Goal: Task Accomplishment & Management: Manage account settings

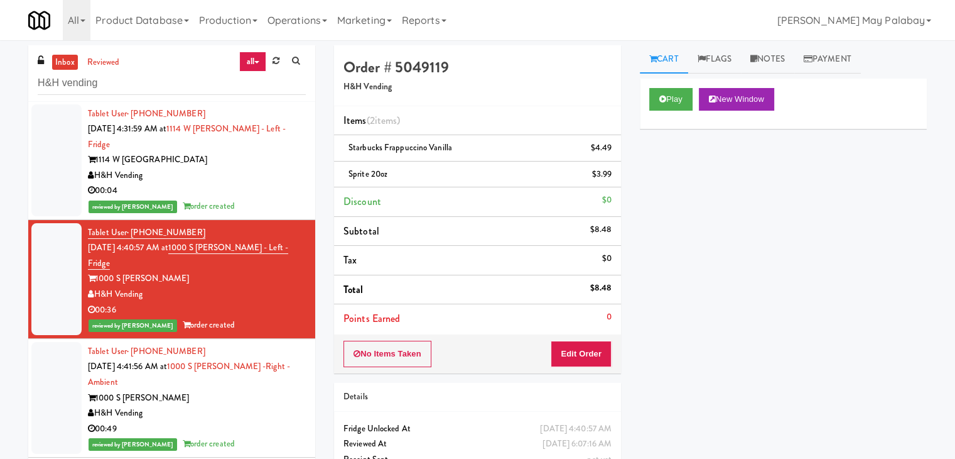
scroll to position [188, 0]
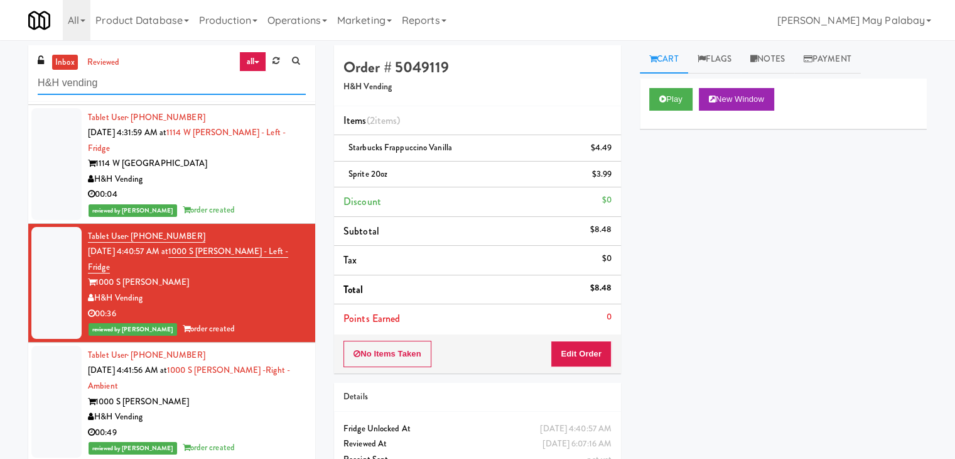
click at [155, 87] on input "H&H vending" at bounding box center [172, 83] width 268 height 23
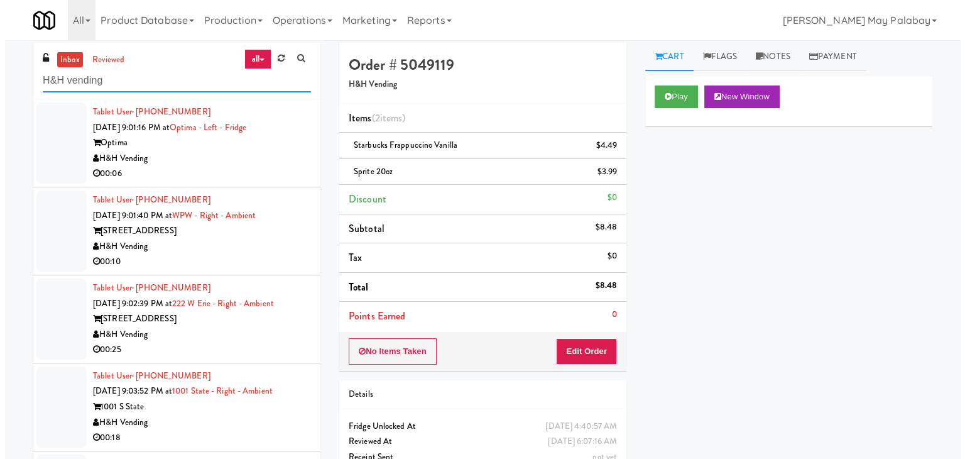
scroll to position [0, 0]
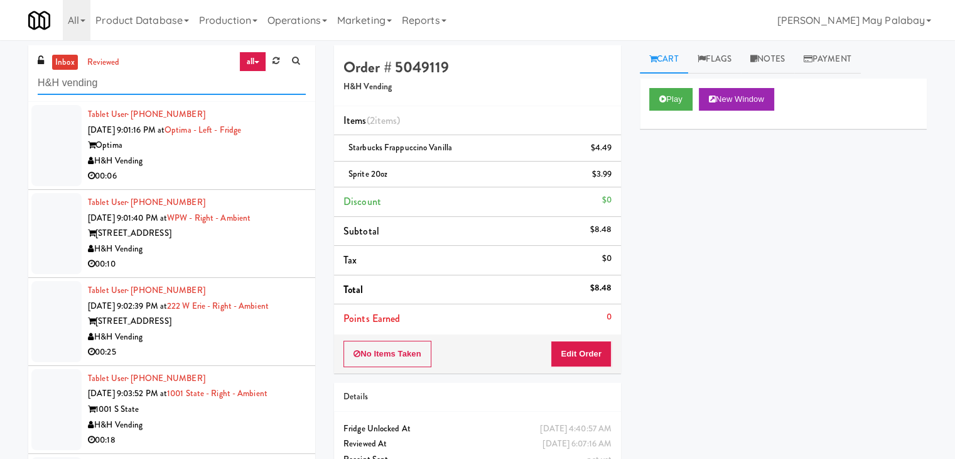
drag, startPoint x: 174, startPoint y: 82, endPoint x: 0, endPoint y: 81, distance: 174.0
click at [0, 81] on div "inbox reviewed all all unclear take inventory issue suspicious failed recent ad…" at bounding box center [477, 273] width 955 height 456
paste input "111 W [PERSON_NAME] - Right - Ambient"
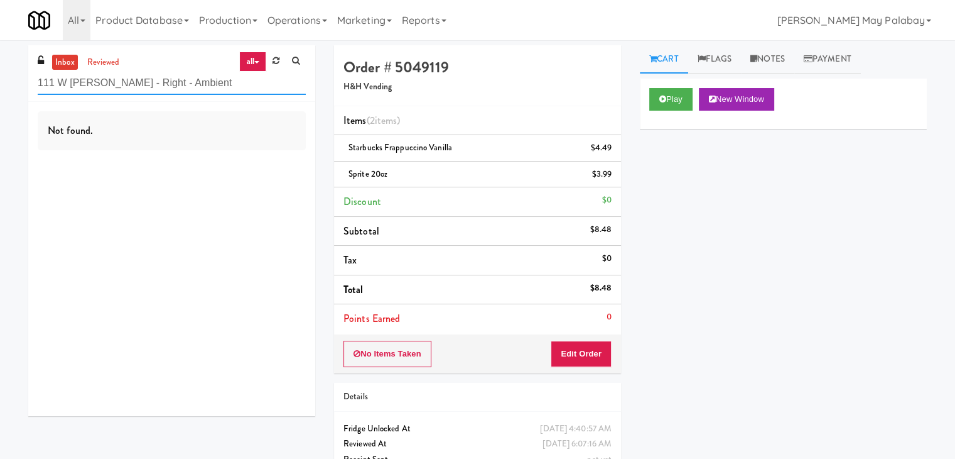
drag, startPoint x: 187, startPoint y: 80, endPoint x: 0, endPoint y: 90, distance: 186.8
click at [0, 90] on div "inbox reviewed all all unclear take inventory issue suspicious failed recent ad…" at bounding box center [477, 273] width 955 height 456
paste input "Left - Fridge"
drag, startPoint x: 178, startPoint y: 80, endPoint x: 0, endPoint y: 86, distance: 177.9
click at [0, 86] on div "inbox reviewed all all unclear take inventory issue suspicious failed recent ad…" at bounding box center [477, 273] width 955 height 456
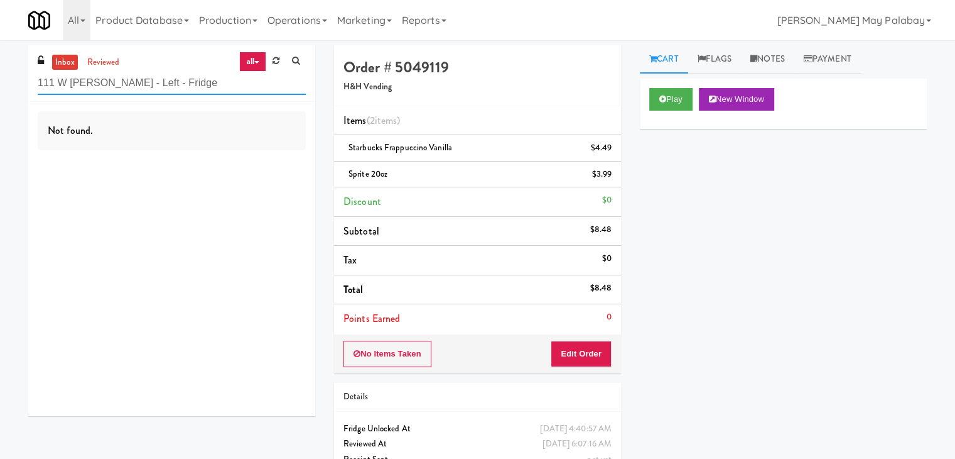
paste input "OHS - Fridge - B"
click at [0, 86] on div "inbox reviewed all all unclear take inventory issue suspicious failed recent ad…" at bounding box center [477, 273] width 955 height 456
click at [131, 94] on div "inbox reviewed all all unclear take inventory issue suspicious failed recent ad…" at bounding box center [171, 73] width 287 height 57
click at [133, 84] on input "OHS - Fridge - B" at bounding box center [172, 83] width 268 height 23
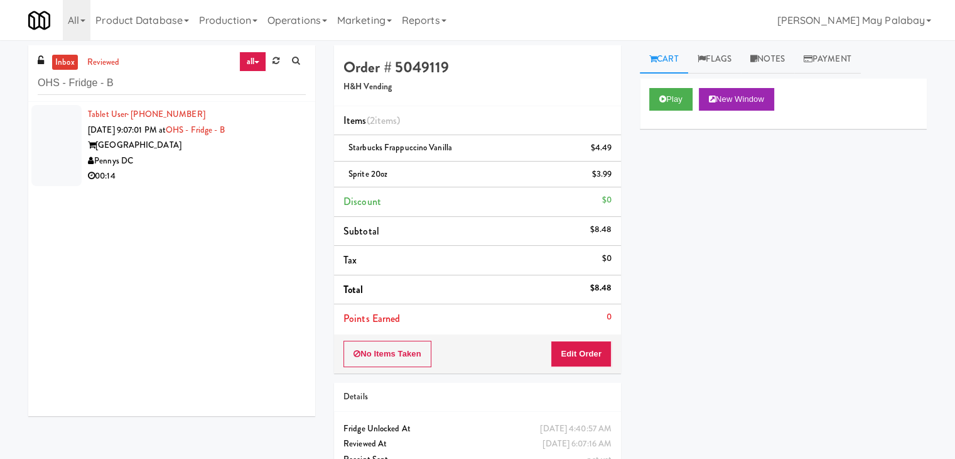
click at [232, 166] on div "Pennys DC" at bounding box center [197, 161] width 218 height 16
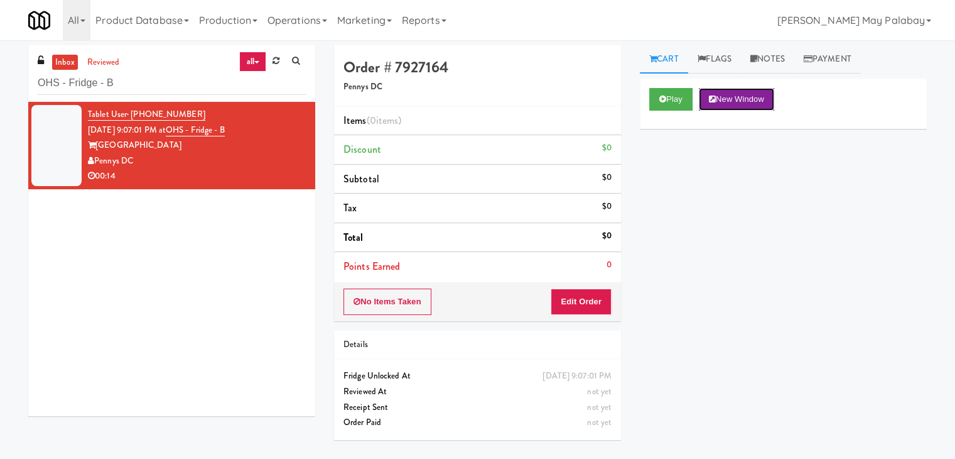
click at [754, 104] on button "New Window" at bounding box center [736, 99] width 75 height 23
drag, startPoint x: 587, startPoint y: 302, endPoint x: 609, endPoint y: 277, distance: 33.3
click at [587, 302] on button "Edit Order" at bounding box center [581, 301] width 61 height 26
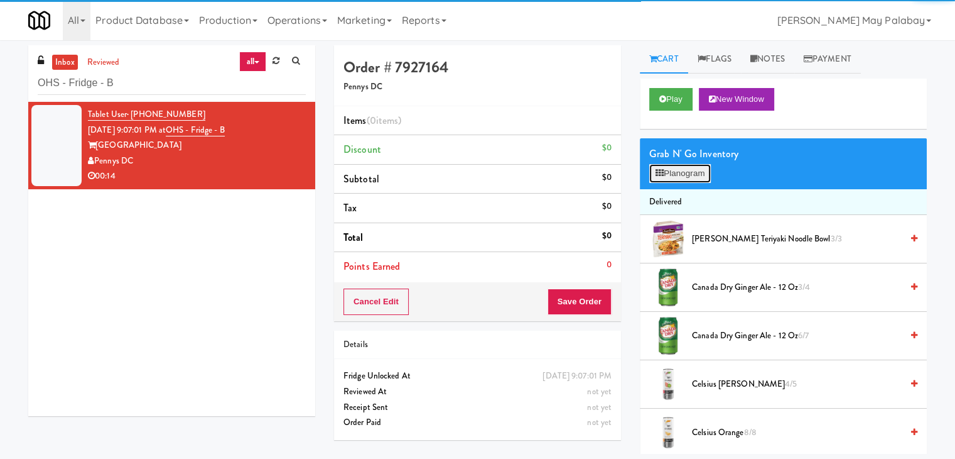
click at [693, 171] on button "Planogram" at bounding box center [681, 173] width 62 height 19
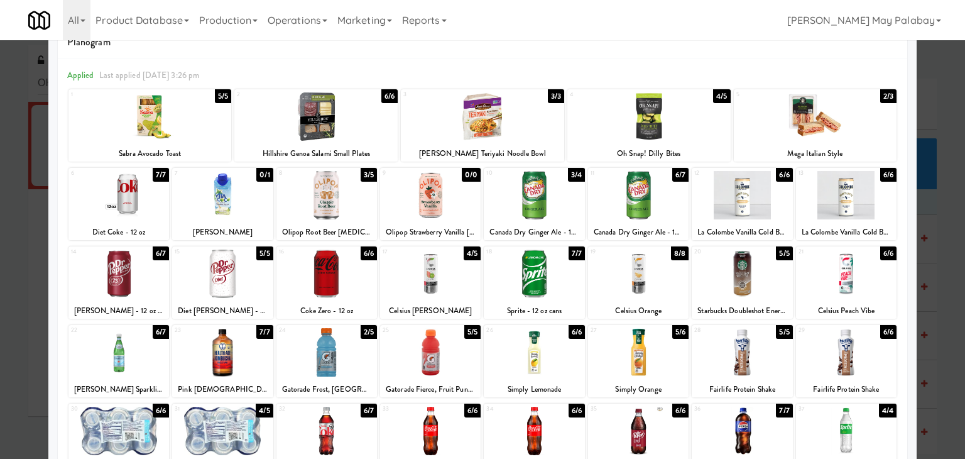
scroll to position [33, 0]
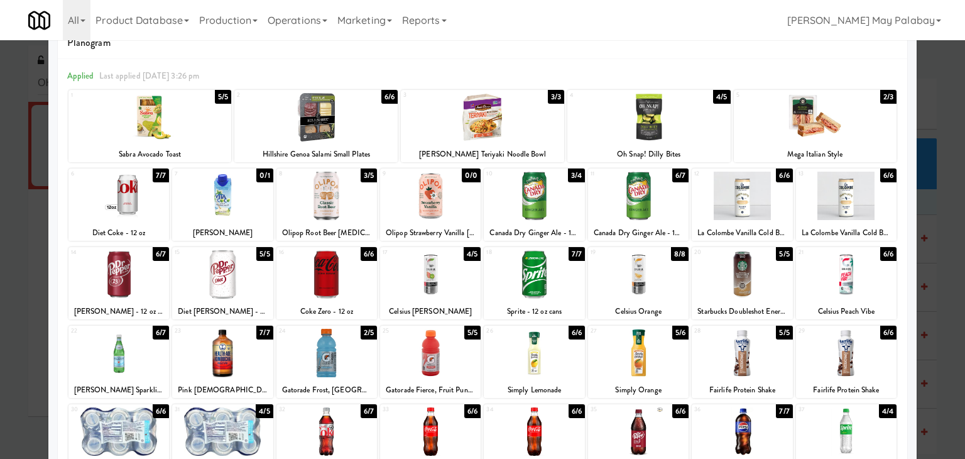
click at [832, 420] on div at bounding box center [846, 431] width 101 height 48
click at [927, 226] on div at bounding box center [482, 229] width 965 height 459
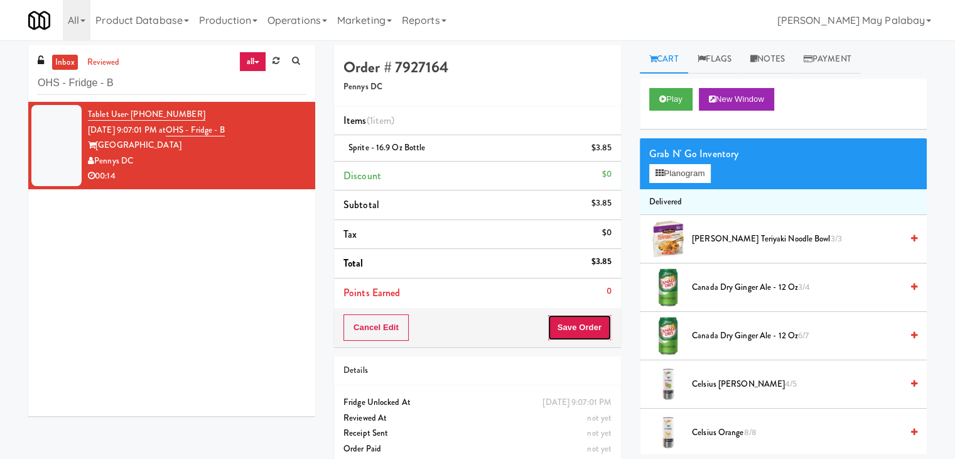
click at [582, 319] on button "Save Order" at bounding box center [580, 327] width 64 height 26
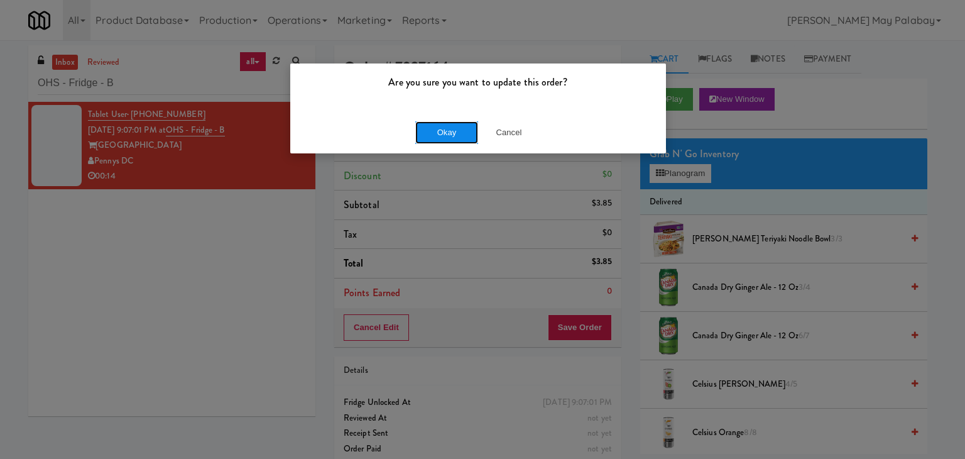
click at [453, 131] on button "Okay" at bounding box center [446, 132] width 63 height 23
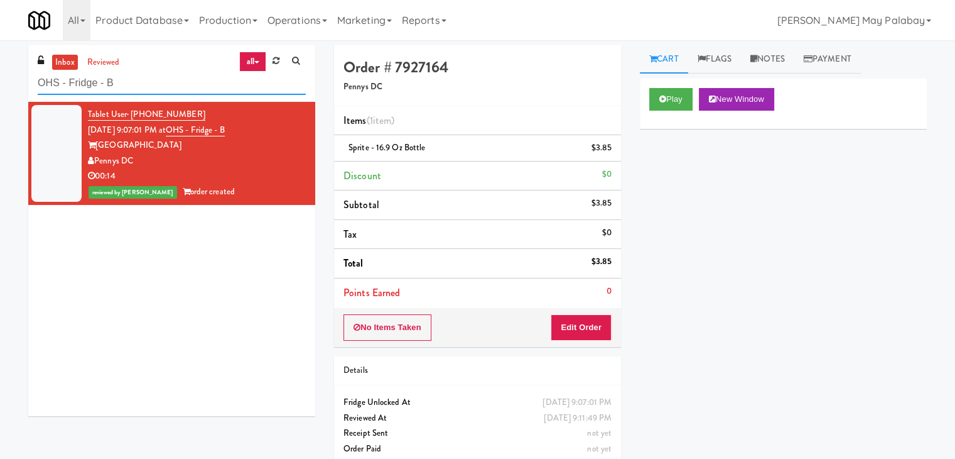
drag, startPoint x: 136, startPoint y: 88, endPoint x: 0, endPoint y: 87, distance: 135.7
click at [0, 87] on div "inbox reviewed all all unclear take inventory issue suspicious failed recent ad…" at bounding box center [477, 260] width 955 height 430
paste input "PANTRY"
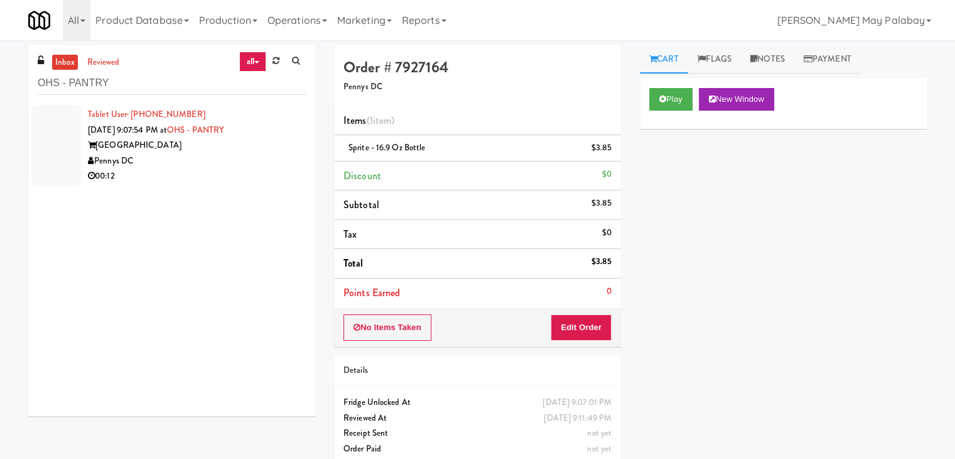
click at [190, 169] on div "00:12" at bounding box center [197, 176] width 218 height 16
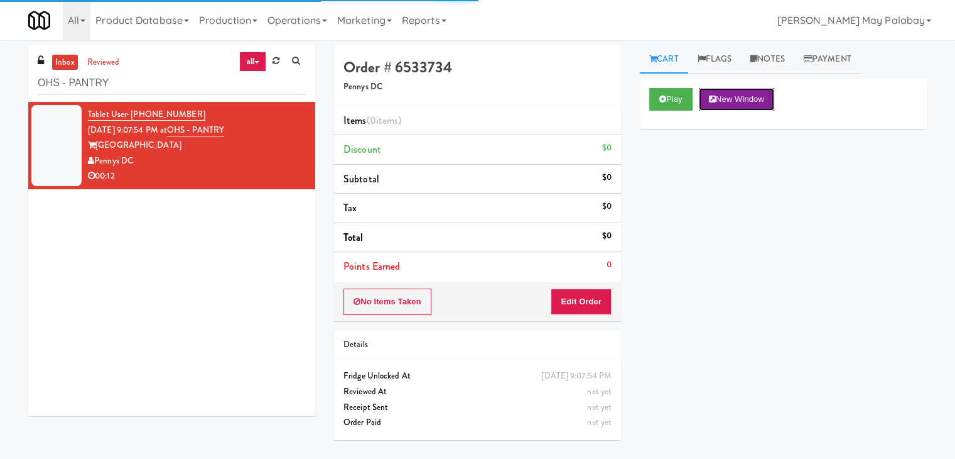
click at [737, 97] on button "New Window" at bounding box center [736, 99] width 75 height 23
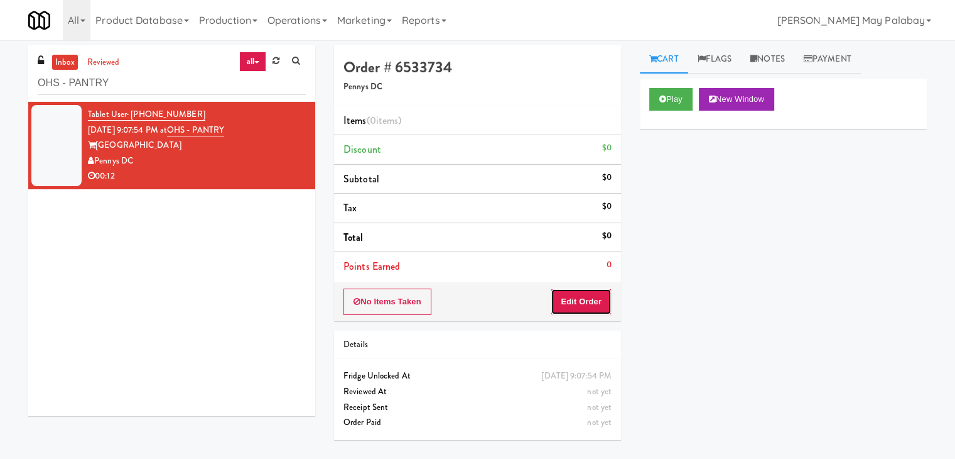
click at [578, 303] on button "Edit Order" at bounding box center [581, 301] width 61 height 26
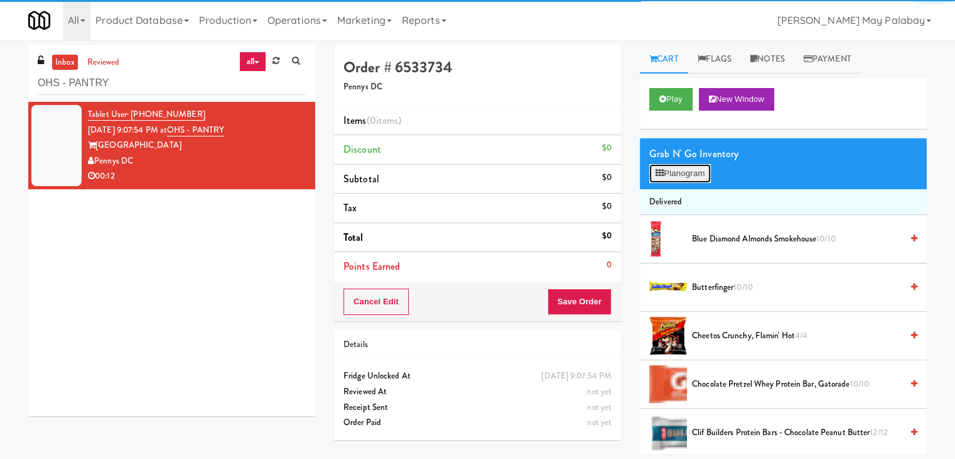
click at [678, 173] on button "Planogram" at bounding box center [681, 173] width 62 height 19
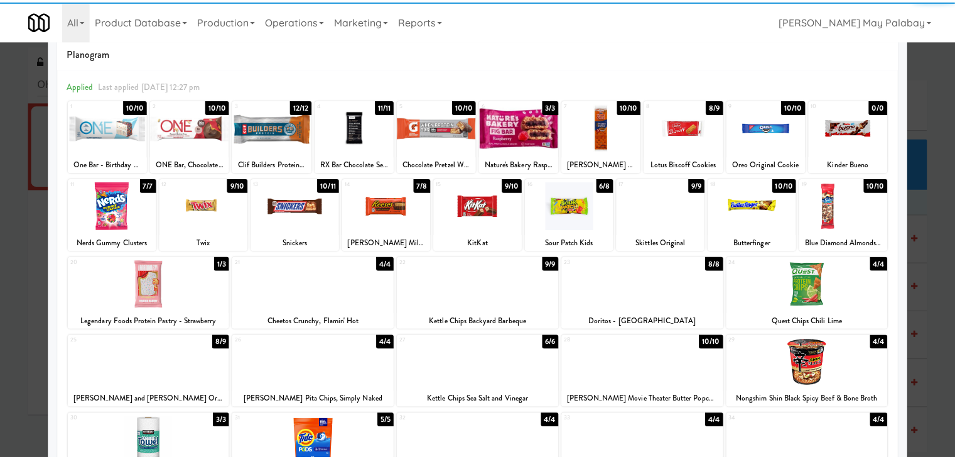
scroll to position [63, 0]
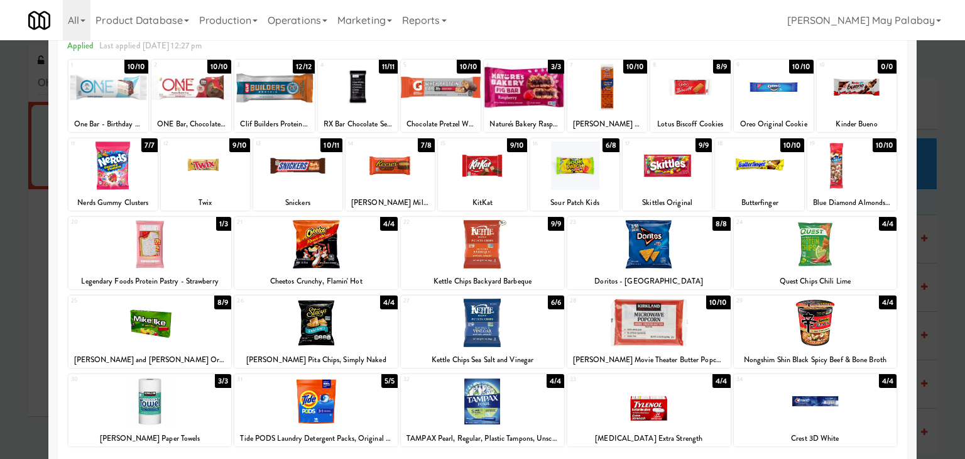
click at [699, 186] on div at bounding box center [666, 165] width 89 height 48
click at [932, 239] on div at bounding box center [482, 229] width 965 height 459
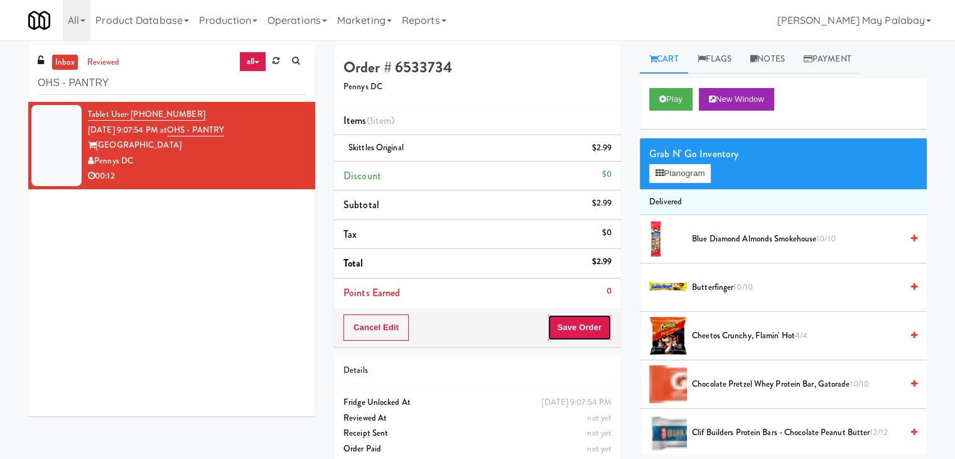
click at [575, 327] on button "Save Order" at bounding box center [580, 327] width 64 height 26
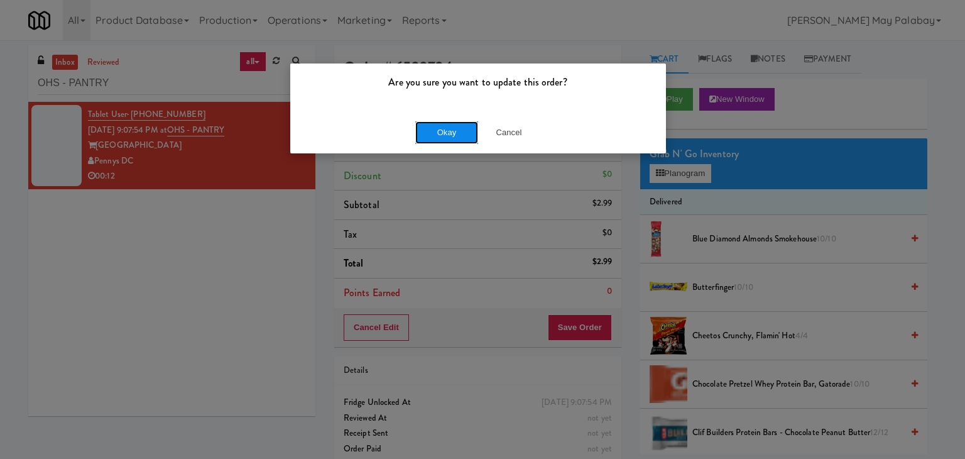
click at [440, 134] on button "Okay" at bounding box center [446, 132] width 63 height 23
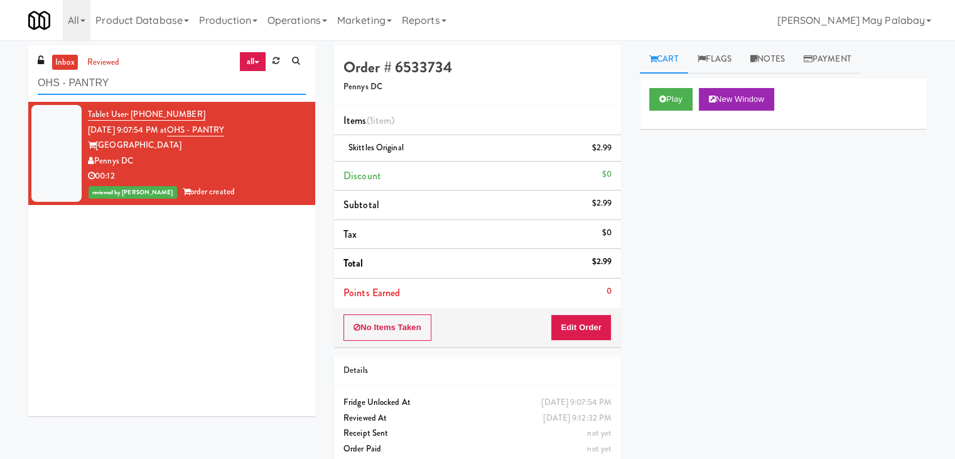
drag, startPoint x: 113, startPoint y: 80, endPoint x: 0, endPoint y: 78, distance: 113.1
click at [0, 78] on div "inbox reviewed all all unclear take inventory issue suspicious failed recent ad…" at bounding box center [477, 260] width 955 height 430
drag, startPoint x: 131, startPoint y: 87, endPoint x: 0, endPoint y: 86, distance: 130.7
click at [0, 86] on div "inbox reviewed all all unclear take inventory issue suspicious failed recent ad…" at bounding box center [477, 260] width 955 height 430
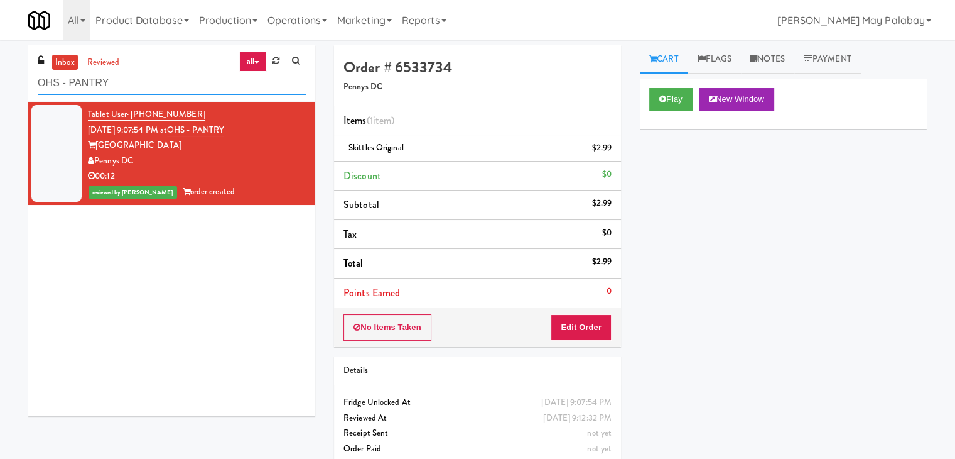
paste input "Fridge A"
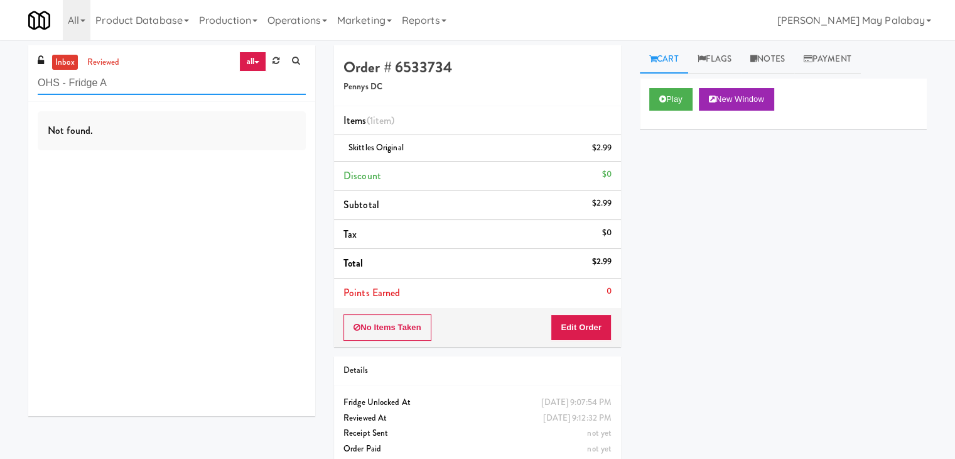
drag, startPoint x: 186, startPoint y: 82, endPoint x: 33, endPoint y: 96, distance: 153.9
click at [33, 96] on div "inbox reviewed all all unclear take inventory issue suspicious failed recent ad…" at bounding box center [171, 73] width 287 height 57
paste input "Hale - Cooler - Righ"
click at [200, 81] on input "Hale - Cooler - Right" at bounding box center [172, 83] width 268 height 23
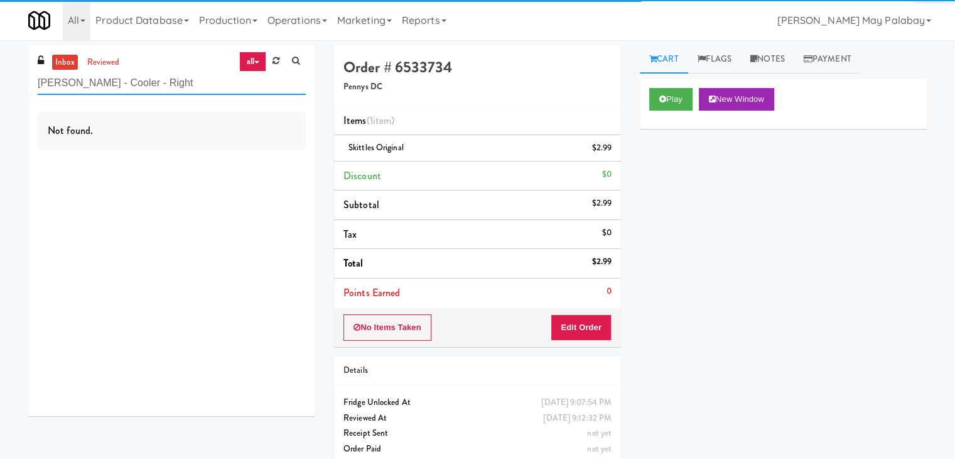
click at [200, 81] on input "Hale - Cooler - Right" at bounding box center [172, 83] width 268 height 23
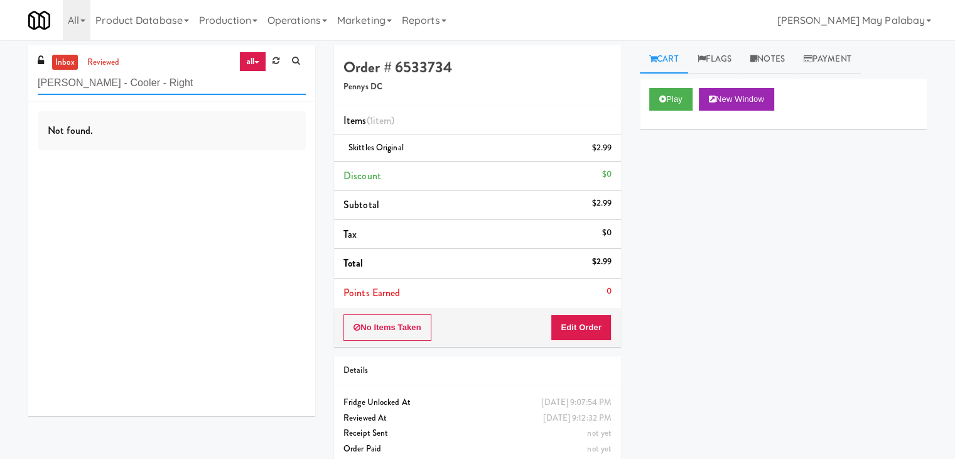
click at [178, 93] on input "Hale - Cooler - Right" at bounding box center [172, 83] width 268 height 23
drag, startPoint x: 180, startPoint y: 89, endPoint x: 0, endPoint y: 102, distance: 180.2
click at [0, 102] on div "inbox reviewed all all unclear take inventory issue suspicious failed recent ad…" at bounding box center [477, 260] width 955 height 430
paste input "Union Heights - Fridge"
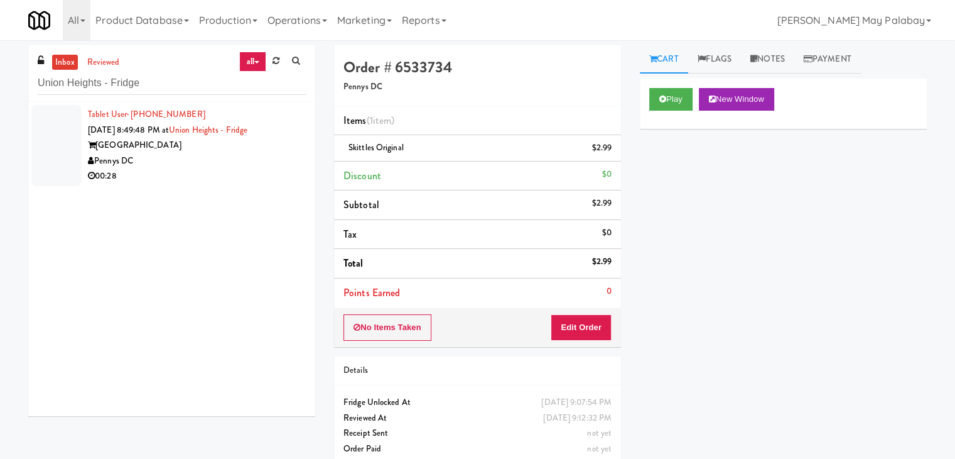
click at [243, 163] on div "Pennys DC" at bounding box center [197, 161] width 218 height 16
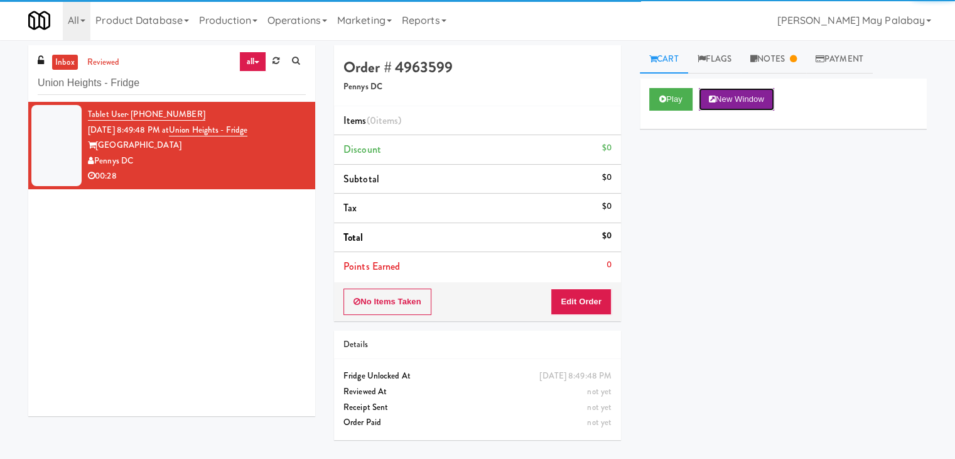
click at [749, 101] on button "New Window" at bounding box center [736, 99] width 75 height 23
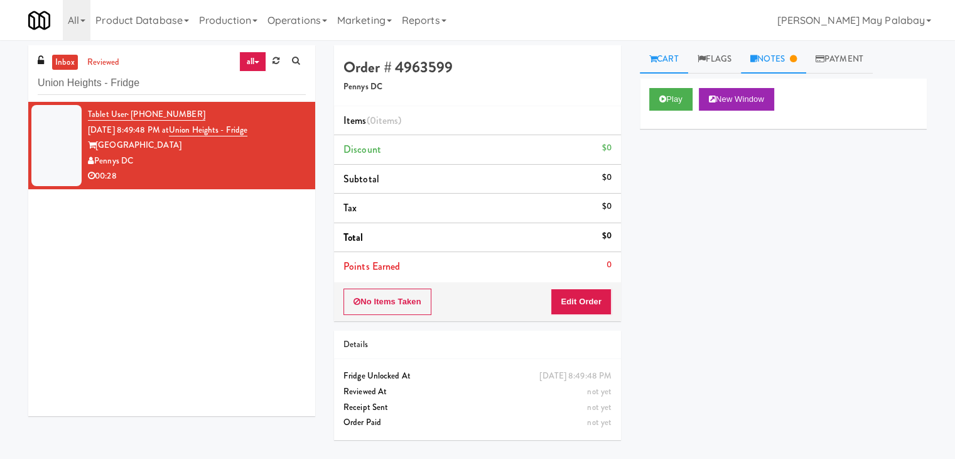
click at [776, 58] on link "Notes" at bounding box center [773, 59] width 65 height 28
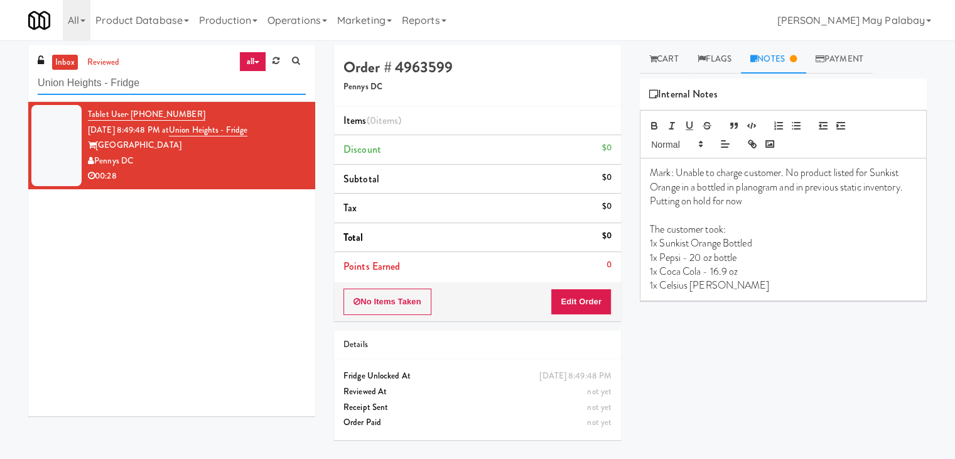
drag, startPoint x: 166, startPoint y: 83, endPoint x: 0, endPoint y: 99, distance: 166.6
click at [0, 99] on div "inbox reviewed all all unclear take inventory issue suspicious failed recent ad…" at bounding box center [477, 249] width 955 height 408
paste input "The Kiley - Fridge - Right"
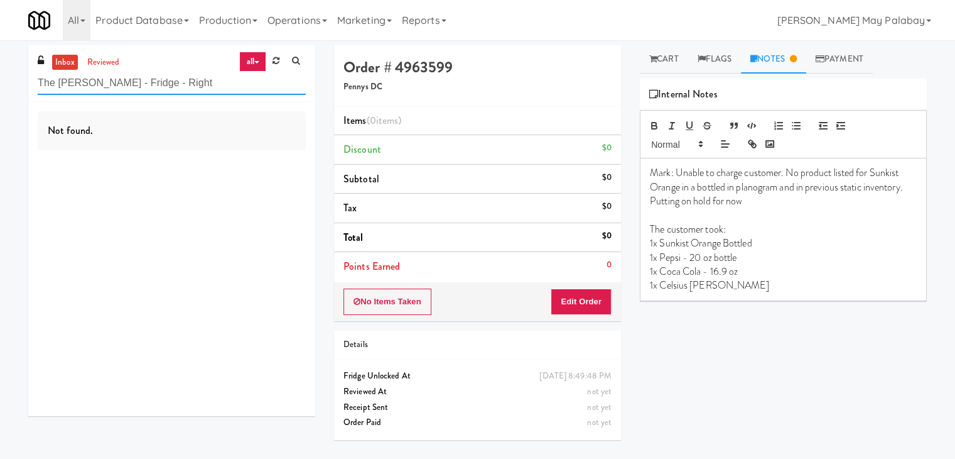
click at [211, 85] on input "The Kiley - Fridge - Right" at bounding box center [172, 83] width 268 height 23
drag, startPoint x: 211, startPoint y: 85, endPoint x: 180, endPoint y: 85, distance: 31.4
click at [180, 85] on input "The Kiley - Fridge - Right" at bounding box center [172, 83] width 268 height 23
drag, startPoint x: 186, startPoint y: 80, endPoint x: 0, endPoint y: 91, distance: 186.3
click at [0, 91] on div "inbox reviewed all all unclear take inventory issue suspicious failed recent ad…" at bounding box center [477, 249] width 955 height 408
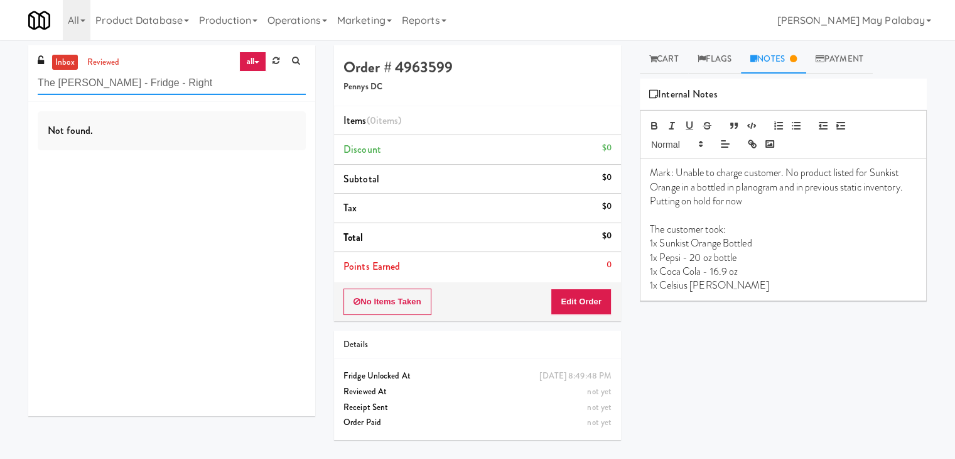
paste input "Pantry - Lef"
drag, startPoint x: 197, startPoint y: 84, endPoint x: 0, endPoint y: 84, distance: 196.6
click at [0, 84] on div "inbox reviewed all all unclear take inventory issue suspicious failed recent ad…" at bounding box center [477, 249] width 955 height 408
paste input "Gallery 64 - Pantry - Righ"
click at [193, 86] on input "Gallery 64 - Pantry - Right" at bounding box center [172, 83] width 268 height 23
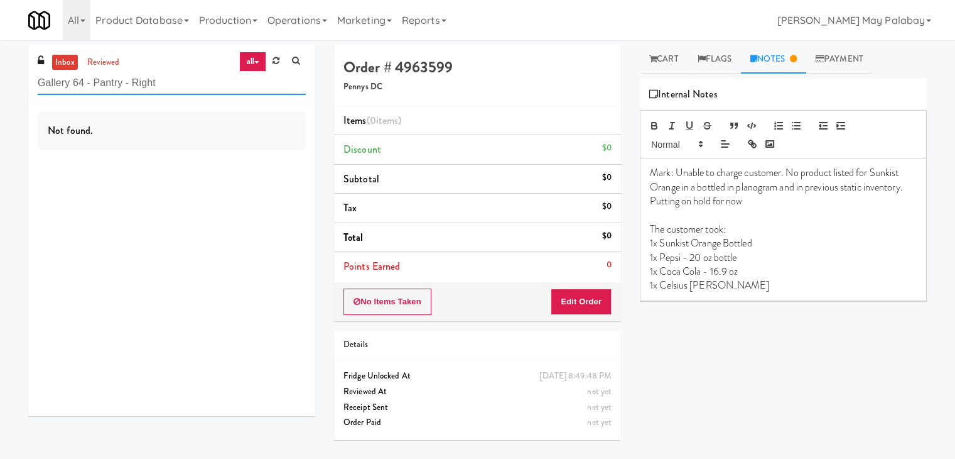
drag, startPoint x: 196, startPoint y: 85, endPoint x: 0, endPoint y: 85, distance: 196.0
click at [0, 85] on div "inbox reviewed all all unclear take inventory issue suspicious failed recent ad…" at bounding box center [477, 249] width 955 height 408
paste input "70 Cap - Pantry"
type input "70 Cap - Pantry"
click at [188, 86] on input "70 Cap - Pantry" at bounding box center [172, 83] width 268 height 23
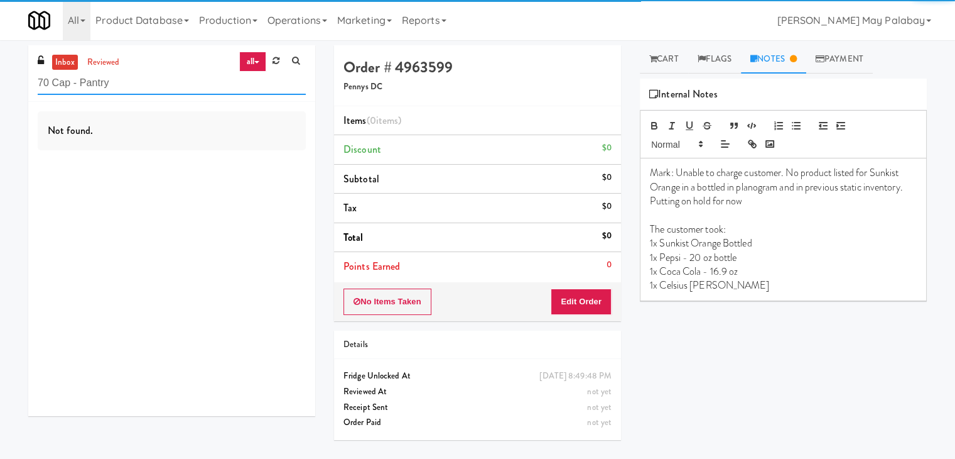
click at [188, 86] on input "70 Cap - Pantry" at bounding box center [172, 83] width 268 height 23
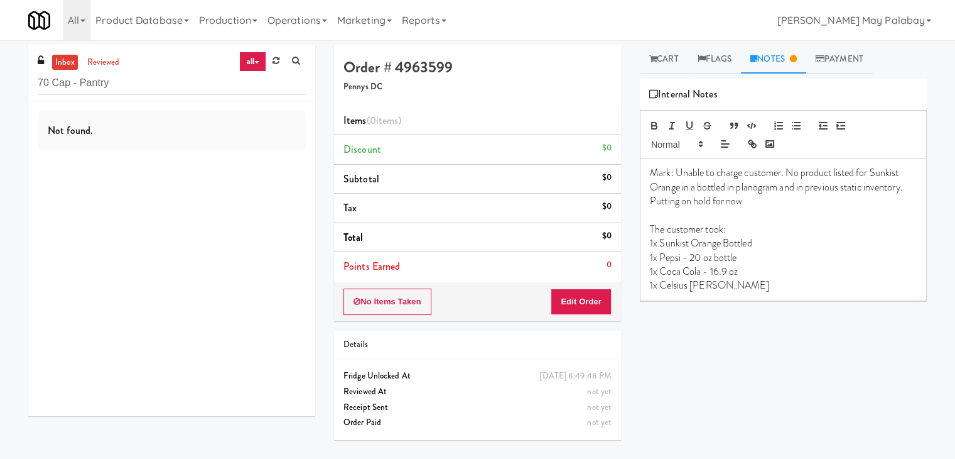
click at [261, 63] on link "all" at bounding box center [252, 62] width 26 height 20
click at [261, 77] on link "all" at bounding box center [255, 86] width 101 height 23
drag, startPoint x: 158, startPoint y: 91, endPoint x: 0, endPoint y: 89, distance: 158.3
click at [0, 89] on div "inbox reviewed all all unclear take inventory issue suspicious failed recent ad…" at bounding box center [477, 249] width 955 height 408
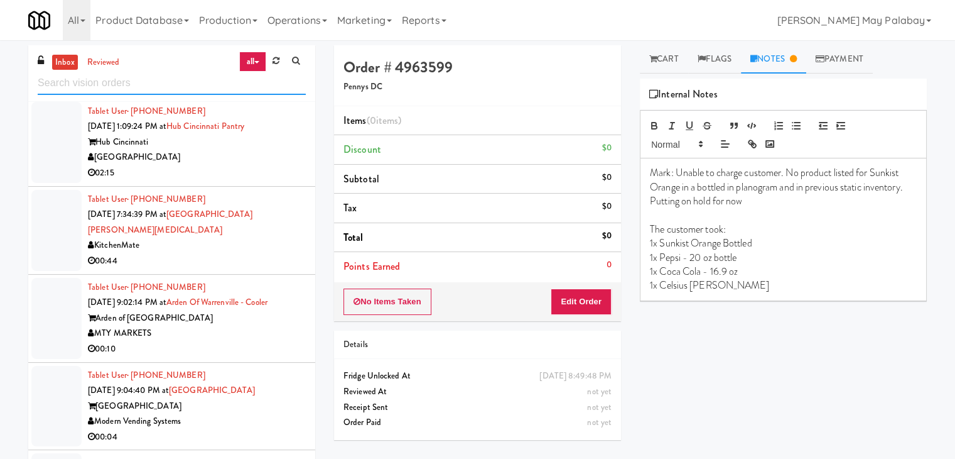
scroll to position [2181, 0]
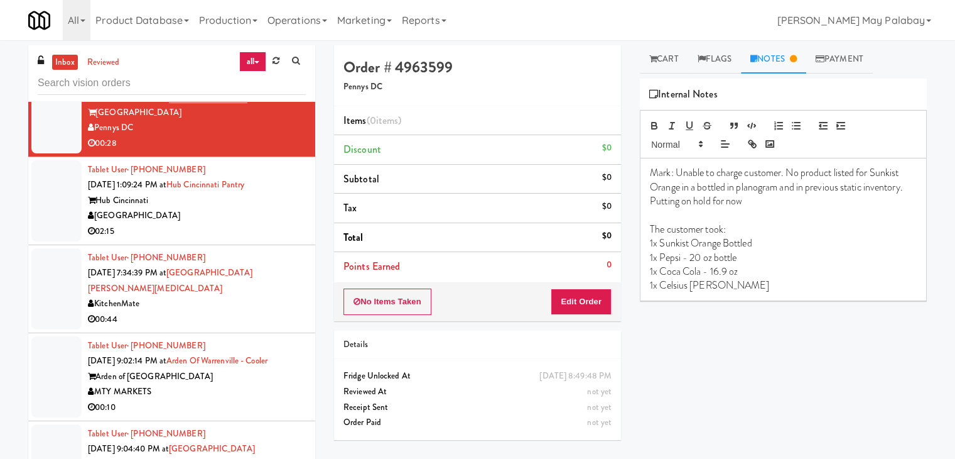
click at [233, 187] on div "Tablet User · (614) 956-9588 Sep 21, 2025 1:09:24 PM at Hub Cincinnati Pantry H…" at bounding box center [197, 200] width 218 height 77
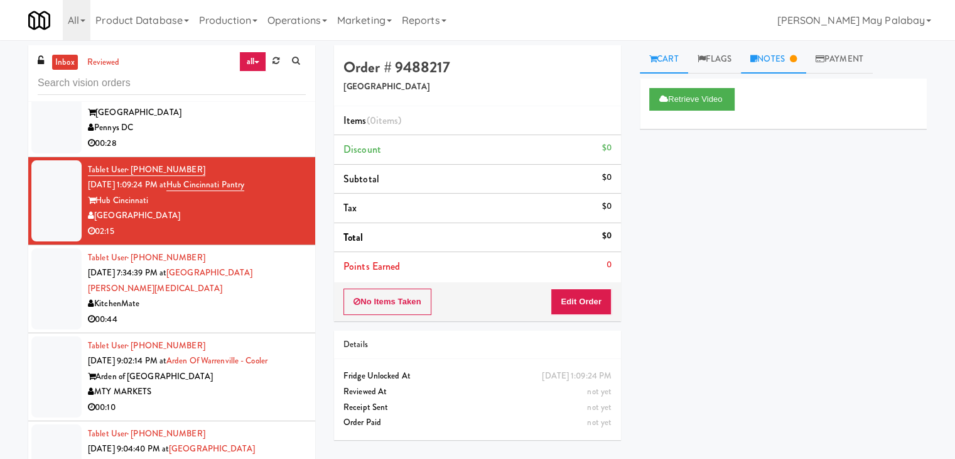
click at [783, 50] on link "Notes" at bounding box center [773, 59] width 65 height 28
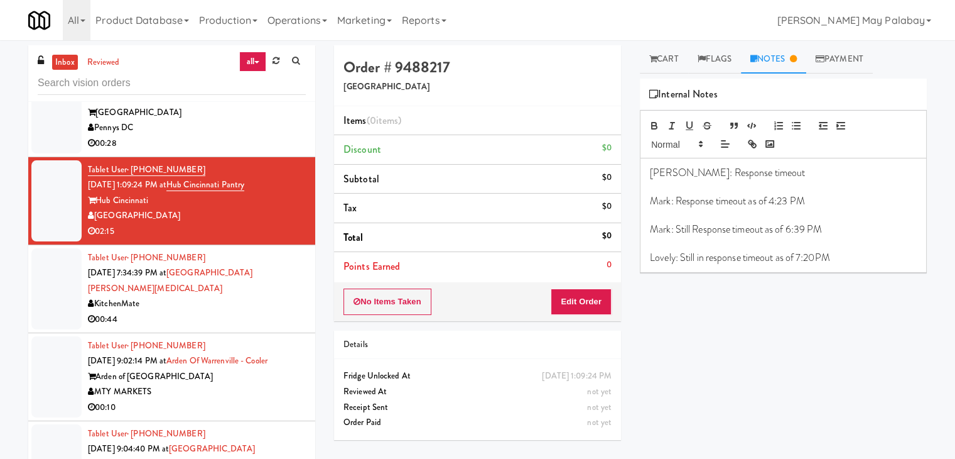
click at [142, 298] on div "KitchenMate" at bounding box center [197, 304] width 218 height 16
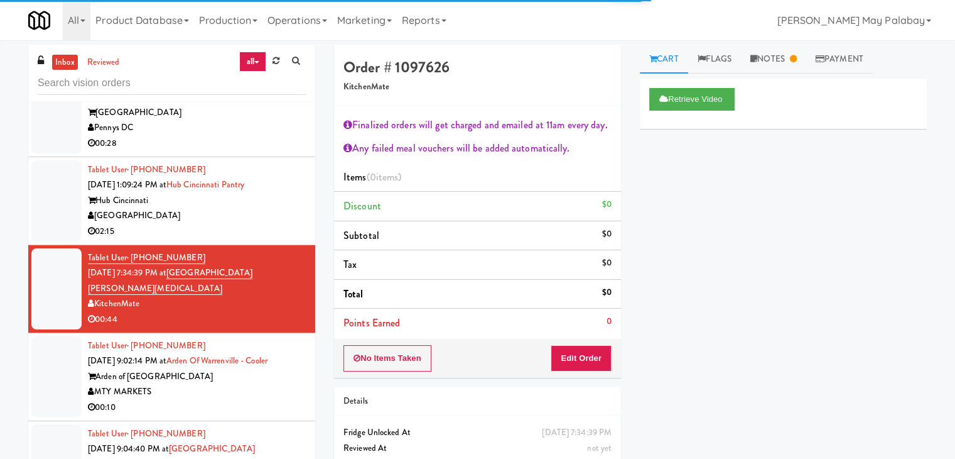
click at [160, 355] on span "Sep 21, 2025 9:02:14 PM at" at bounding box center [127, 360] width 79 height 12
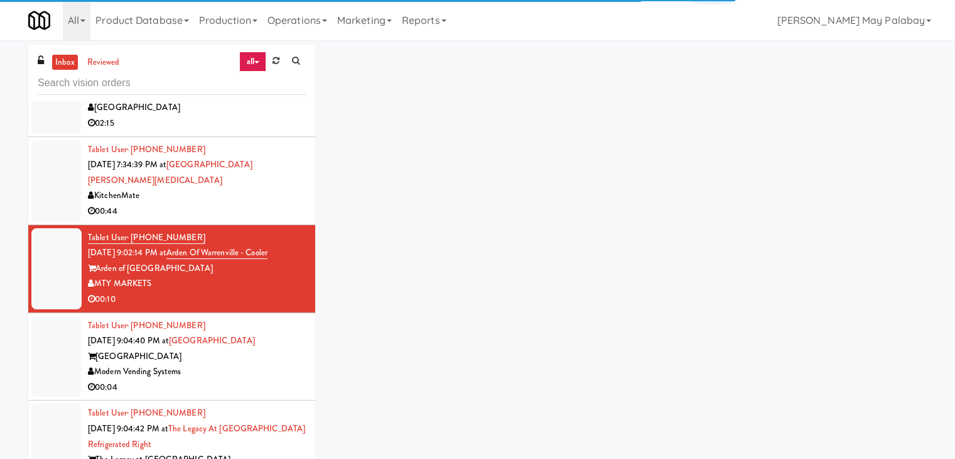
scroll to position [2307, 0]
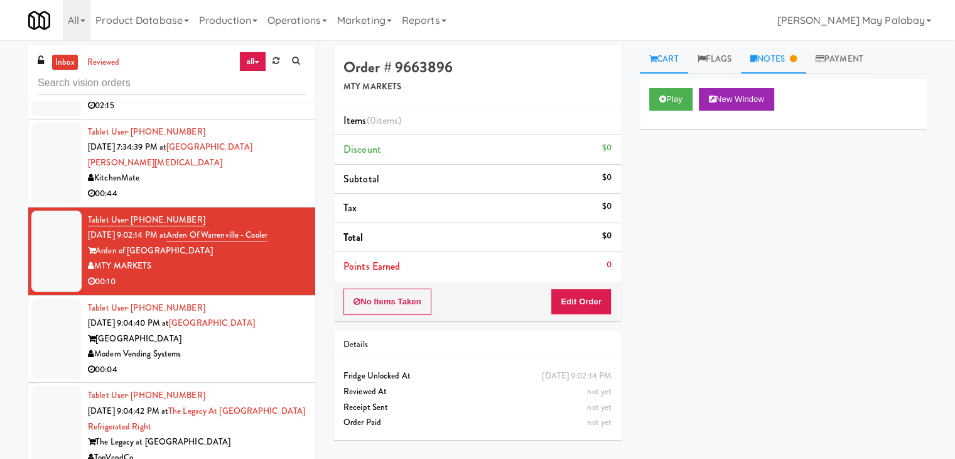
click at [772, 62] on link "Notes" at bounding box center [773, 59] width 65 height 28
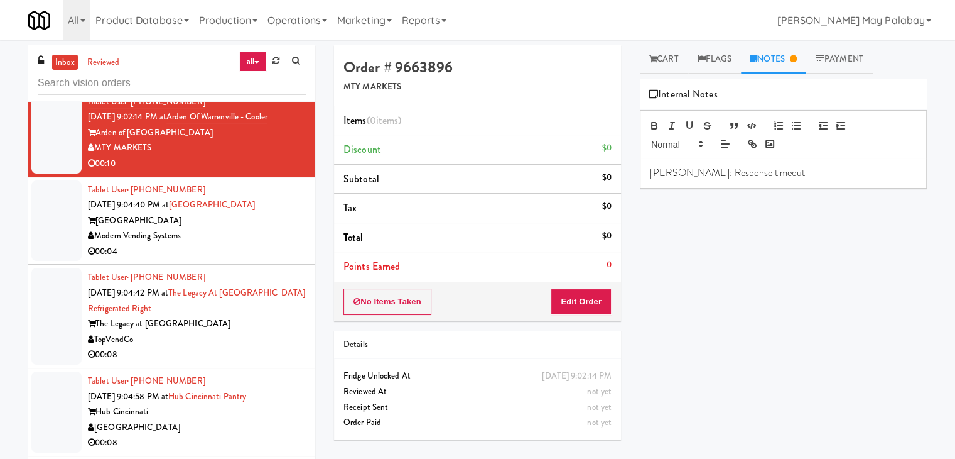
scroll to position [2432, 0]
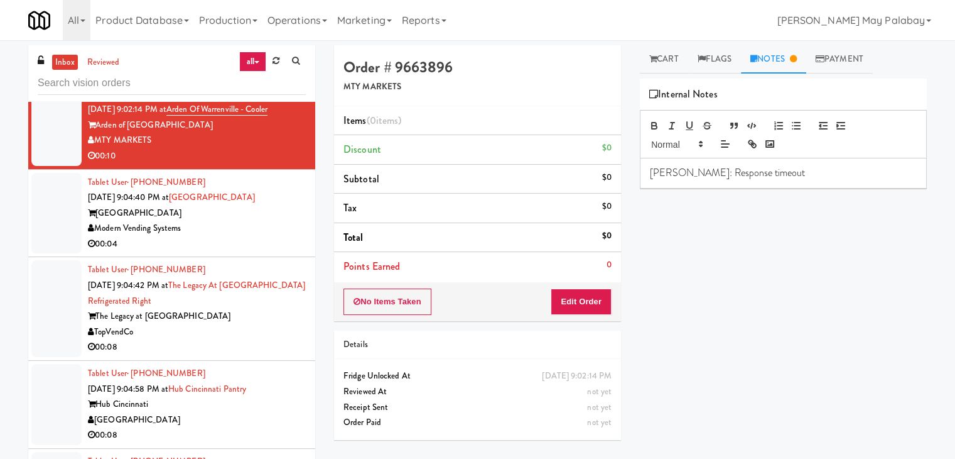
click at [249, 237] on div "00:04" at bounding box center [197, 244] width 218 height 16
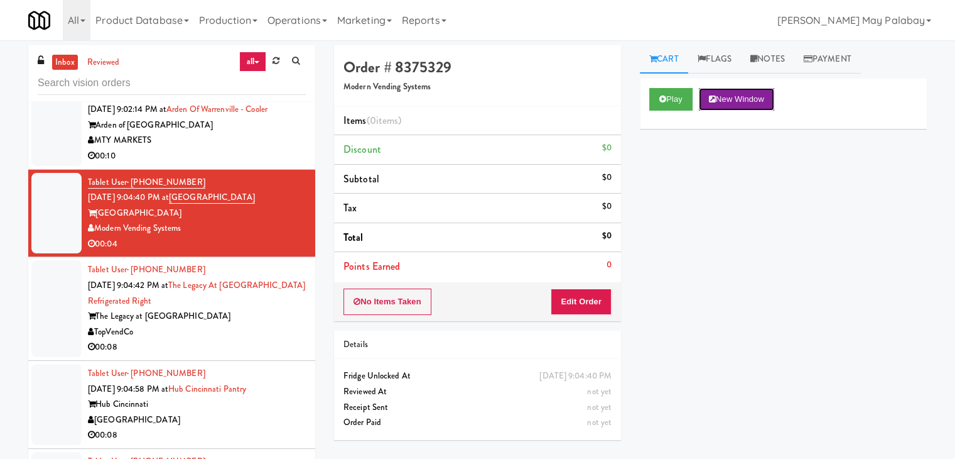
click at [754, 104] on button "New Window" at bounding box center [736, 99] width 75 height 23
click at [582, 297] on button "Edit Order" at bounding box center [581, 301] width 61 height 26
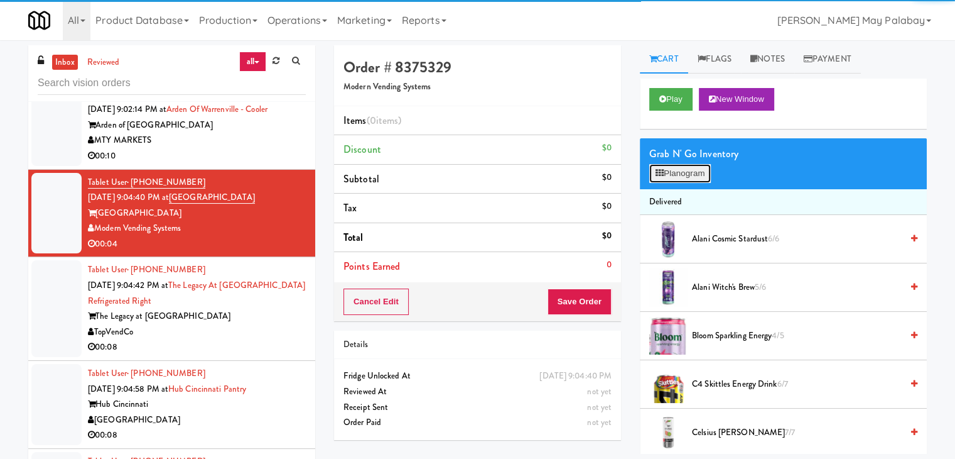
click at [682, 177] on button "Planogram" at bounding box center [681, 173] width 62 height 19
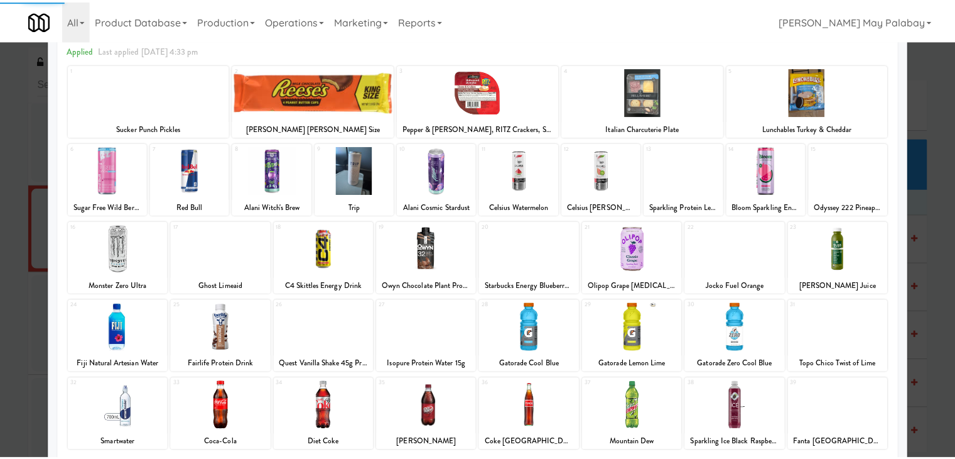
scroll to position [63, 0]
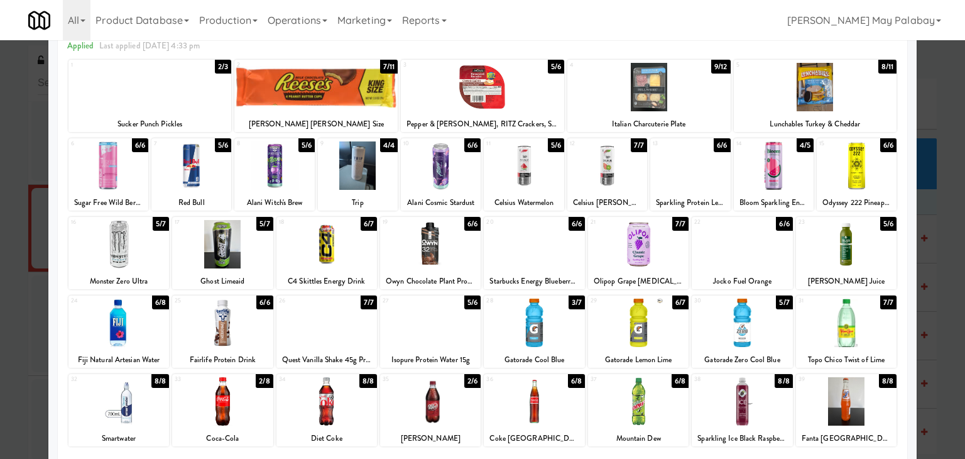
click at [938, 354] on div at bounding box center [482, 229] width 965 height 459
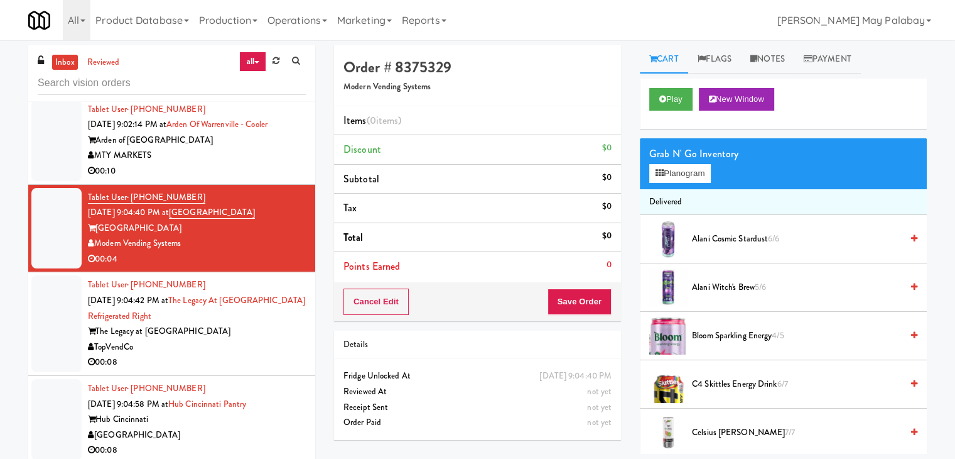
scroll to position [2432, 0]
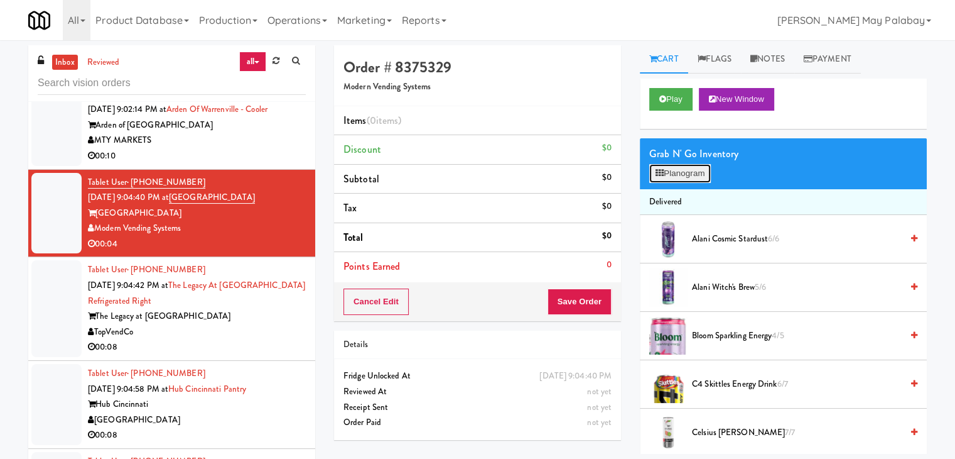
click at [693, 170] on button "Planogram" at bounding box center [681, 173] width 62 height 19
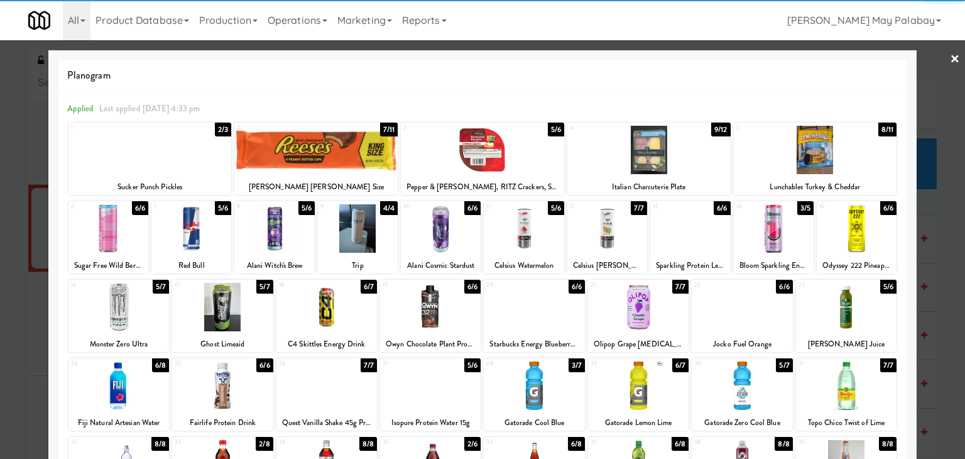
click at [777, 233] on div at bounding box center [774, 228] width 80 height 48
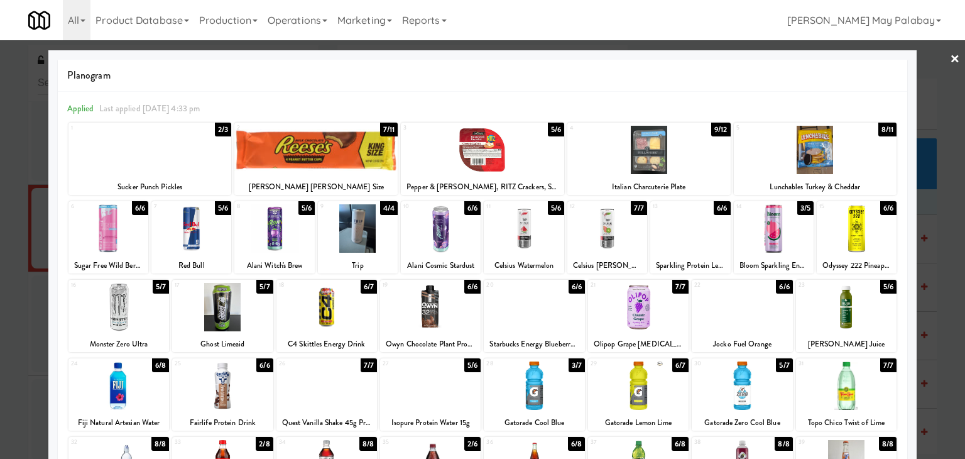
click at [937, 246] on div at bounding box center [482, 229] width 965 height 459
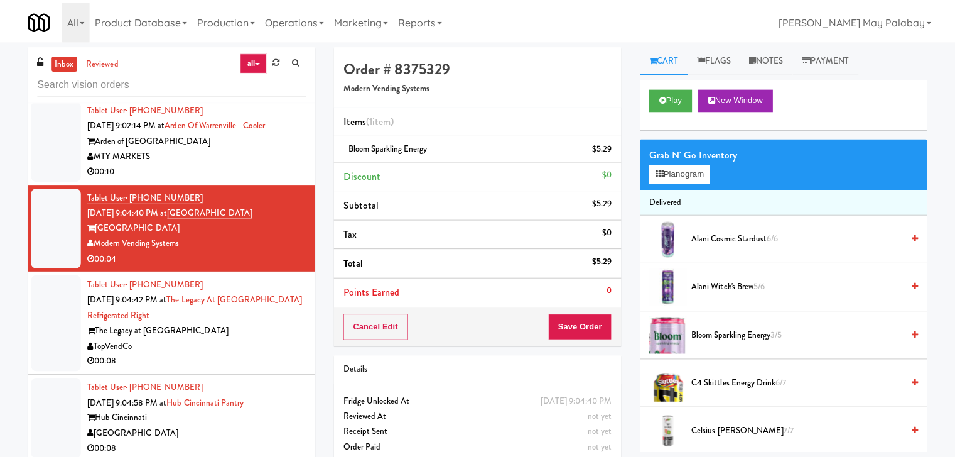
scroll to position [2432, 0]
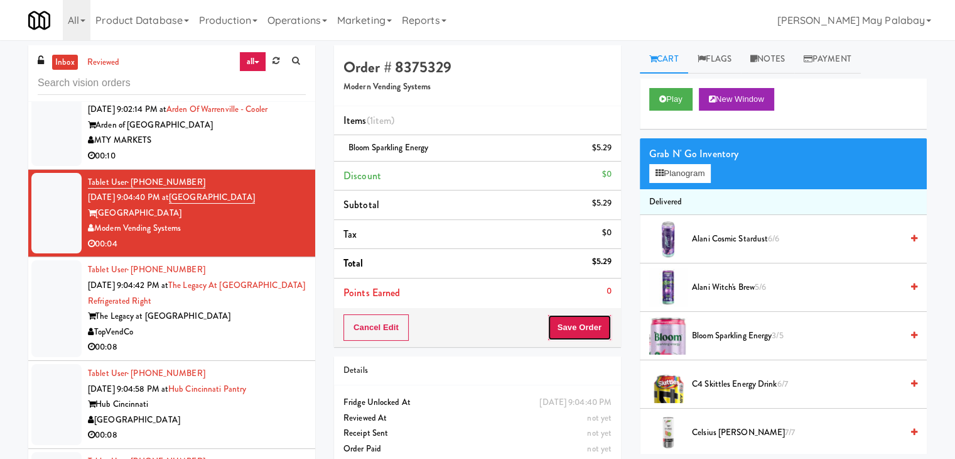
click at [558, 318] on button "Save Order" at bounding box center [580, 327] width 64 height 26
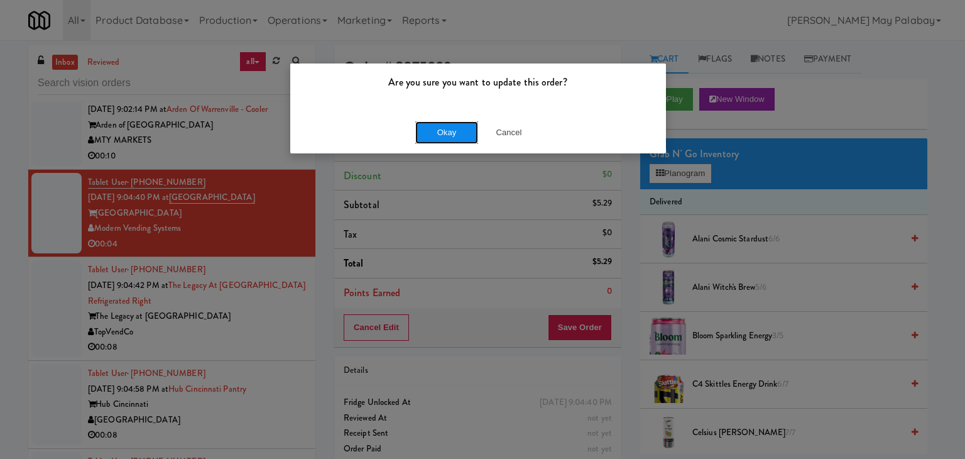
click at [437, 129] on button "Okay" at bounding box center [446, 132] width 63 height 23
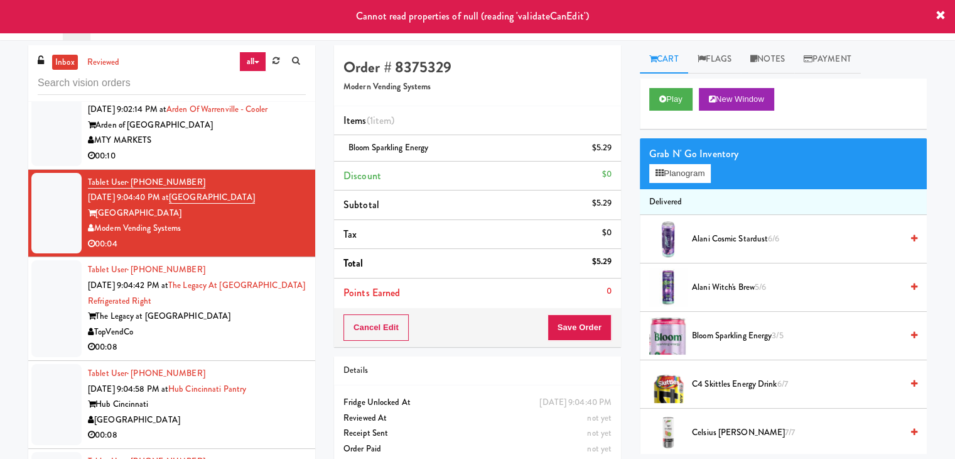
click at [271, 312] on div "The Legacy at [GEOGRAPHIC_DATA]" at bounding box center [197, 316] width 218 height 16
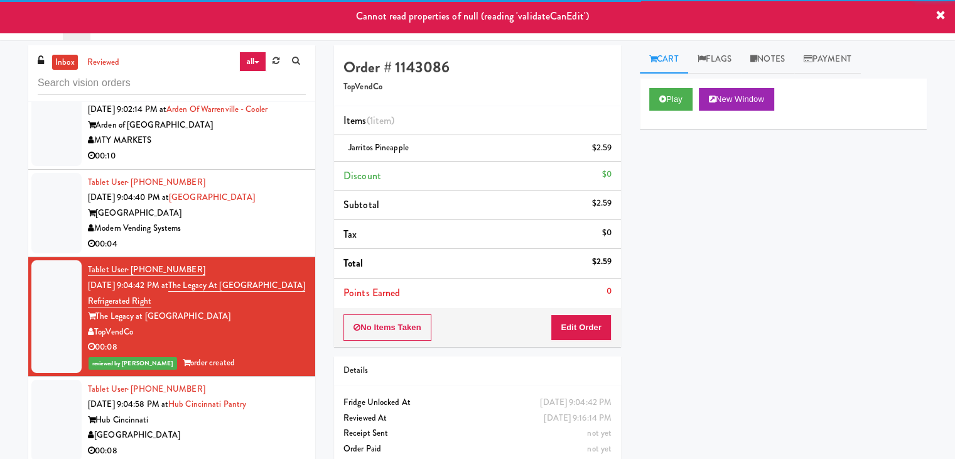
click at [226, 237] on div "00:04" at bounding box center [197, 244] width 218 height 16
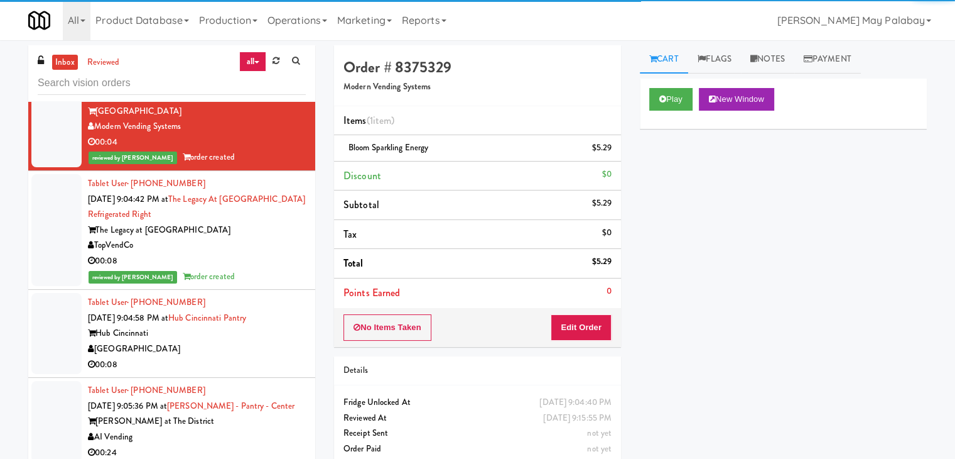
scroll to position [2558, 0]
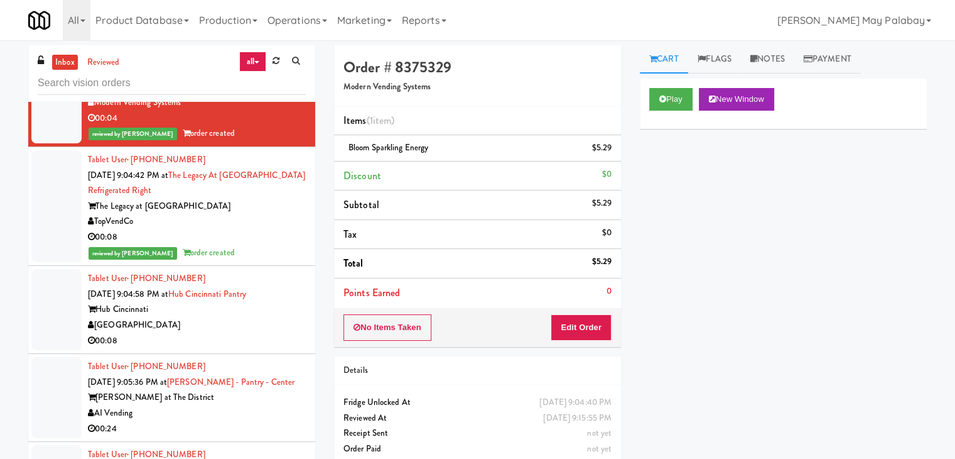
click at [231, 322] on div "[GEOGRAPHIC_DATA]" at bounding box center [197, 325] width 218 height 16
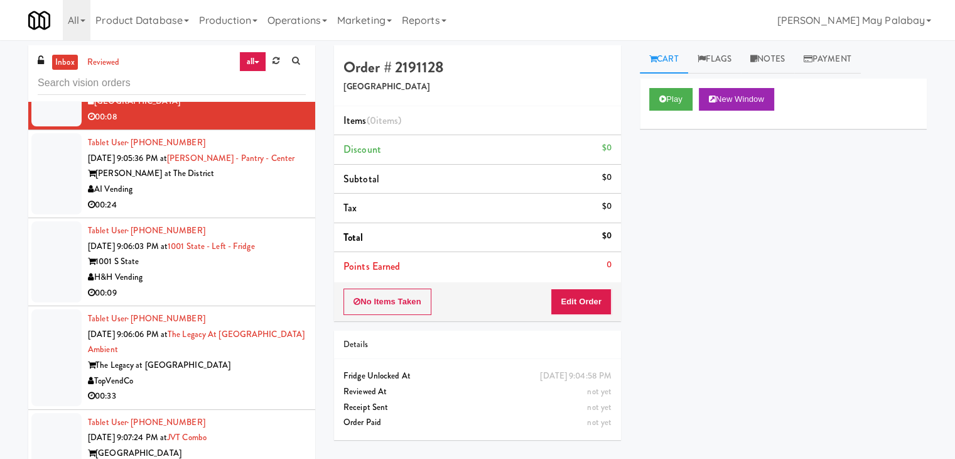
scroll to position [2809, 0]
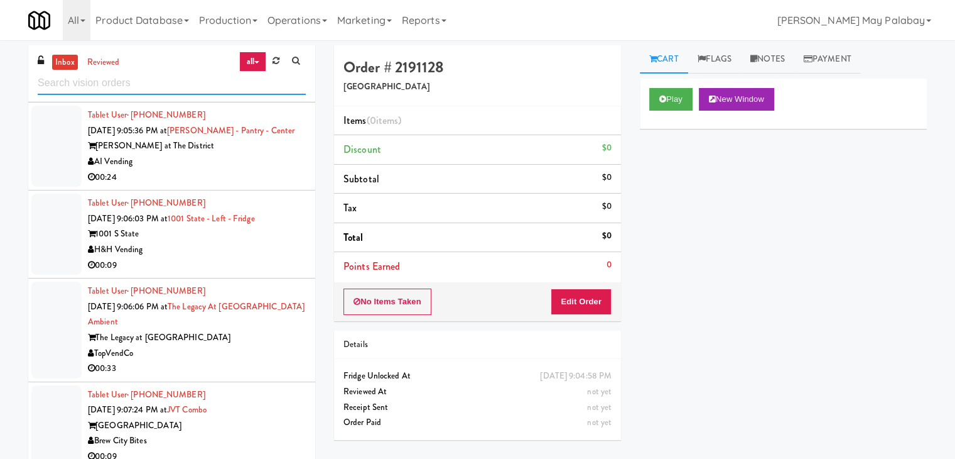
click at [160, 80] on input "text" at bounding box center [172, 83] width 268 height 23
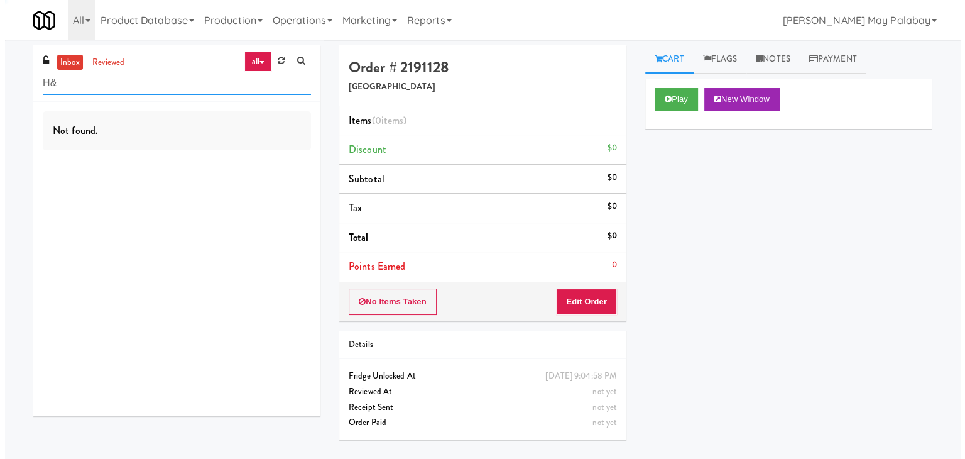
scroll to position [0, 0]
type input "H&H Vending"
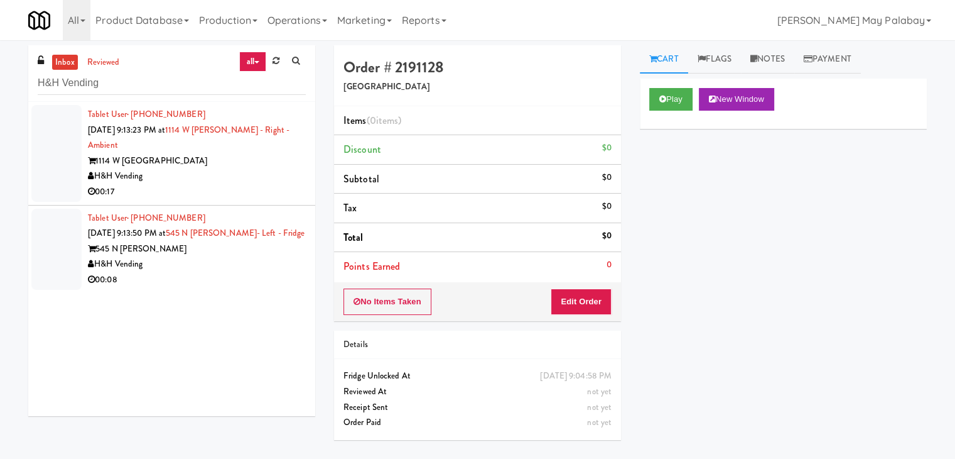
click at [228, 205] on li "Tablet User · (+57) 318-3767683 Sep 21, 2025 9:13:50 PM at 545 N McClurg- Left …" at bounding box center [171, 248] width 287 height 87
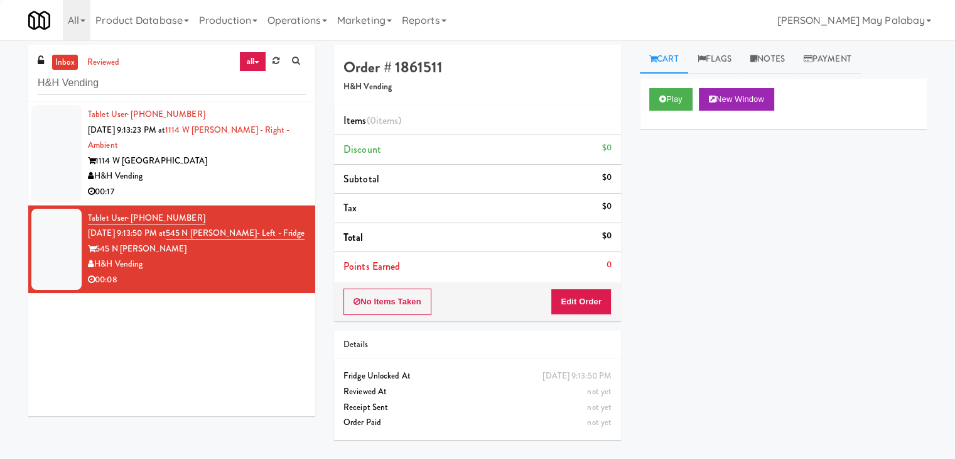
click at [237, 184] on div "00:17" at bounding box center [197, 192] width 218 height 16
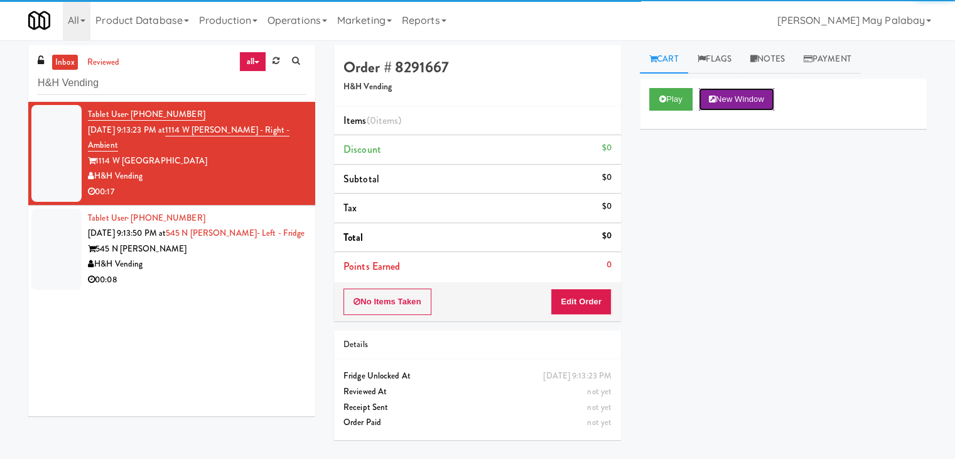
click at [732, 94] on button "New Window" at bounding box center [736, 99] width 75 height 23
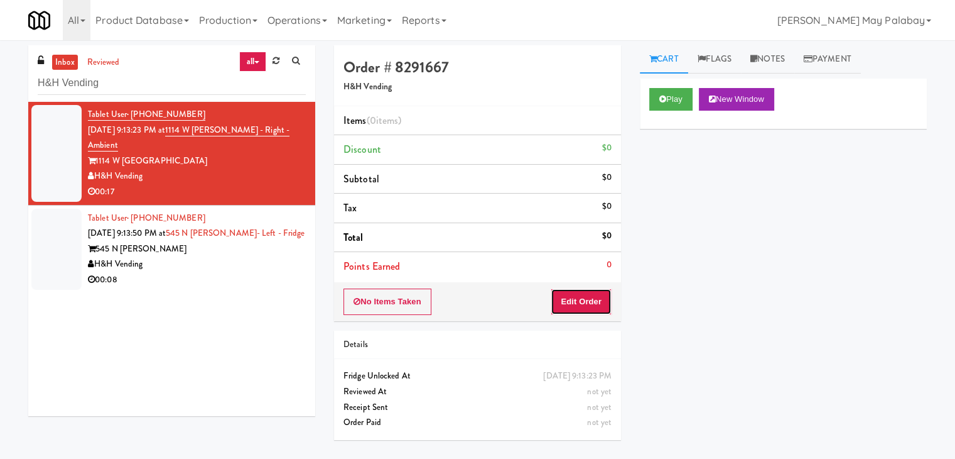
click at [589, 304] on button "Edit Order" at bounding box center [581, 301] width 61 height 26
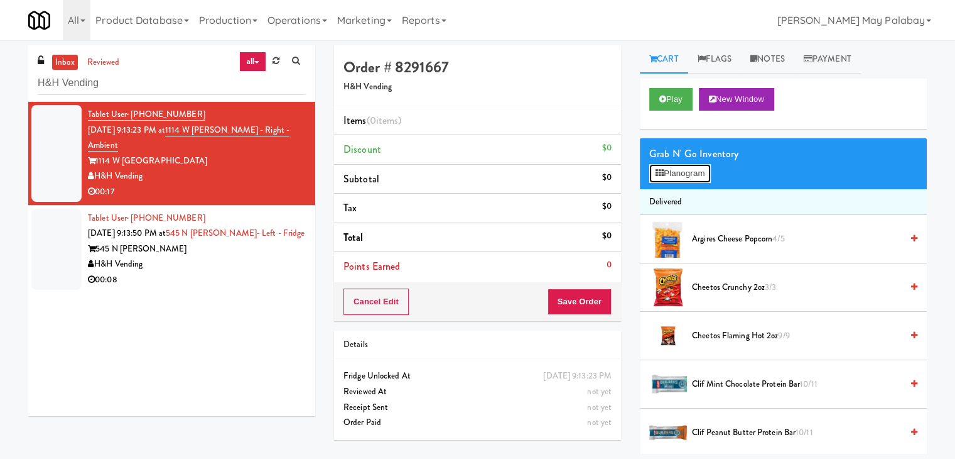
drag, startPoint x: 676, startPoint y: 171, endPoint x: 665, endPoint y: 173, distance: 10.8
click at [676, 171] on button "Planogram" at bounding box center [681, 173] width 62 height 19
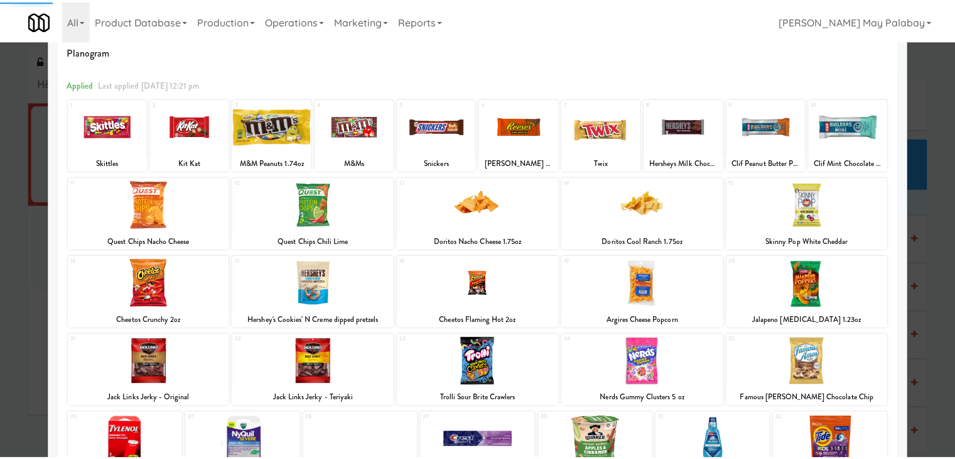
scroll to position [63, 0]
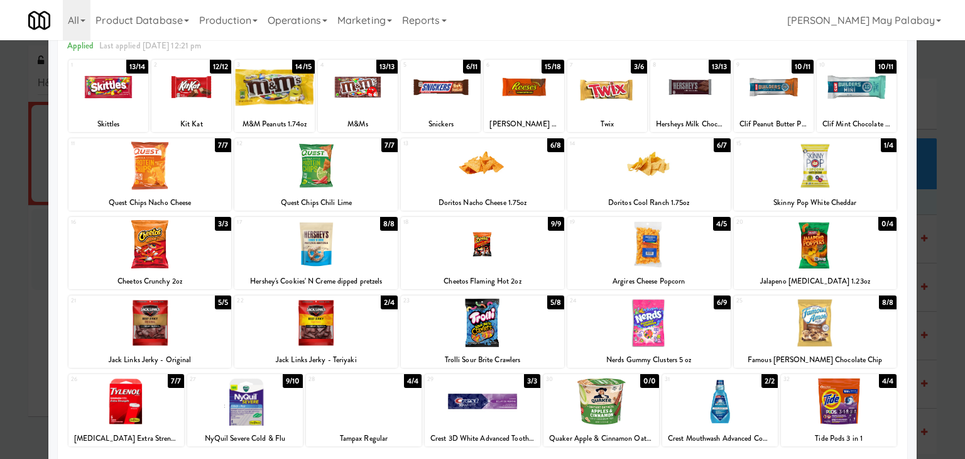
click at [629, 353] on div "Nerds Gummy Clusters 5 oz" at bounding box center [649, 360] width 160 height 16
click at [696, 333] on div at bounding box center [648, 322] width 163 height 48
click at [546, 102] on div at bounding box center [524, 87] width 80 height 48
click at [376, 249] on div at bounding box center [315, 244] width 163 height 48
click at [930, 186] on div at bounding box center [482, 229] width 965 height 459
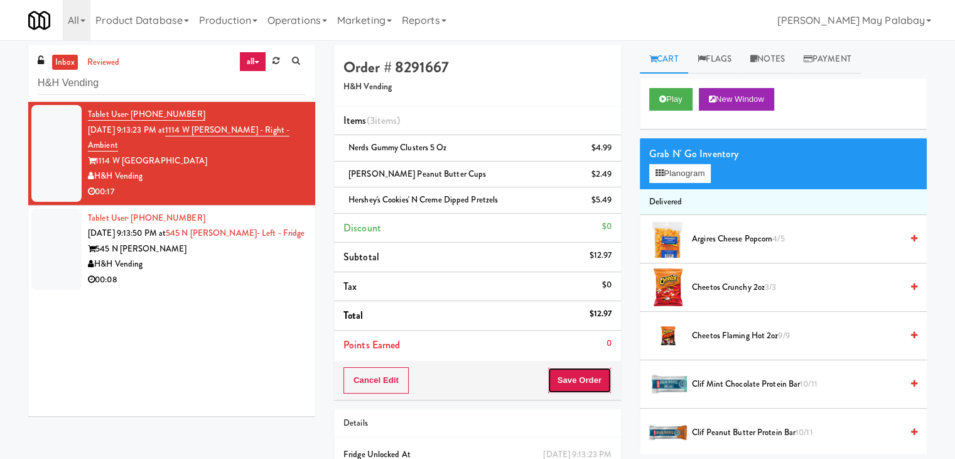
click at [573, 372] on button "Save Order" at bounding box center [580, 380] width 64 height 26
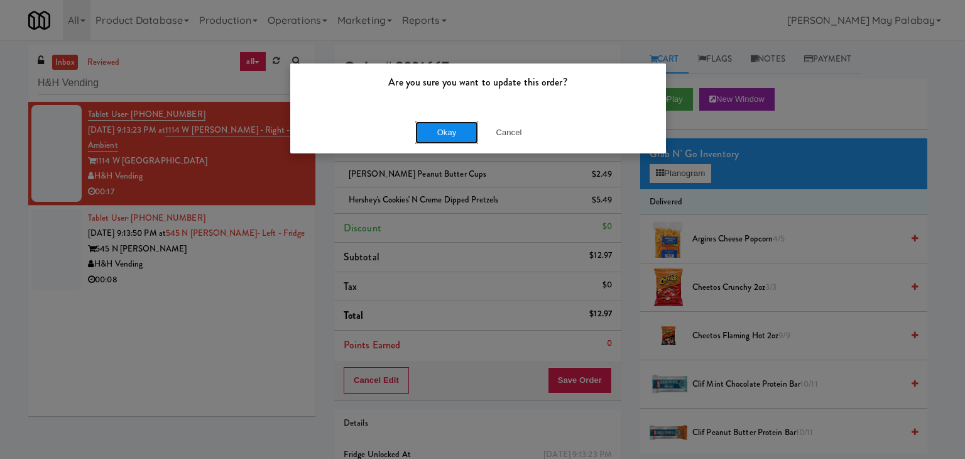
click at [440, 132] on button "Okay" at bounding box center [446, 132] width 63 height 23
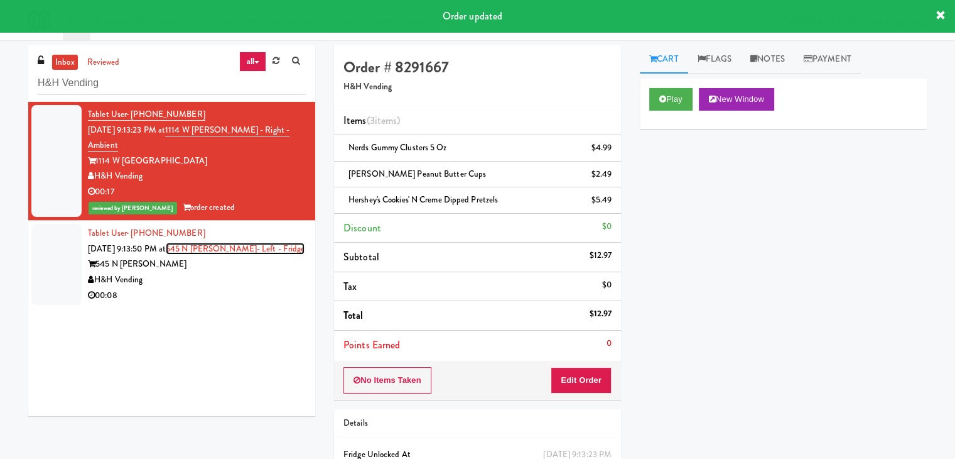
click at [234, 242] on link "545 N McClurg- Left - Fridge" at bounding box center [235, 248] width 139 height 12
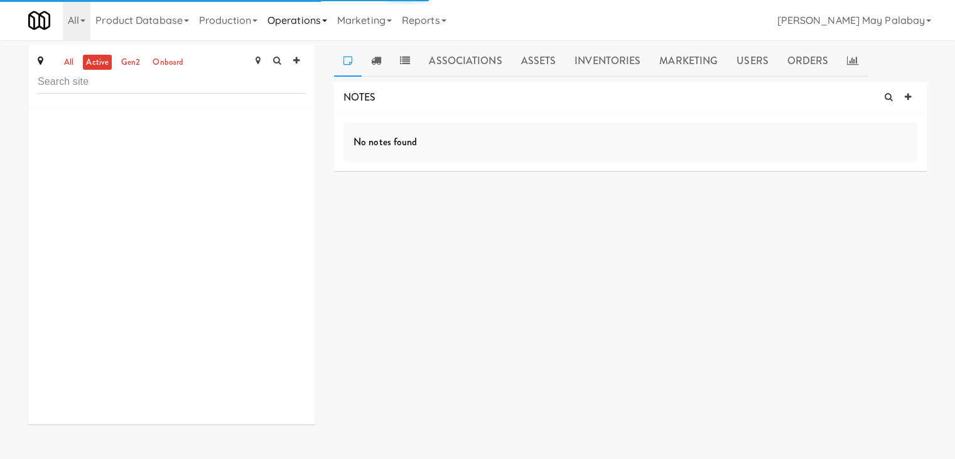
click at [327, 16] on link "Operations" at bounding box center [298, 20] width 70 height 40
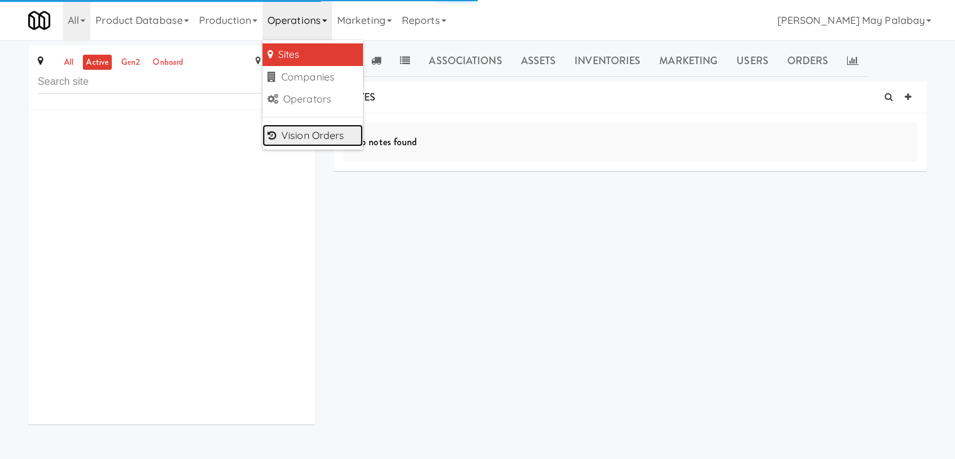
click at [308, 129] on link "Vision Orders" at bounding box center [313, 135] width 101 height 23
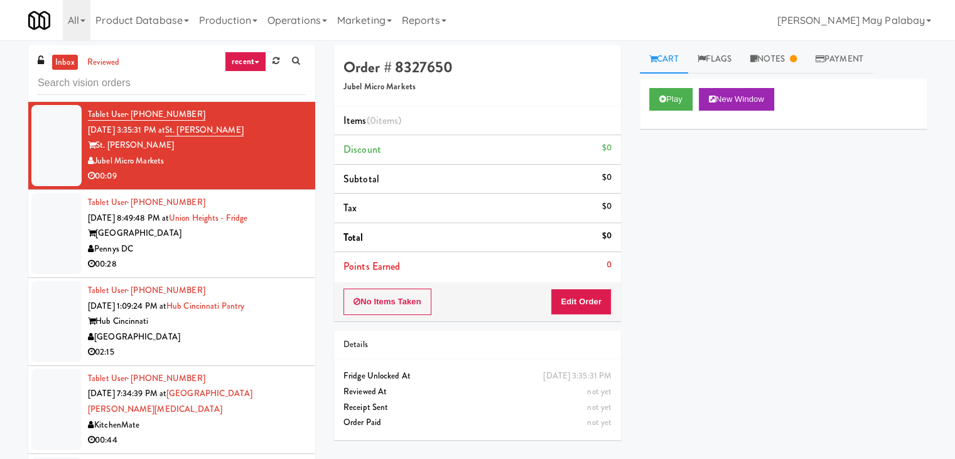
click at [177, 82] on input "text" at bounding box center [172, 83] width 268 height 23
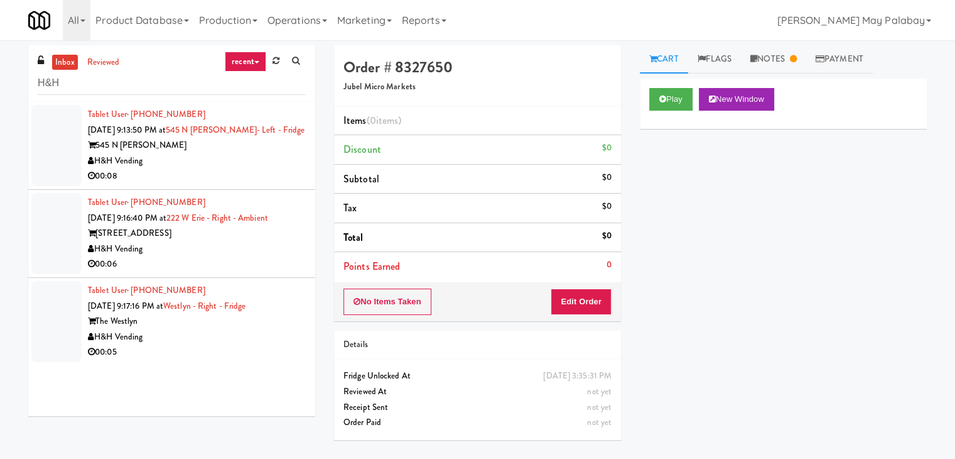
type input "H&H"
click at [193, 117] on span "· (+57) 318-3767683" at bounding box center [166, 114] width 79 height 12
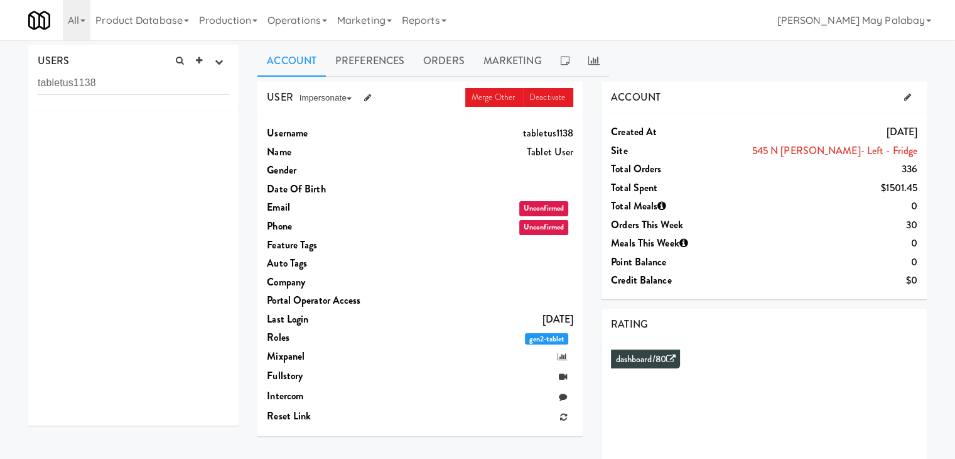
drag, startPoint x: 121, startPoint y: 86, endPoint x: 18, endPoint y: 85, distance: 103.6
click at [18, 85] on div "USERS active Ordered this week Didn't order this week 1 this week 2 this week 3…" at bounding box center [477, 335] width 955 height 580
click at [330, 18] on link "Operations" at bounding box center [298, 20] width 70 height 40
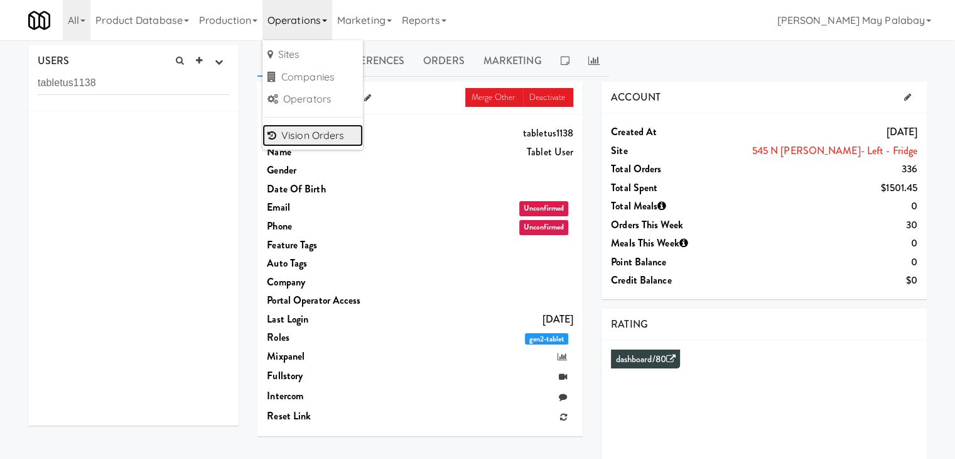
click at [321, 129] on link "Vision Orders" at bounding box center [313, 135] width 101 height 23
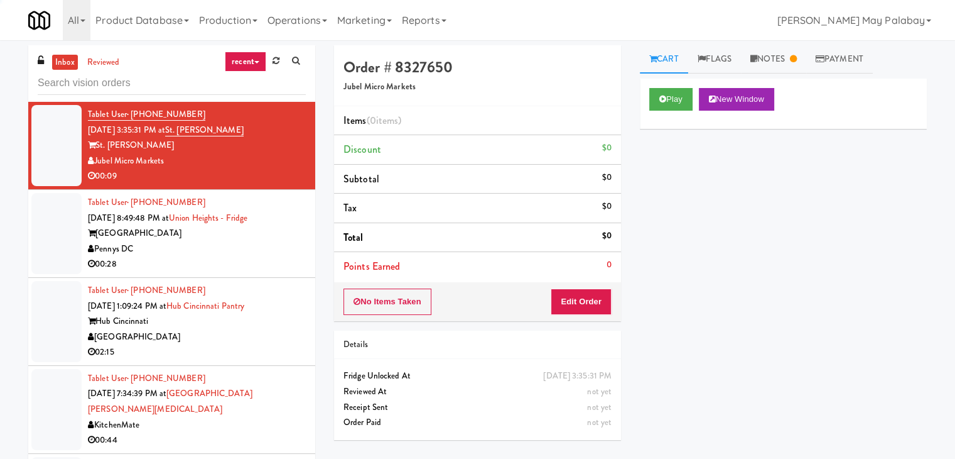
click at [180, 85] on input "text" at bounding box center [172, 83] width 268 height 23
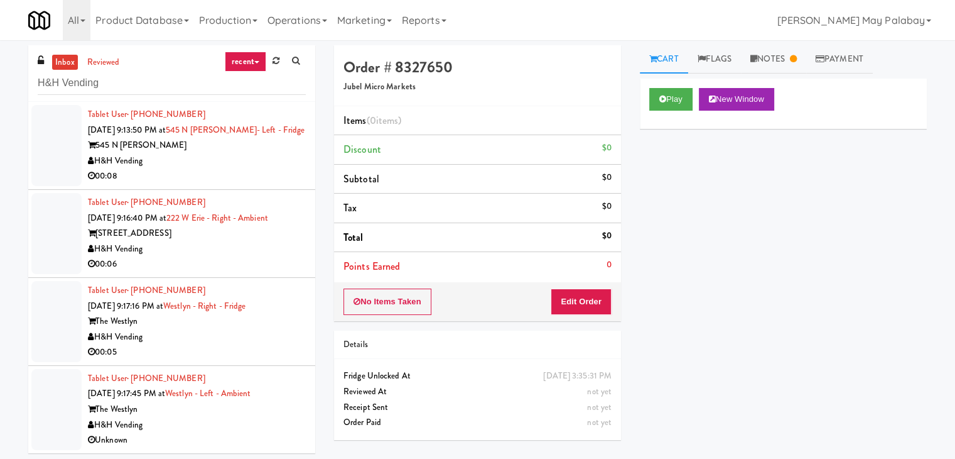
type input "H&H Vending"
click at [221, 149] on div "545 N McClurg" at bounding box center [197, 146] width 218 height 16
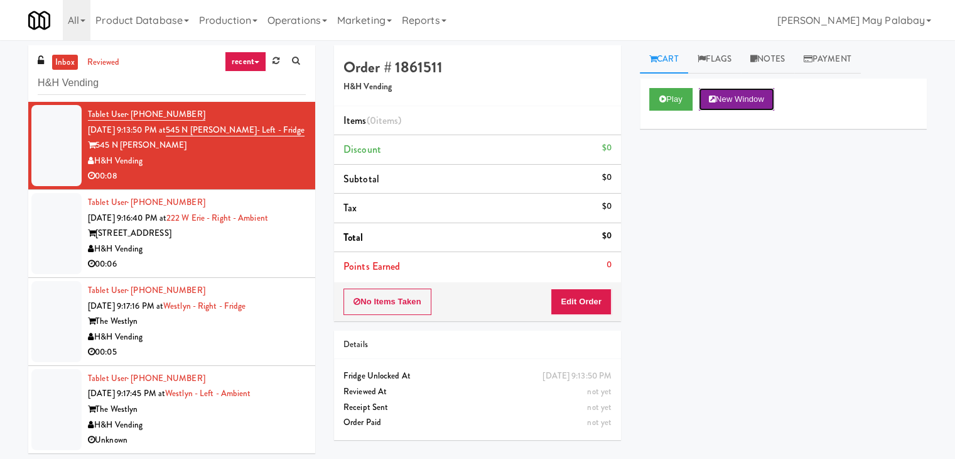
click at [749, 104] on button "New Window" at bounding box center [736, 99] width 75 height 23
click at [592, 299] on button "Edit Order" at bounding box center [581, 301] width 61 height 26
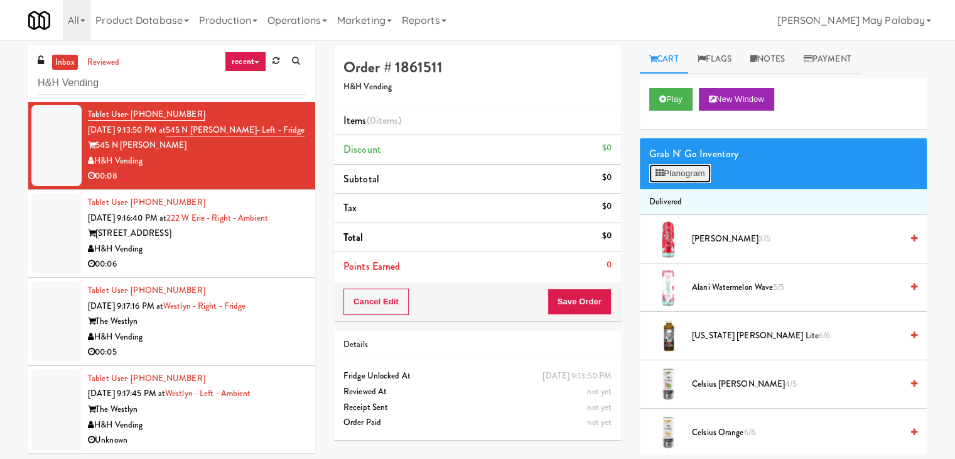
click at [687, 174] on button "Planogram" at bounding box center [681, 173] width 62 height 19
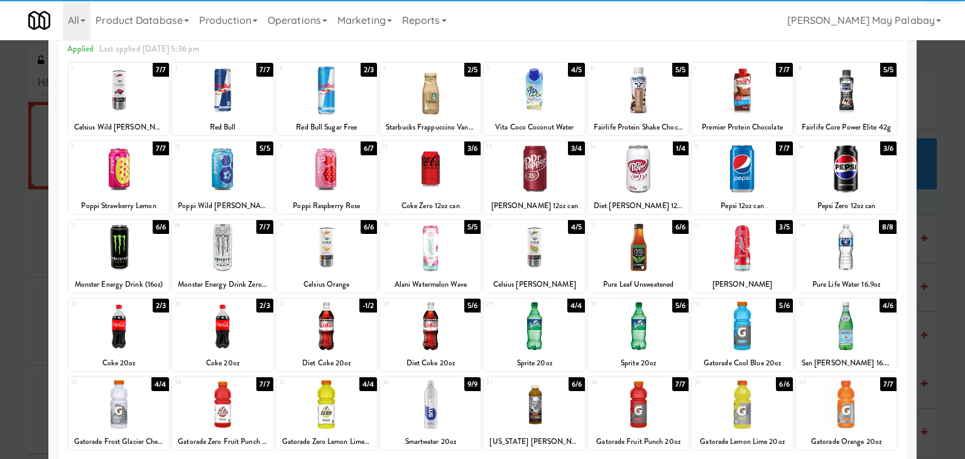
scroll to position [63, 0]
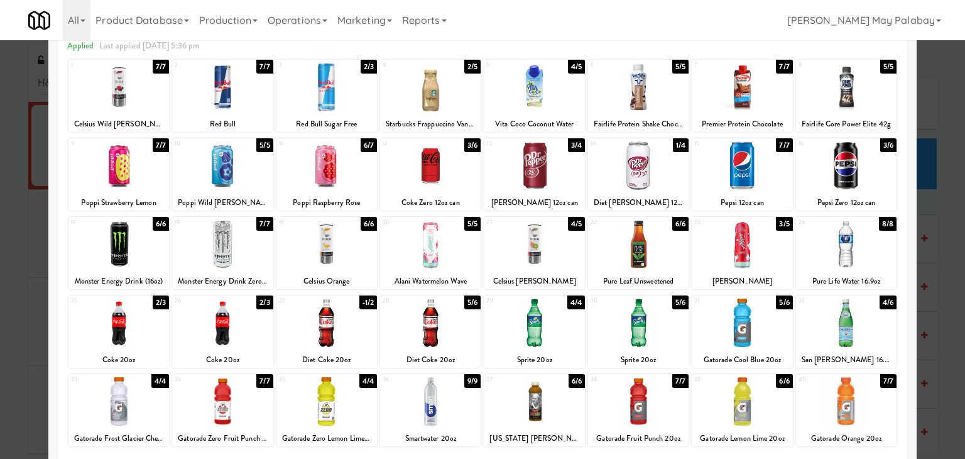
click at [459, 327] on div at bounding box center [430, 322] width 101 height 48
click at [938, 316] on div at bounding box center [482, 229] width 965 height 459
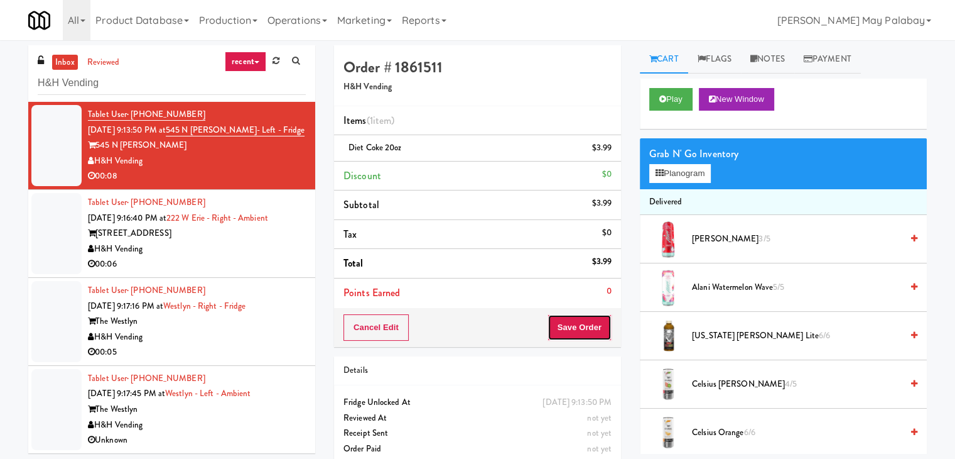
click at [575, 330] on button "Save Order" at bounding box center [580, 327] width 64 height 26
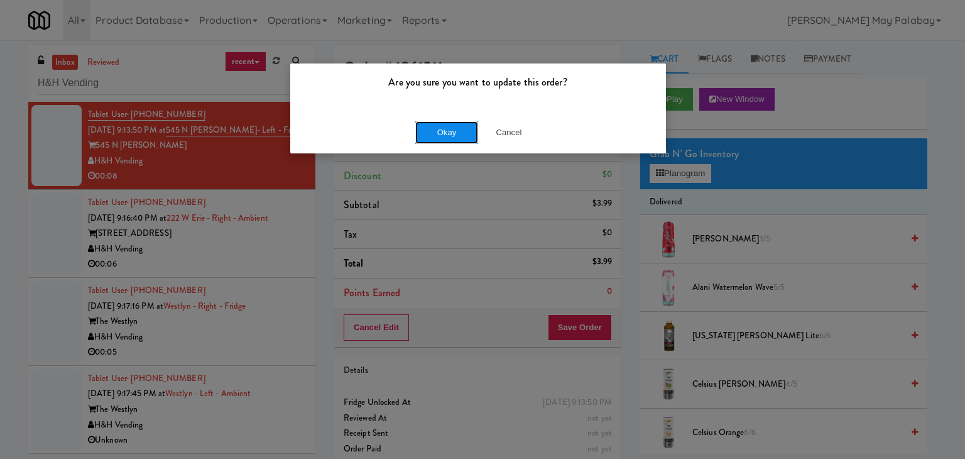
click at [469, 129] on button "Okay" at bounding box center [446, 132] width 63 height 23
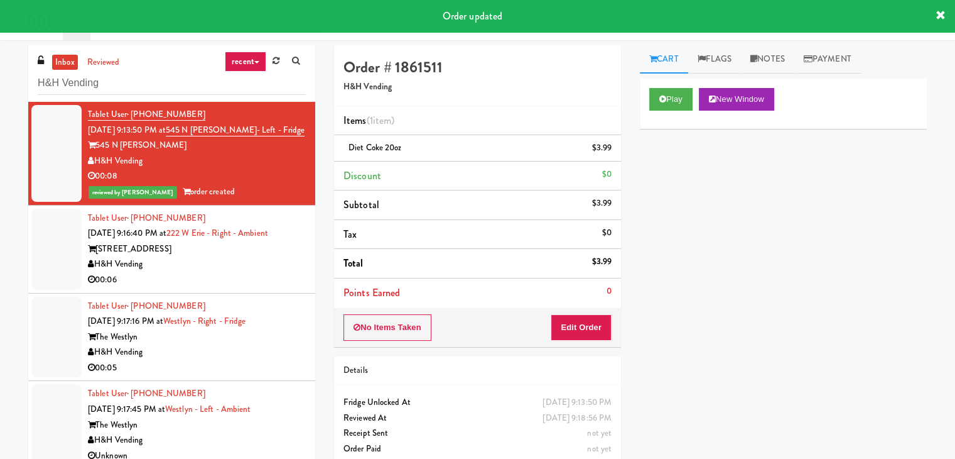
click at [197, 242] on div "222 W Erie St" at bounding box center [197, 249] width 218 height 16
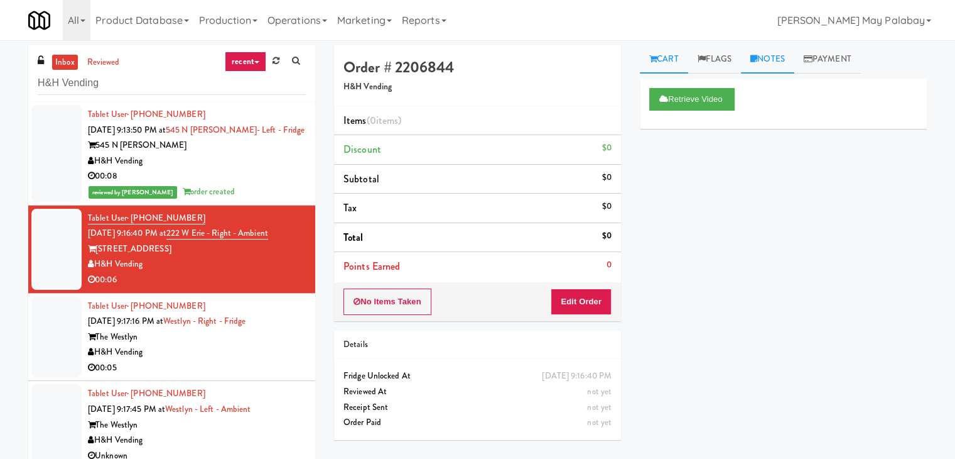
click at [783, 61] on link "Notes" at bounding box center [767, 59] width 53 height 28
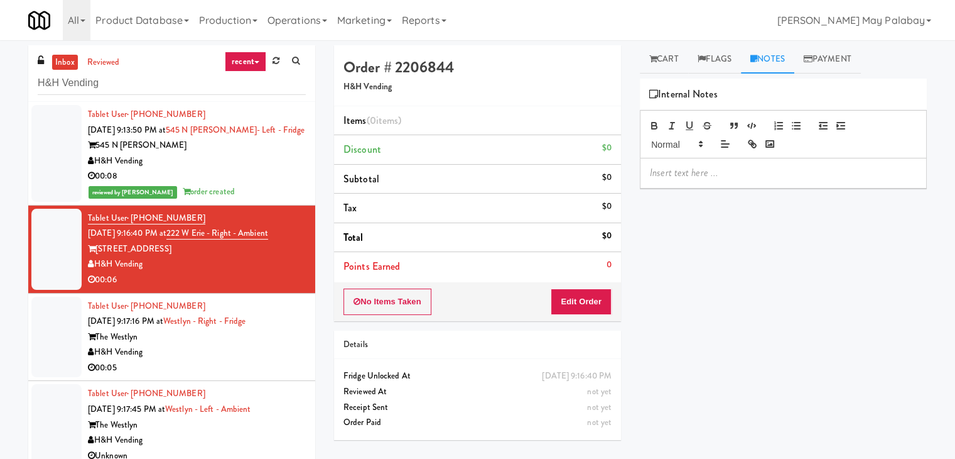
click at [715, 177] on p at bounding box center [783, 173] width 267 height 14
click at [677, 63] on link "Cart" at bounding box center [664, 59] width 48 height 28
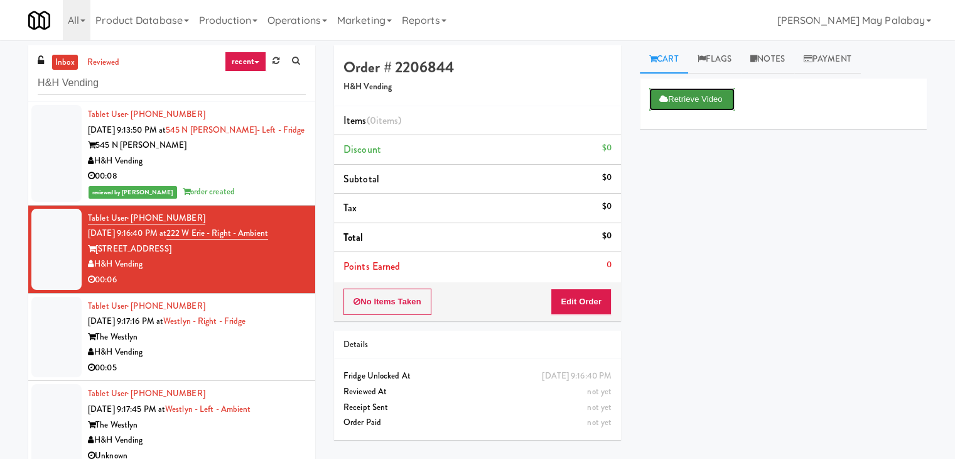
click at [686, 98] on button "Retrieve Video" at bounding box center [692, 99] width 85 height 23
click at [775, 60] on link "Notes" at bounding box center [767, 59] width 53 height 28
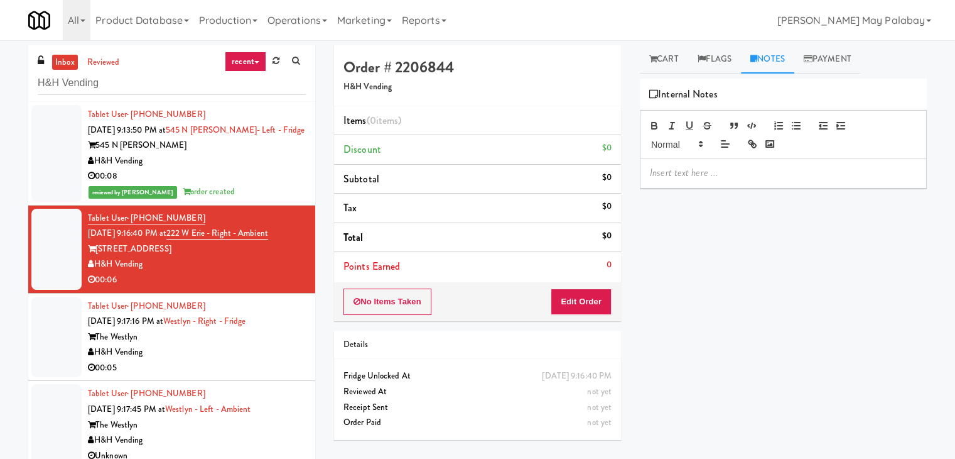
click at [729, 169] on p at bounding box center [783, 173] width 267 height 14
click at [711, 260] on div "Retrieve Video Primary Flag Clear Flag if unable to determine what was taken or…" at bounding box center [783, 314] width 287 height 471
click at [187, 330] on div "The Westlyn" at bounding box center [197, 337] width 218 height 16
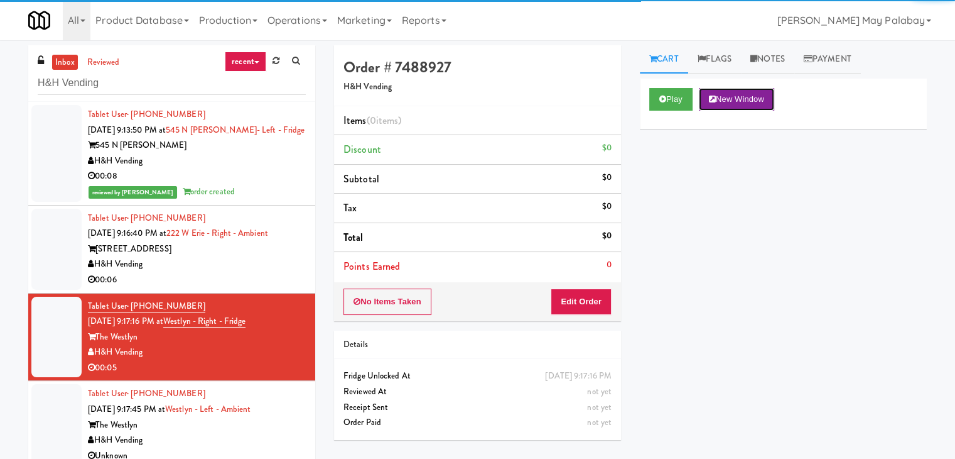
click at [736, 104] on button "New Window" at bounding box center [736, 99] width 75 height 23
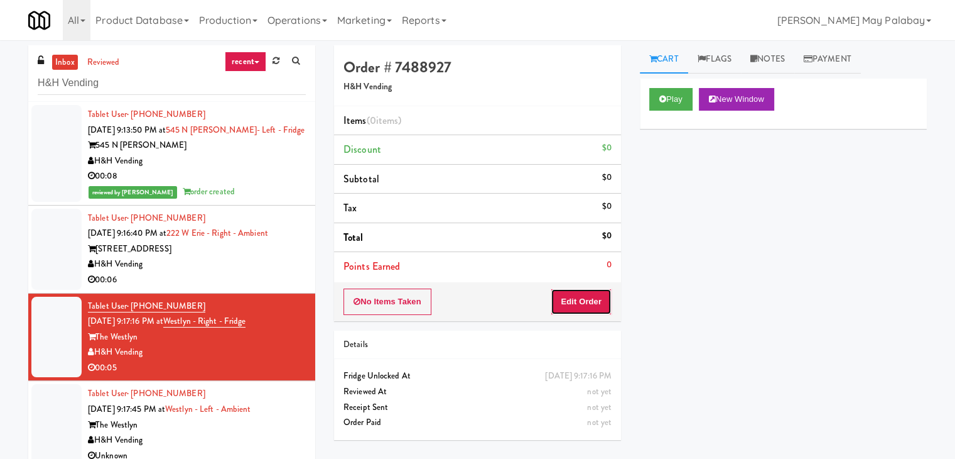
click at [567, 305] on button "Edit Order" at bounding box center [581, 301] width 61 height 26
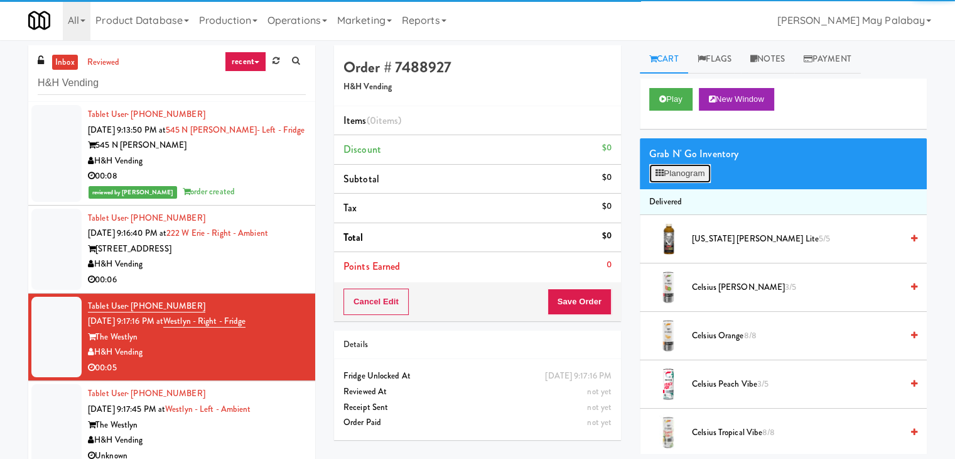
click at [689, 175] on button "Planogram" at bounding box center [681, 173] width 62 height 19
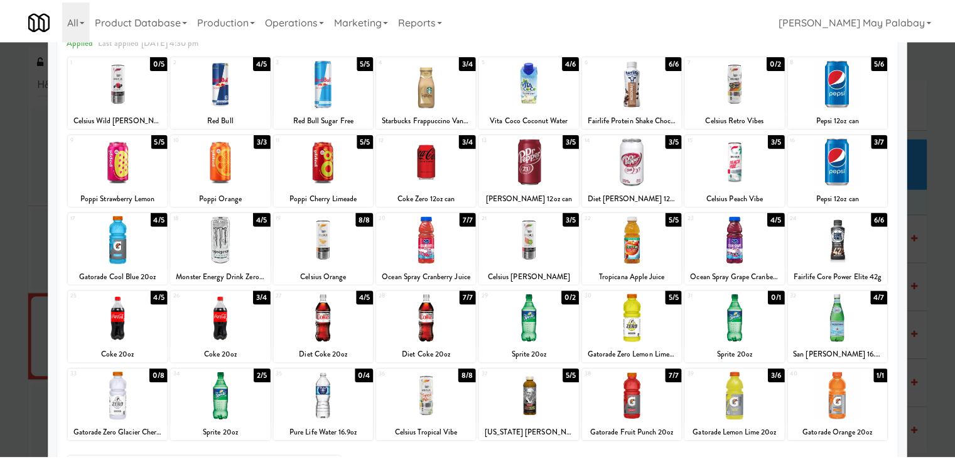
scroll to position [63, 0]
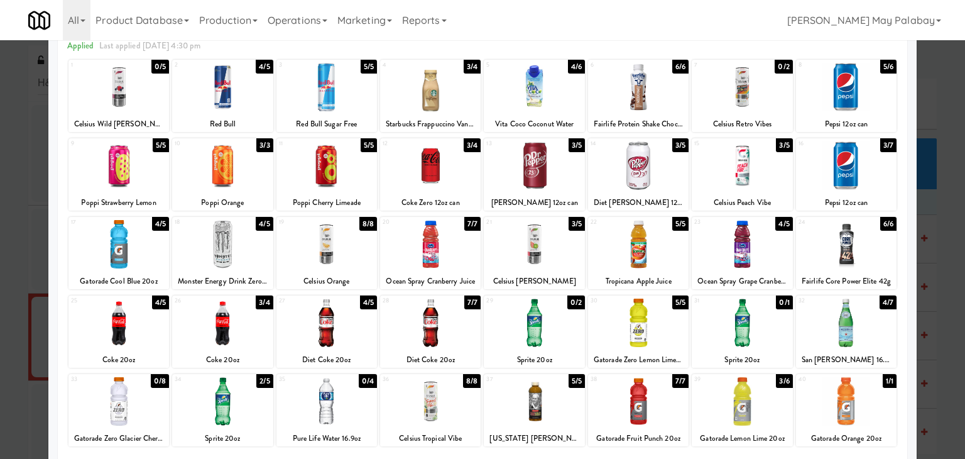
click at [256, 329] on div at bounding box center [222, 322] width 101 height 48
click at [932, 218] on div at bounding box center [482, 229] width 965 height 459
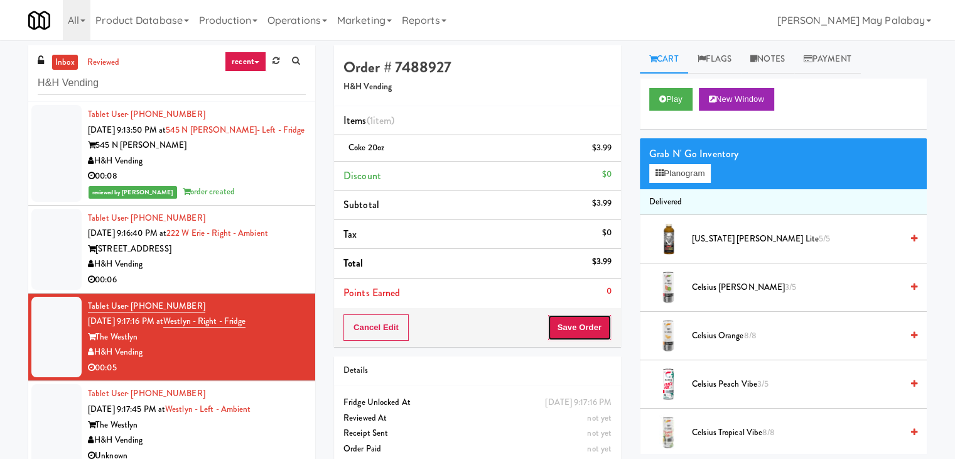
click at [574, 329] on button "Save Order" at bounding box center [580, 327] width 64 height 26
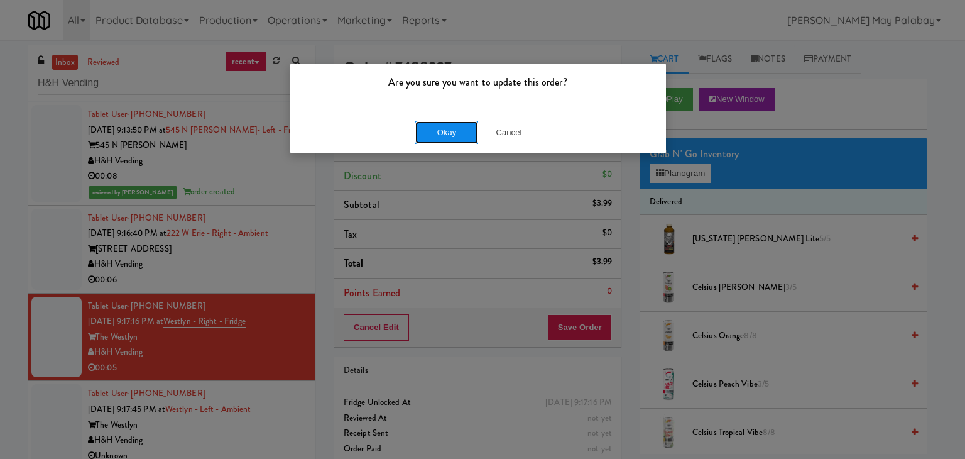
click at [445, 131] on button "Okay" at bounding box center [446, 132] width 63 height 23
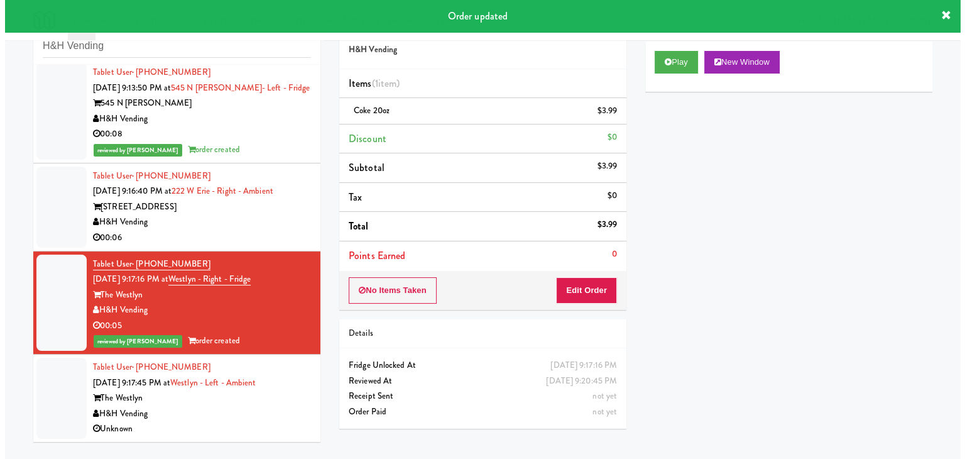
scroll to position [40, 0]
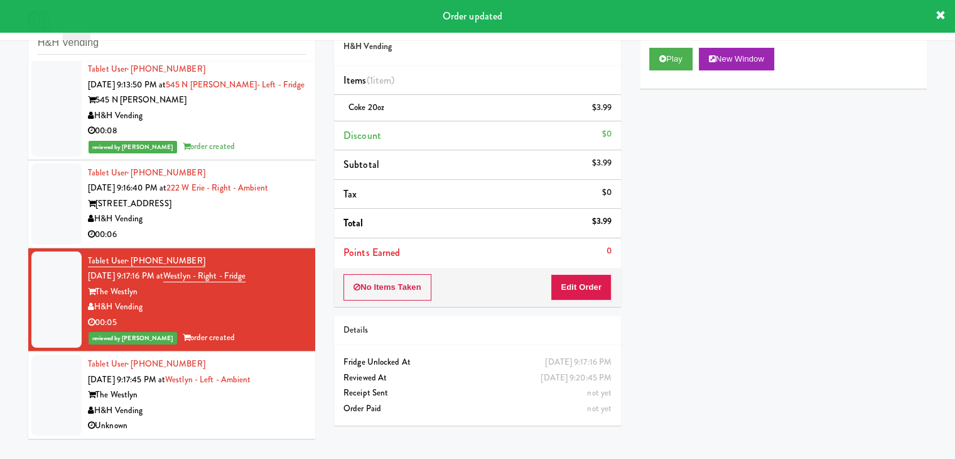
click at [231, 385] on div "Tablet User · (630) 998-3114 Sep 21, 2025 9:17:45 PM at Westlyn - Left - Ambien…" at bounding box center [197, 394] width 218 height 77
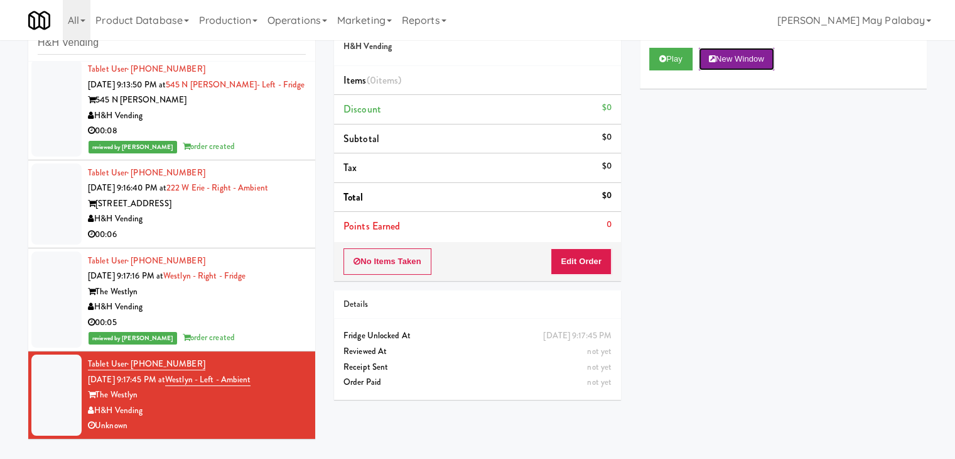
click at [726, 59] on button "New Window" at bounding box center [736, 59] width 75 height 23
click at [571, 262] on button "Edit Order" at bounding box center [581, 261] width 61 height 26
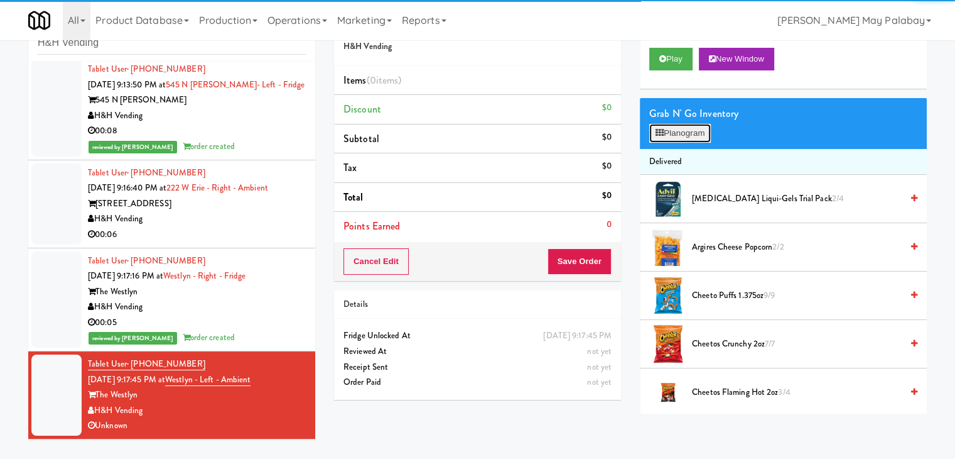
click at [664, 129] on button "Planogram" at bounding box center [681, 133] width 62 height 19
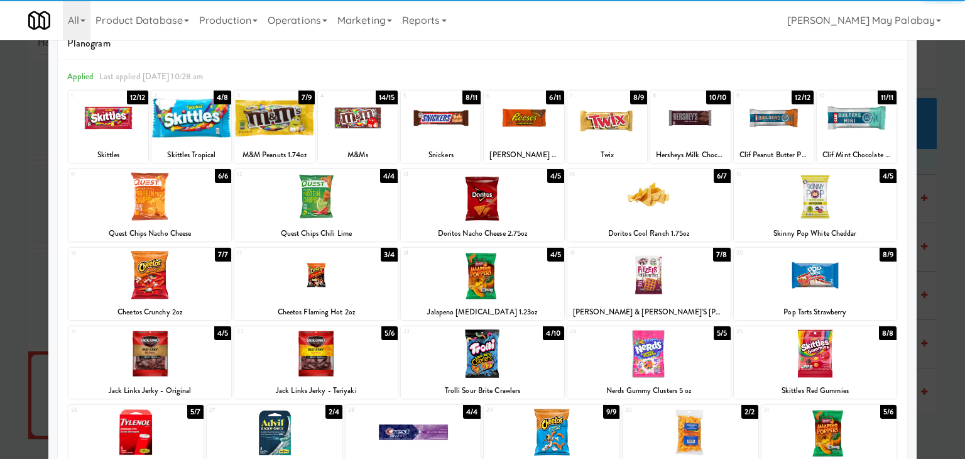
scroll to position [63, 0]
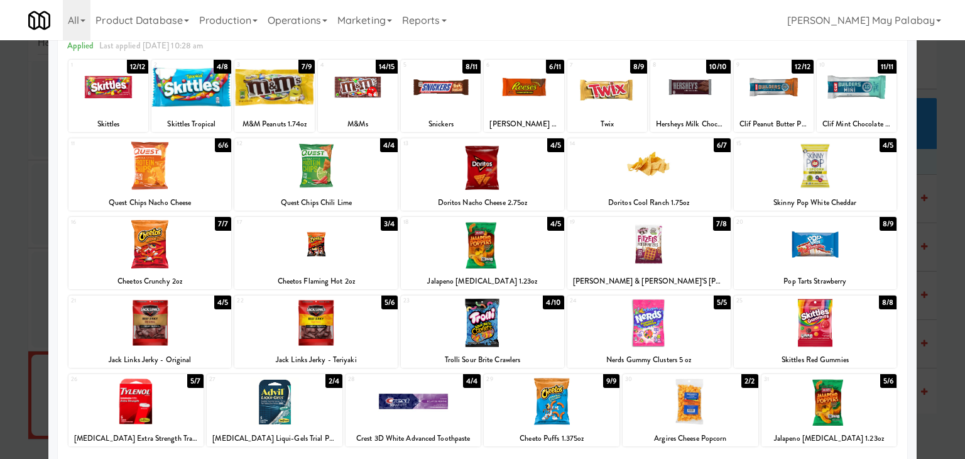
click at [467, 111] on div at bounding box center [441, 87] width 80 height 48
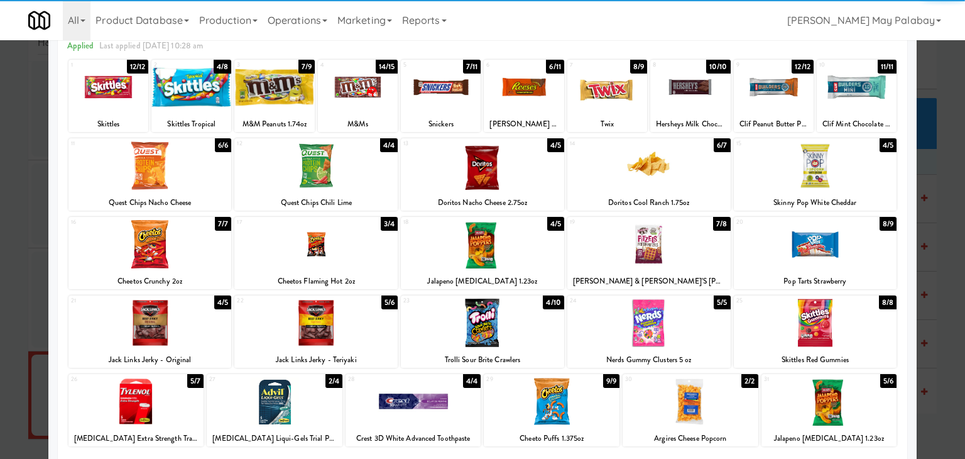
click at [542, 109] on div at bounding box center [524, 87] width 80 height 48
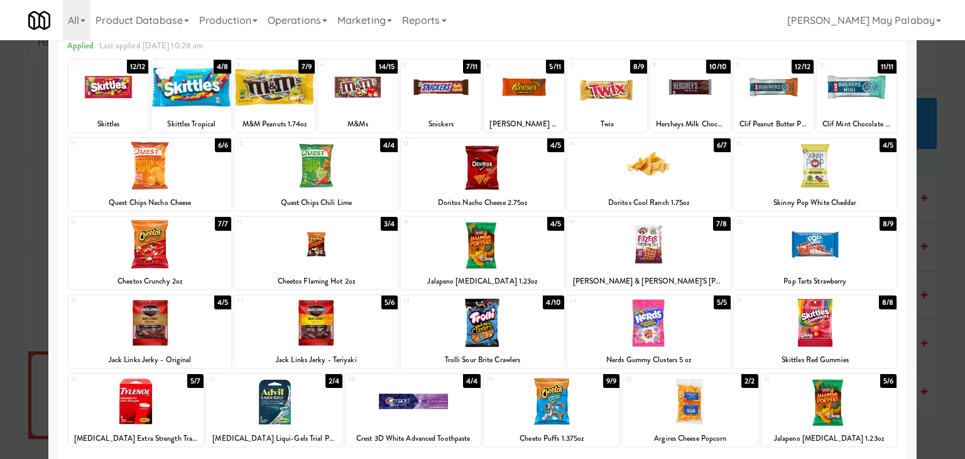
click at [542, 109] on div at bounding box center [524, 87] width 80 height 48
click at [935, 248] on div at bounding box center [482, 229] width 965 height 459
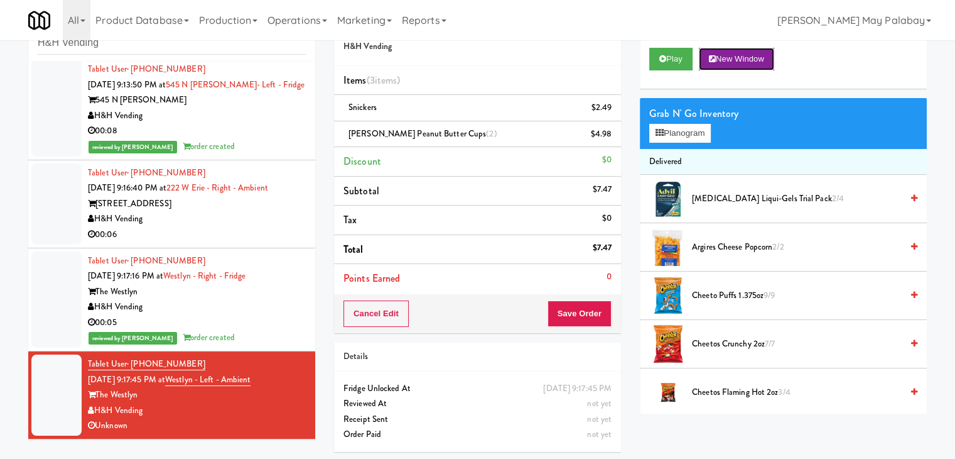
click at [714, 61] on icon at bounding box center [712, 59] width 7 height 8
click at [697, 131] on button "Planogram" at bounding box center [681, 133] width 62 height 19
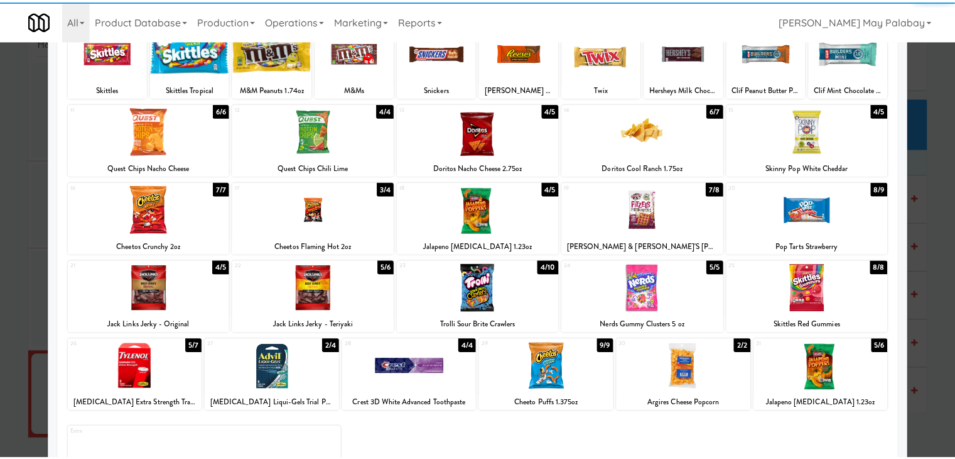
scroll to position [63, 0]
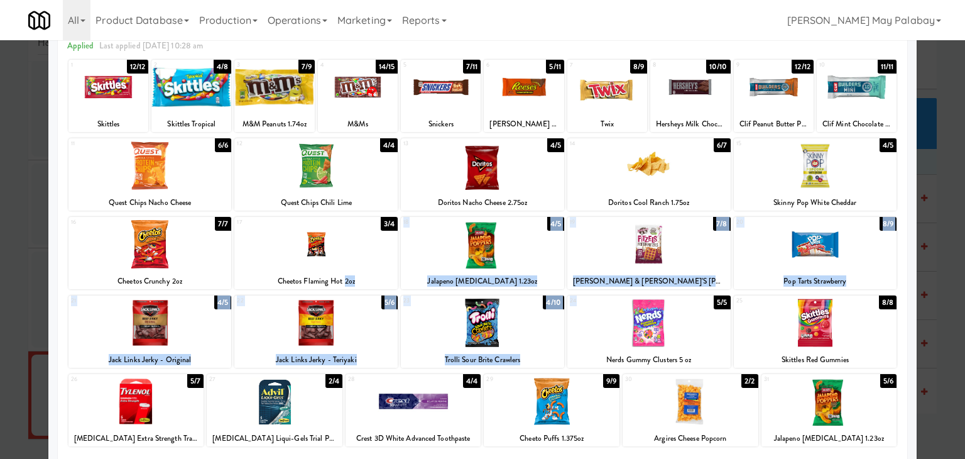
drag, startPoint x: 337, startPoint y: 287, endPoint x: 673, endPoint y: 297, distance: 336.2
click at [619, 297] on div "1 12/12 Skittles 2 4/8 Skittles Tropical 3 7/9 M&M Peanuts 1.74oz 4 14/15 M&Ms …" at bounding box center [482, 296] width 830 height 477
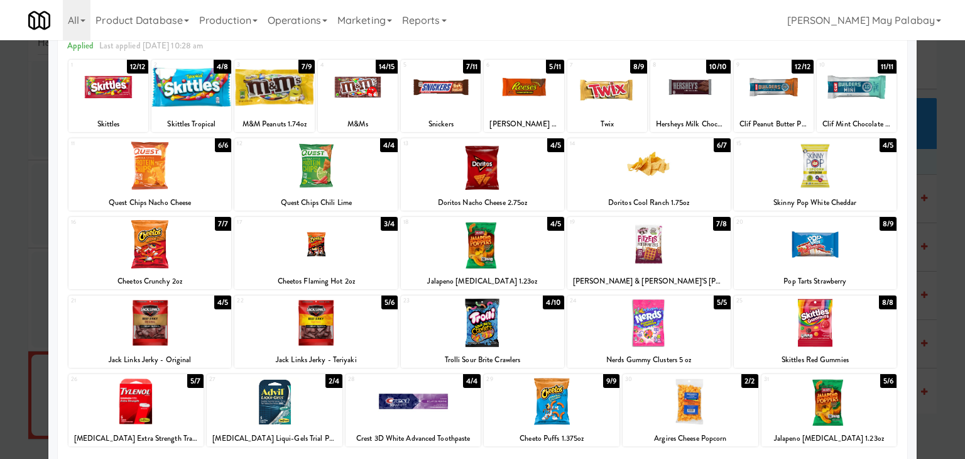
click at [913, 342] on div at bounding box center [482, 229] width 965 height 459
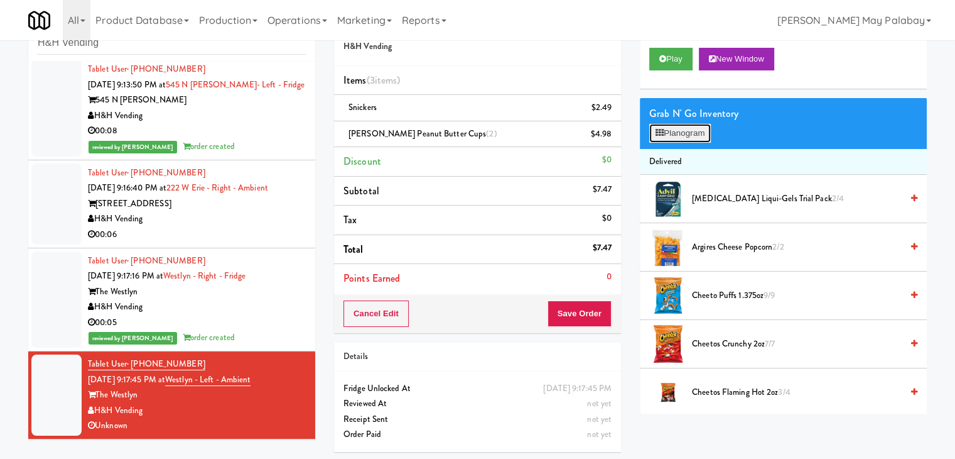
click at [665, 134] on button "Planogram" at bounding box center [681, 133] width 62 height 19
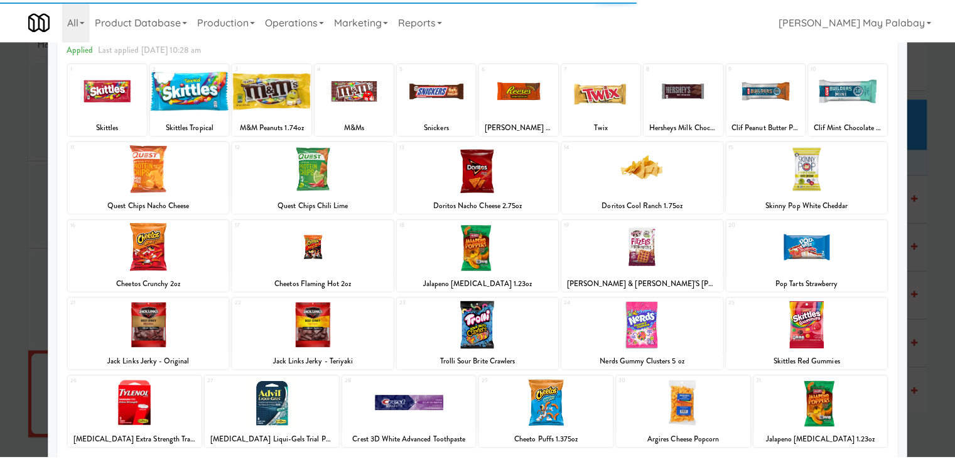
scroll to position [63, 0]
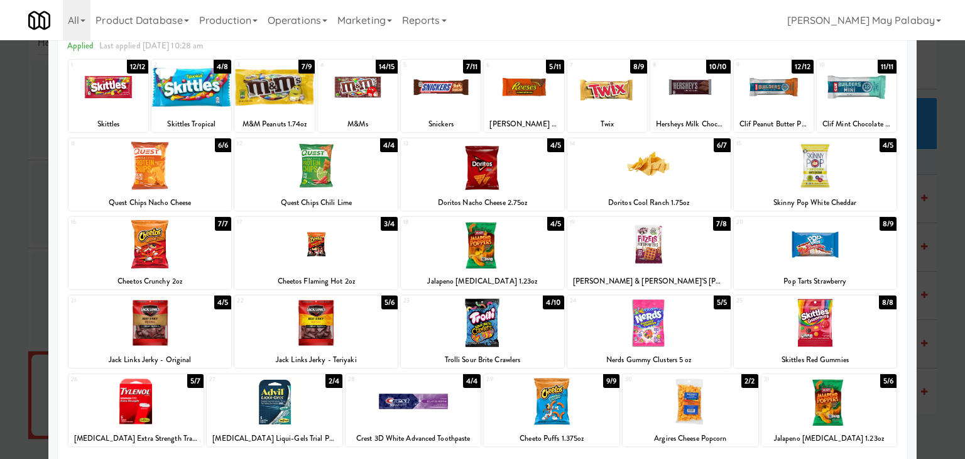
click at [936, 151] on div at bounding box center [482, 229] width 965 height 459
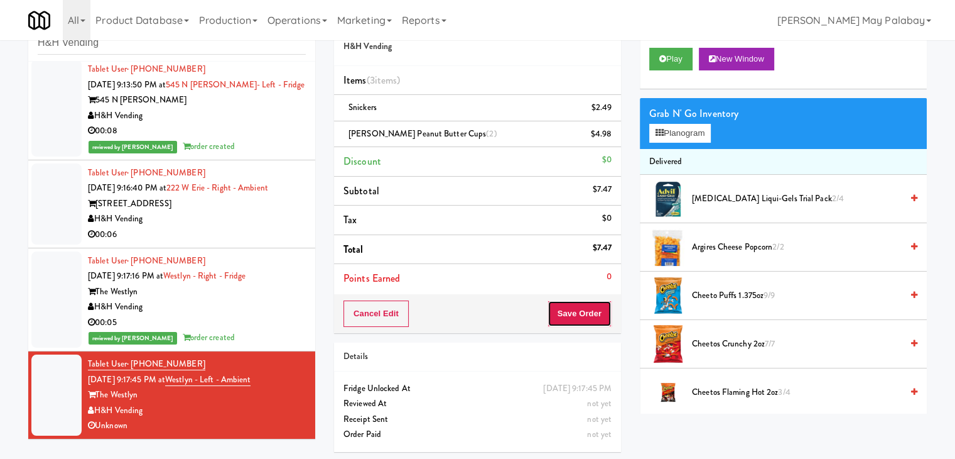
click at [570, 306] on button "Save Order" at bounding box center [580, 313] width 64 height 26
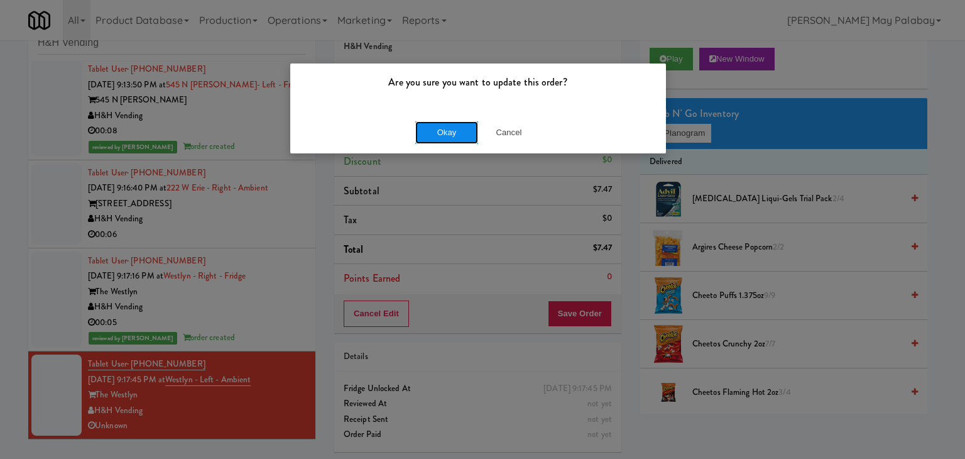
click at [452, 138] on button "Okay" at bounding box center [446, 132] width 63 height 23
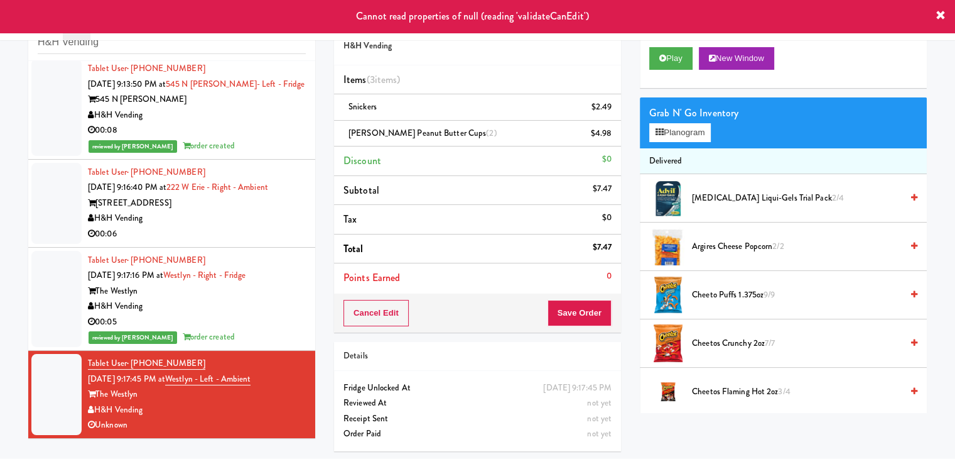
scroll to position [41, 0]
click at [267, 276] on div "Tablet User · (630) 998-3114 Sep 21, 2025 9:17:16 PM at Westlyn - Right - Fridg…" at bounding box center [197, 298] width 218 height 93
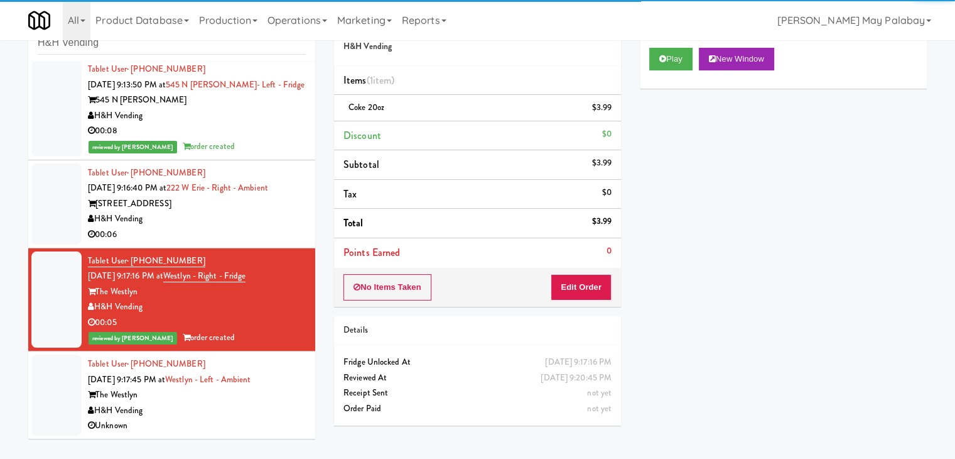
click at [241, 388] on div "The Westlyn" at bounding box center [197, 395] width 218 height 16
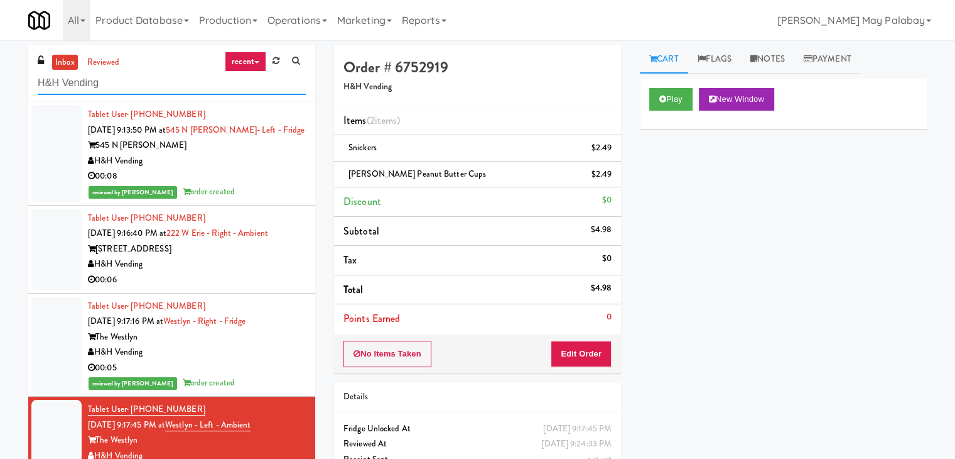
click at [144, 79] on input "H&H Vending" at bounding box center [172, 83] width 268 height 23
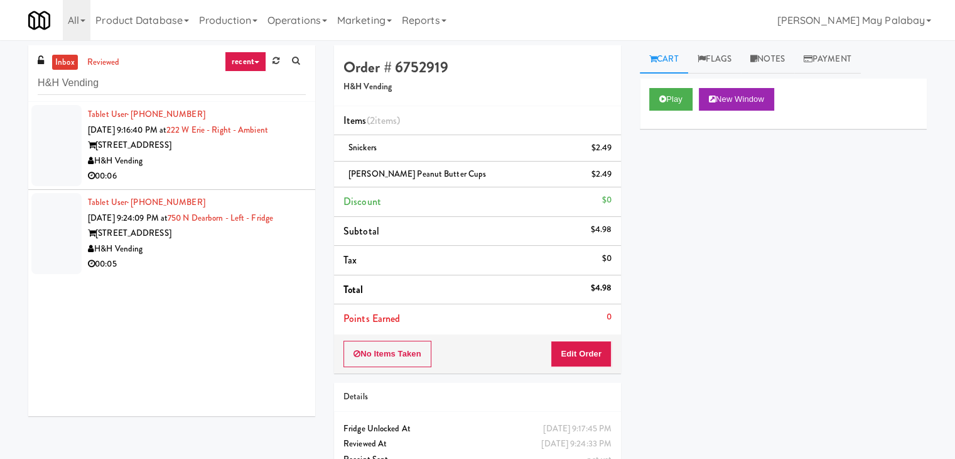
click at [188, 150] on div "222 W Erie St" at bounding box center [197, 146] width 218 height 16
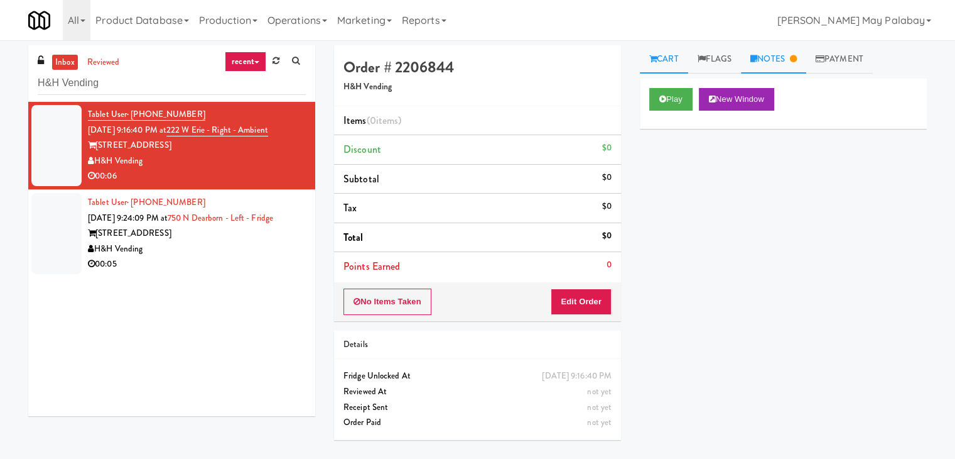
click at [781, 61] on link "Notes" at bounding box center [773, 59] width 65 height 28
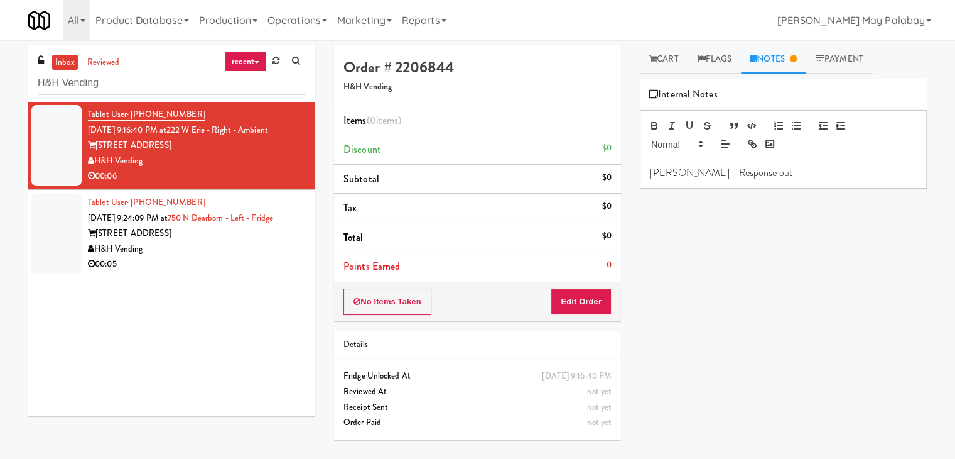
click at [220, 254] on div "H&H Vending" at bounding box center [197, 249] width 218 height 16
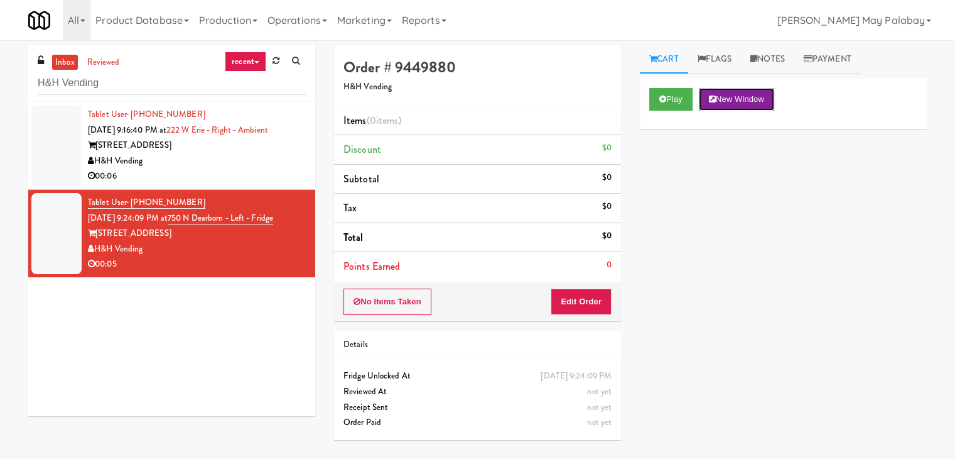
click at [759, 97] on button "New Window" at bounding box center [736, 99] width 75 height 23
click at [563, 300] on button "Edit Order" at bounding box center [581, 301] width 61 height 26
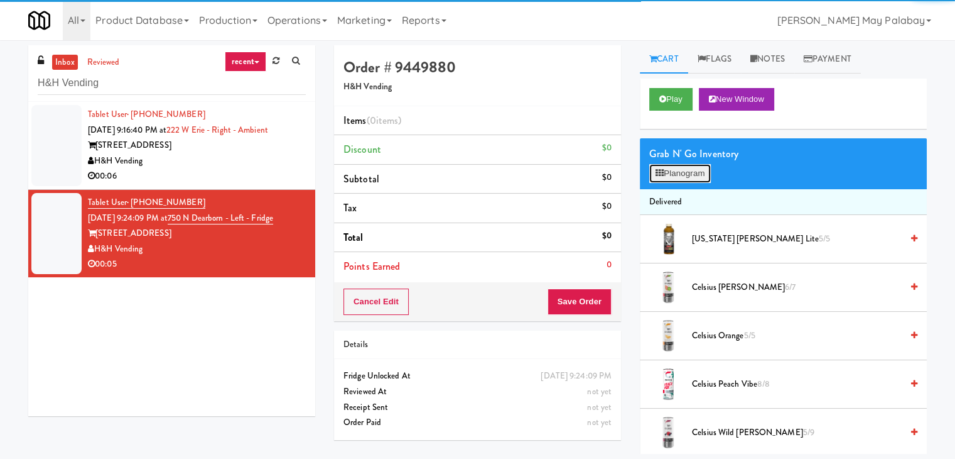
click at [700, 168] on button "Planogram" at bounding box center [681, 173] width 62 height 19
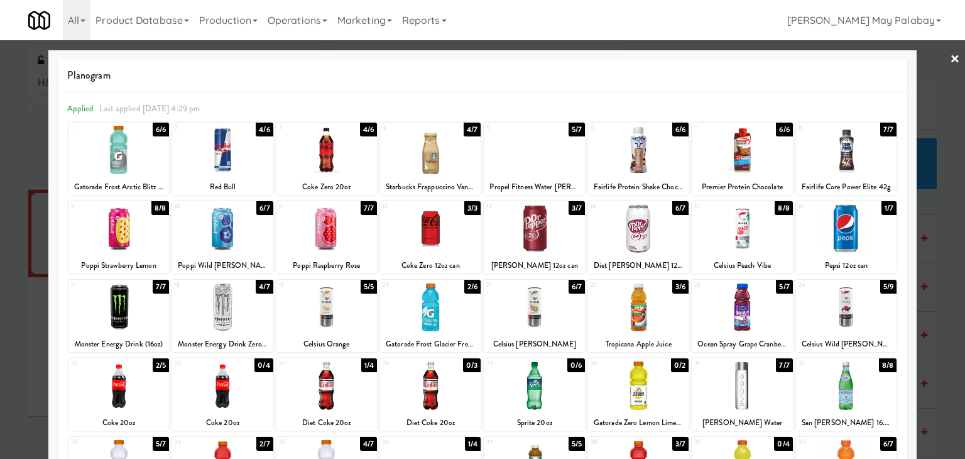
click at [666, 253] on div "14 6/7 Diet Dr Pepper 12oz can" at bounding box center [638, 237] width 101 height 72
click at [937, 283] on div at bounding box center [482, 229] width 965 height 459
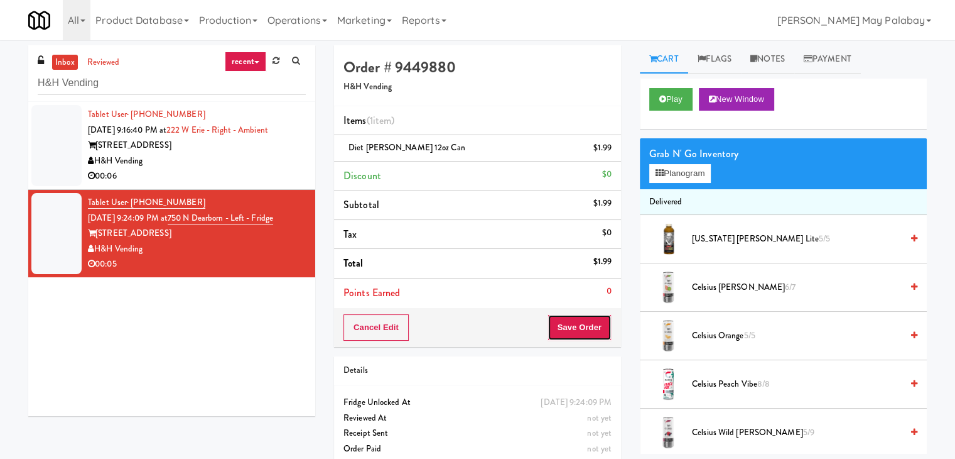
click at [573, 318] on button "Save Order" at bounding box center [580, 327] width 64 height 26
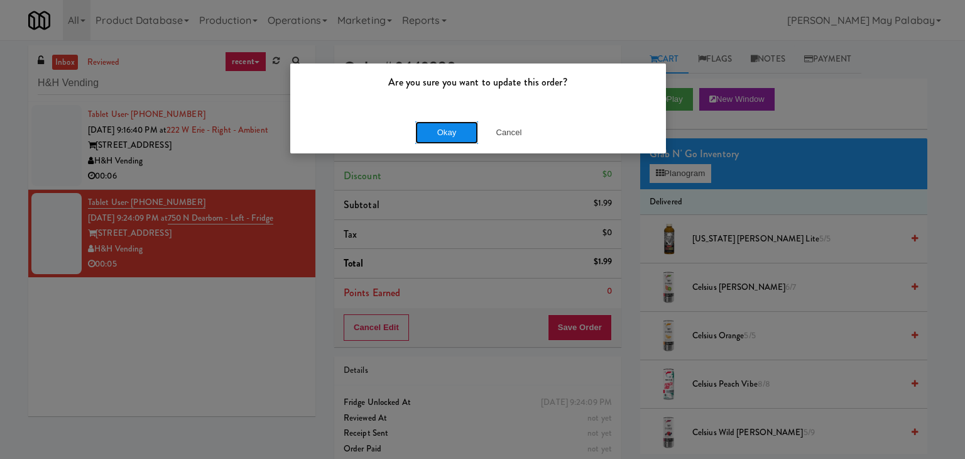
click at [437, 138] on button "Okay" at bounding box center [446, 132] width 63 height 23
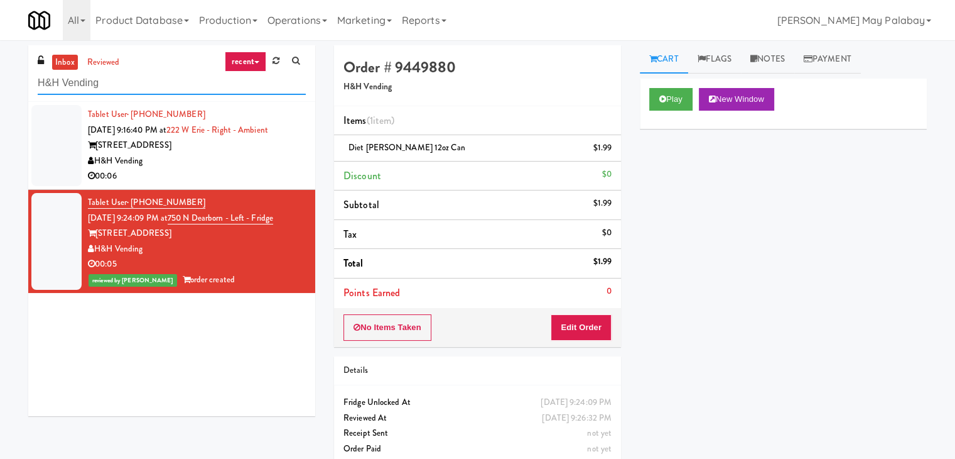
drag, startPoint x: 151, startPoint y: 83, endPoint x: 0, endPoint y: 92, distance: 151.1
click at [0, 92] on div "inbox reviewed recent all unclear take inventory issue suspicious failed recent…" at bounding box center [477, 260] width 955 height 430
paste input "The Pointe-Outpost-C1"
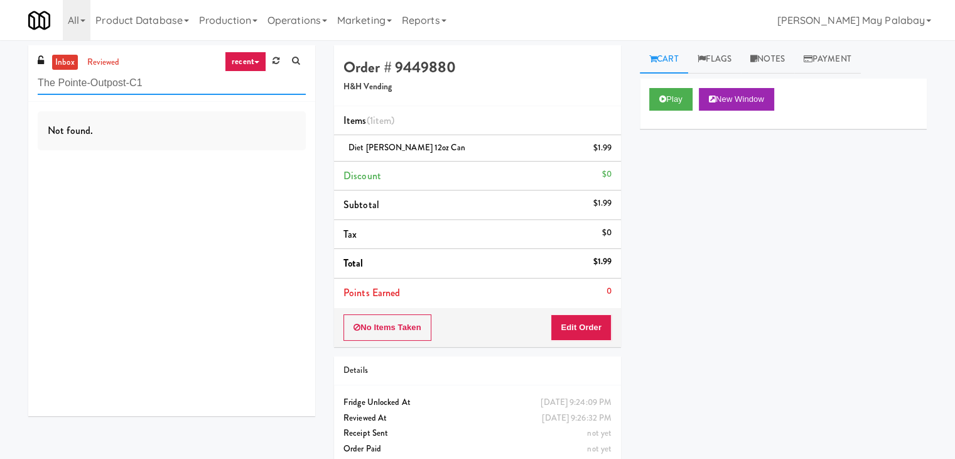
drag, startPoint x: 168, startPoint y: 79, endPoint x: 0, endPoint y: 86, distance: 168.5
click at [0, 86] on div "inbox reviewed recent all unclear take inventory issue suspicious failed recent…" at bounding box center [477, 260] width 955 height 430
paste input "Phase I - Ambient Pantry"
click at [233, 57] on link "recent" at bounding box center [245, 62] width 41 height 20
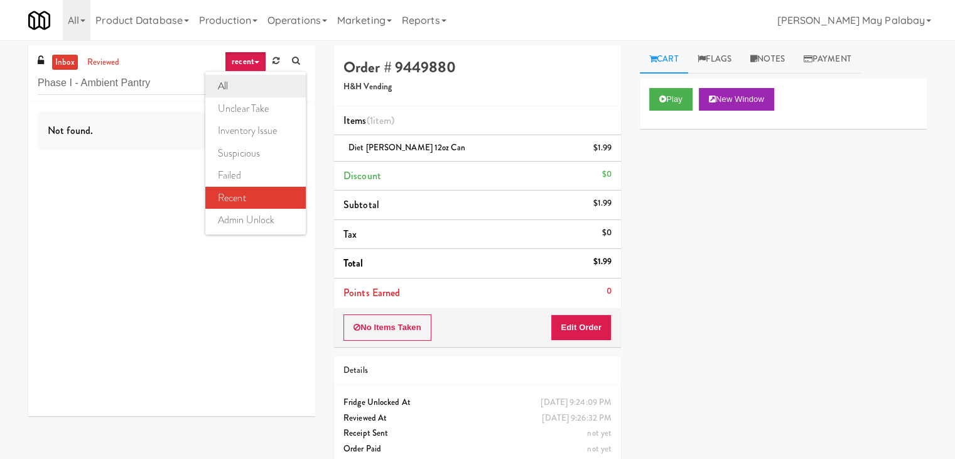
click at [252, 84] on link "all" at bounding box center [255, 86] width 101 height 23
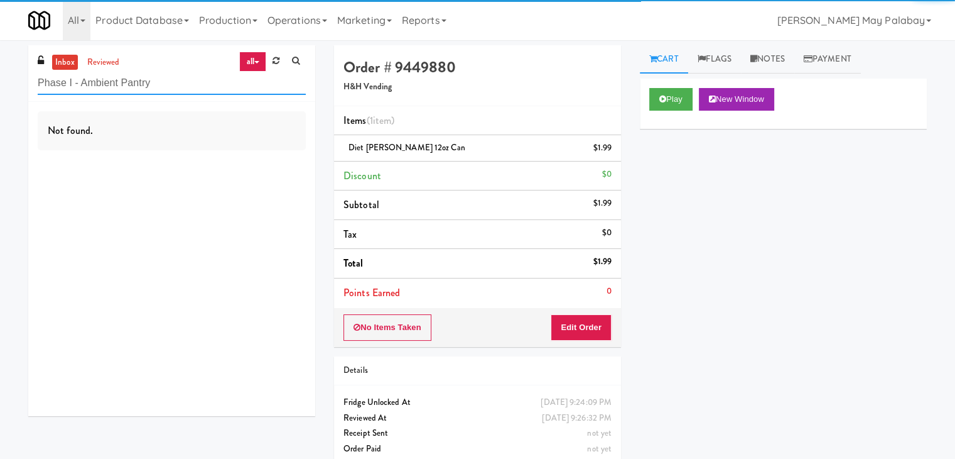
click at [215, 81] on input "Phase I - Ambient Pantry" at bounding box center [172, 83] width 268 height 23
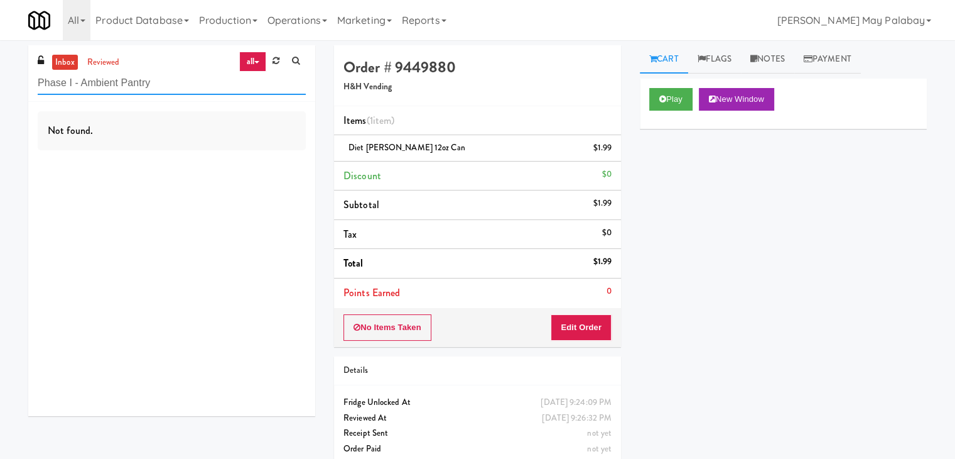
drag, startPoint x: 165, startPoint y: 89, endPoint x: 0, endPoint y: 94, distance: 165.3
click at [0, 94] on div "inbox reviewed all all unclear take inventory issue suspicious failed recent ad…" at bounding box center [477, 260] width 955 height 430
paste input "Drink Cooler"
click at [178, 91] on input "Phase I - Drink Cooler" at bounding box center [172, 83] width 268 height 23
drag, startPoint x: 148, startPoint y: 84, endPoint x: 0, endPoint y: 108, distance: 150.3
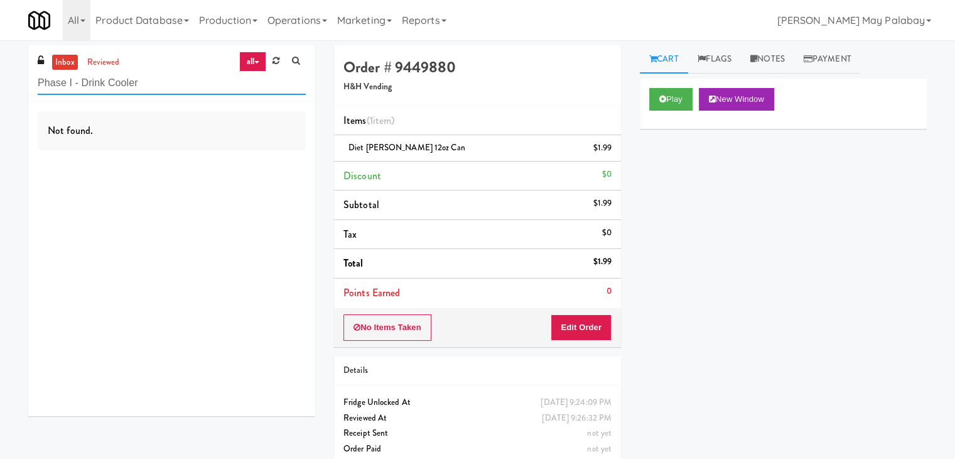
click at [0, 108] on div "inbox reviewed all all unclear take inventory issue suspicious failed recent ad…" at bounding box center [477, 260] width 955 height 430
paste input "Crossing East - Cooler - Left"
type input "Crossing East - Cooler - Left"
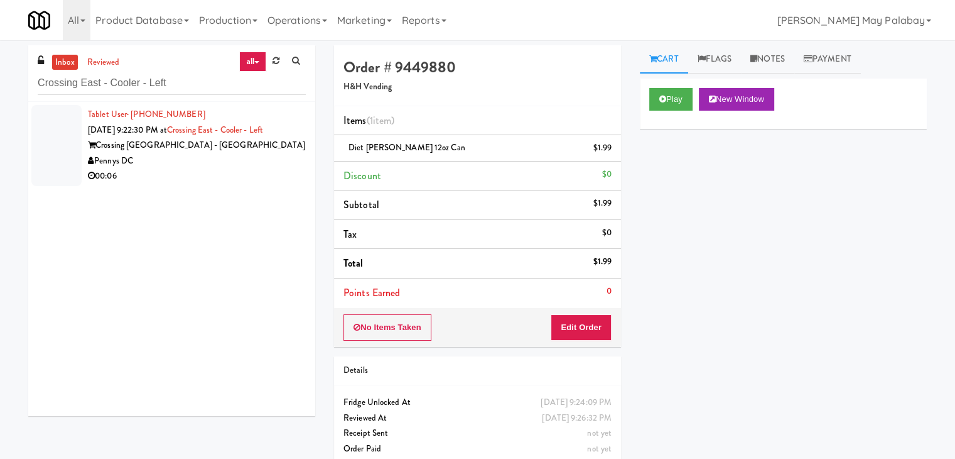
click at [119, 147] on div "Crossing DC - East" at bounding box center [197, 146] width 218 height 16
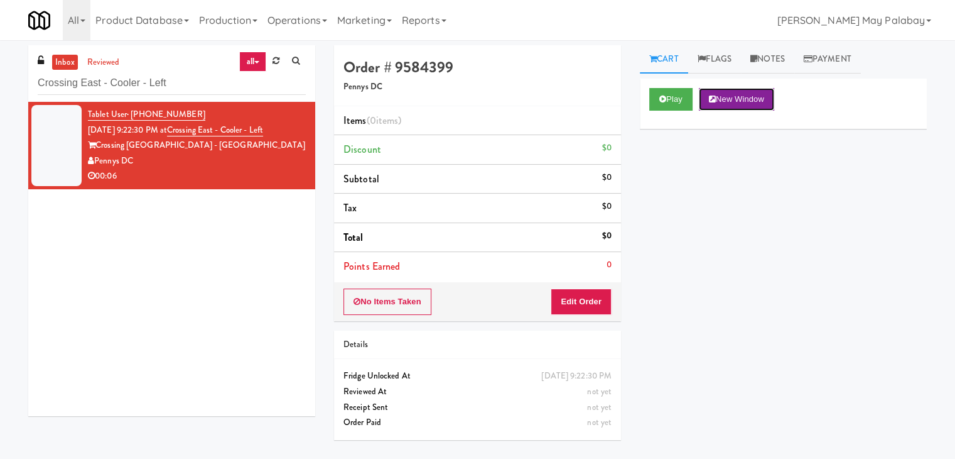
click at [758, 102] on button "New Window" at bounding box center [736, 99] width 75 height 23
click at [749, 96] on button "New Window" at bounding box center [736, 99] width 75 height 23
click at [585, 305] on button "Edit Order" at bounding box center [581, 301] width 61 height 26
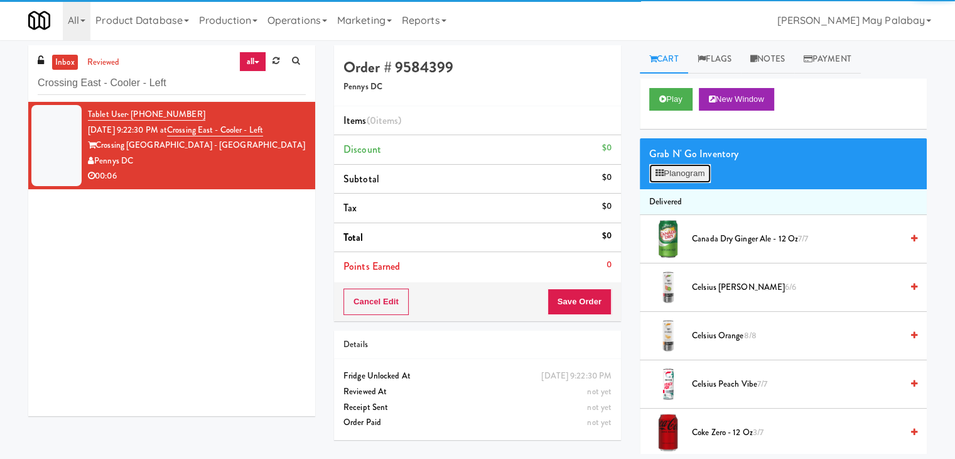
click at [678, 171] on button "Planogram" at bounding box center [681, 173] width 62 height 19
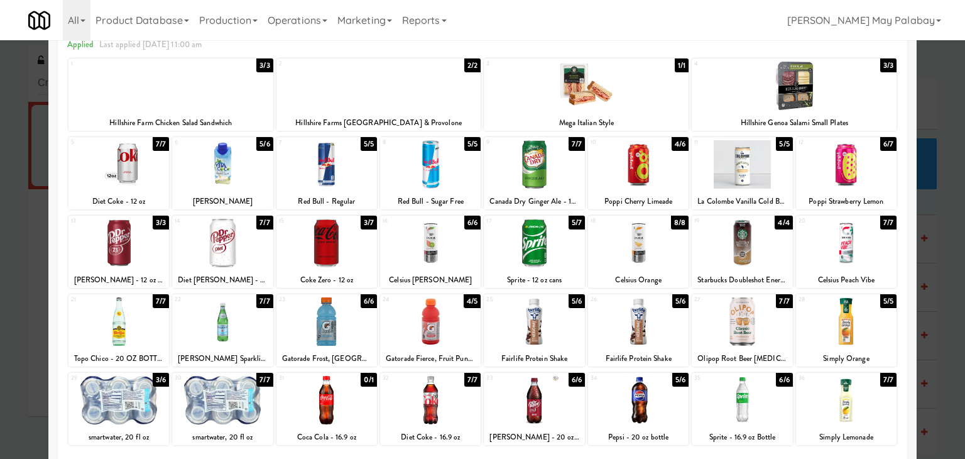
scroll to position [63, 0]
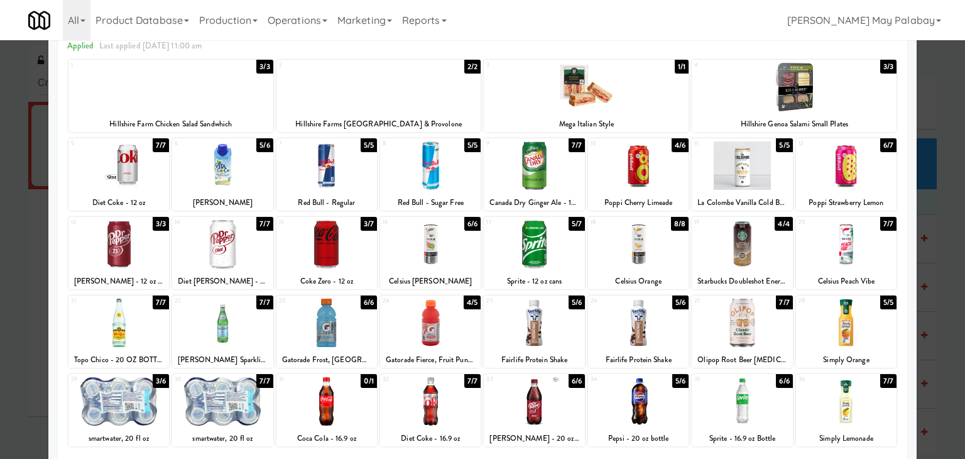
click at [157, 197] on div "Diet Coke - 12 oz" at bounding box center [118, 203] width 97 height 16
click at [136, 166] on div at bounding box center [118, 165] width 101 height 48
click at [930, 165] on div at bounding box center [482, 229] width 965 height 459
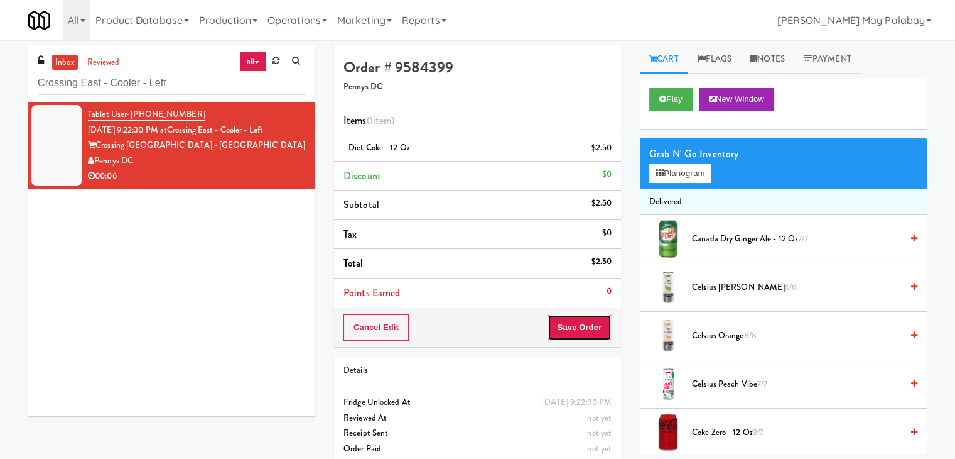
click at [575, 323] on button "Save Order" at bounding box center [580, 327] width 64 height 26
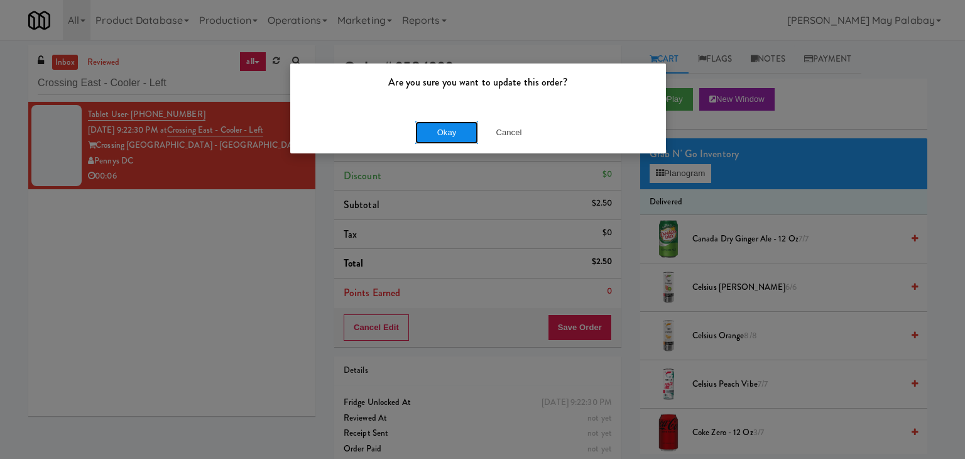
click at [450, 127] on button "Okay" at bounding box center [446, 132] width 63 height 23
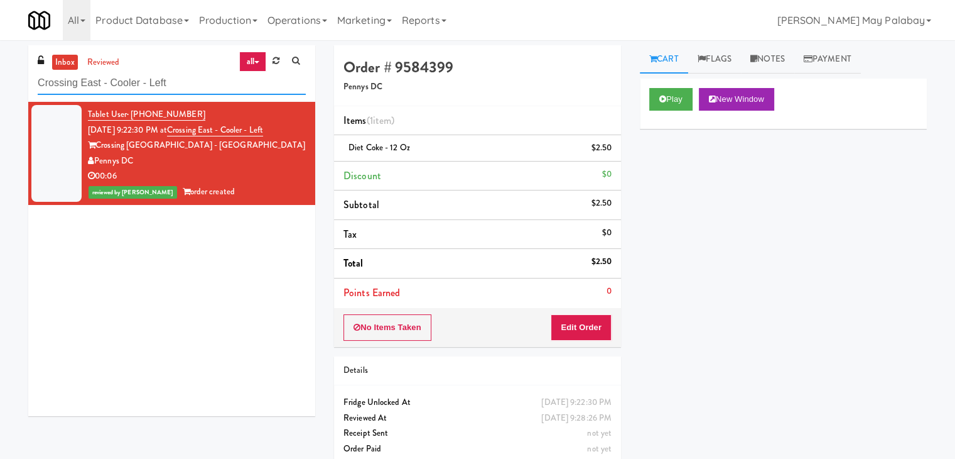
drag, startPoint x: 184, startPoint y: 84, endPoint x: 9, endPoint y: 83, distance: 174.6
click at [9, 83] on div "inbox reviewed all all unclear take inventory issue suspicious failed recent ad…" at bounding box center [477, 260] width 955 height 430
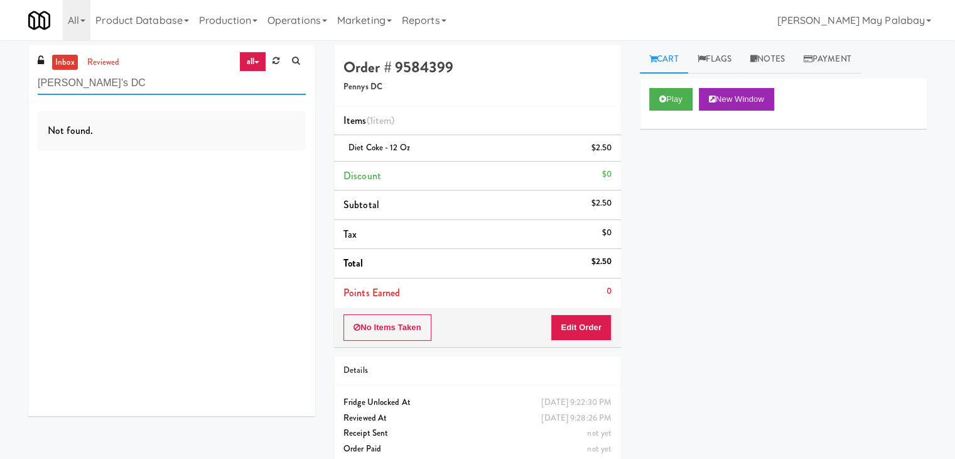
type input "Penny's DC"
drag, startPoint x: 117, startPoint y: 84, endPoint x: 0, endPoint y: 81, distance: 117.5
click at [0, 81] on div "inbox reviewed all all unclear take inventory issue suspicious failed recent ad…" at bounding box center [477, 260] width 955 height 430
type input "Left"
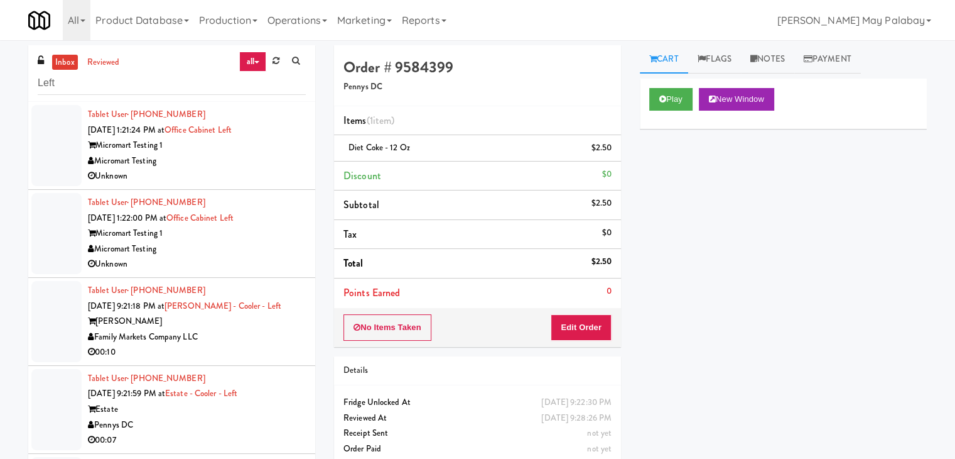
click at [264, 332] on div "Family Markets Company LLC" at bounding box center [197, 337] width 218 height 16
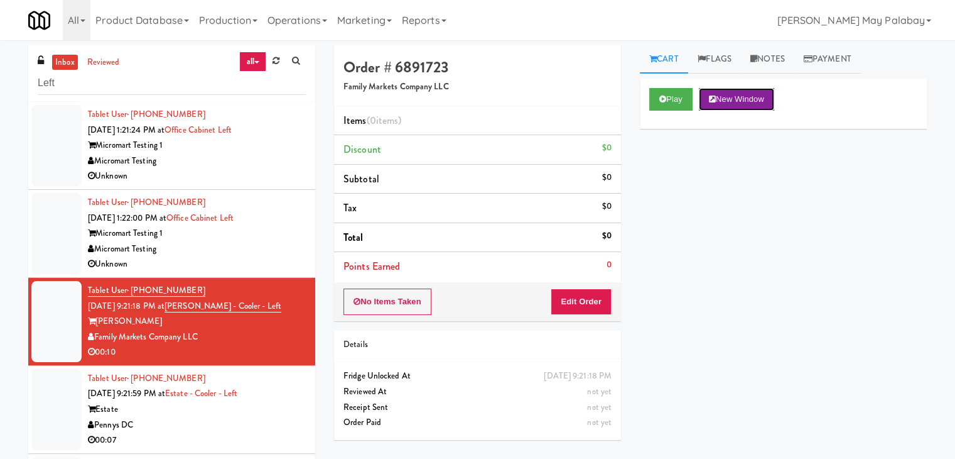
click at [739, 97] on button "New Window" at bounding box center [736, 99] width 75 height 23
click at [595, 295] on button "Edit Order" at bounding box center [581, 301] width 61 height 26
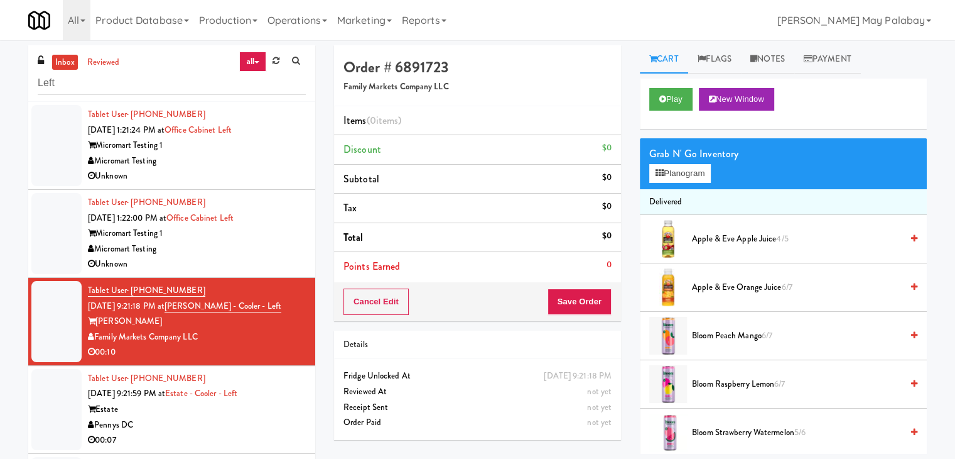
click at [680, 162] on div "Grab N' Go Inventory Planogram" at bounding box center [783, 163] width 287 height 51
click at [680, 174] on button "Planogram" at bounding box center [681, 173] width 62 height 19
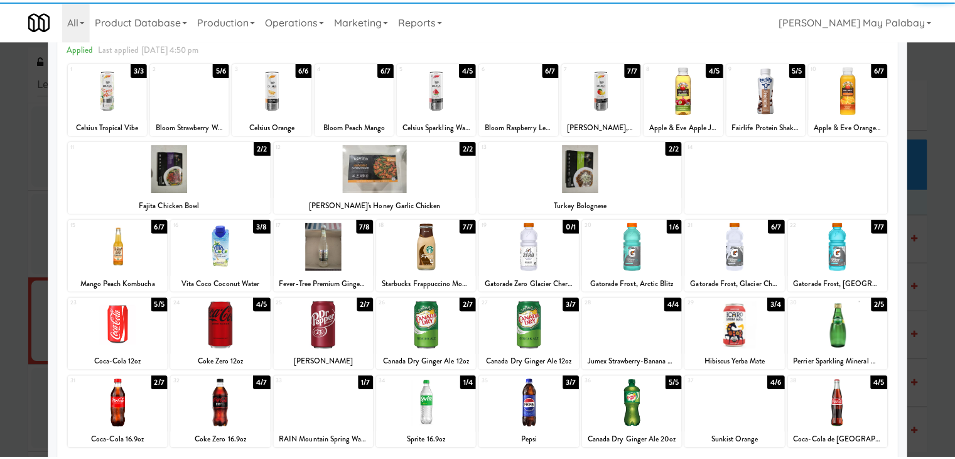
scroll to position [63, 0]
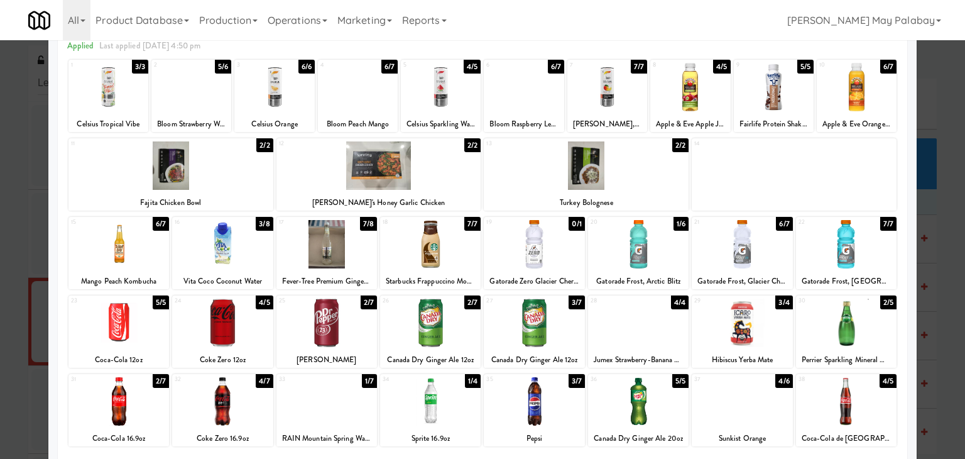
click at [197, 104] on div at bounding box center [191, 87] width 80 height 48
click at [940, 178] on div at bounding box center [482, 229] width 965 height 459
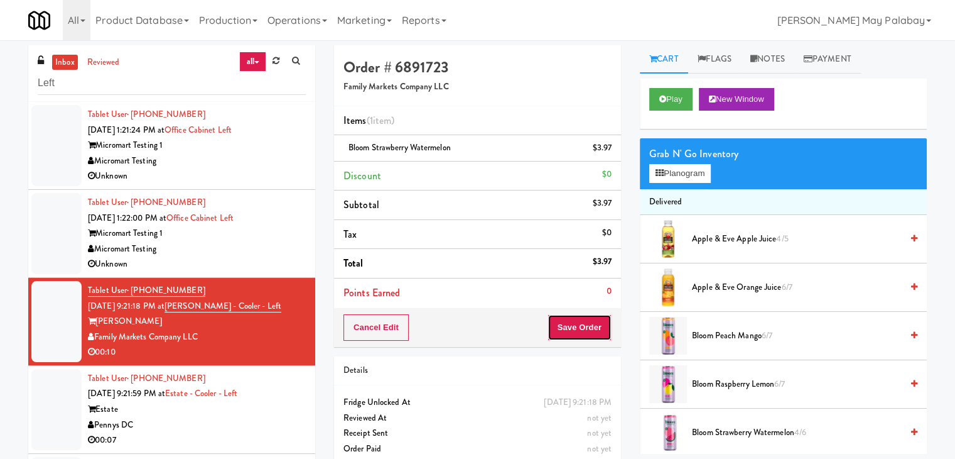
click at [574, 321] on button "Save Order" at bounding box center [580, 327] width 64 height 26
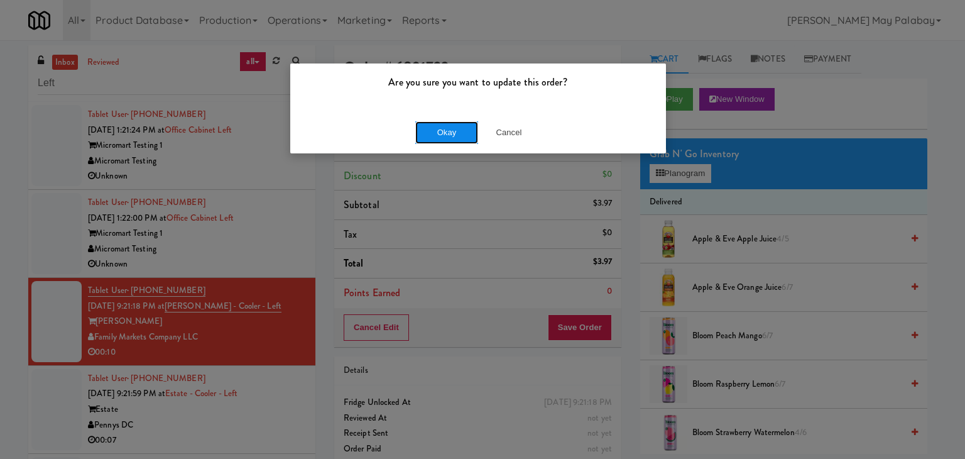
click at [448, 129] on button "Okay" at bounding box center [446, 132] width 63 height 23
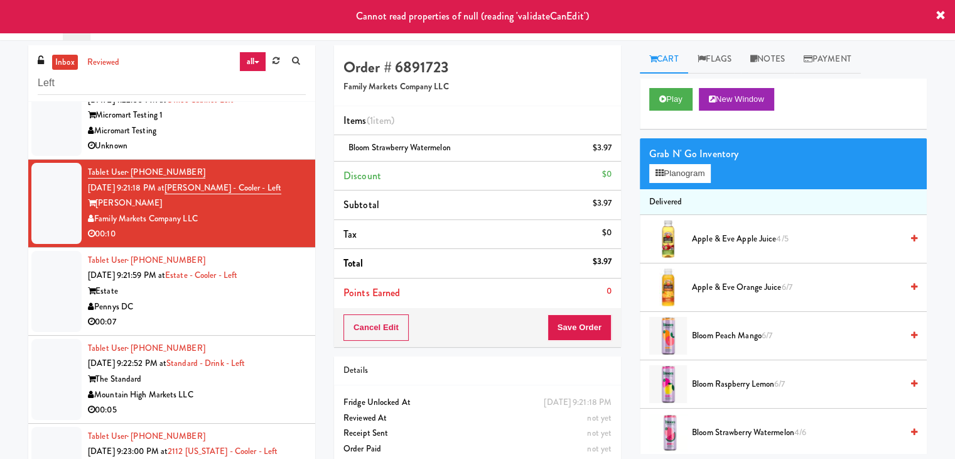
scroll to position [126, 0]
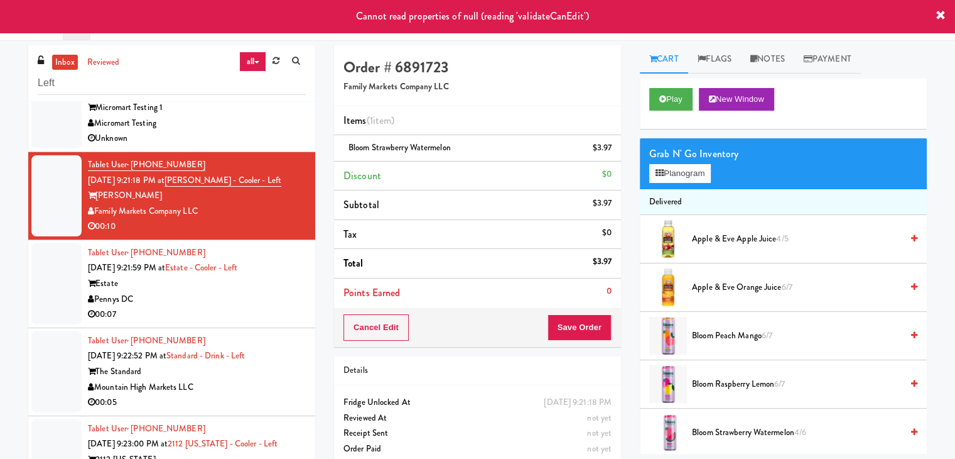
click at [247, 293] on div "Pennys DC" at bounding box center [197, 299] width 218 height 16
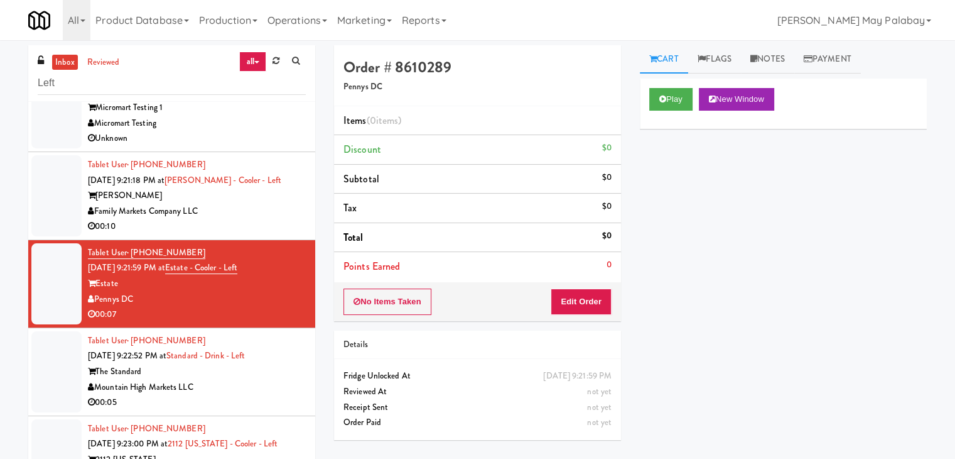
click at [245, 214] on div "Family Markets Company LLC" at bounding box center [197, 212] width 218 height 16
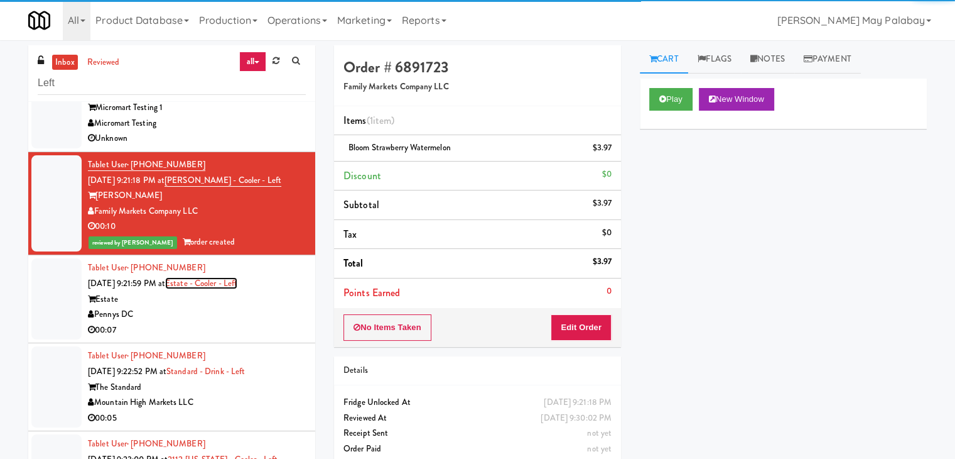
click at [236, 287] on link "Estate - Cooler - Left" at bounding box center [201, 283] width 72 height 12
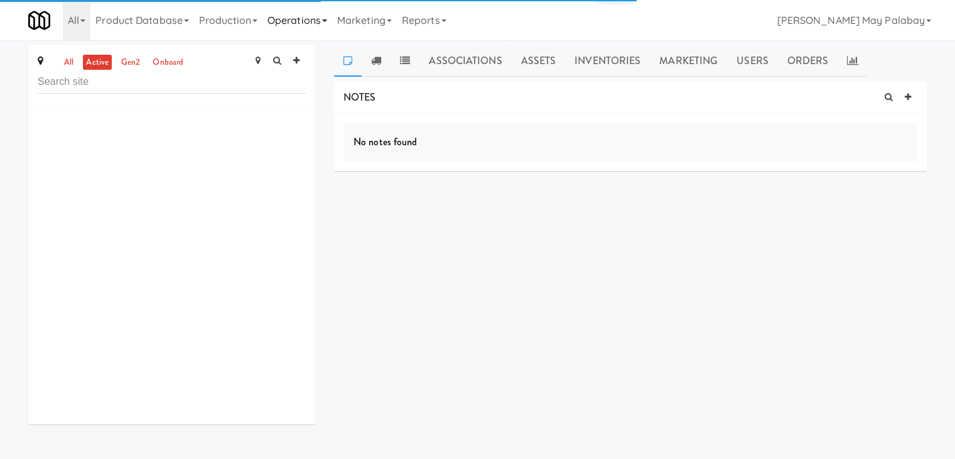
click at [330, 22] on link "Operations" at bounding box center [298, 20] width 70 height 40
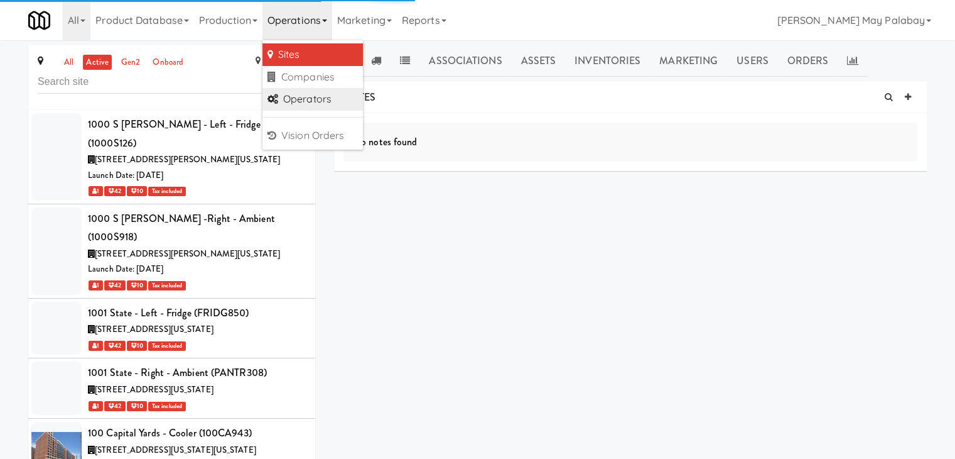
scroll to position [21704, 0]
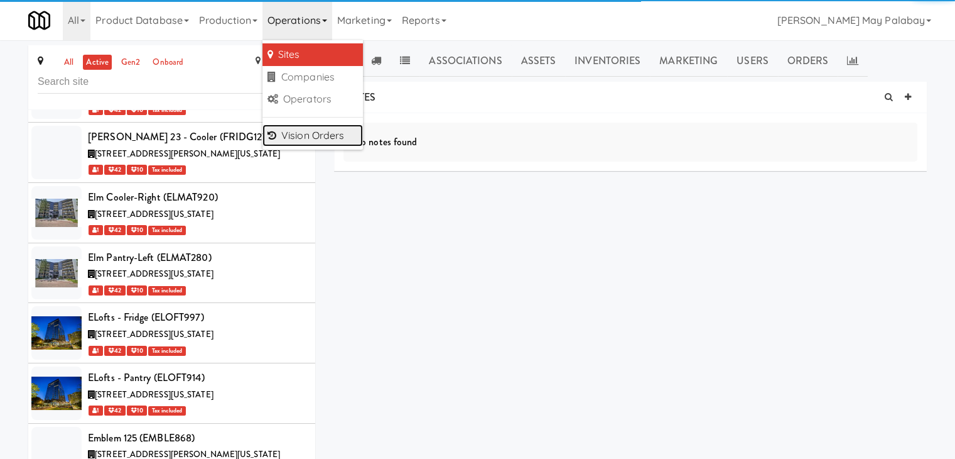
click at [342, 134] on link "Vision Orders" at bounding box center [313, 135] width 101 height 23
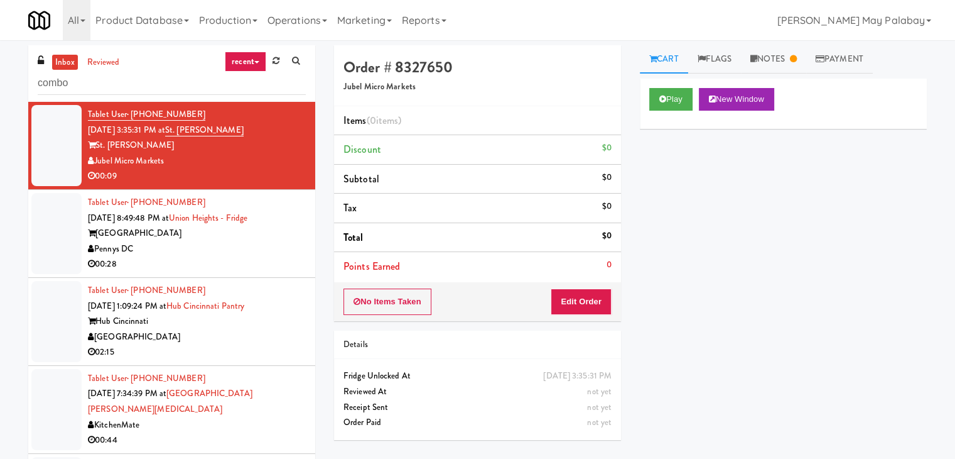
type input "combo"
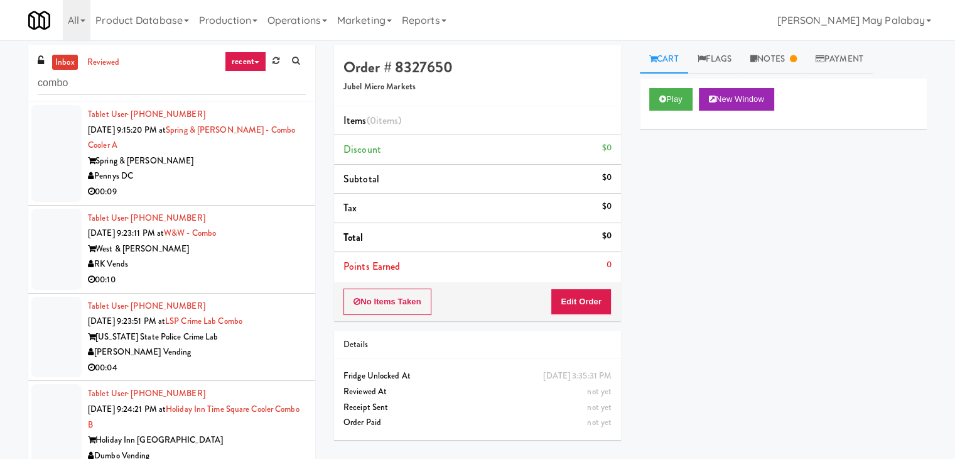
click at [169, 165] on div "Spring & Thayer" at bounding box center [197, 161] width 218 height 16
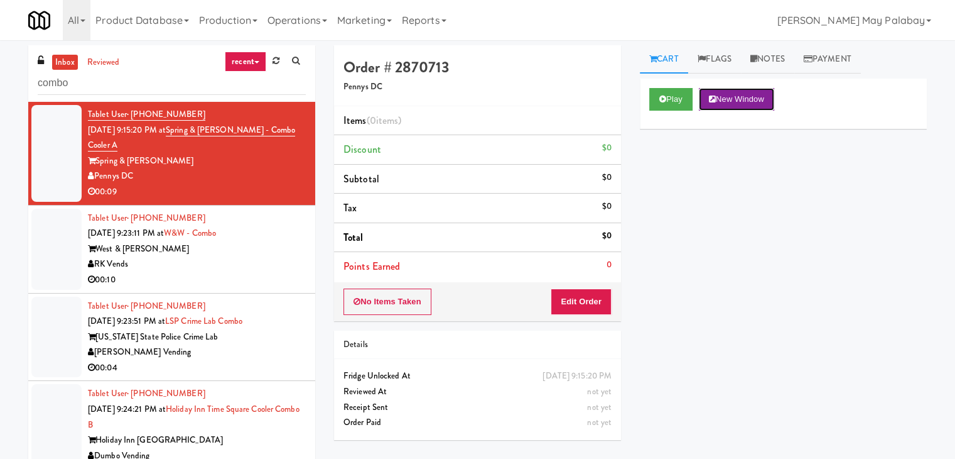
click at [763, 99] on button "New Window" at bounding box center [736, 99] width 75 height 23
click at [745, 104] on button "New Window" at bounding box center [736, 99] width 75 height 23
click at [588, 302] on button "Edit Order" at bounding box center [581, 301] width 61 height 26
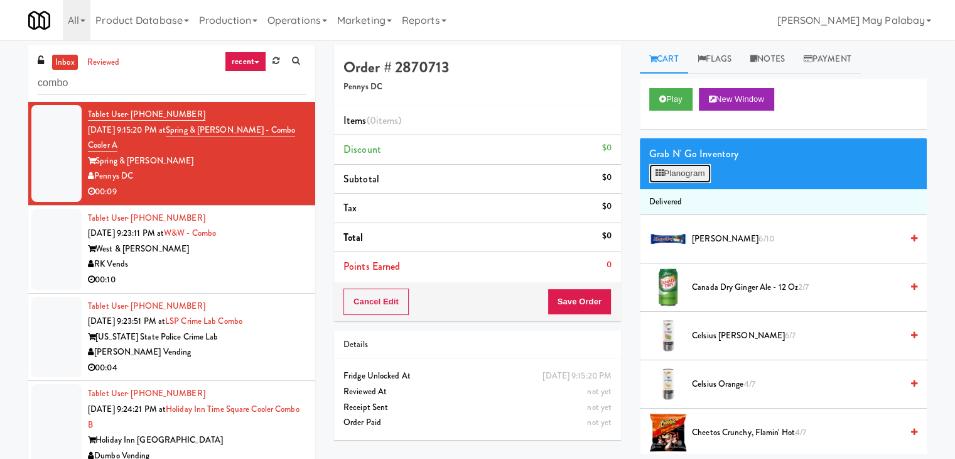
click at [711, 174] on button "Planogram" at bounding box center [681, 173] width 62 height 19
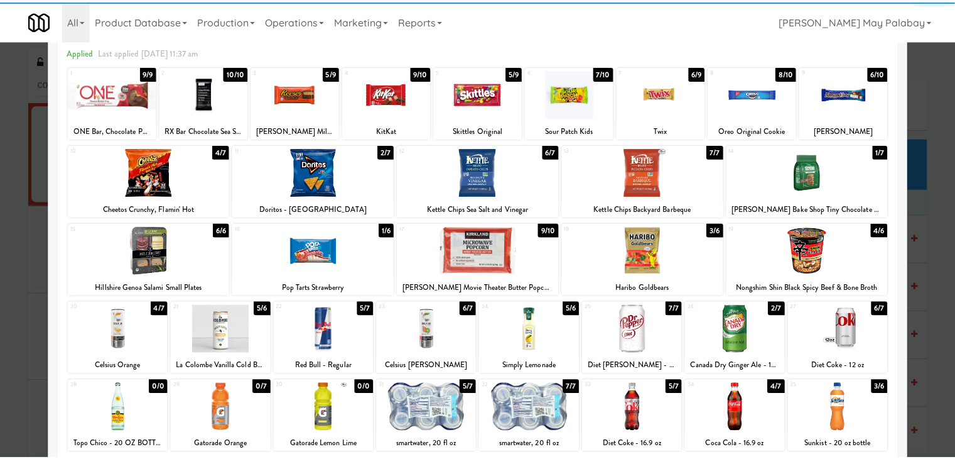
scroll to position [63, 0]
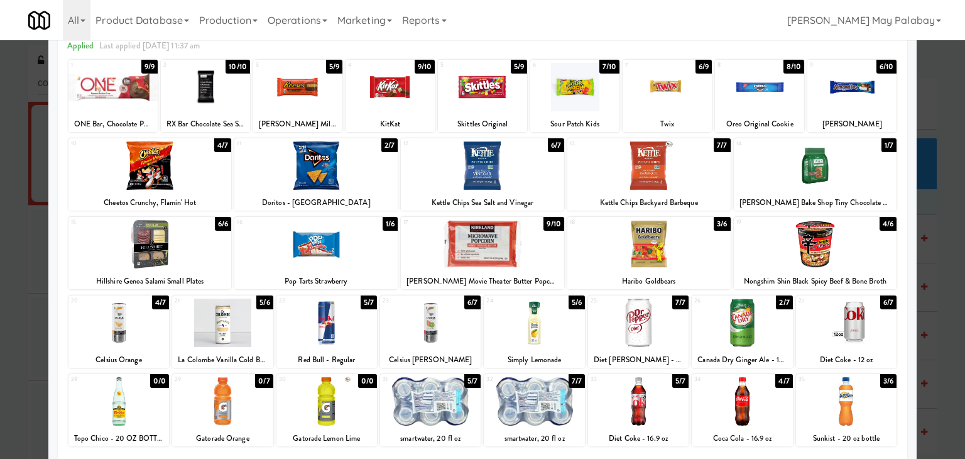
click at [565, 339] on div at bounding box center [534, 322] width 101 height 48
click at [854, 179] on div at bounding box center [815, 165] width 163 height 48
click at [930, 258] on div at bounding box center [482, 229] width 965 height 459
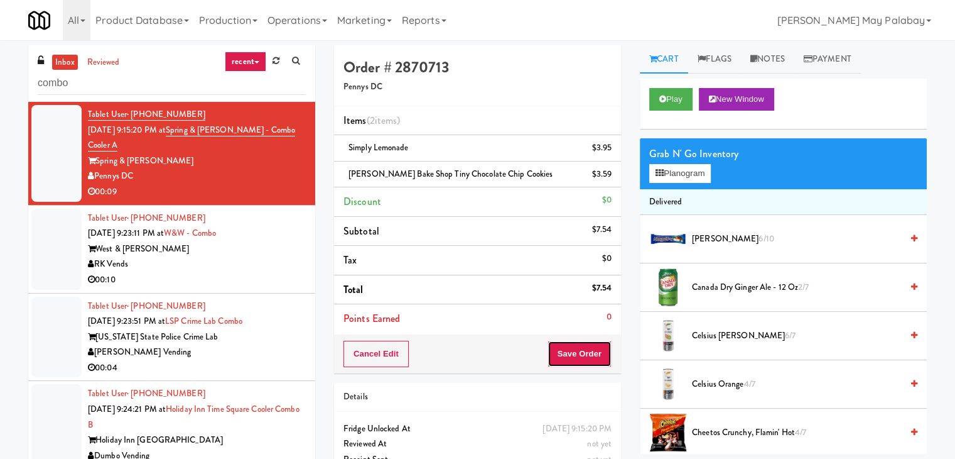
click at [565, 347] on button "Save Order" at bounding box center [580, 353] width 64 height 26
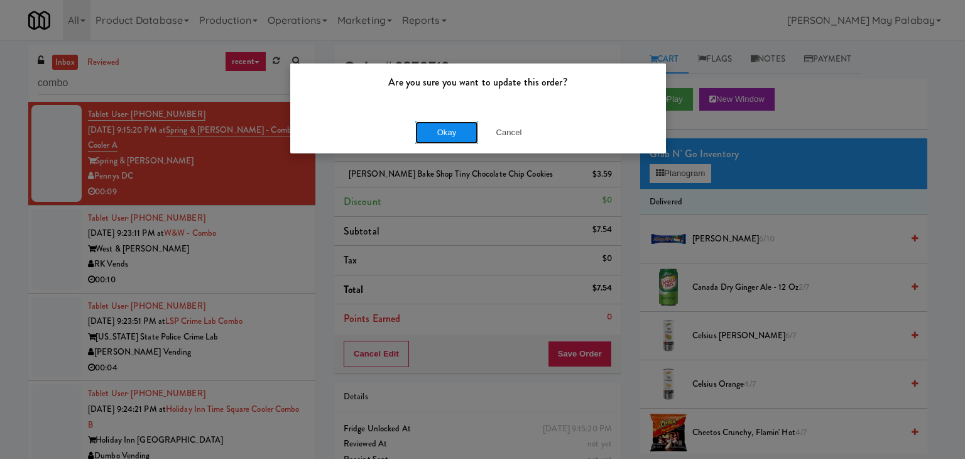
click at [452, 126] on button "Okay" at bounding box center [446, 132] width 63 height 23
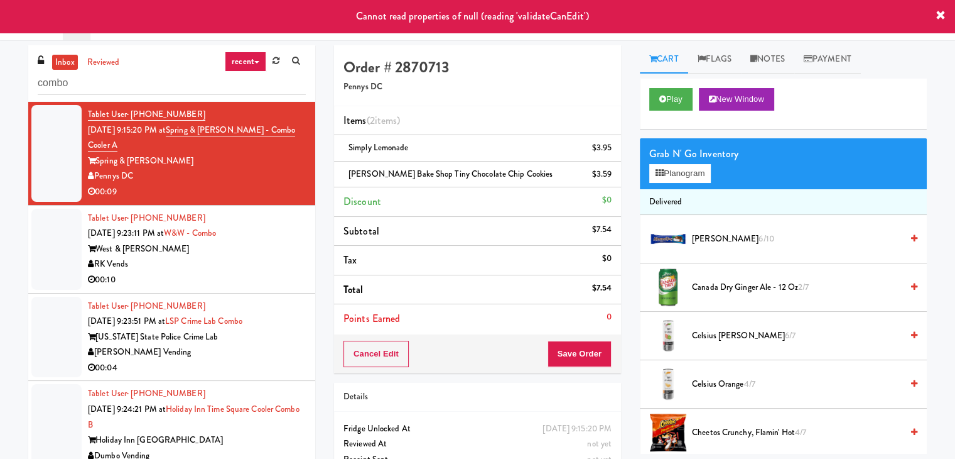
click at [217, 251] on div "West & Wright" at bounding box center [197, 249] width 218 height 16
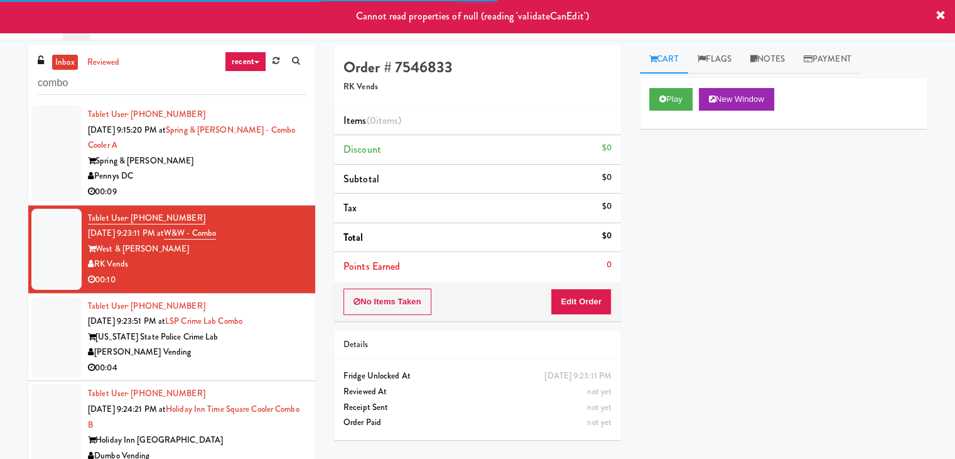
click at [239, 160] on div "Spring & Thayer" at bounding box center [197, 161] width 218 height 16
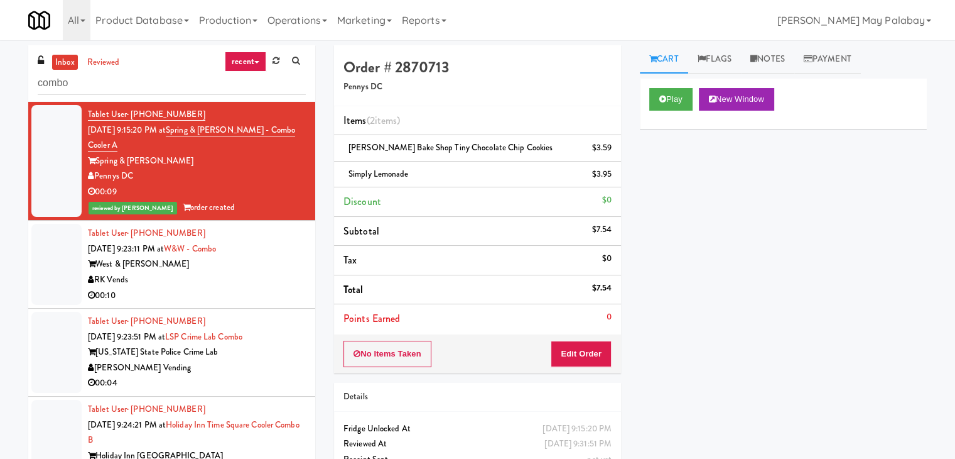
click at [248, 247] on div "Tablet User · (404) 824-0855 Sep 21, 2025 9:23:11 PM at W&W - Combo West & Wrig…" at bounding box center [197, 264] width 218 height 77
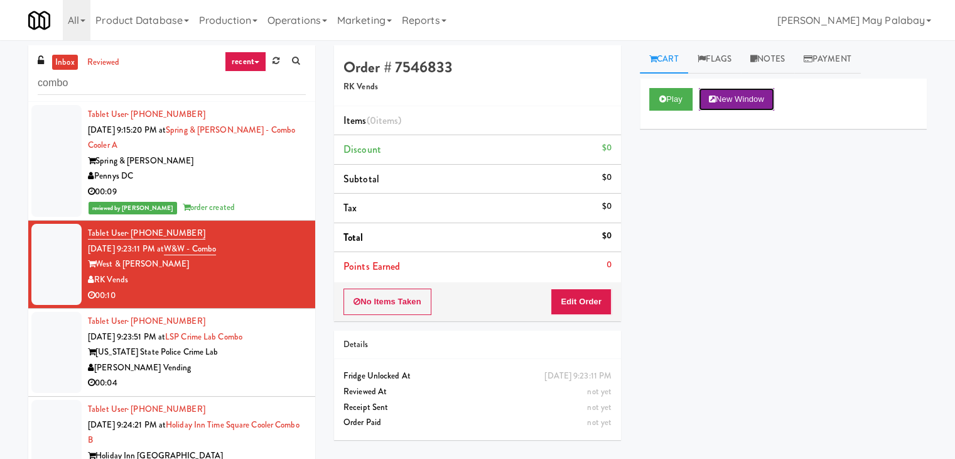
click at [724, 102] on button "New Window" at bounding box center [736, 99] width 75 height 23
click at [223, 341] on link "LSP Crime Lab Combo" at bounding box center [203, 336] width 77 height 12
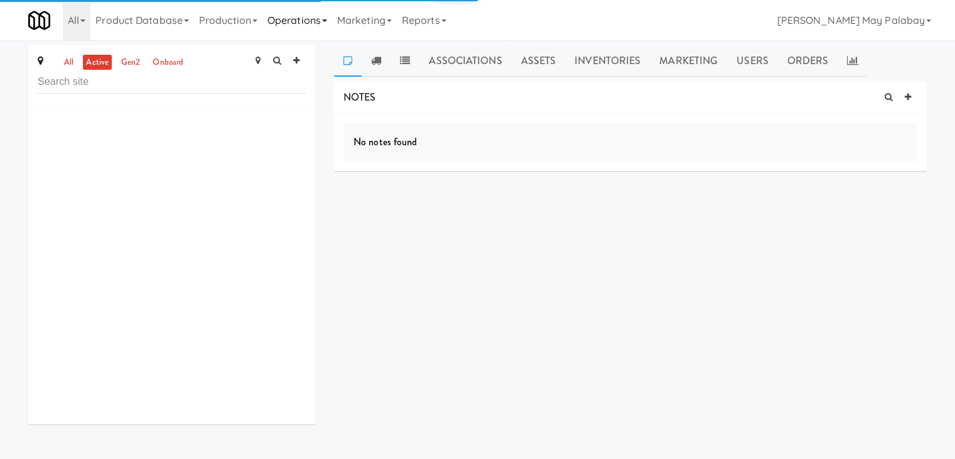
click at [328, 19] on link "Operations" at bounding box center [298, 20] width 70 height 40
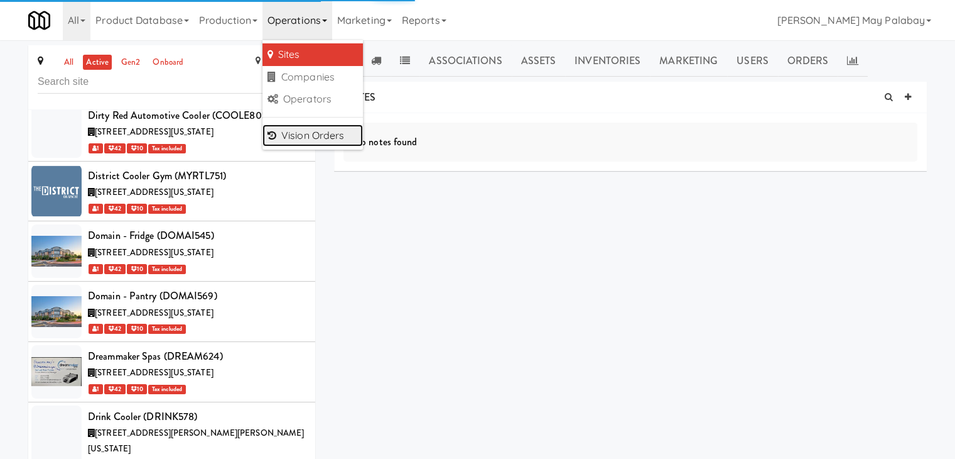
click at [324, 133] on link "Vision Orders" at bounding box center [313, 135] width 101 height 23
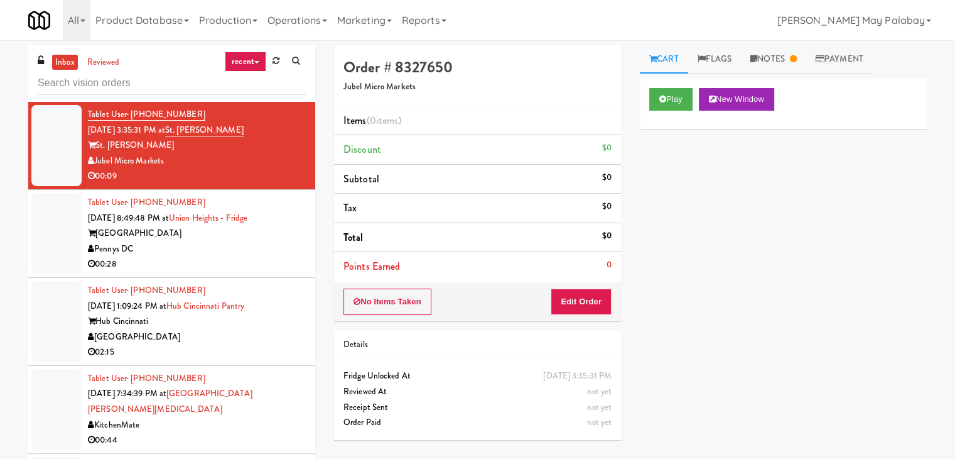
click at [217, 234] on div "[GEOGRAPHIC_DATA]" at bounding box center [197, 234] width 218 height 16
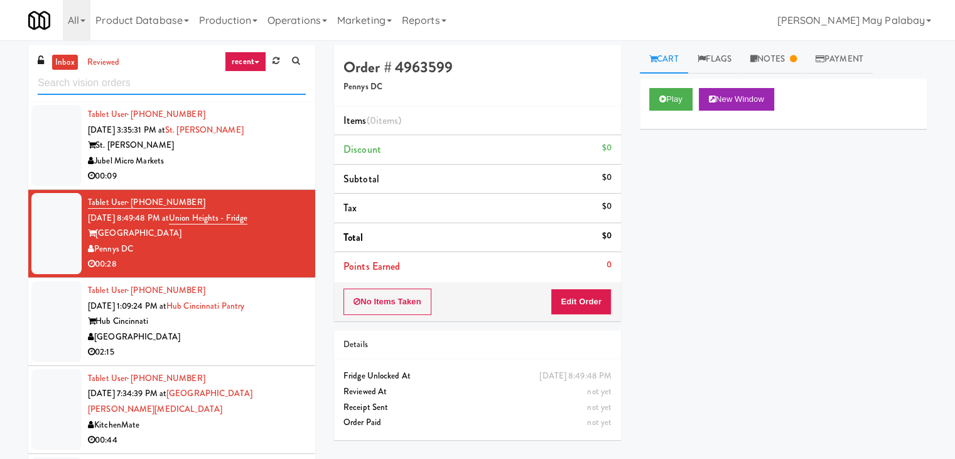
click at [131, 90] on input "text" at bounding box center [172, 83] width 268 height 23
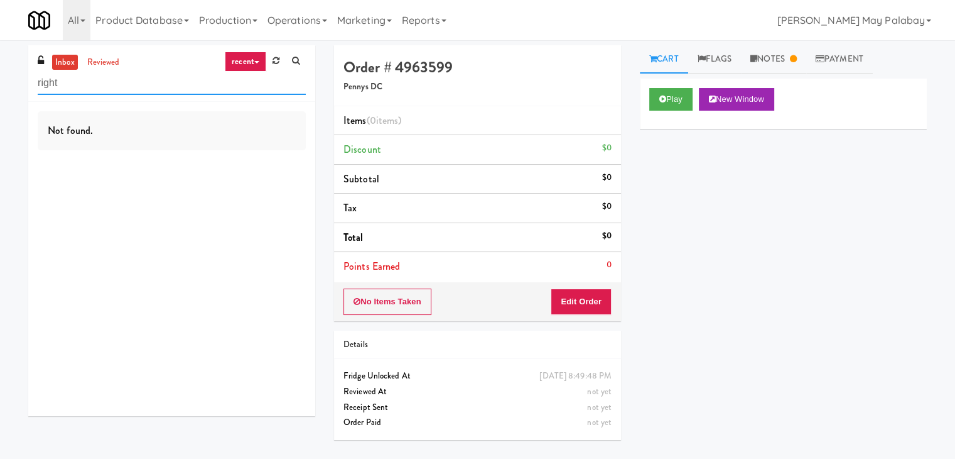
type input "right"
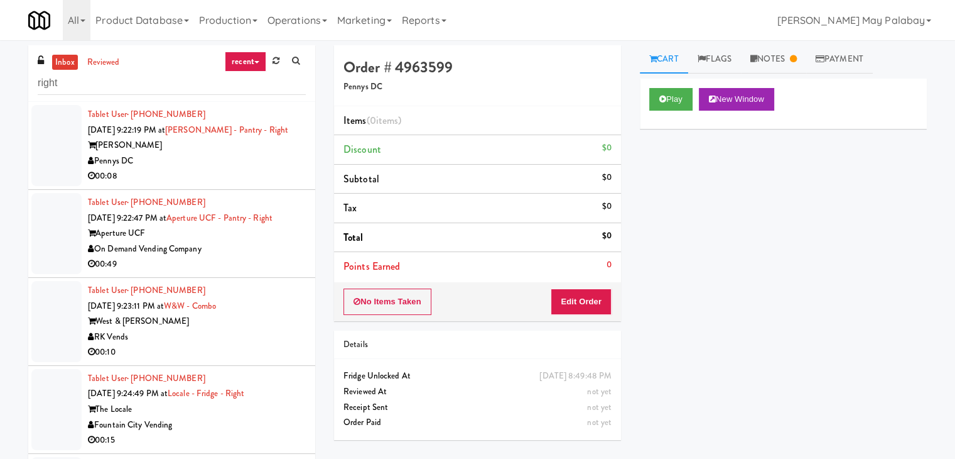
click at [177, 154] on div "Pennys DC" at bounding box center [197, 161] width 218 height 16
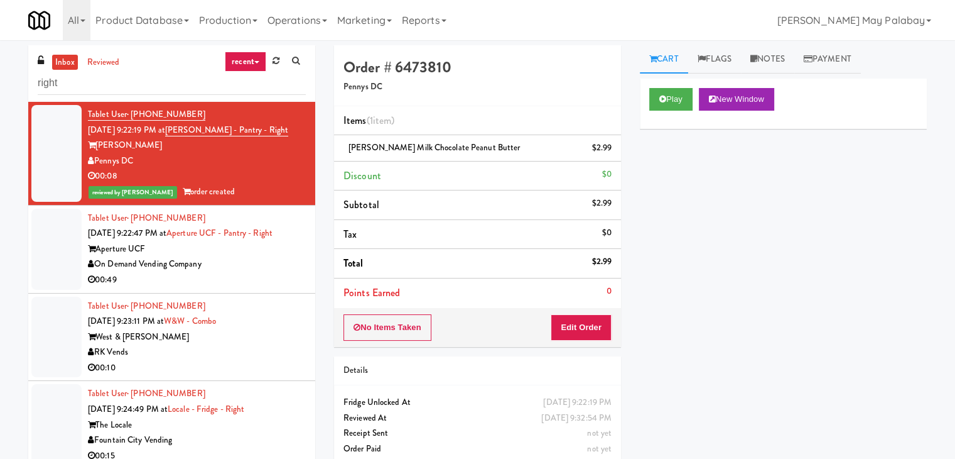
click at [250, 262] on div "On Demand Vending Company" at bounding box center [197, 264] width 218 height 16
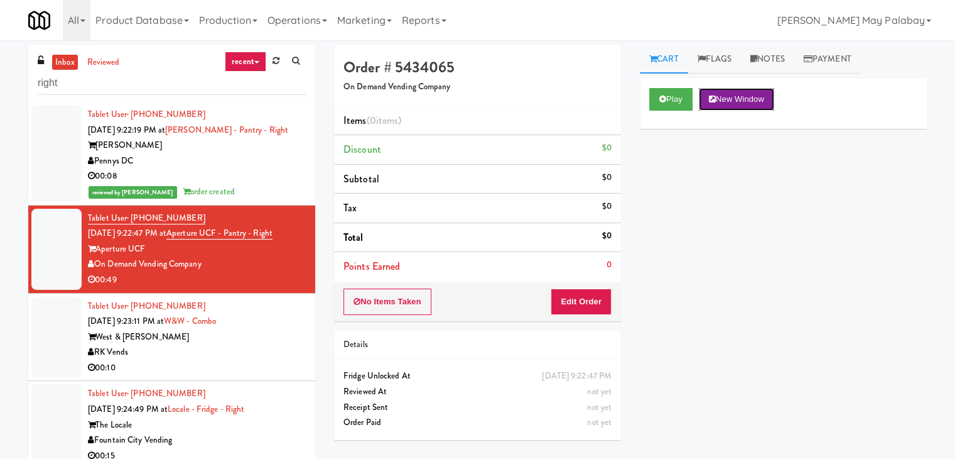
click at [743, 94] on button "New Window" at bounding box center [736, 99] width 75 height 23
click at [584, 303] on button "Edit Order" at bounding box center [581, 301] width 61 height 26
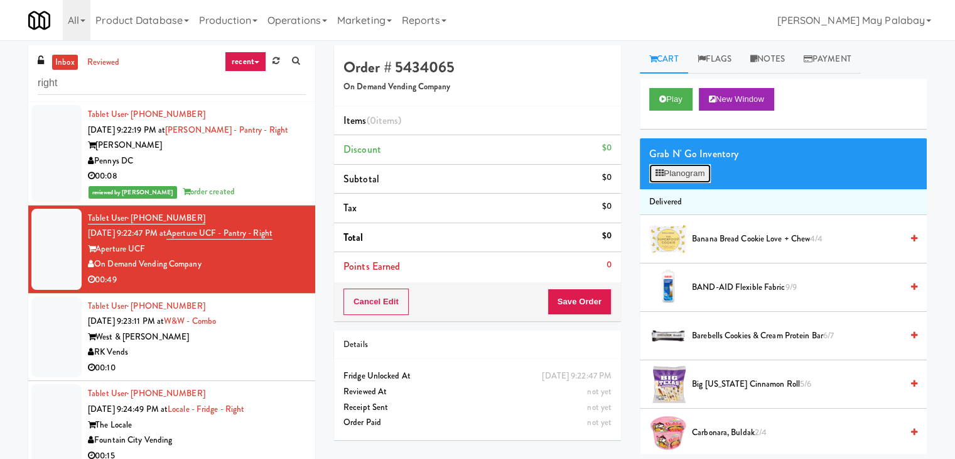
click at [678, 171] on button "Planogram" at bounding box center [681, 173] width 62 height 19
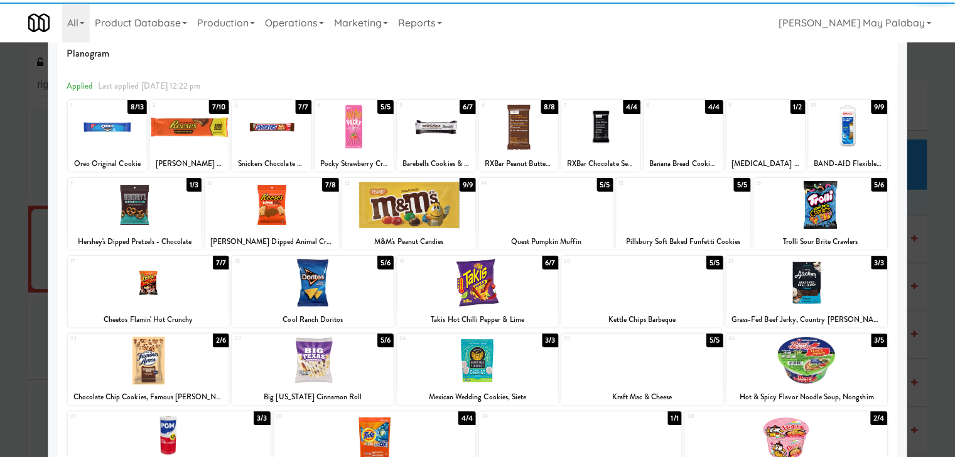
scroll to position [63, 0]
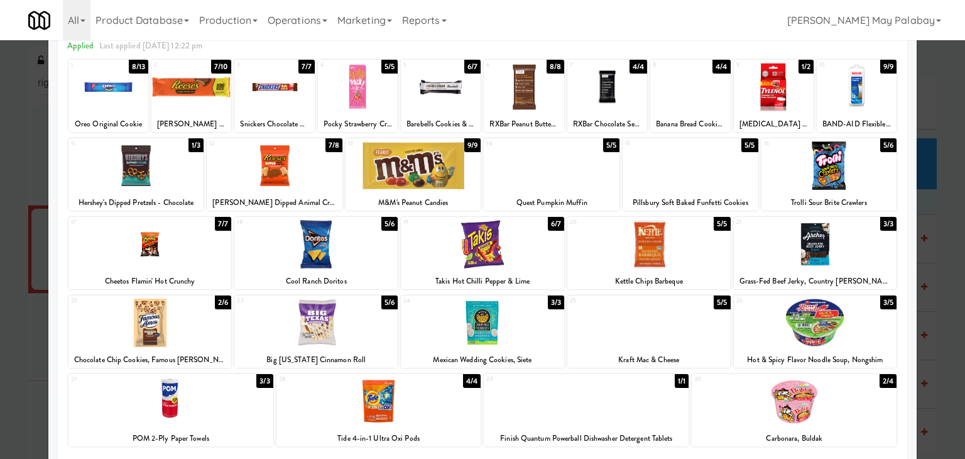
click at [857, 330] on div at bounding box center [815, 322] width 163 height 48
click at [858, 334] on div at bounding box center [815, 322] width 163 height 48
click at [950, 259] on div at bounding box center [482, 229] width 965 height 459
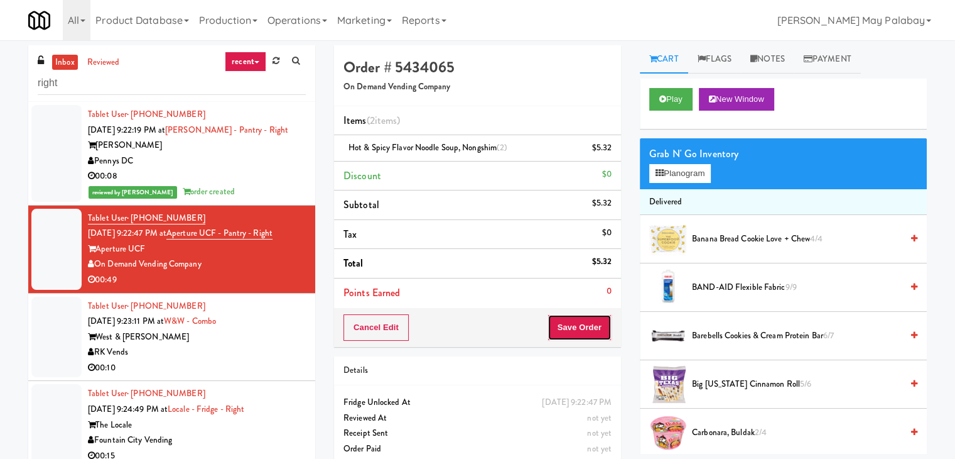
click at [570, 320] on button "Save Order" at bounding box center [580, 327] width 64 height 26
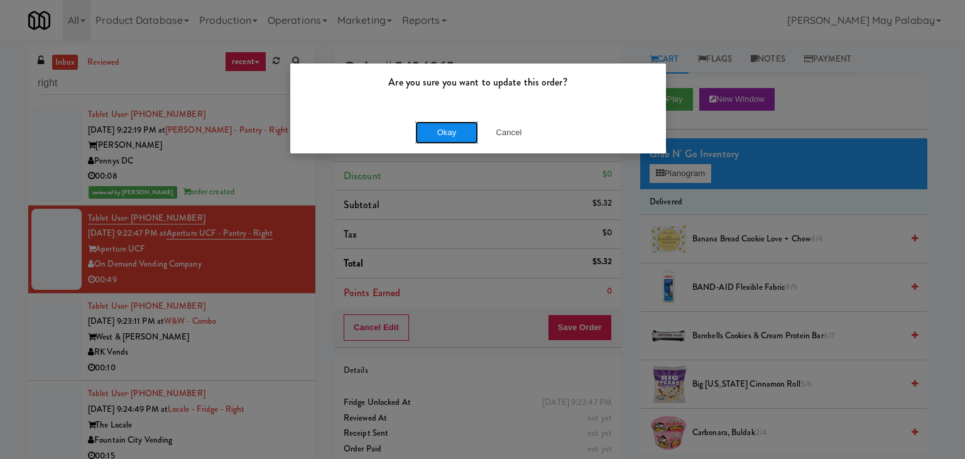
click at [442, 133] on button "Okay" at bounding box center [446, 132] width 63 height 23
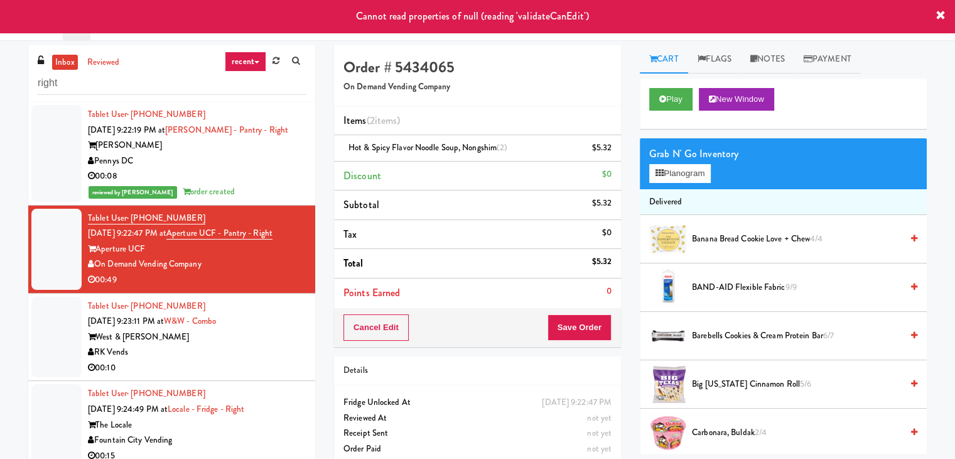
click at [221, 334] on div "West & Wright" at bounding box center [197, 337] width 218 height 16
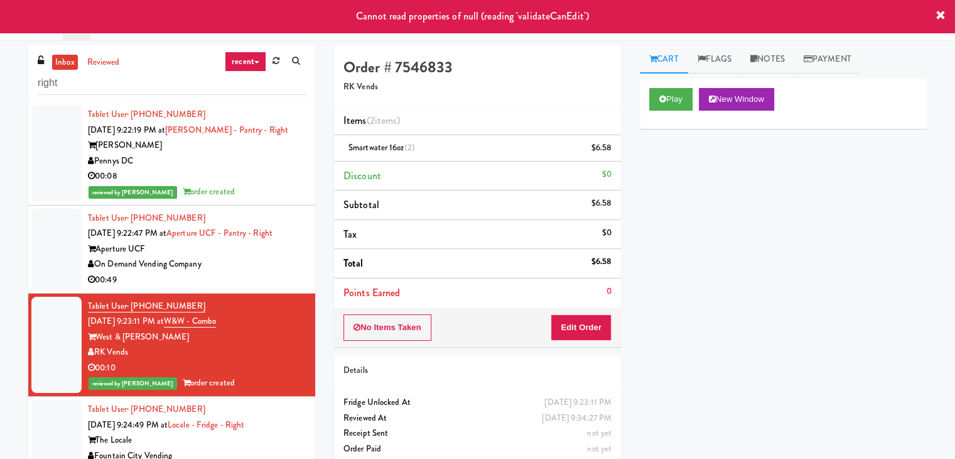
click at [240, 249] on div "Aperture UCF" at bounding box center [197, 249] width 218 height 16
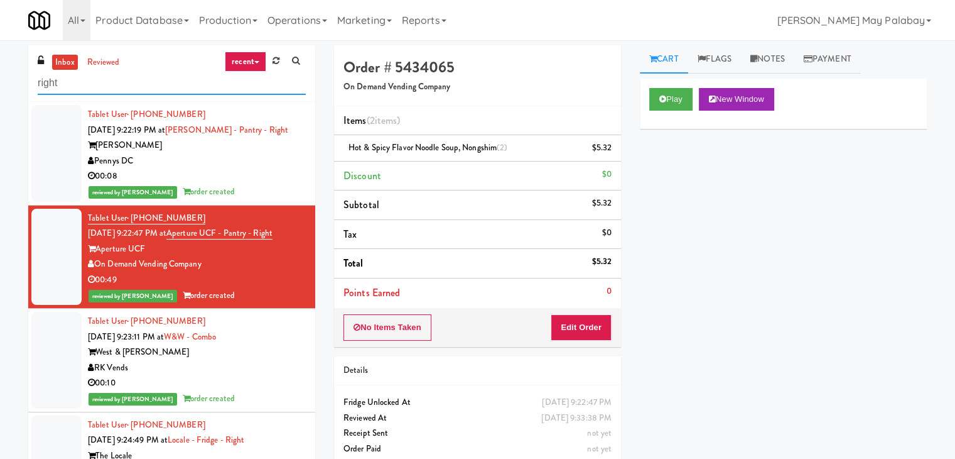
drag, startPoint x: 119, startPoint y: 85, endPoint x: 0, endPoint y: 84, distance: 119.4
click at [0, 84] on div "inbox reviewed recent all unclear take inventory issue suspicious failed recent…" at bounding box center [477, 266] width 955 height 443
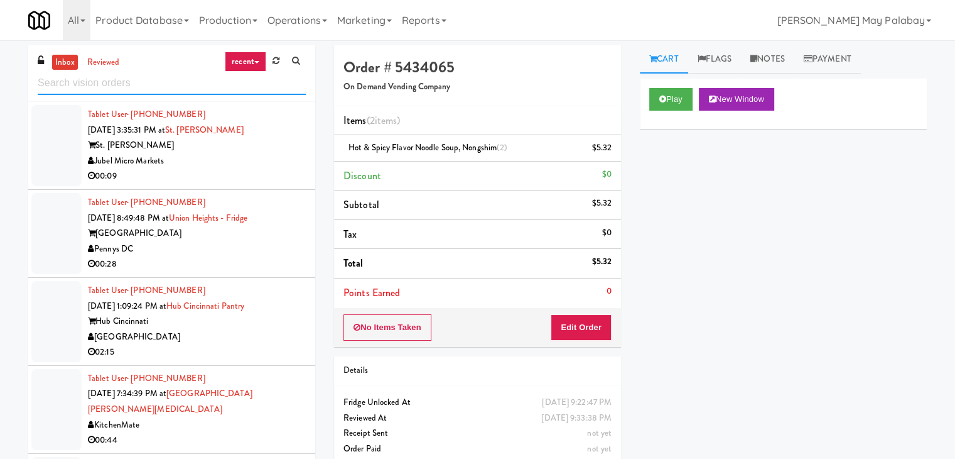
drag, startPoint x: 138, startPoint y: 86, endPoint x: 7, endPoint y: 84, distance: 131.3
click at [7, 84] on div "inbox reviewed recent all unclear take inventory issue suspicious failed recent…" at bounding box center [477, 266] width 955 height 443
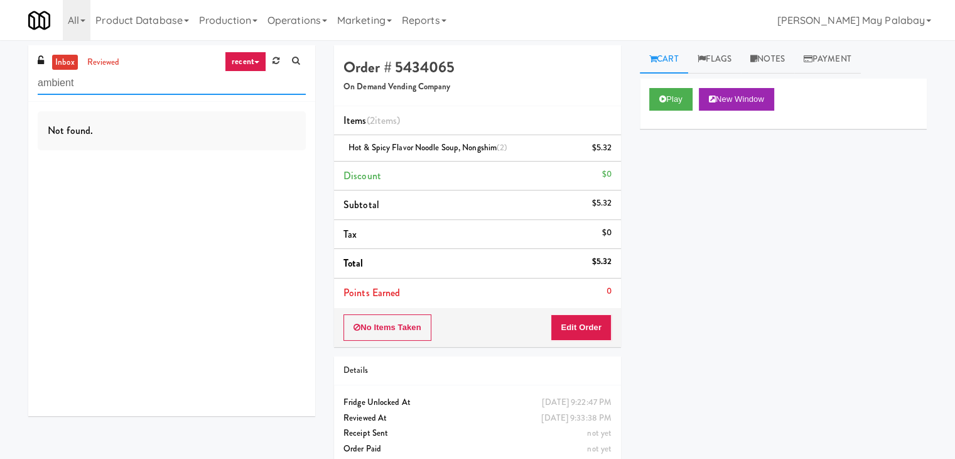
type input "ambient"
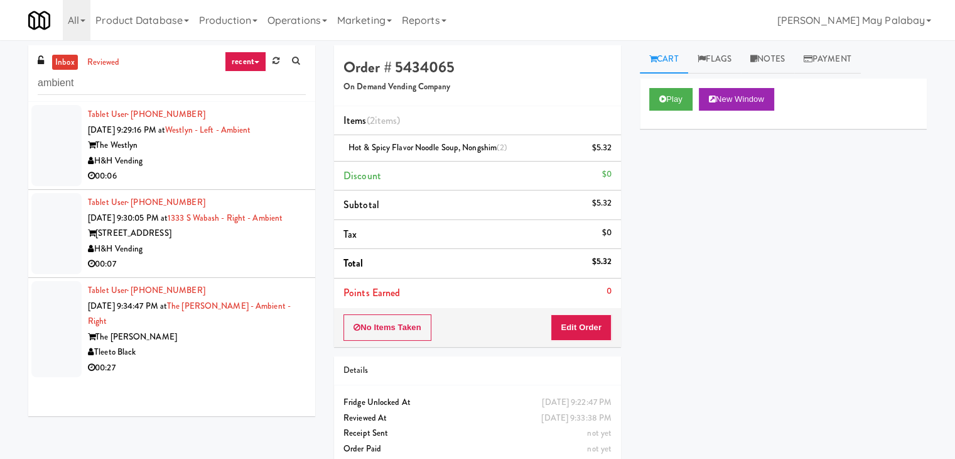
click at [179, 161] on div "H&H Vending" at bounding box center [197, 161] width 218 height 16
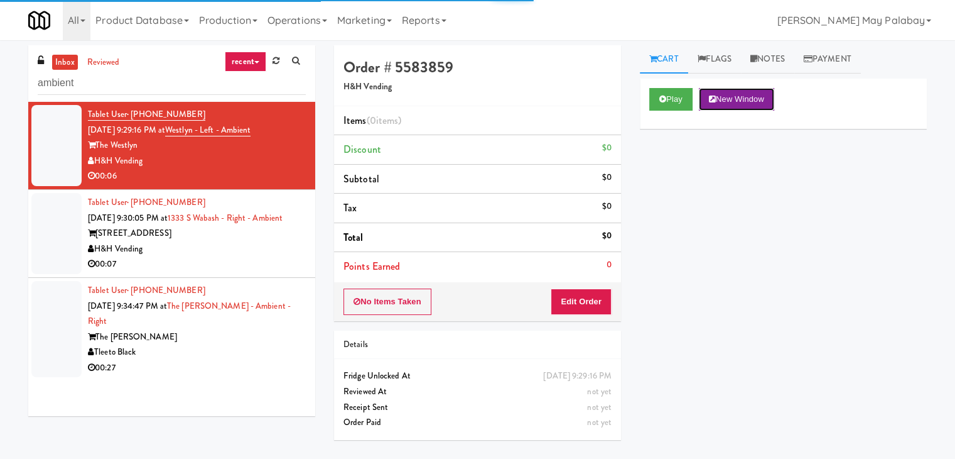
click at [744, 99] on button "New Window" at bounding box center [736, 99] width 75 height 23
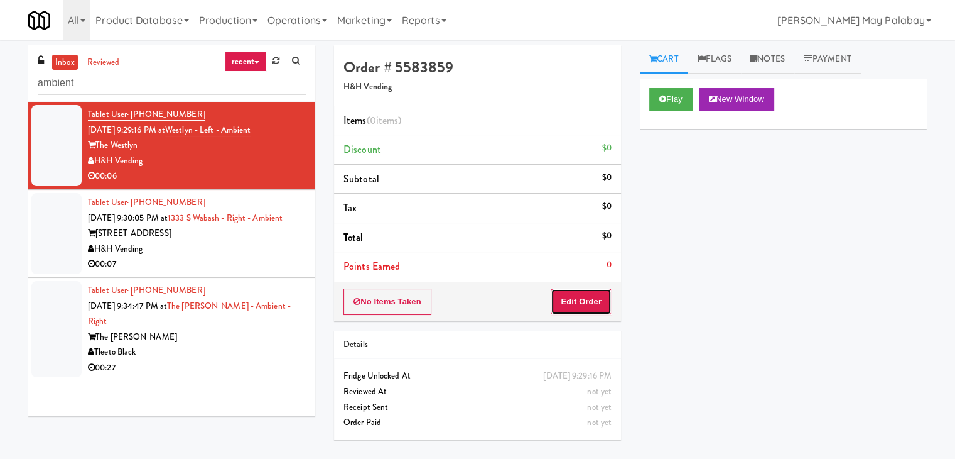
click at [579, 307] on button "Edit Order" at bounding box center [581, 301] width 61 height 26
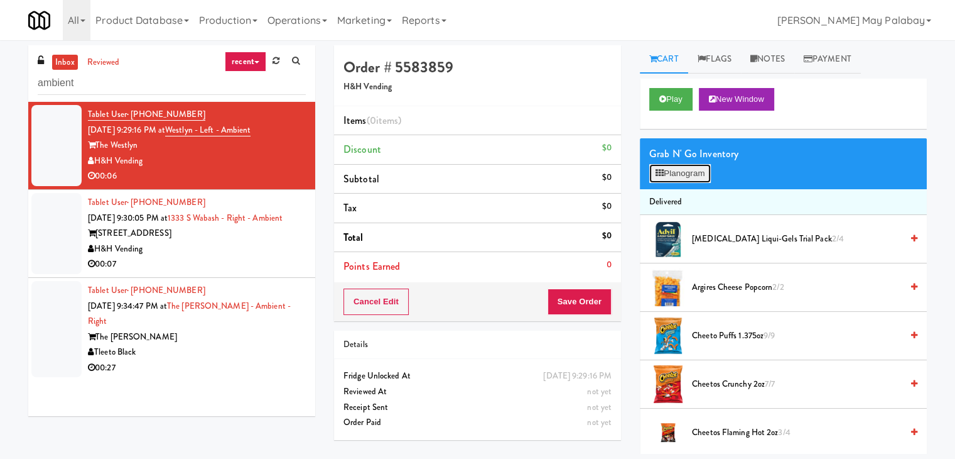
click at [682, 170] on button "Planogram" at bounding box center [681, 173] width 62 height 19
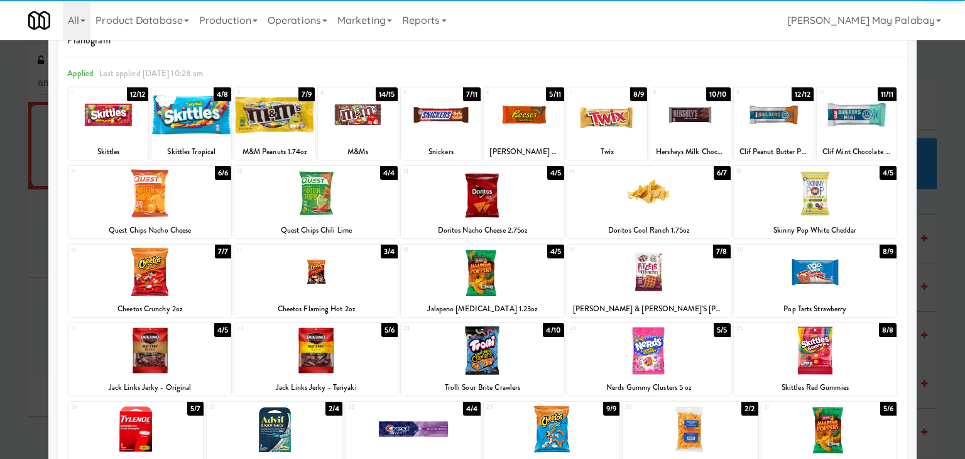
scroll to position [63, 0]
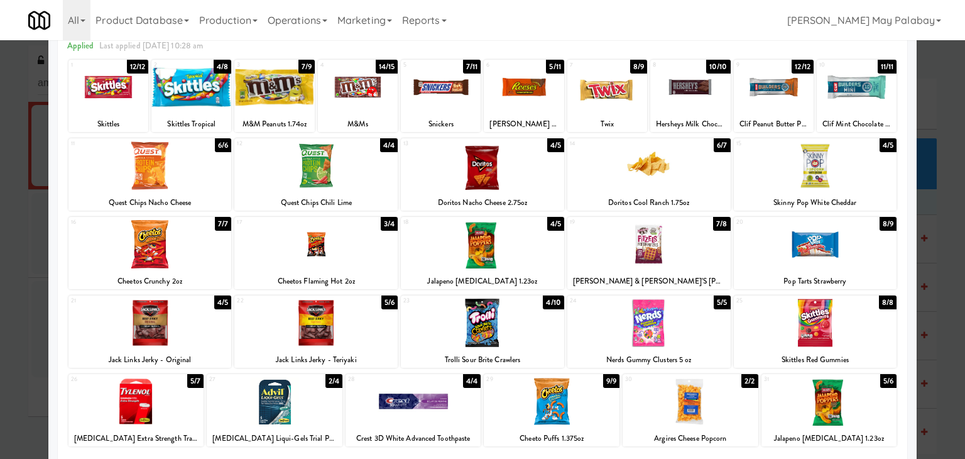
click at [194, 109] on div at bounding box center [191, 87] width 80 height 48
click at [923, 169] on div at bounding box center [482, 229] width 965 height 459
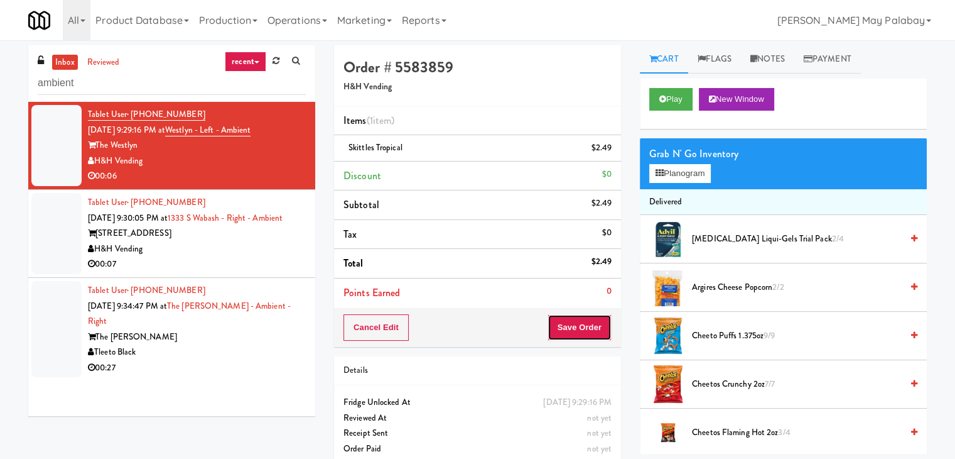
click at [589, 332] on button "Save Order" at bounding box center [580, 327] width 64 height 26
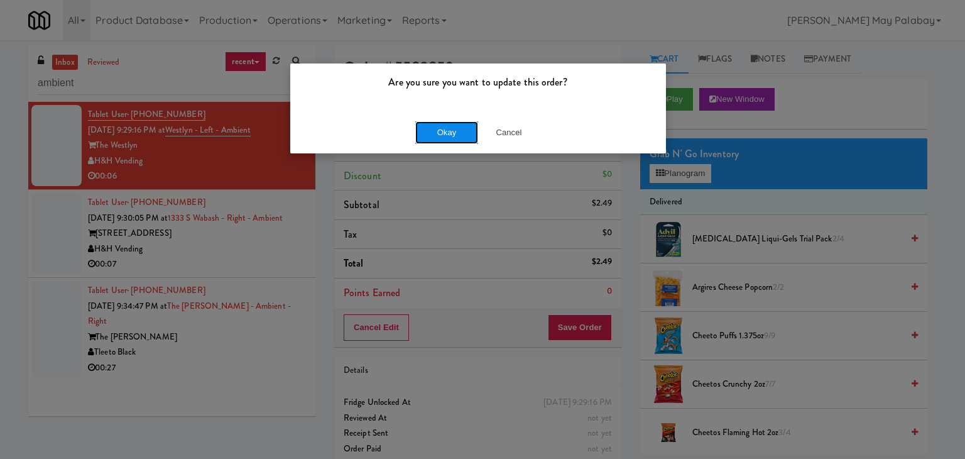
click at [450, 133] on button "Okay" at bounding box center [446, 132] width 63 height 23
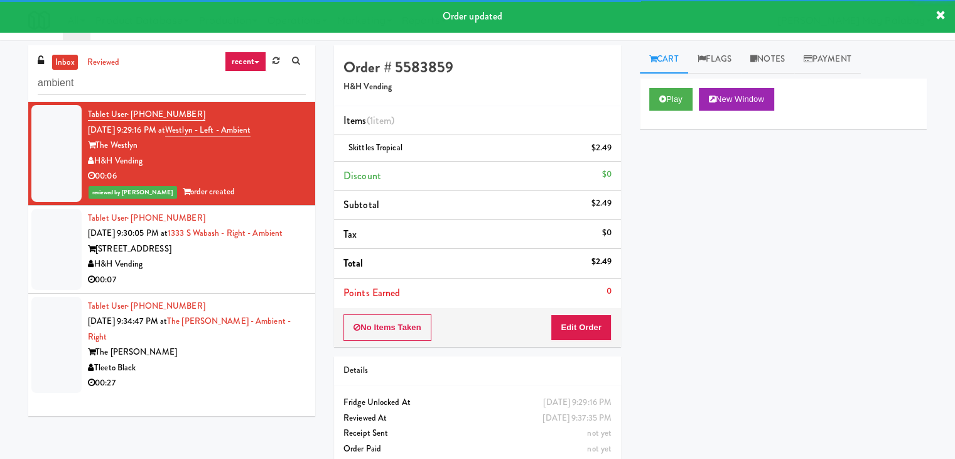
click at [235, 240] on div "Tablet User · (312) 636-1400 Sep 21, 2025 9:30:05 PM at 1333 S Wabash - Right -…" at bounding box center [197, 248] width 218 height 77
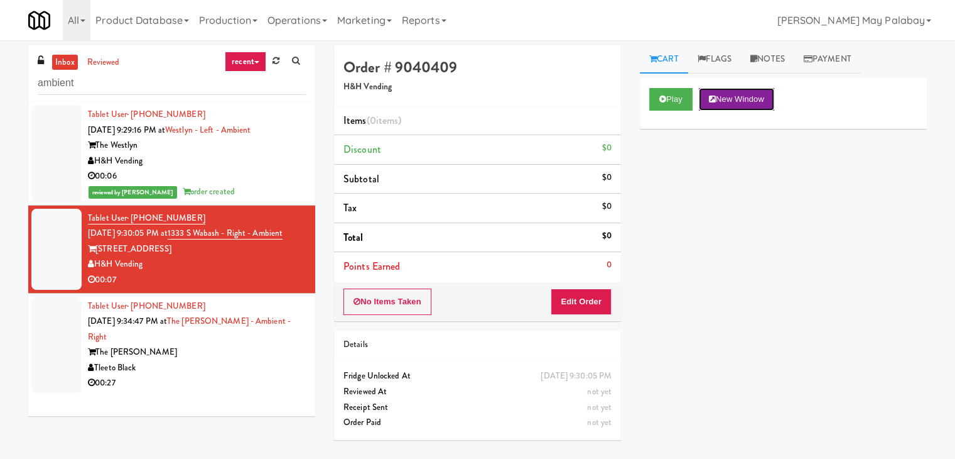
click at [753, 95] on button "New Window" at bounding box center [736, 99] width 75 height 23
click at [601, 300] on button "Edit Order" at bounding box center [581, 301] width 61 height 26
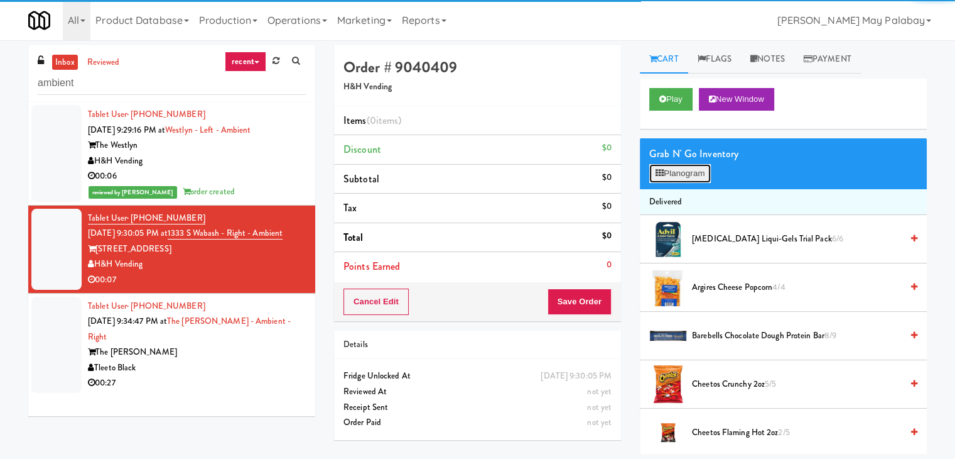
click at [668, 177] on button "Planogram" at bounding box center [681, 173] width 62 height 19
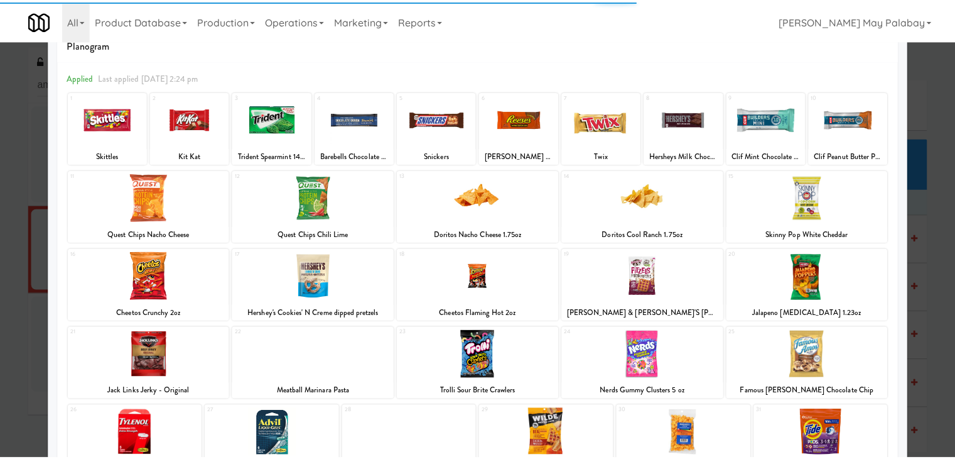
scroll to position [63, 0]
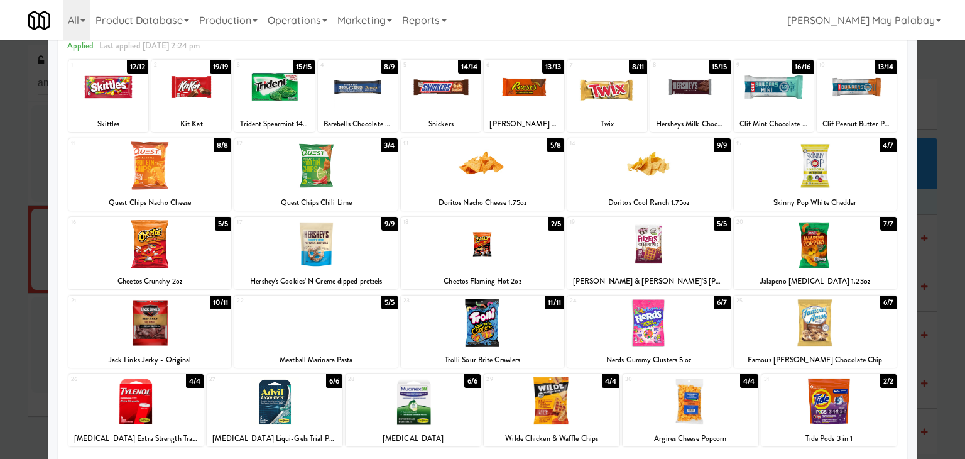
click at [549, 334] on div at bounding box center [482, 322] width 163 height 48
click at [929, 229] on div at bounding box center [482, 229] width 965 height 459
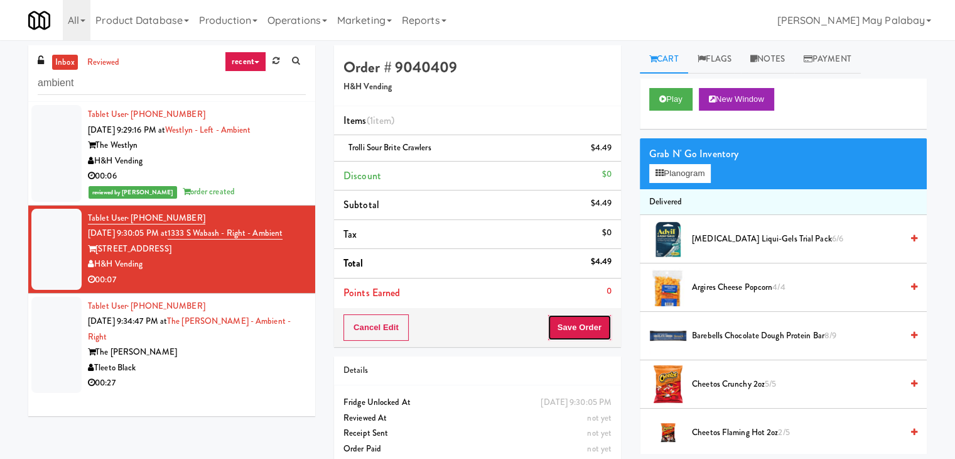
click at [568, 329] on button "Save Order" at bounding box center [580, 327] width 64 height 26
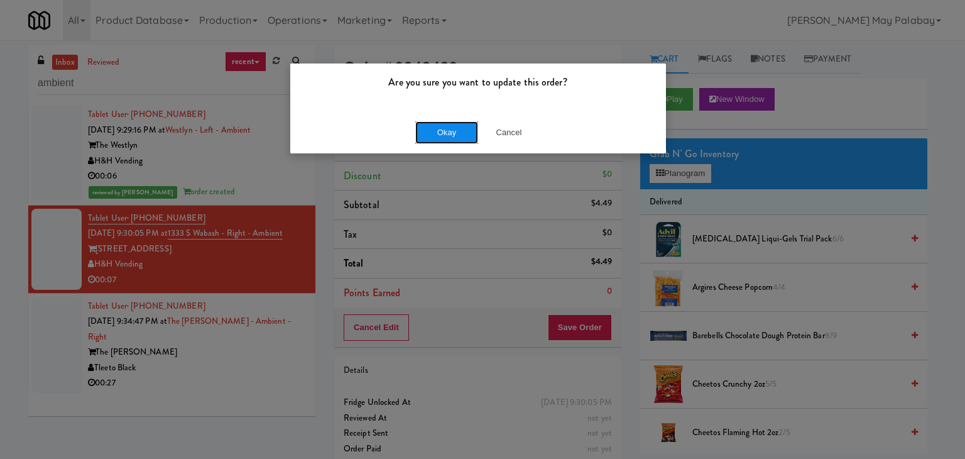
click at [418, 129] on button "Okay" at bounding box center [446, 132] width 63 height 23
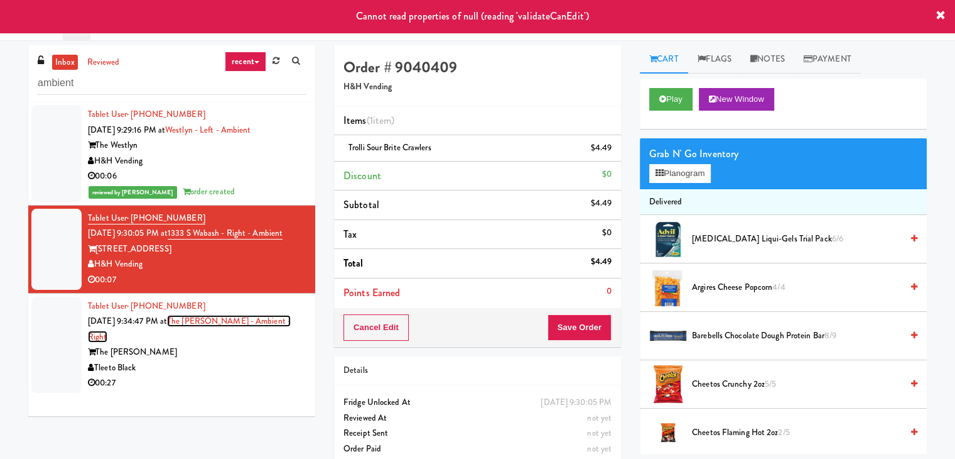
click at [252, 339] on link "The Duncan - Ambient - Right" at bounding box center [189, 329] width 203 height 28
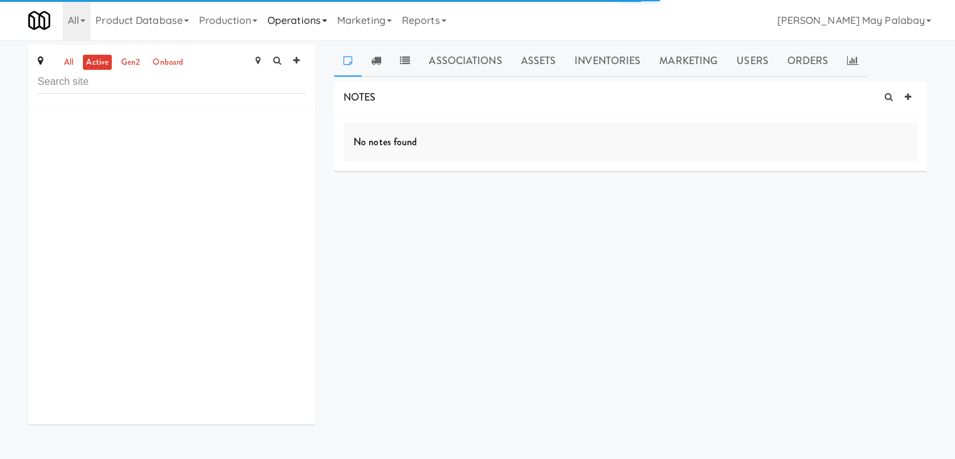
click at [327, 21] on icon at bounding box center [324, 20] width 5 height 3
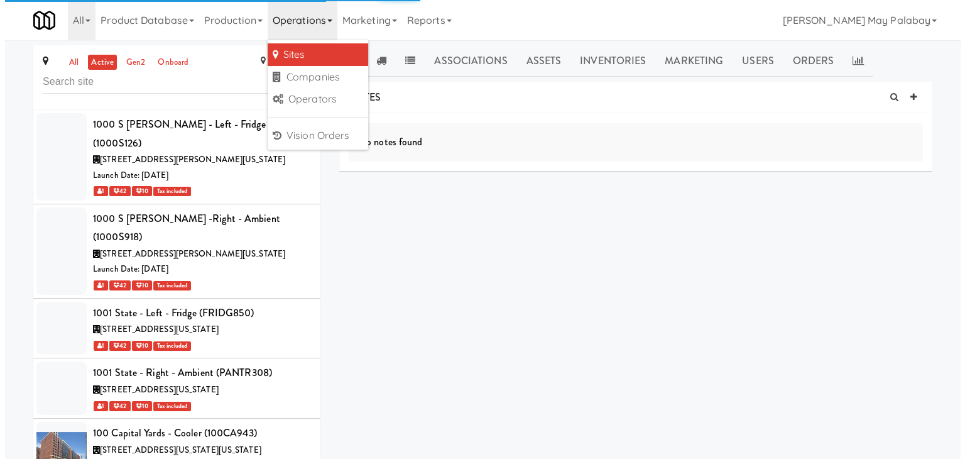
scroll to position [48883, 0]
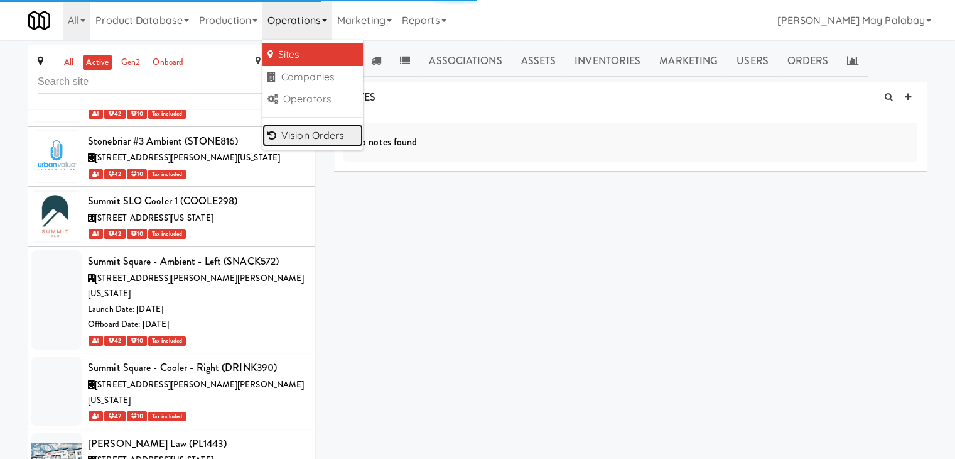
click at [330, 140] on link "Vision Orders" at bounding box center [313, 135] width 101 height 23
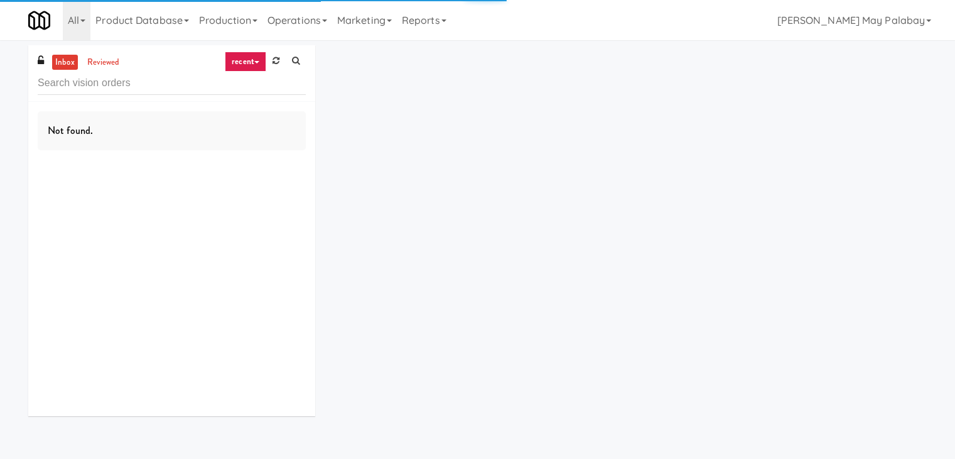
click at [185, 86] on input "text" at bounding box center [172, 83] width 268 height 23
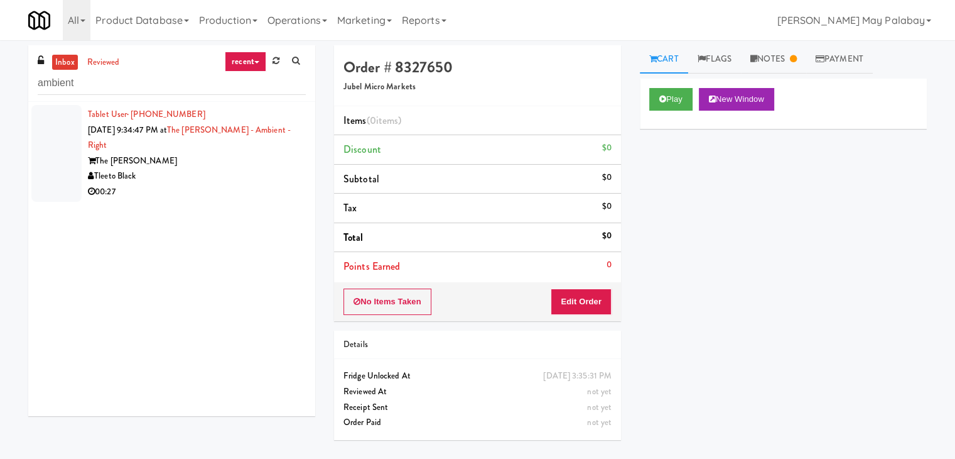
click at [198, 184] on div "00:27" at bounding box center [197, 192] width 218 height 16
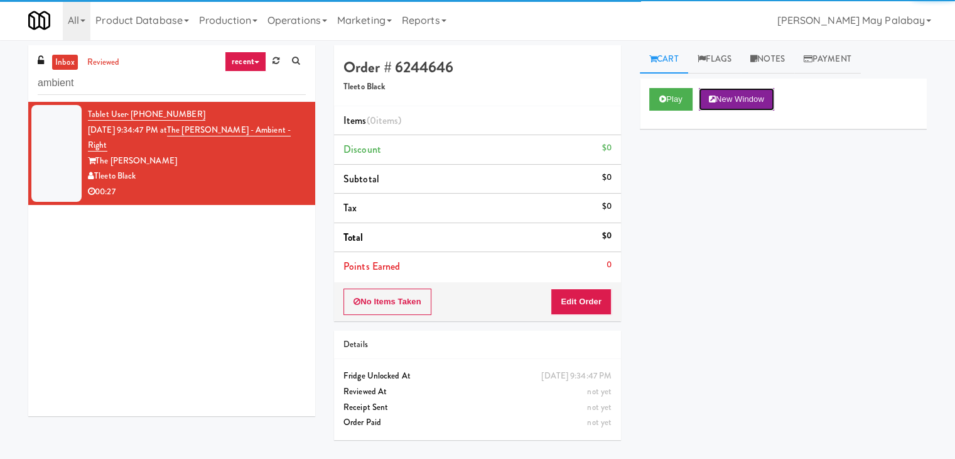
click at [746, 102] on button "New Window" at bounding box center [736, 99] width 75 height 23
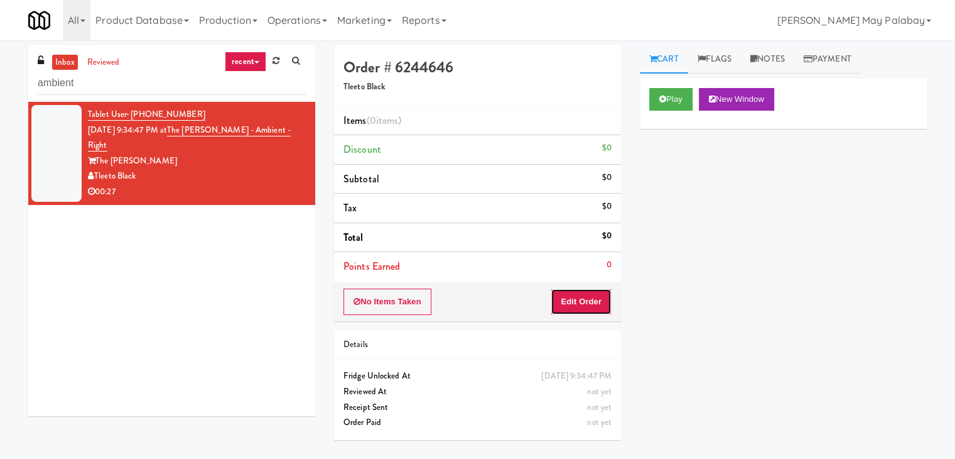
click at [596, 290] on button "Edit Order" at bounding box center [581, 301] width 61 height 26
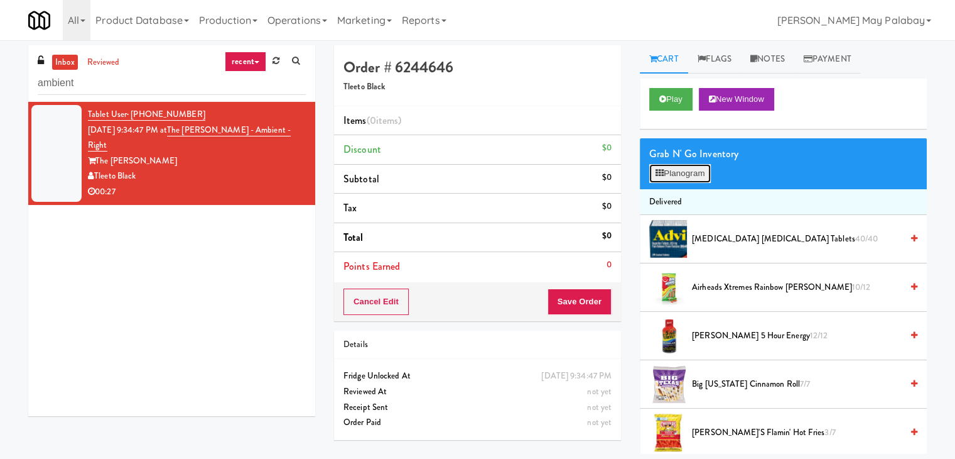
click at [666, 177] on button "Planogram" at bounding box center [681, 173] width 62 height 19
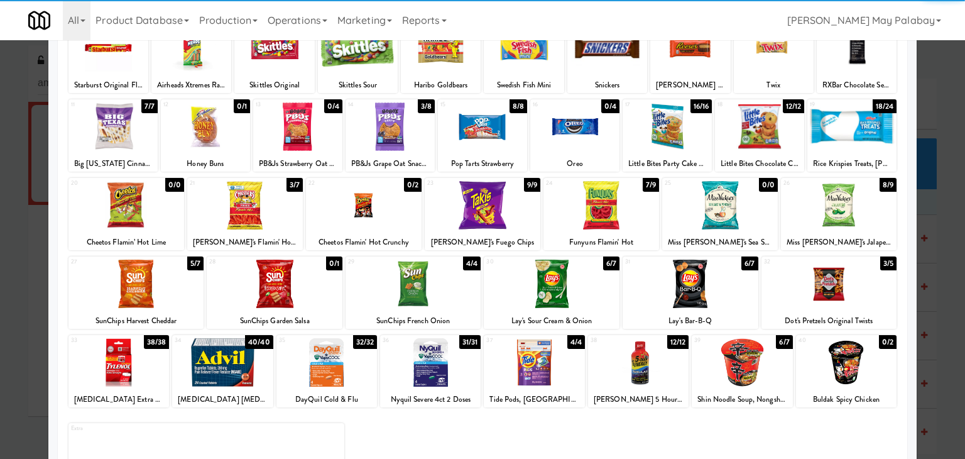
scroll to position [63, 0]
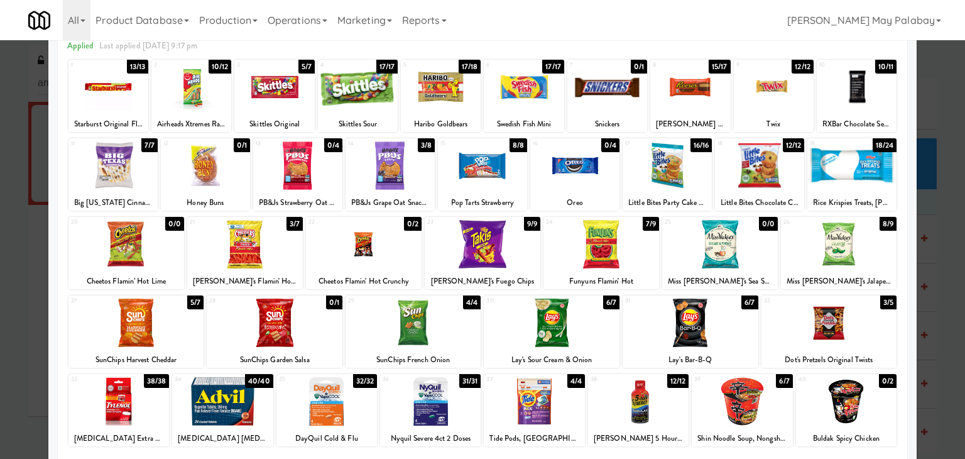
click at [923, 196] on div at bounding box center [482, 229] width 965 height 459
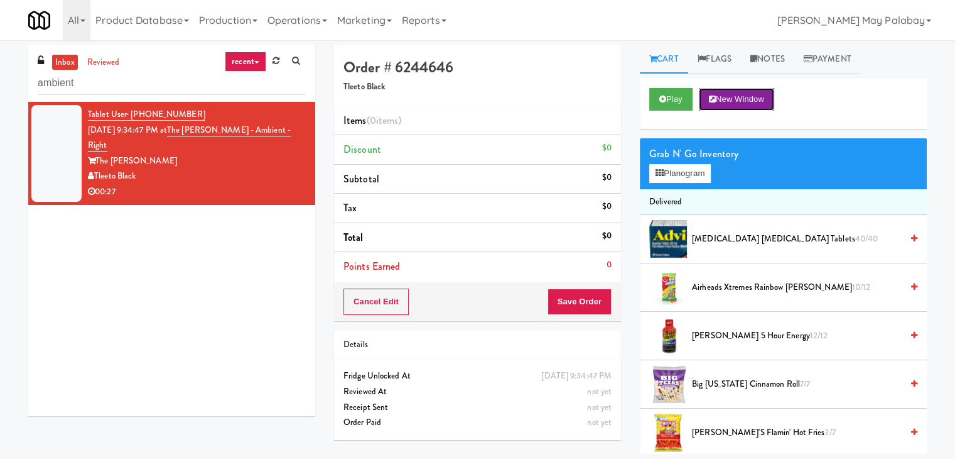
click at [768, 101] on button "New Window" at bounding box center [736, 99] width 75 height 23
click at [674, 174] on button "Planogram" at bounding box center [681, 173] width 62 height 19
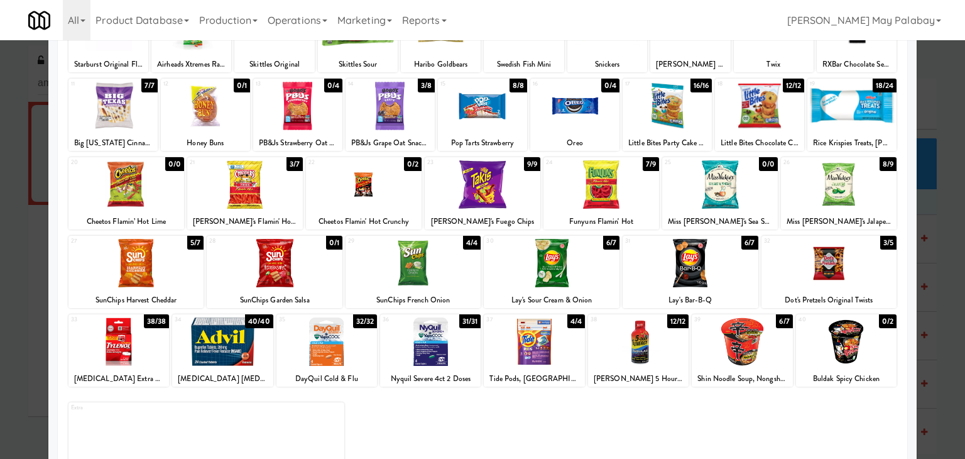
scroll to position [126, 0]
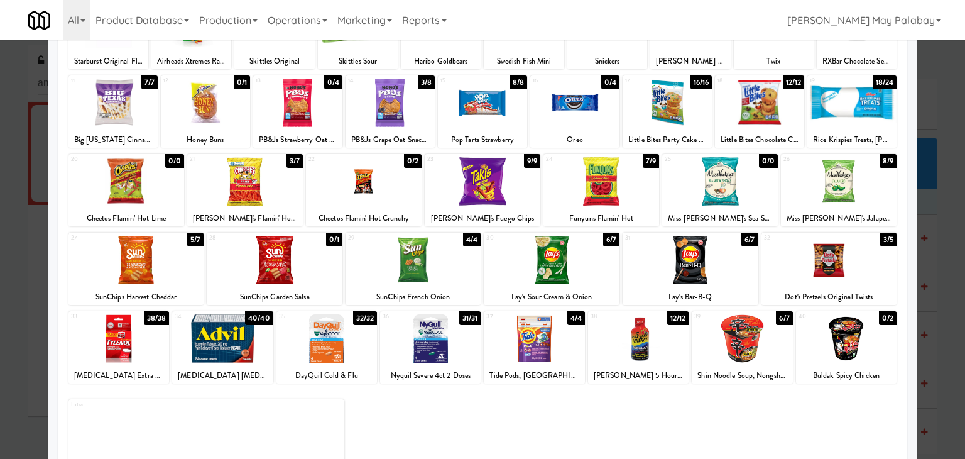
click at [574, 362] on div at bounding box center [534, 338] width 101 height 48
click at [869, 190] on div at bounding box center [839, 181] width 116 height 48
click at [276, 200] on div at bounding box center [245, 181] width 116 height 48
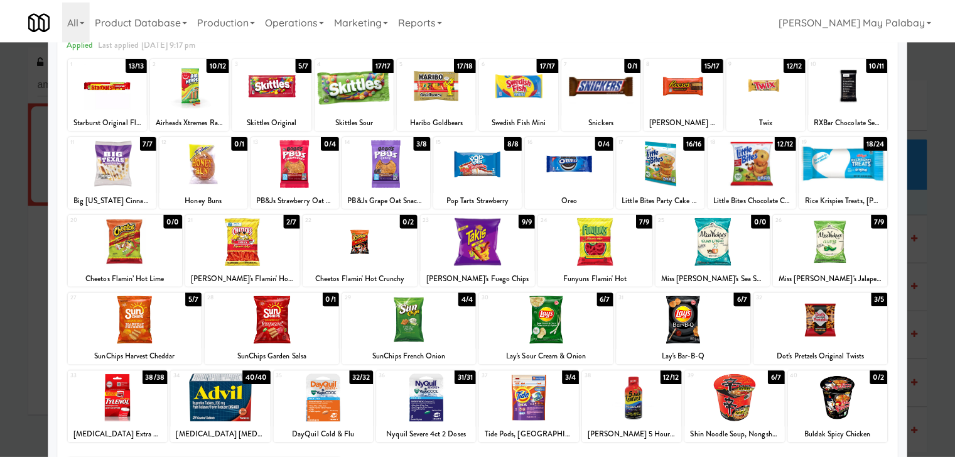
scroll to position [63, 0]
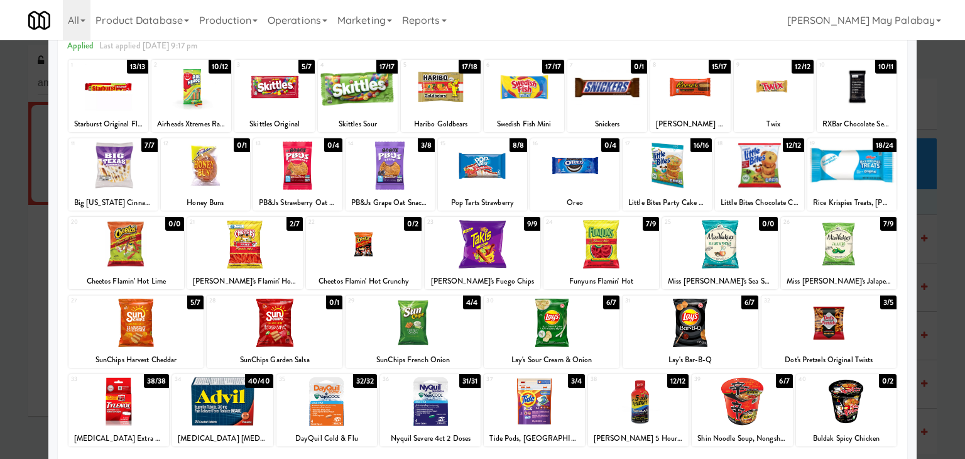
click at [136, 185] on div at bounding box center [112, 165] width 89 height 48
click at [142, 162] on div at bounding box center [112, 165] width 89 height 48
click at [146, 174] on div at bounding box center [112, 165] width 89 height 48
click at [921, 217] on div at bounding box center [482, 229] width 965 height 459
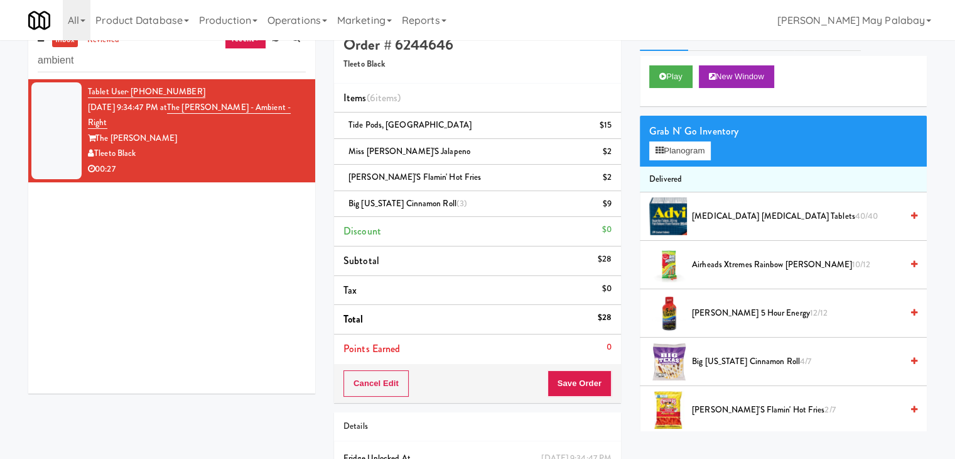
scroll to position [93, 0]
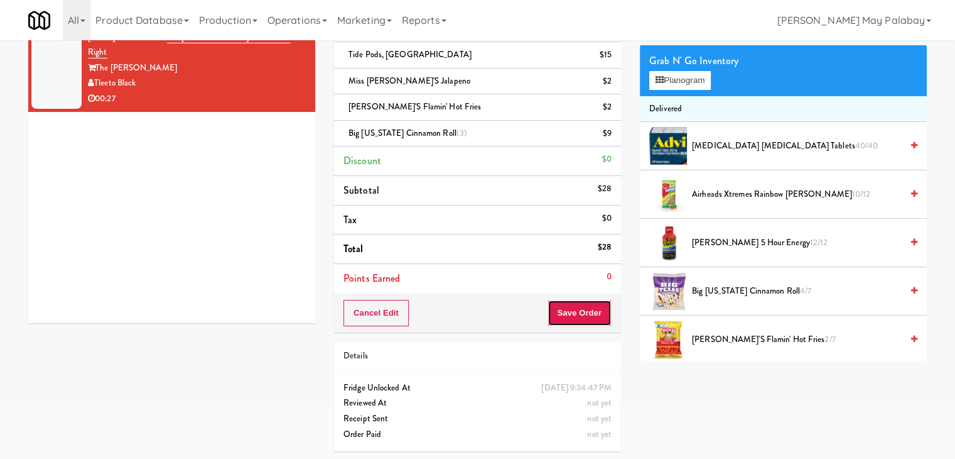
click at [567, 315] on button "Save Order" at bounding box center [580, 313] width 64 height 26
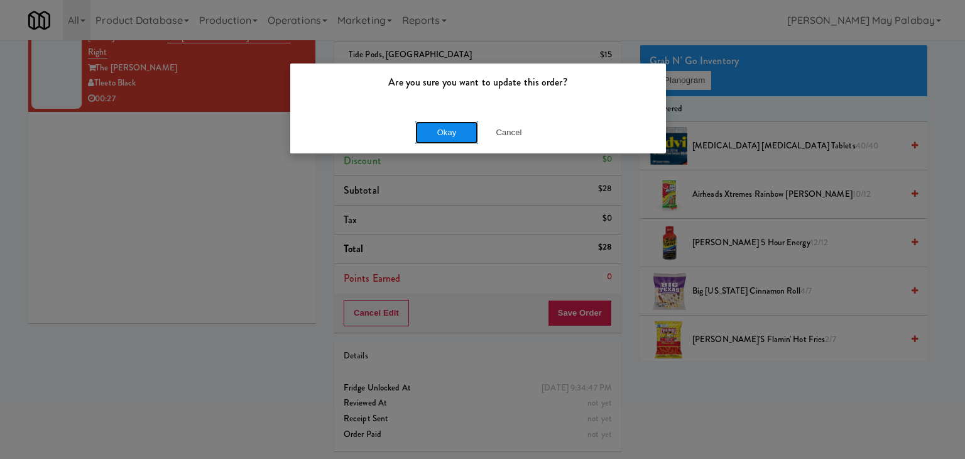
click at [455, 136] on button "Okay" at bounding box center [446, 132] width 63 height 23
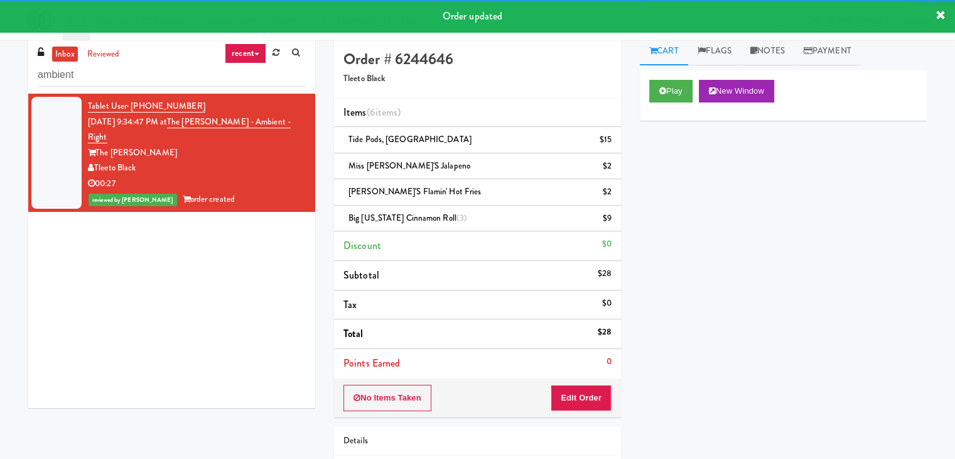
scroll to position [0, 0]
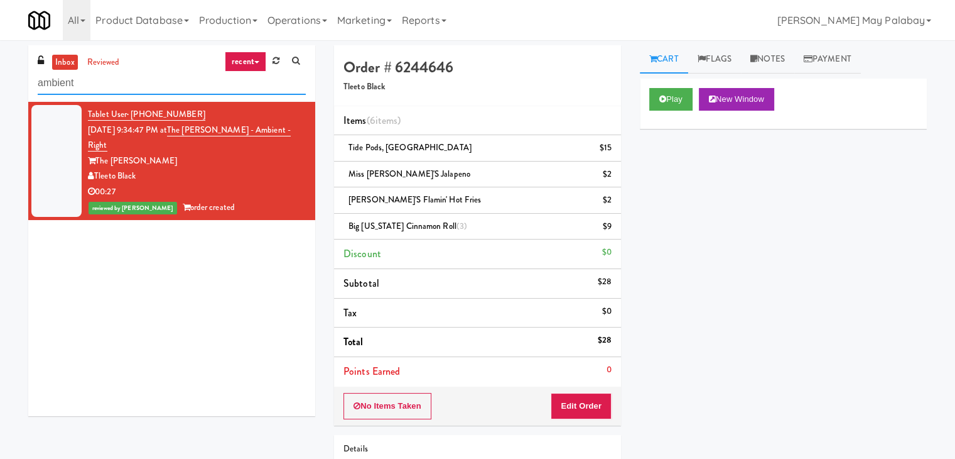
click at [208, 73] on input "ambient" at bounding box center [172, 83] width 268 height 23
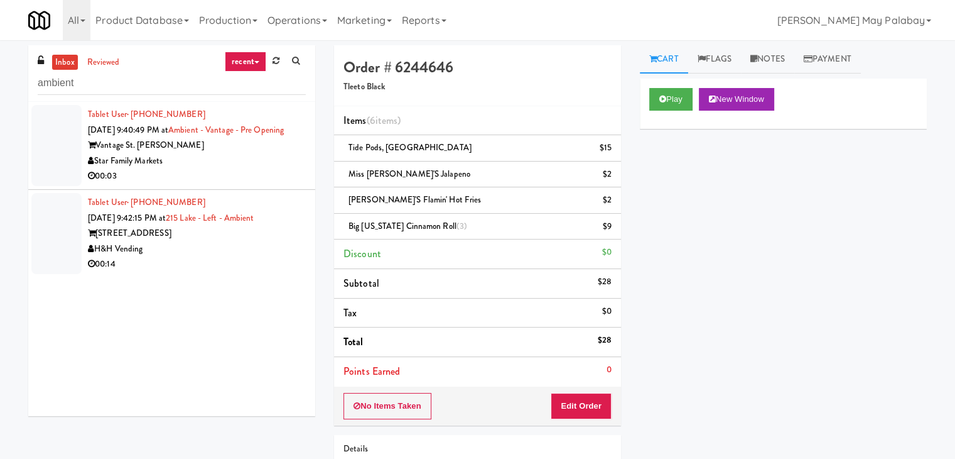
click at [178, 153] on div "Vantage St. Pete" at bounding box center [197, 146] width 218 height 16
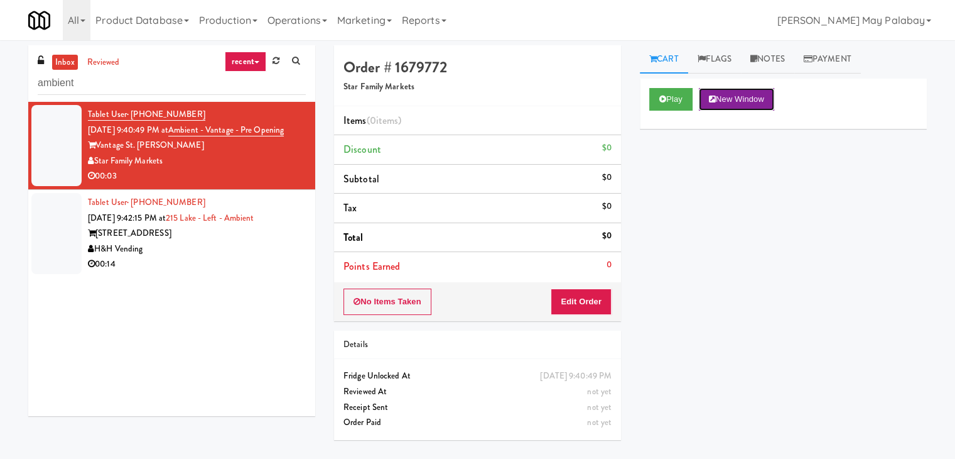
click at [726, 102] on button "New Window" at bounding box center [736, 99] width 75 height 23
click at [587, 300] on button "Edit Order" at bounding box center [581, 301] width 61 height 26
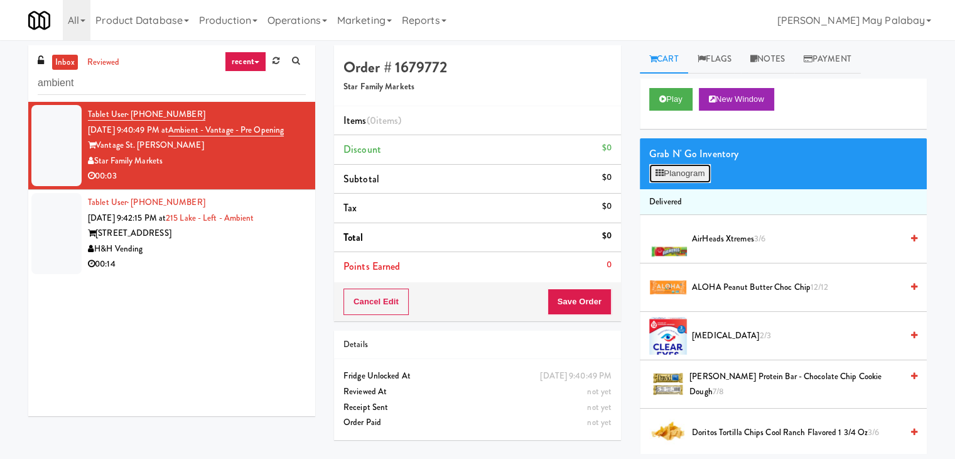
click at [695, 178] on button "Planogram" at bounding box center [681, 173] width 62 height 19
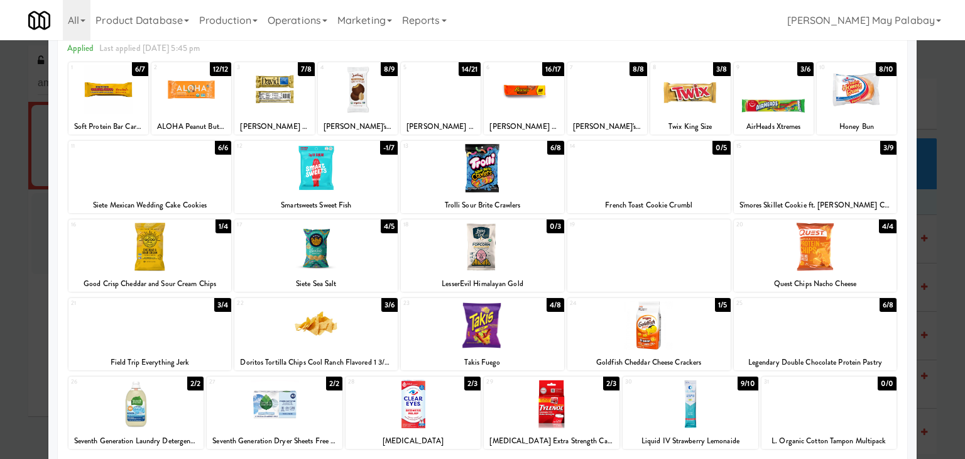
scroll to position [63, 0]
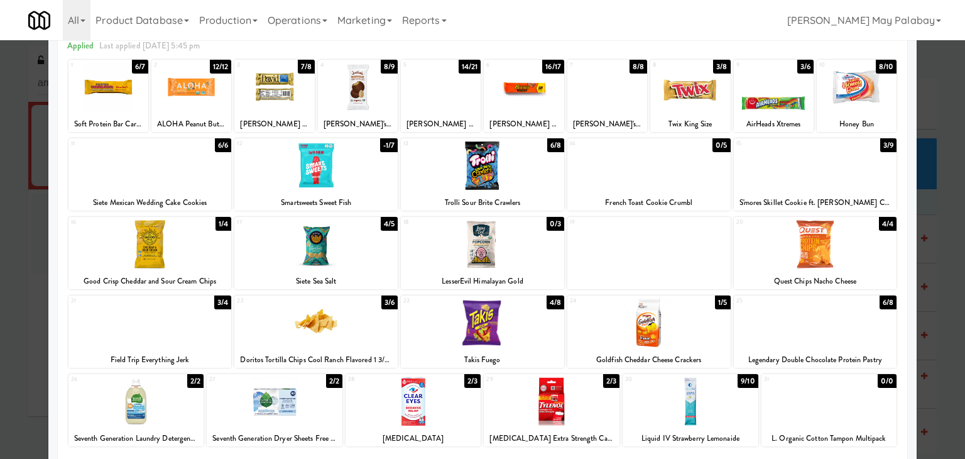
click at [519, 178] on div at bounding box center [482, 165] width 163 height 48
click at [928, 199] on div at bounding box center [482, 229] width 965 height 459
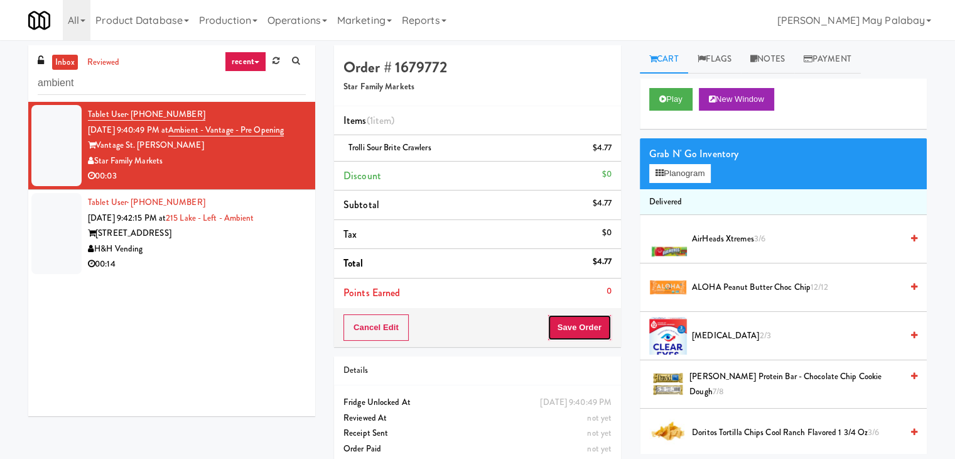
click at [594, 317] on button "Save Order" at bounding box center [580, 327] width 64 height 26
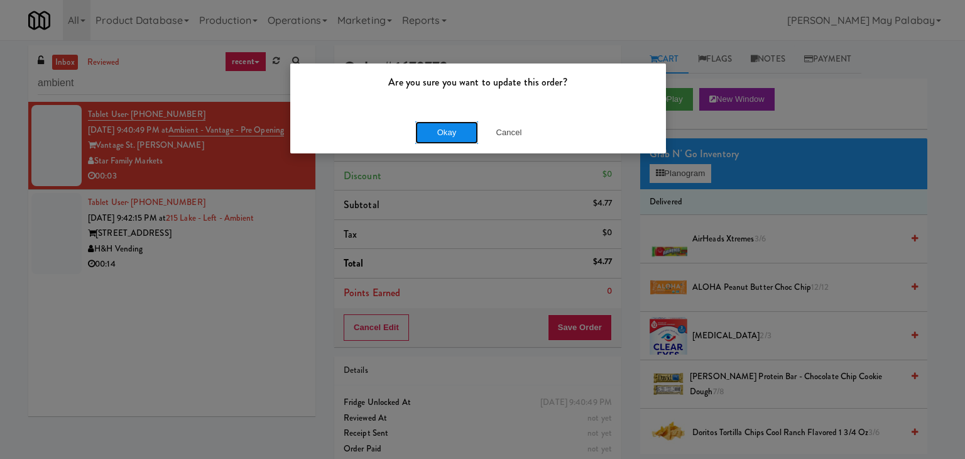
click at [445, 136] on button "Okay" at bounding box center [446, 132] width 63 height 23
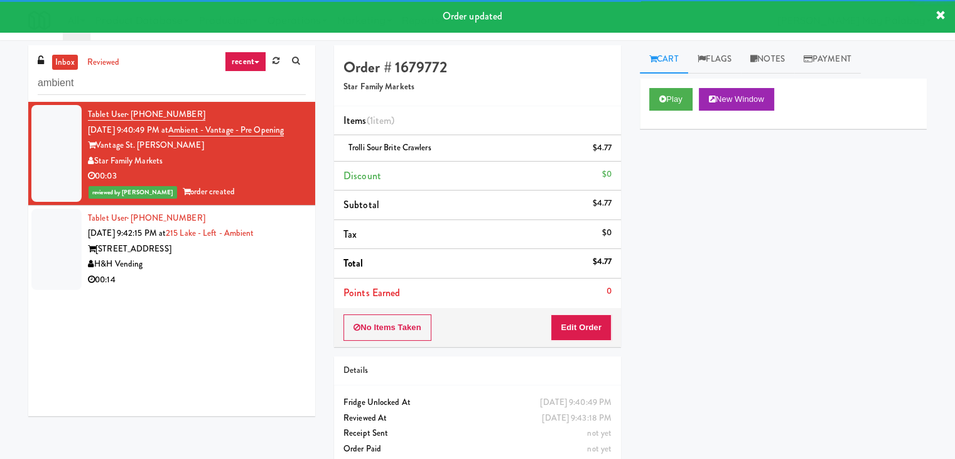
click at [243, 257] on div "215 W Lake St" at bounding box center [197, 249] width 218 height 16
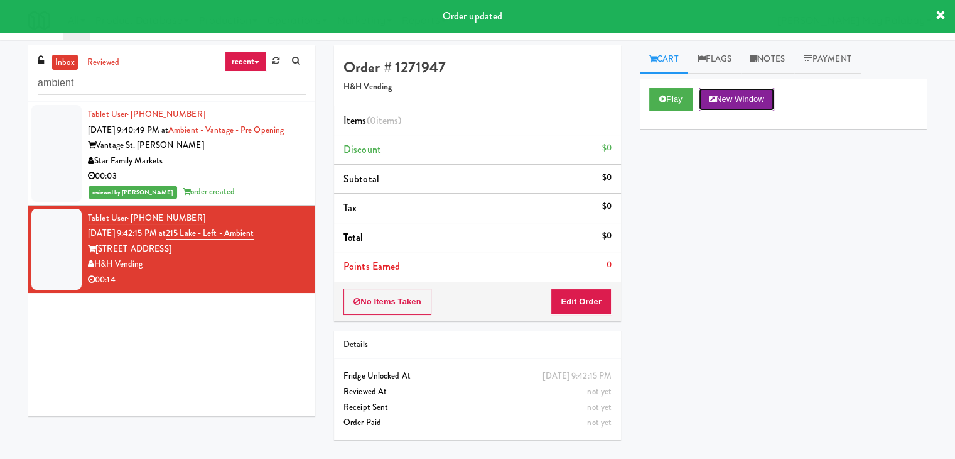
click at [768, 99] on button "New Window" at bounding box center [736, 99] width 75 height 23
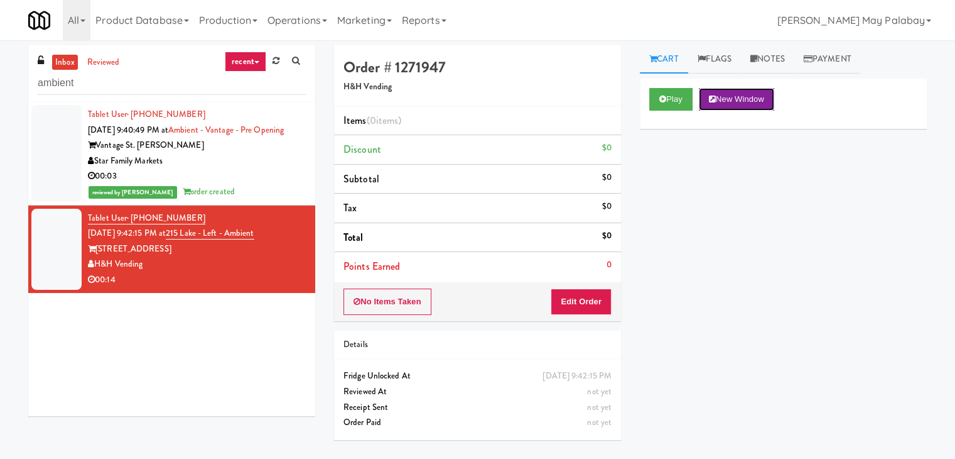
click at [749, 96] on button "New Window" at bounding box center [736, 99] width 75 height 23
click at [582, 302] on button "Edit Order" at bounding box center [581, 301] width 61 height 26
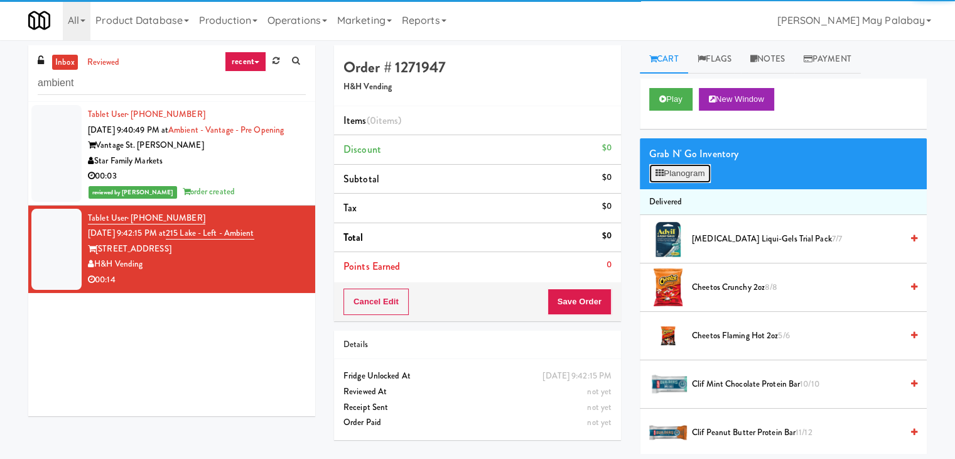
click at [668, 173] on button "Planogram" at bounding box center [681, 173] width 62 height 19
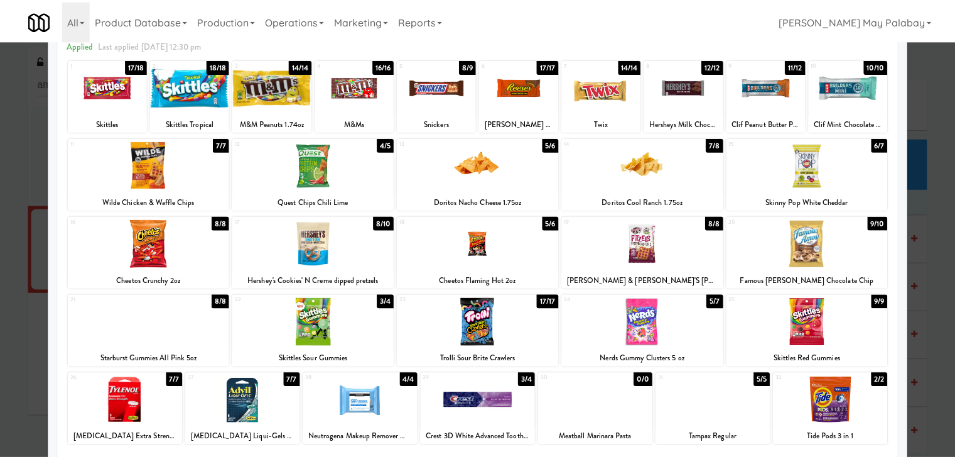
scroll to position [63, 0]
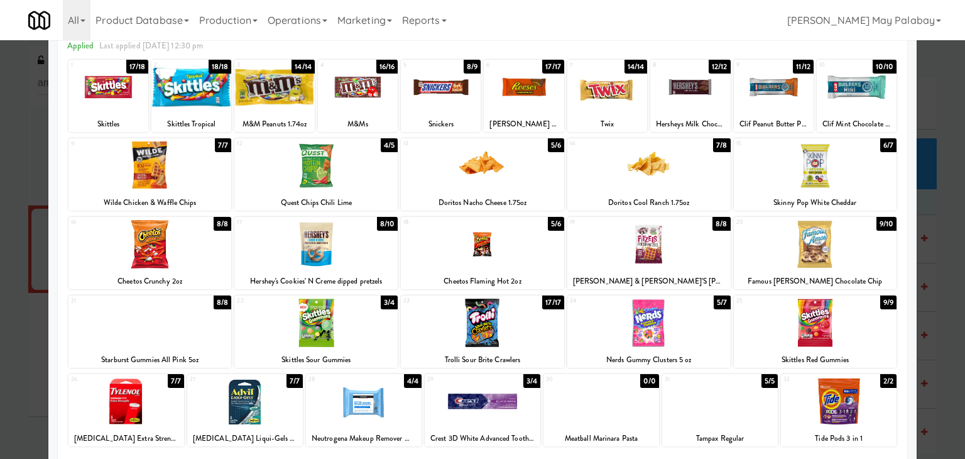
click at [538, 111] on div "6 17/17 Reese's Peanut Butter Cups" at bounding box center [524, 96] width 80 height 72
click at [932, 188] on div at bounding box center [482, 229] width 965 height 459
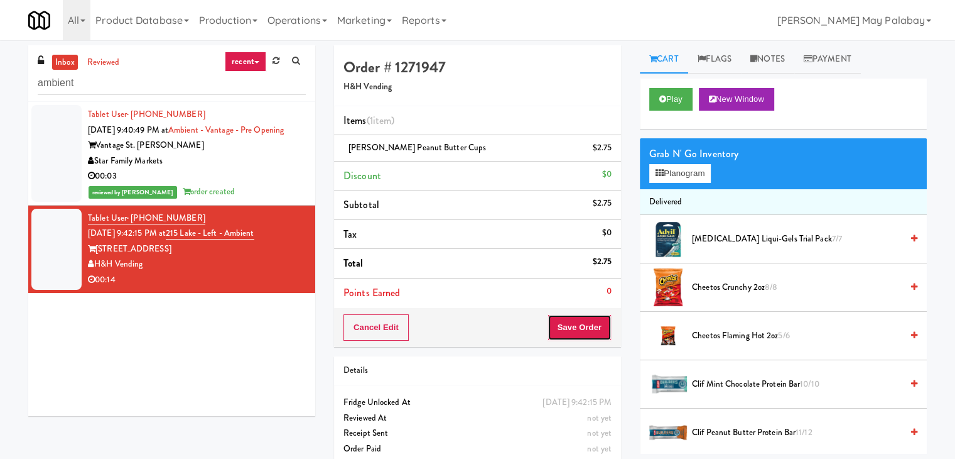
click at [574, 325] on button "Save Order" at bounding box center [580, 327] width 64 height 26
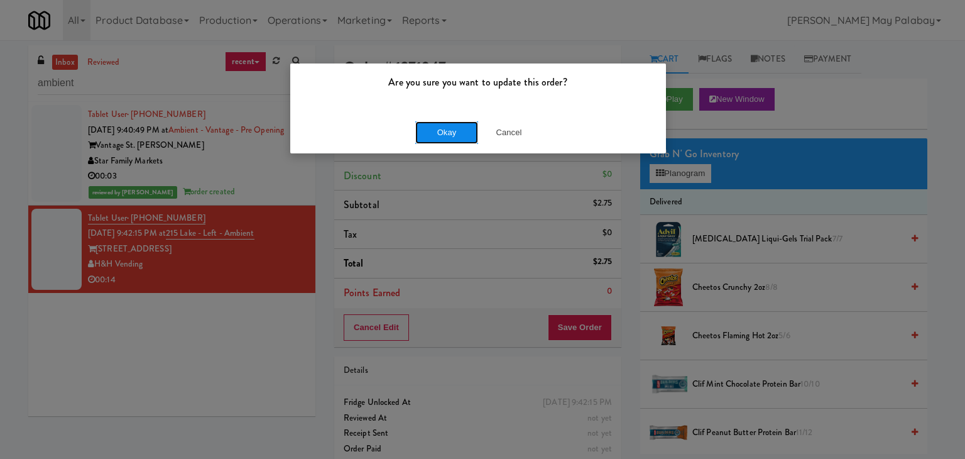
click at [431, 134] on button "Okay" at bounding box center [446, 132] width 63 height 23
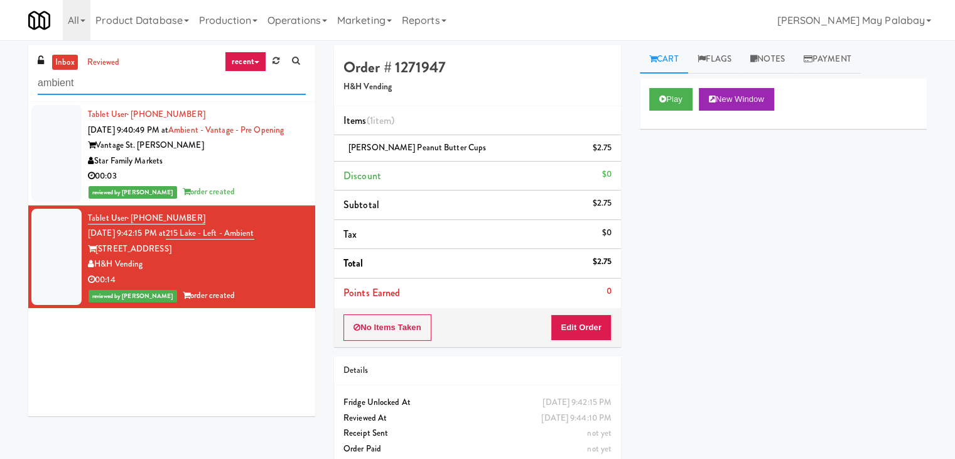
click at [181, 82] on input "ambient" at bounding box center [172, 83] width 268 height 23
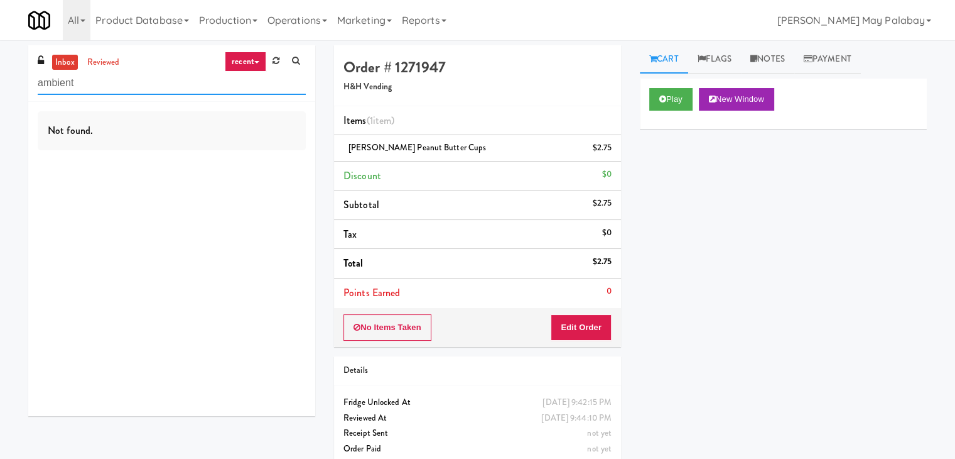
drag, startPoint x: 138, startPoint y: 85, endPoint x: 3, endPoint y: 94, distance: 134.7
click at [3, 94] on div "inbox reviewed recent all unclear take inventory issue suspicious failed recent…" at bounding box center [477, 260] width 955 height 430
paste input "CYKEL - Drink - Middle"
click at [188, 91] on input "CYKEL - Drink - Middle" at bounding box center [172, 83] width 268 height 23
drag, startPoint x: 187, startPoint y: 89, endPoint x: 0, endPoint y: 104, distance: 187.8
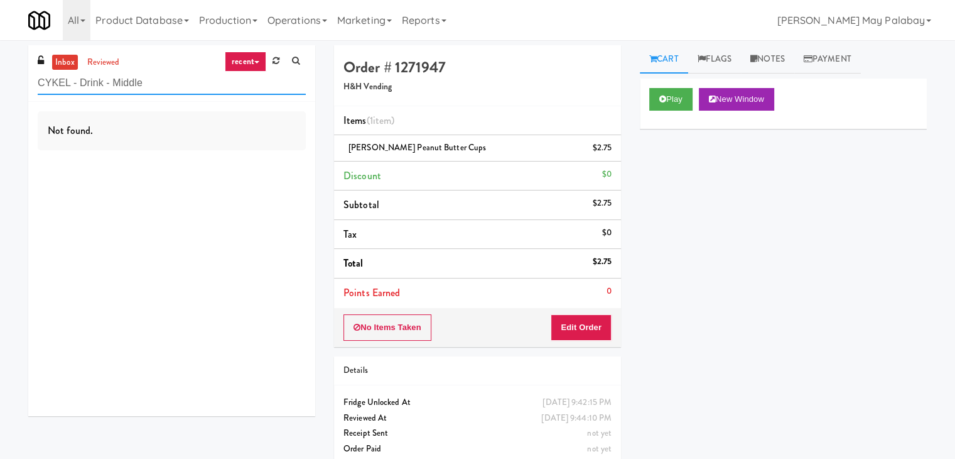
click at [0, 104] on div "inbox reviewed recent all unclear take inventory issue suspicious failed recent…" at bounding box center [477, 260] width 955 height 430
paste input "Anytime Fitness Cooler"
type input "Anytime Fitness Cooler"
click at [162, 81] on input "Anytime Fitness Cooler" at bounding box center [172, 83] width 268 height 23
drag, startPoint x: 175, startPoint y: 84, endPoint x: 0, endPoint y: 87, distance: 174.7
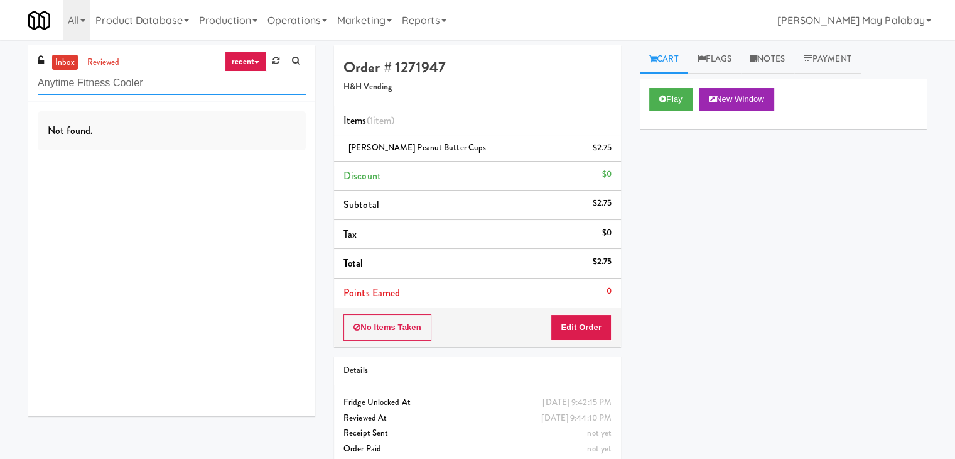
click at [0, 87] on div "inbox reviewed recent all unclear take inventory issue suspicious failed recent…" at bounding box center [477, 260] width 955 height 430
click at [249, 63] on link "recent" at bounding box center [245, 62] width 41 height 20
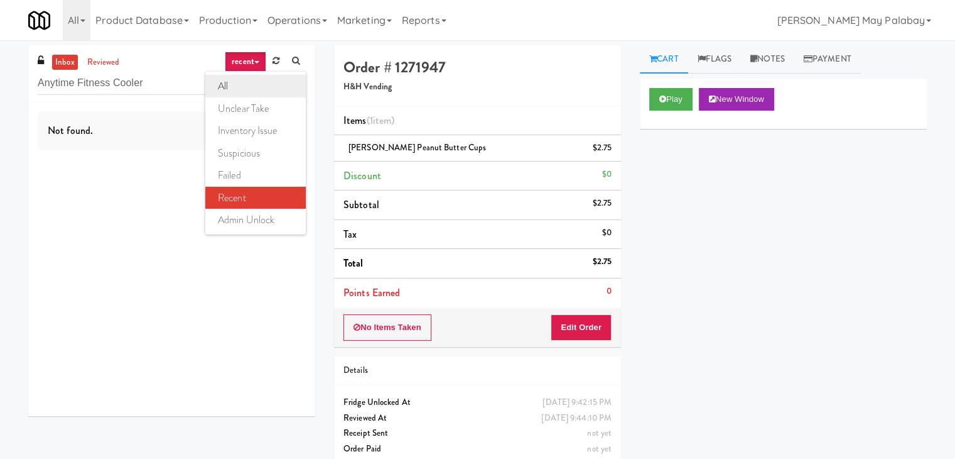
click at [256, 81] on link "all" at bounding box center [255, 86] width 101 height 23
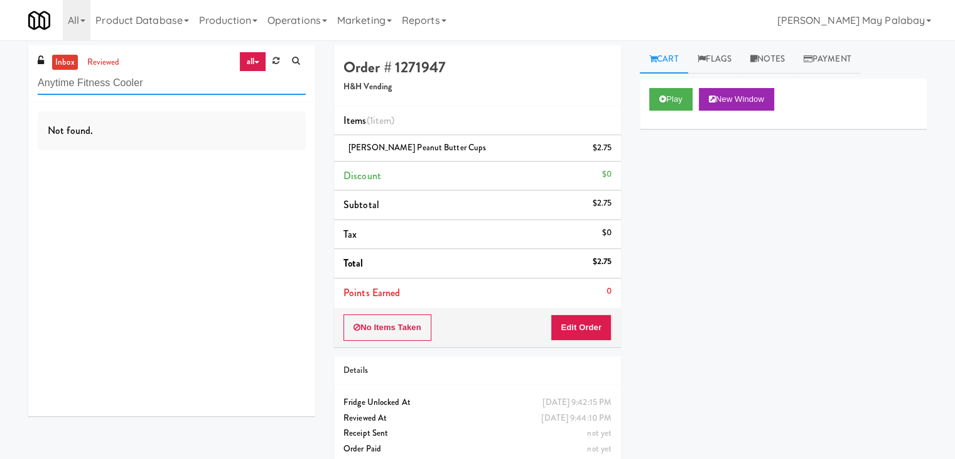
drag, startPoint x: 195, startPoint y: 89, endPoint x: 0, endPoint y: 89, distance: 195.4
click at [0, 89] on div "inbox reviewed all all unclear take inventory issue suspicious failed recent ad…" at bounding box center [477, 260] width 955 height 430
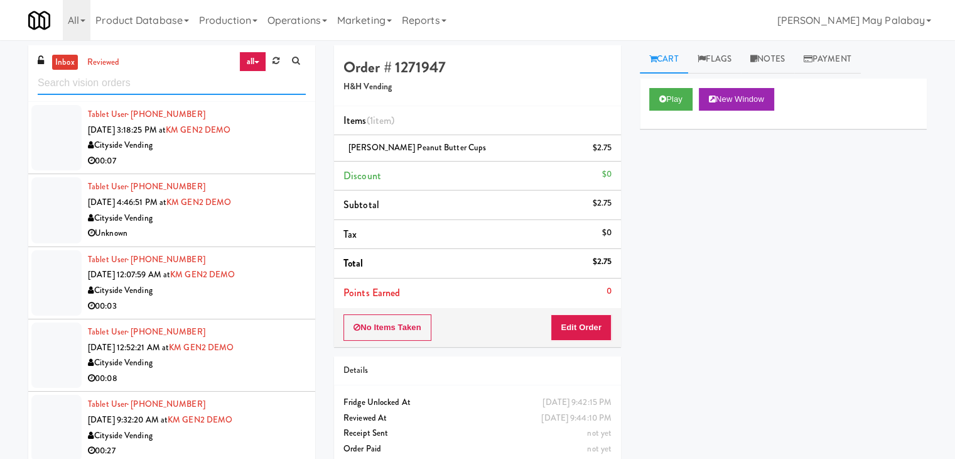
click at [201, 77] on input "text" at bounding box center [172, 83] width 268 height 23
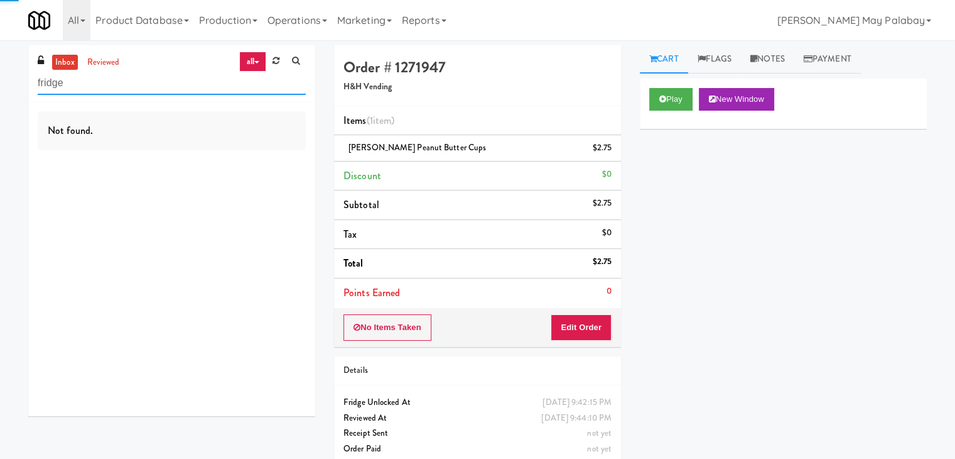
type input "fridge"
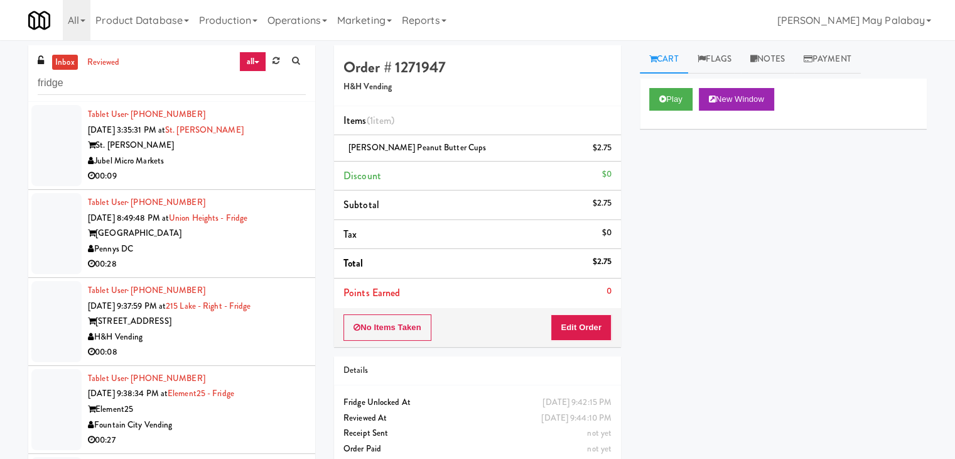
click at [242, 175] on div "00:09" at bounding box center [197, 176] width 218 height 16
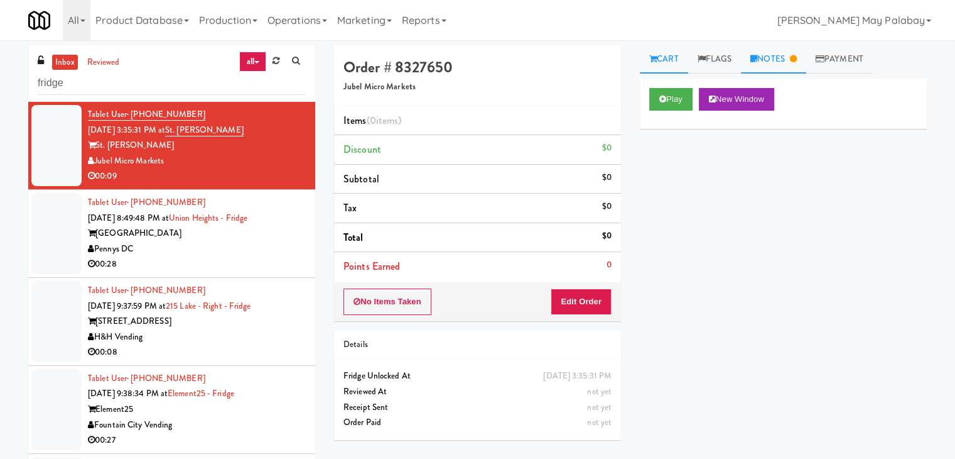
click at [789, 52] on link "Notes" at bounding box center [773, 59] width 65 height 28
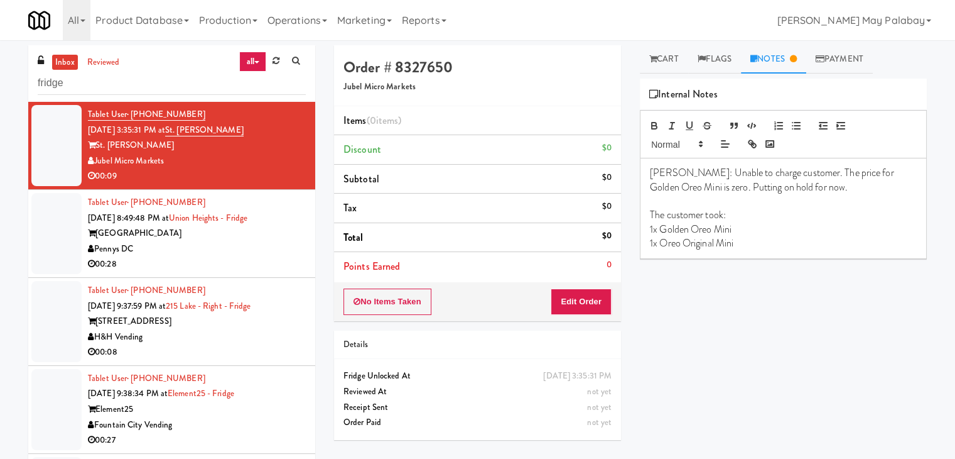
click at [247, 237] on div "[GEOGRAPHIC_DATA]" at bounding box center [197, 234] width 218 height 16
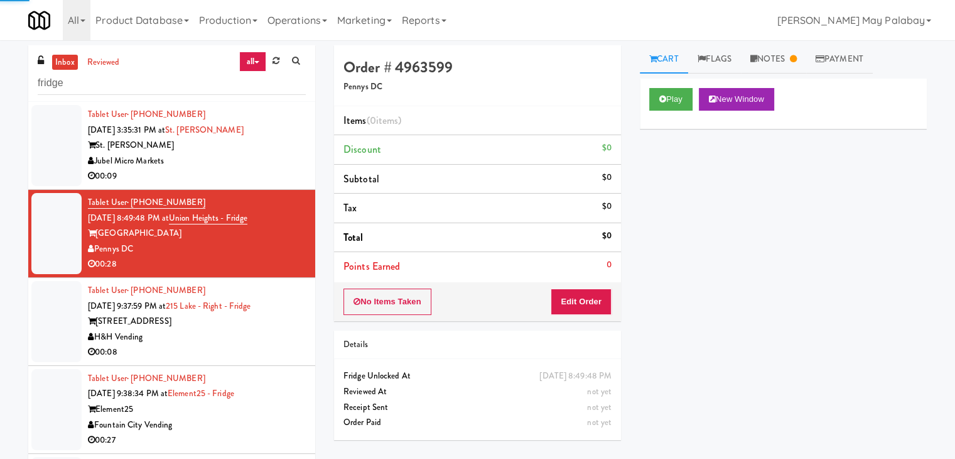
click at [210, 180] on div "00:09" at bounding box center [197, 176] width 218 height 16
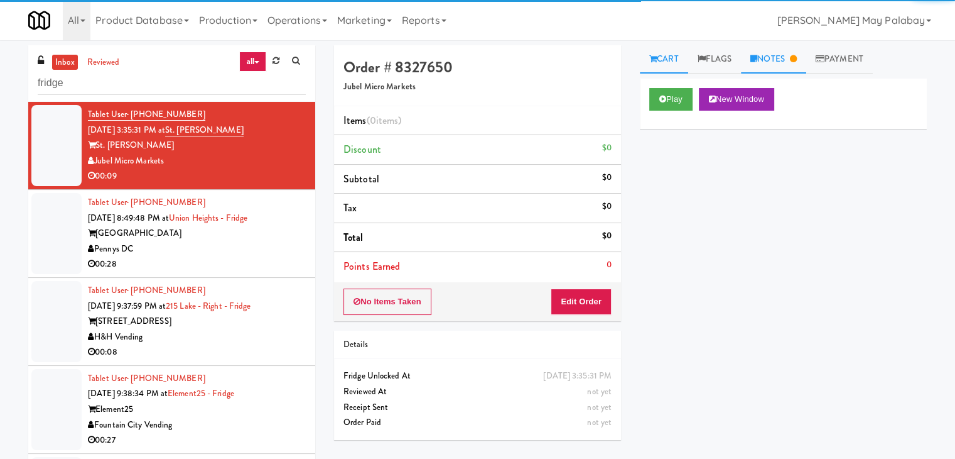
click at [756, 57] on icon at bounding box center [754, 59] width 7 height 8
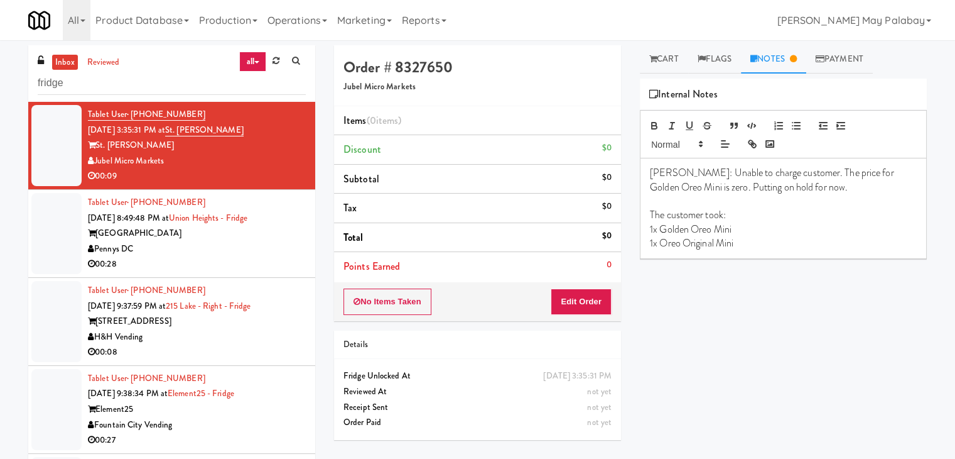
click at [251, 249] on div "Pennys DC" at bounding box center [197, 249] width 218 height 16
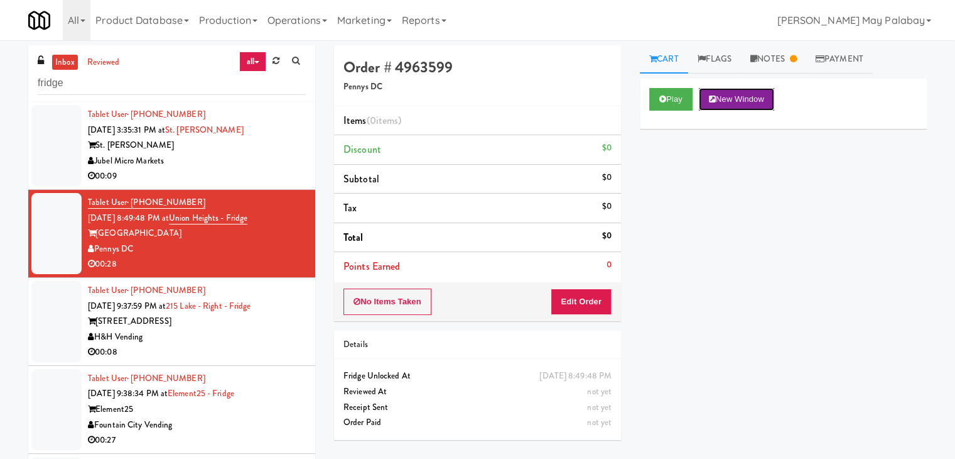
click at [734, 98] on button "New Window" at bounding box center [736, 99] width 75 height 23
click at [773, 53] on link "Notes" at bounding box center [773, 59] width 65 height 28
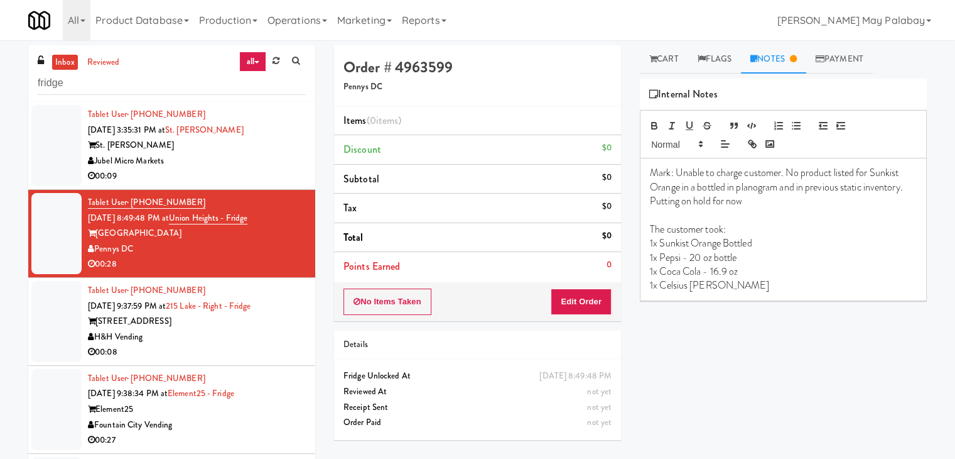
click at [204, 355] on div "00:08" at bounding box center [197, 352] width 218 height 16
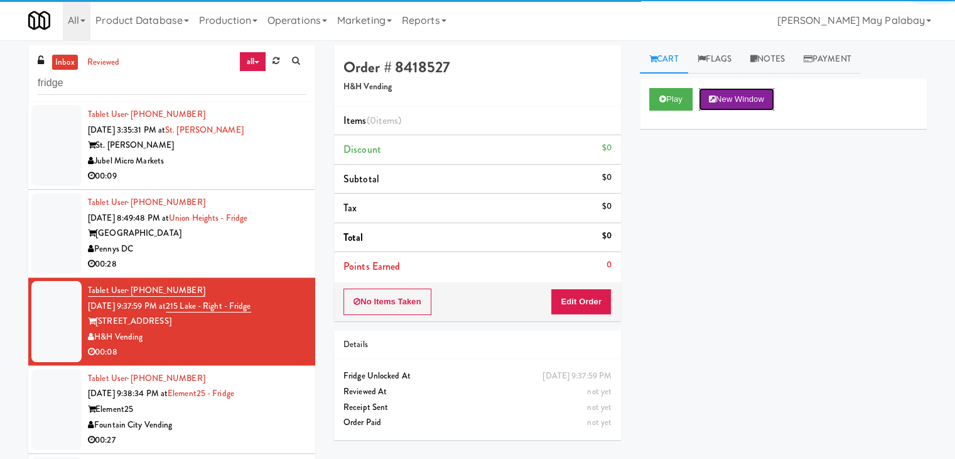
click at [751, 99] on button "New Window" at bounding box center [736, 99] width 75 height 23
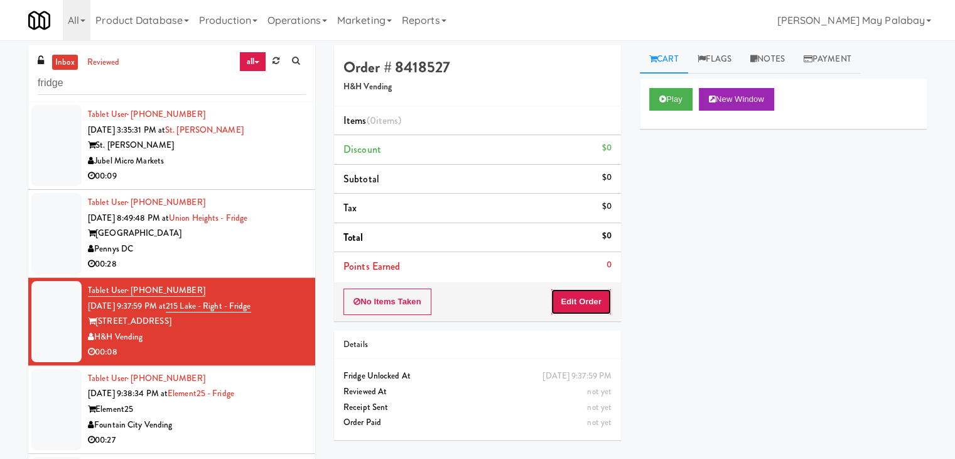
click at [575, 300] on button "Edit Order" at bounding box center [581, 301] width 61 height 26
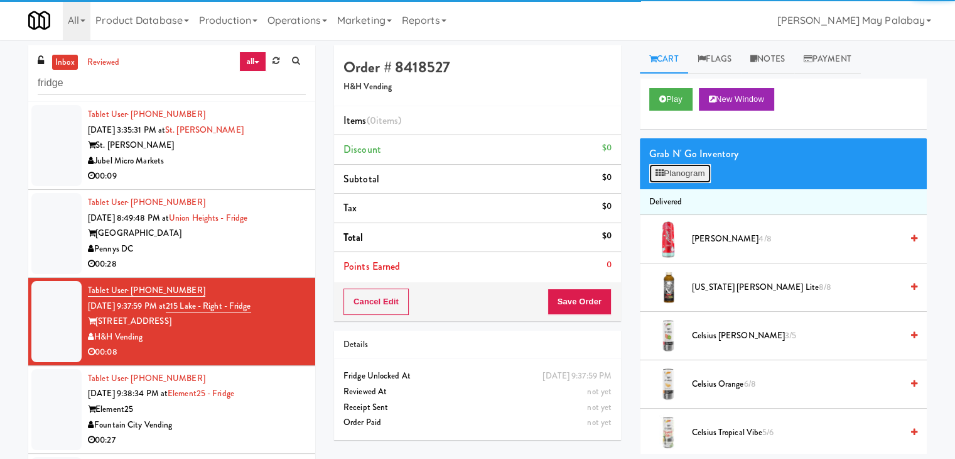
click at [666, 179] on button "Planogram" at bounding box center [681, 173] width 62 height 19
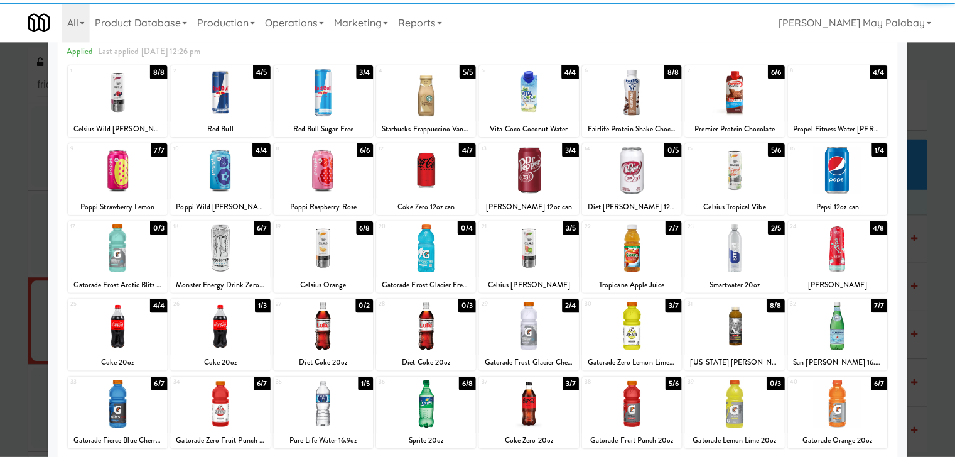
scroll to position [63, 0]
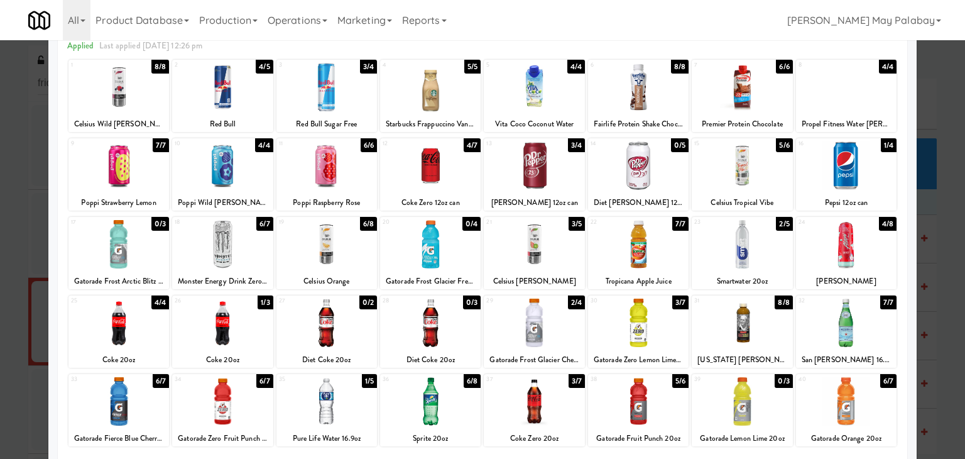
click at [578, 183] on div at bounding box center [534, 165] width 101 height 48
click at [940, 205] on div at bounding box center [482, 229] width 965 height 459
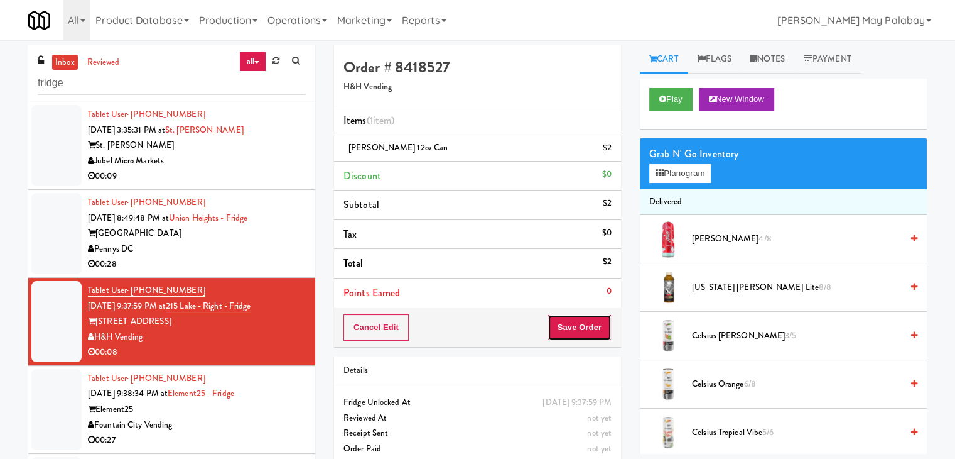
click at [588, 324] on button "Save Order" at bounding box center [580, 327] width 64 height 26
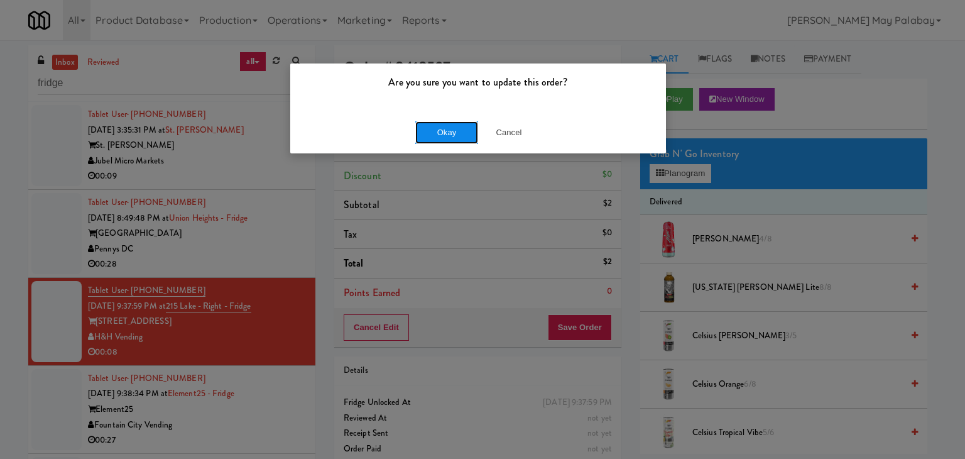
click at [432, 131] on button "Okay" at bounding box center [446, 132] width 63 height 23
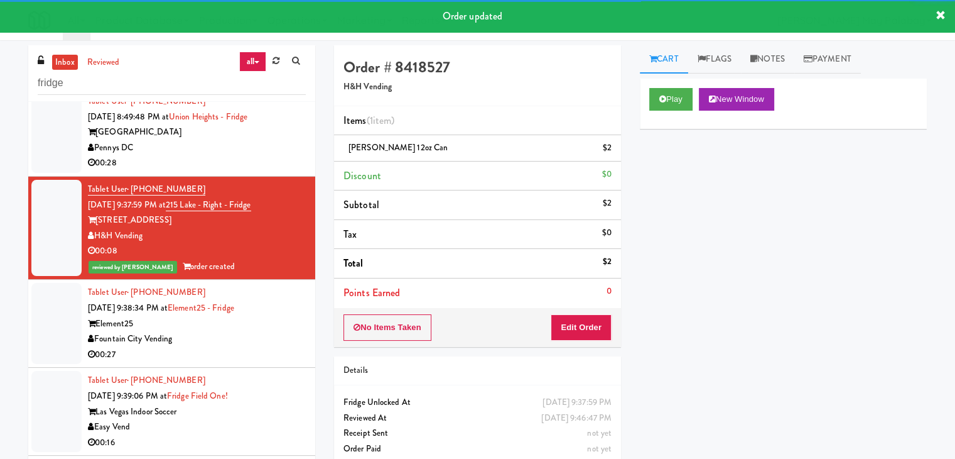
scroll to position [126, 0]
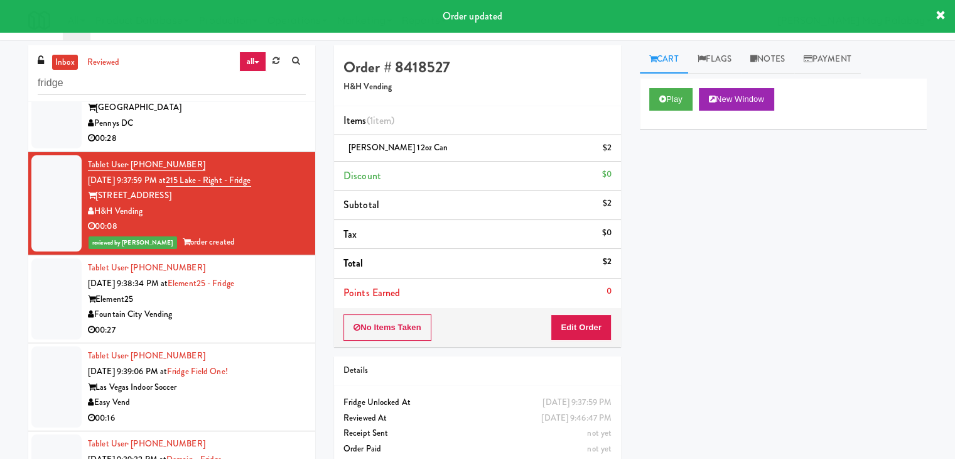
click at [212, 292] on div "Element25" at bounding box center [197, 299] width 218 height 16
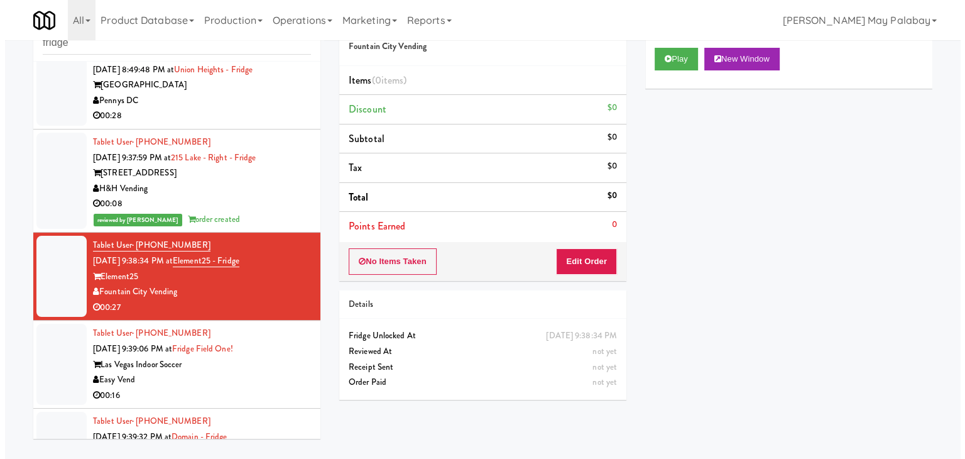
scroll to position [126, 0]
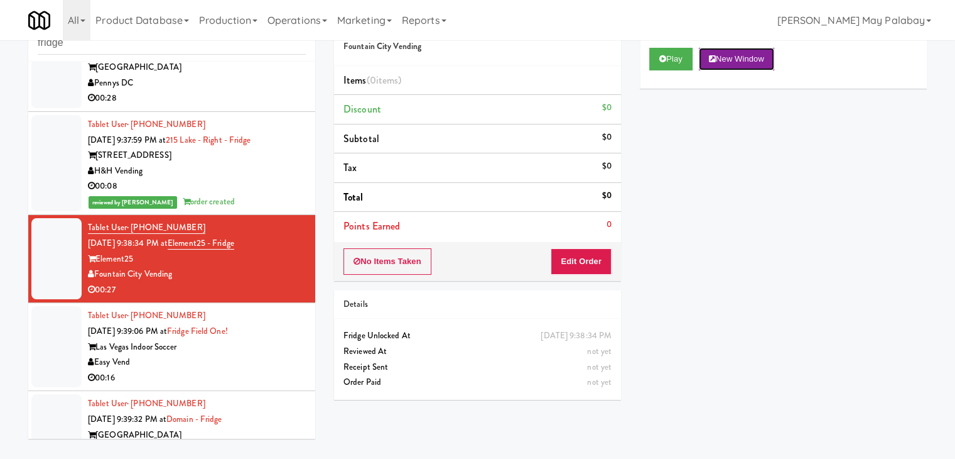
click at [766, 51] on button "New Window" at bounding box center [736, 59] width 75 height 23
click at [570, 261] on button "Edit Order" at bounding box center [581, 261] width 61 height 26
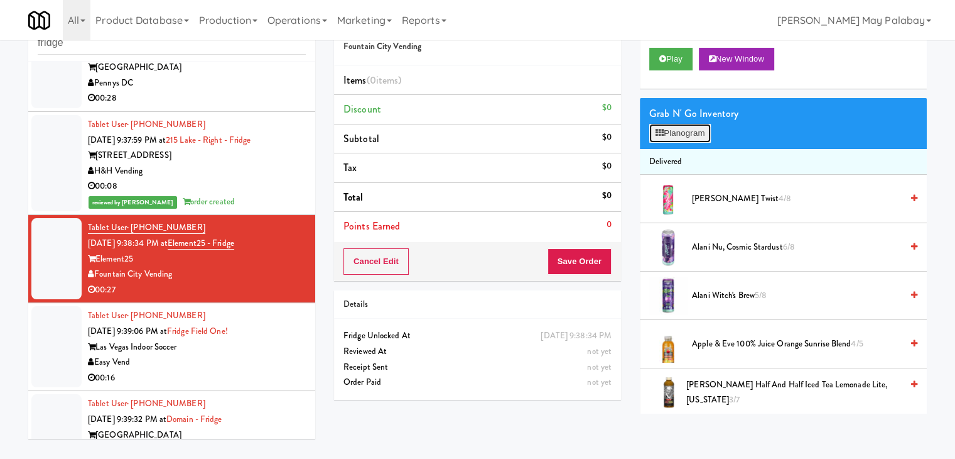
click at [681, 134] on button "Planogram" at bounding box center [681, 133] width 62 height 19
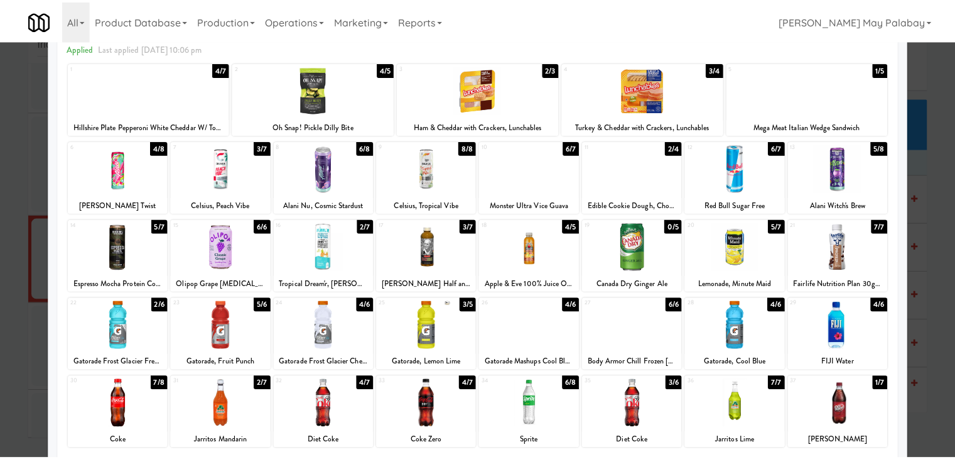
scroll to position [63, 0]
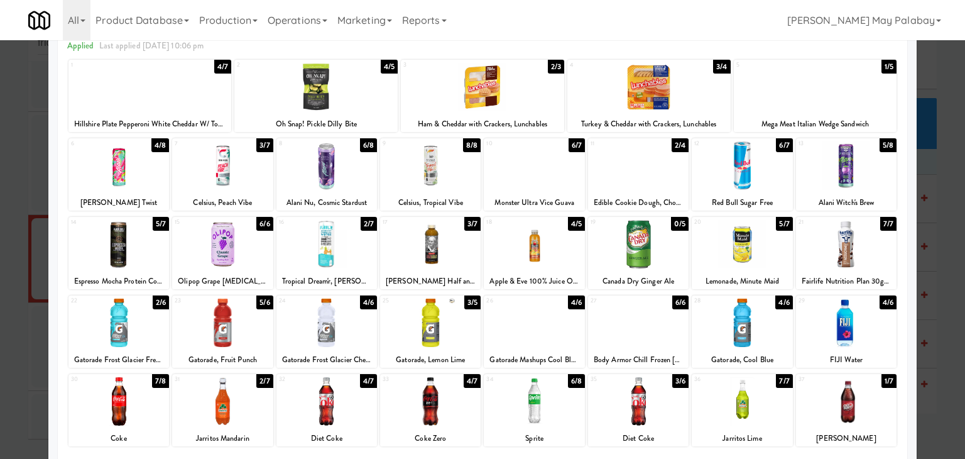
click at [457, 253] on div at bounding box center [430, 244] width 101 height 48
click at [363, 337] on div at bounding box center [326, 322] width 101 height 48
click at [935, 190] on div at bounding box center [482, 229] width 965 height 459
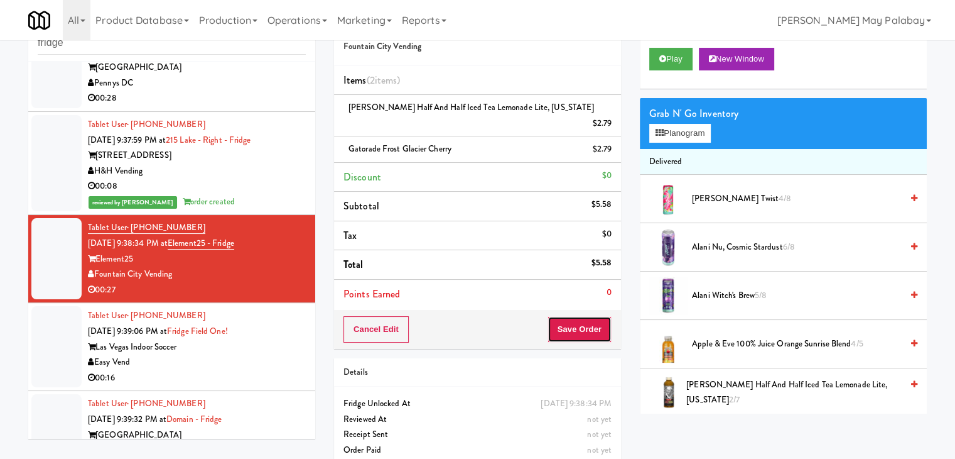
click at [575, 316] on button "Save Order" at bounding box center [580, 329] width 64 height 26
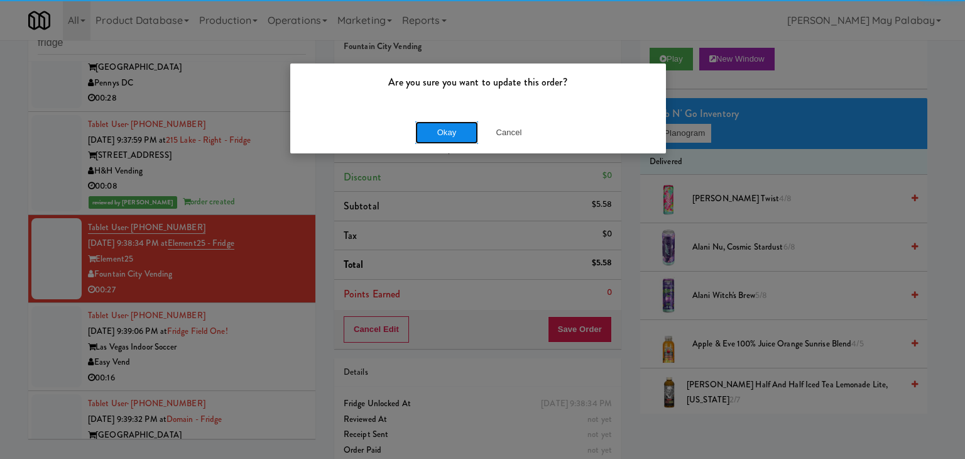
click at [454, 126] on button "Okay" at bounding box center [446, 132] width 63 height 23
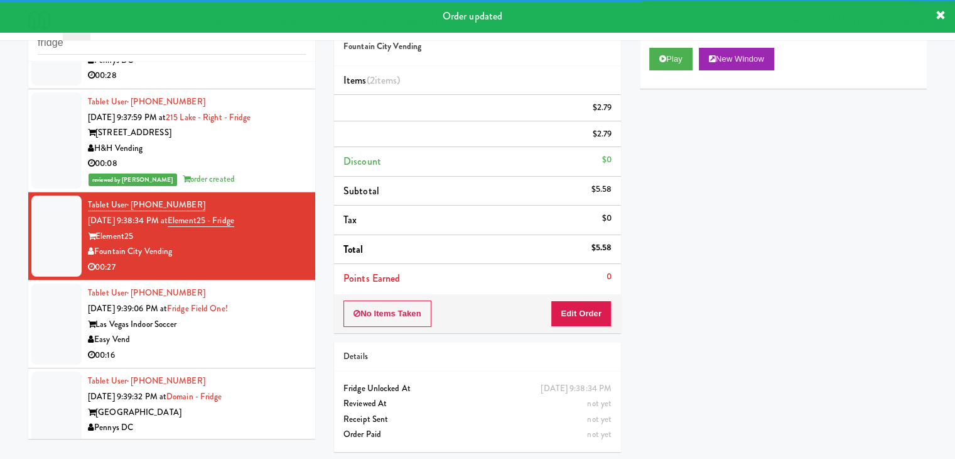
scroll to position [188, 0]
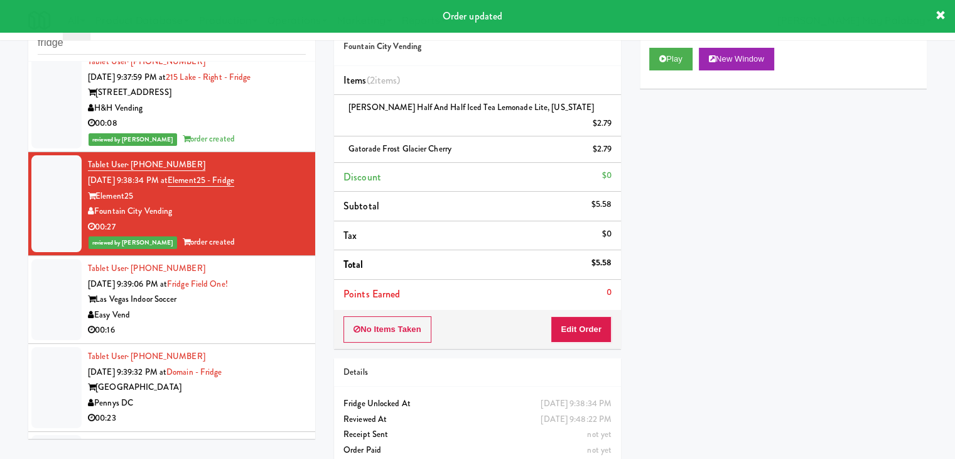
click at [236, 324] on div "00:16" at bounding box center [197, 330] width 218 height 16
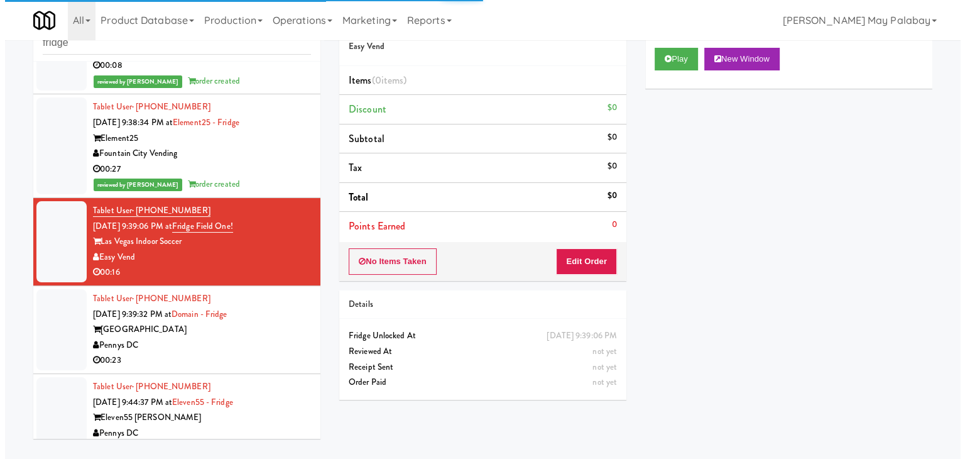
scroll to position [251, 0]
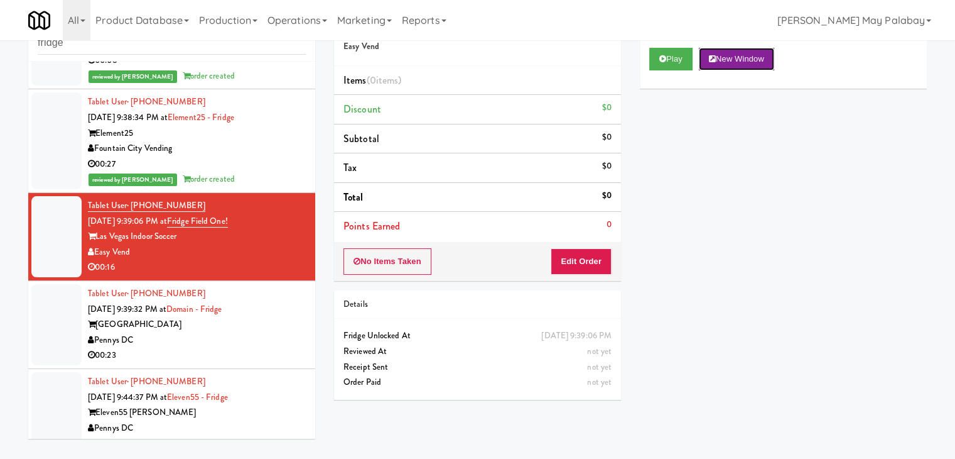
click at [737, 54] on button "New Window" at bounding box center [736, 59] width 75 height 23
click at [590, 262] on button "Edit Order" at bounding box center [581, 261] width 61 height 26
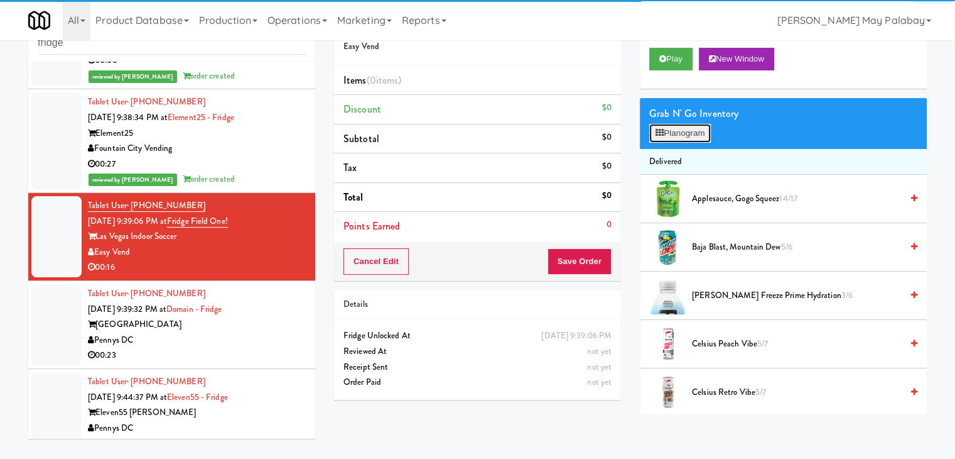
click at [682, 126] on button "Planogram" at bounding box center [681, 133] width 62 height 19
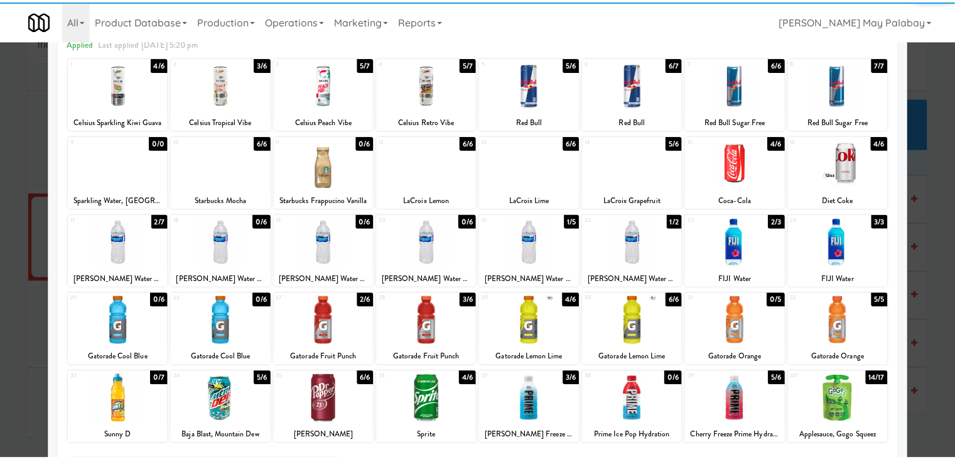
scroll to position [63, 0]
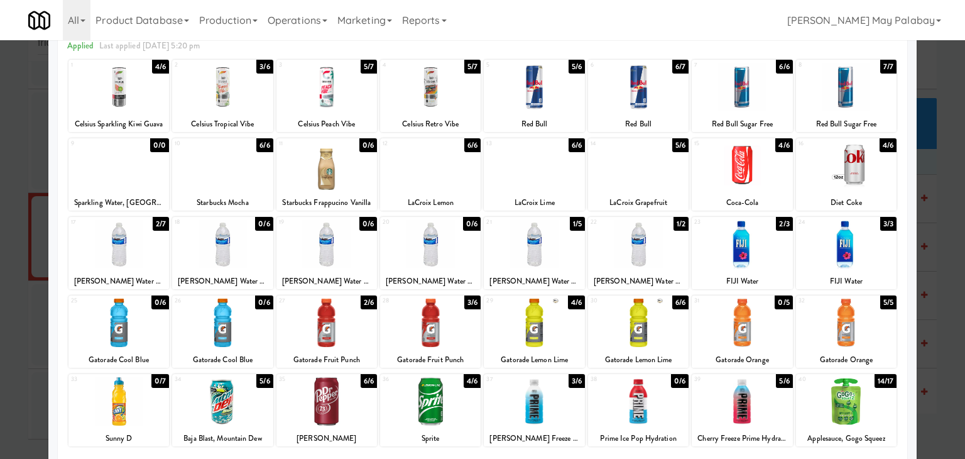
click at [767, 389] on div at bounding box center [742, 401] width 101 height 48
click at [940, 228] on div at bounding box center [482, 229] width 965 height 459
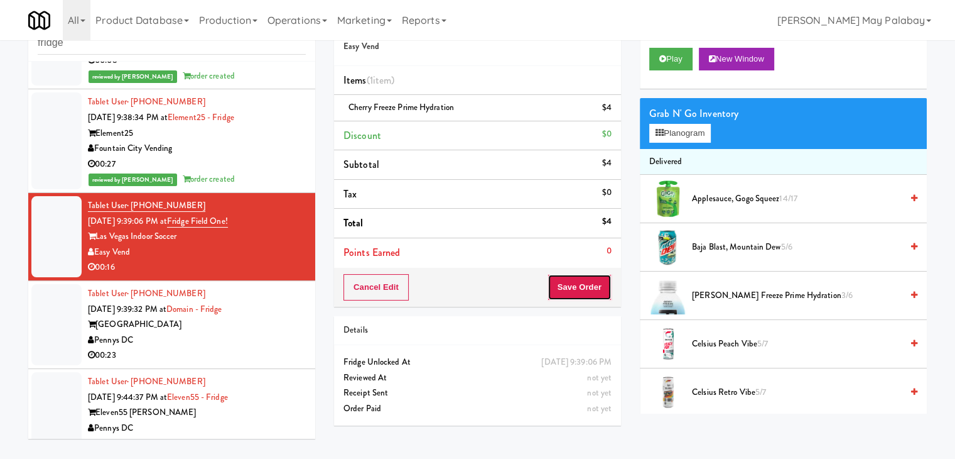
click at [572, 290] on button "Save Order" at bounding box center [580, 287] width 64 height 26
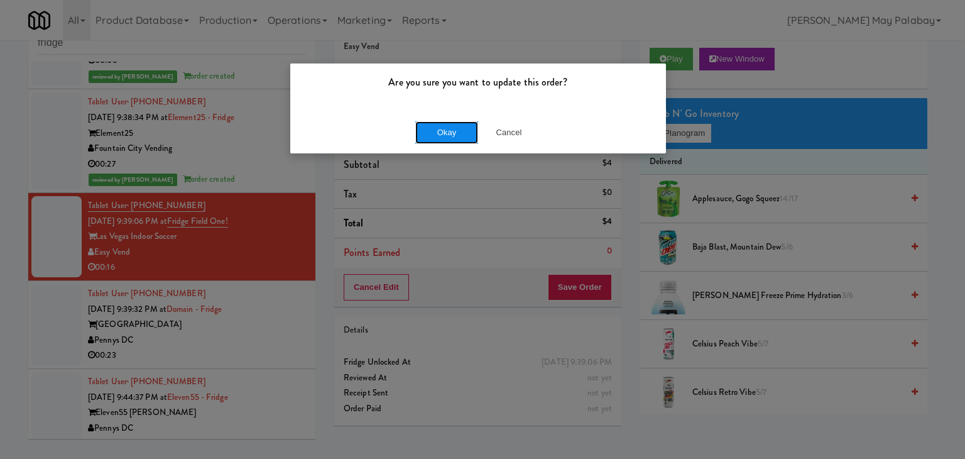
click at [457, 139] on button "Okay" at bounding box center [446, 132] width 63 height 23
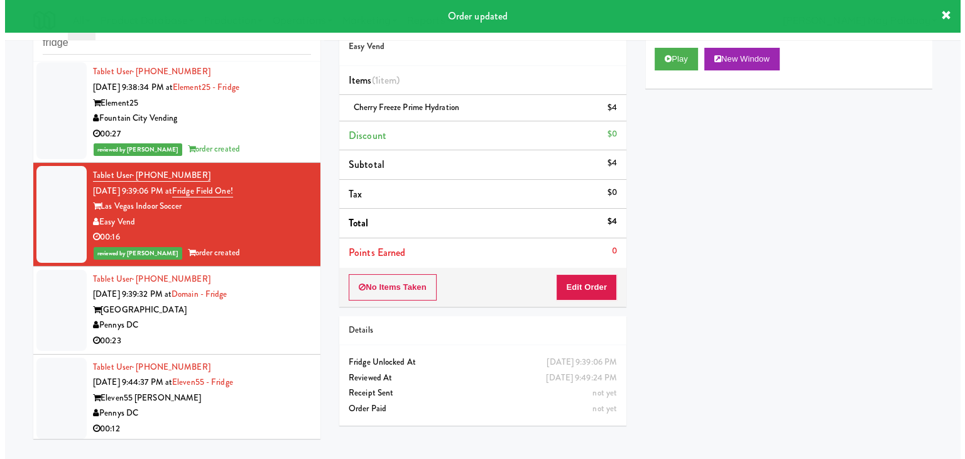
scroll to position [284, 0]
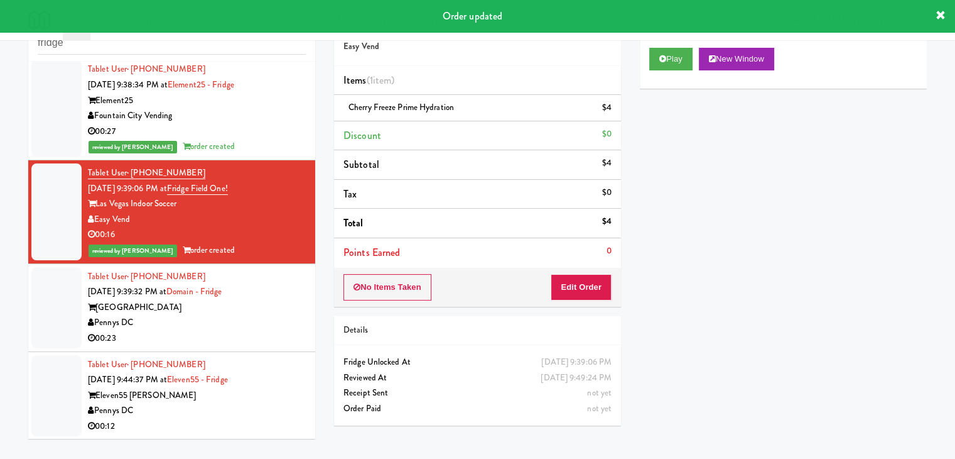
click at [210, 327] on div "Pennys DC" at bounding box center [197, 323] width 218 height 16
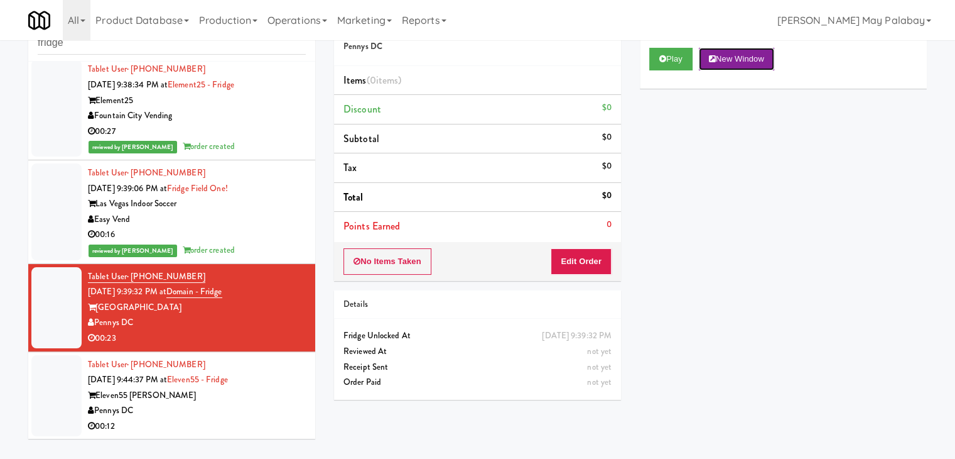
click at [754, 63] on button "New Window" at bounding box center [736, 59] width 75 height 23
click at [752, 56] on button "New Window" at bounding box center [736, 59] width 75 height 23
click at [585, 264] on button "Edit Order" at bounding box center [581, 261] width 61 height 26
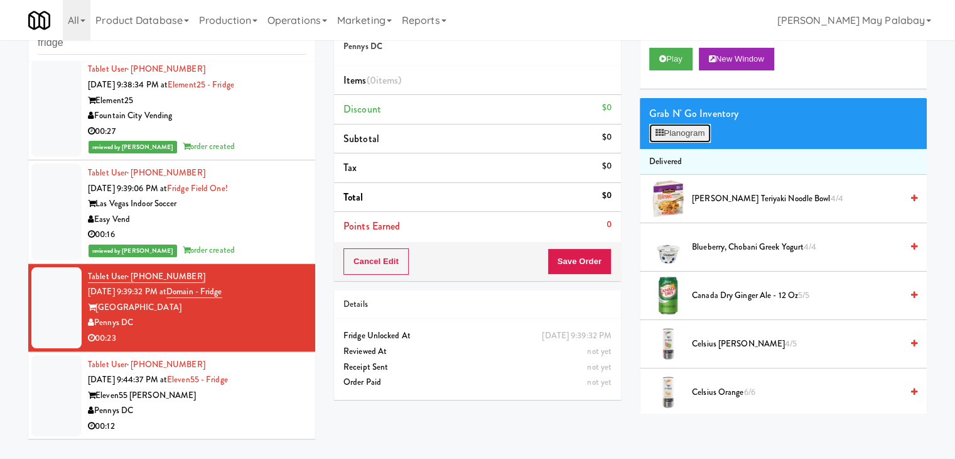
click at [683, 131] on button "Planogram" at bounding box center [681, 133] width 62 height 19
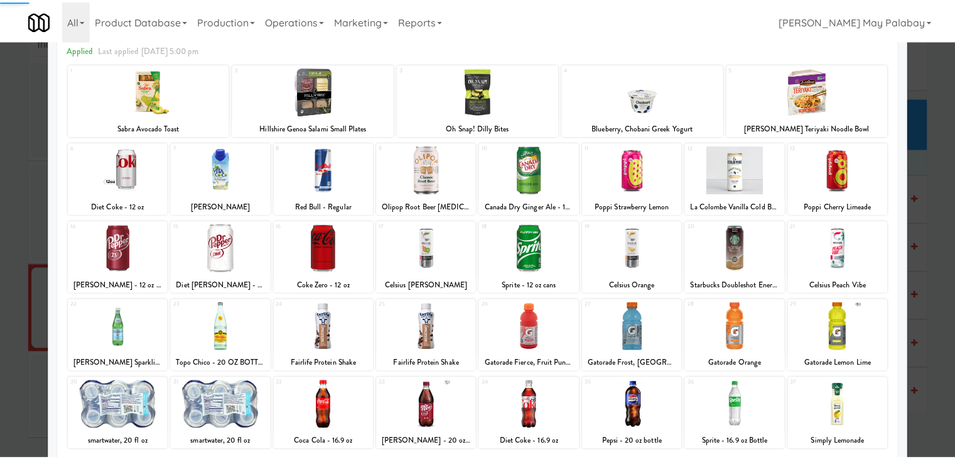
scroll to position [63, 0]
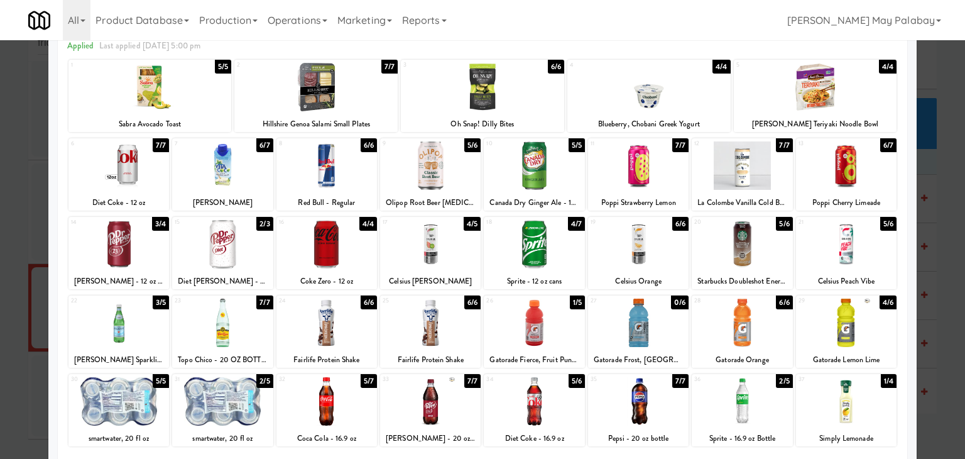
click at [213, 403] on div at bounding box center [222, 401] width 101 height 48
click at [465, 408] on div at bounding box center [430, 401] width 101 height 48
click at [926, 257] on div at bounding box center [482, 229] width 965 height 459
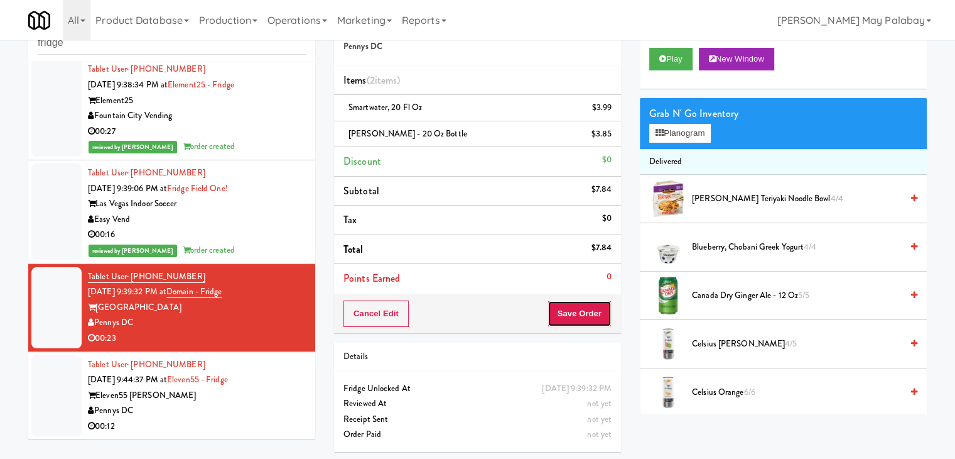
click at [581, 310] on button "Save Order" at bounding box center [580, 313] width 64 height 26
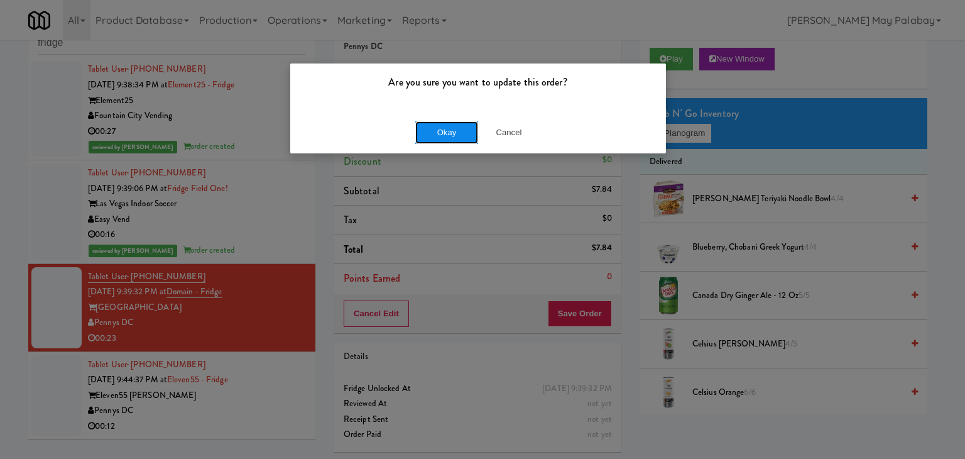
click at [465, 134] on button "Okay" at bounding box center [446, 132] width 63 height 23
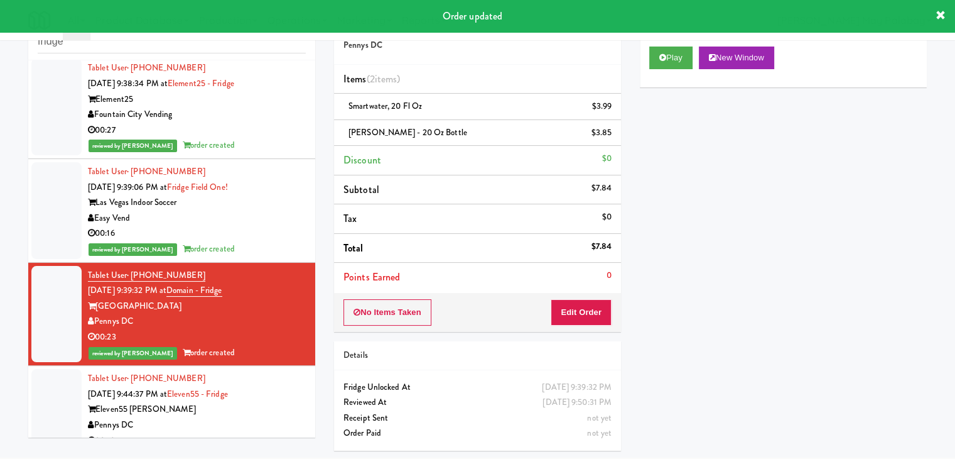
click at [221, 409] on div "Eleven55 [PERSON_NAME]" at bounding box center [197, 409] width 218 height 16
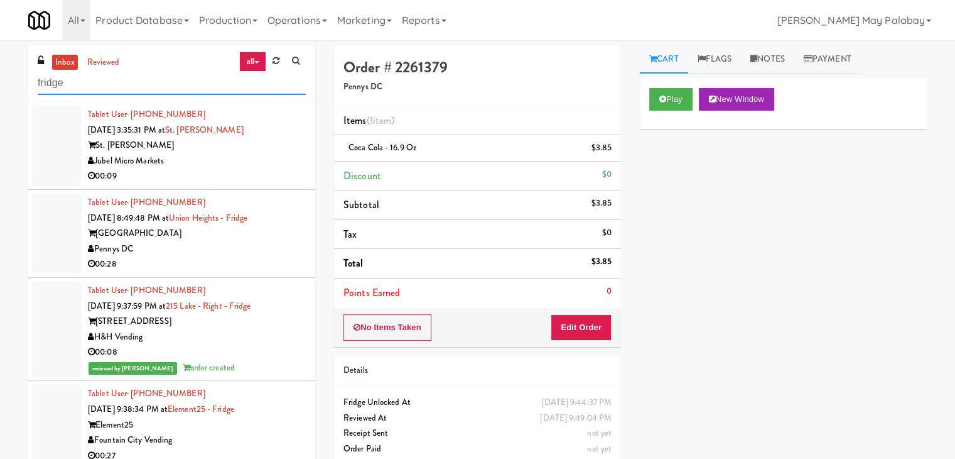
click at [105, 73] on input "fridge" at bounding box center [172, 83] width 268 height 23
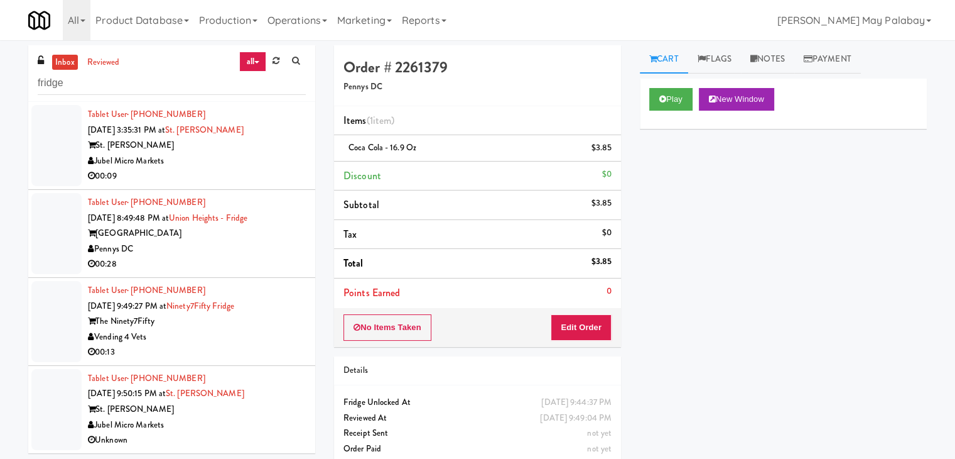
click at [195, 168] on div "00:09" at bounding box center [197, 176] width 218 height 16
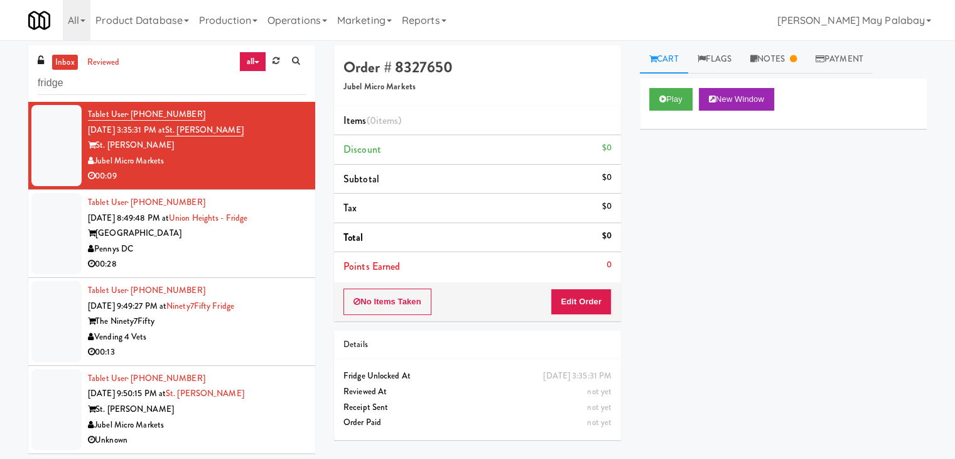
click at [274, 231] on div "[GEOGRAPHIC_DATA]" at bounding box center [197, 234] width 218 height 16
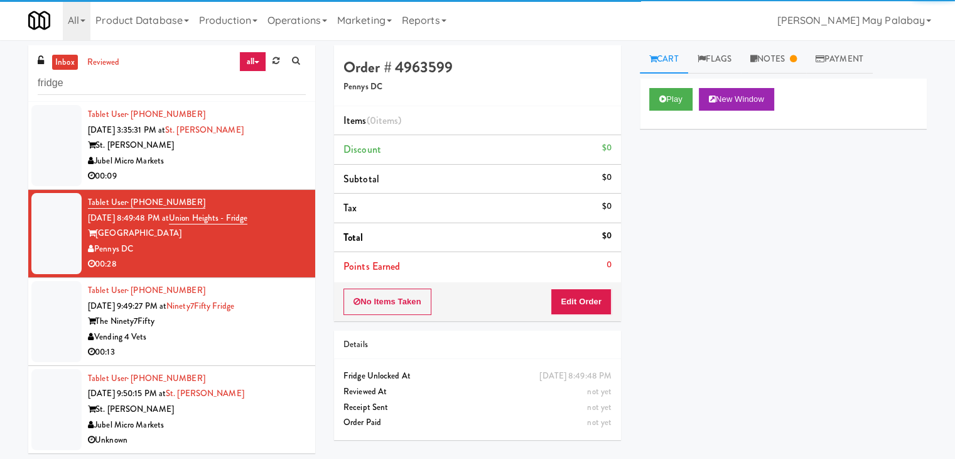
click at [236, 325] on div "The Ninety7Fifty" at bounding box center [197, 321] width 218 height 16
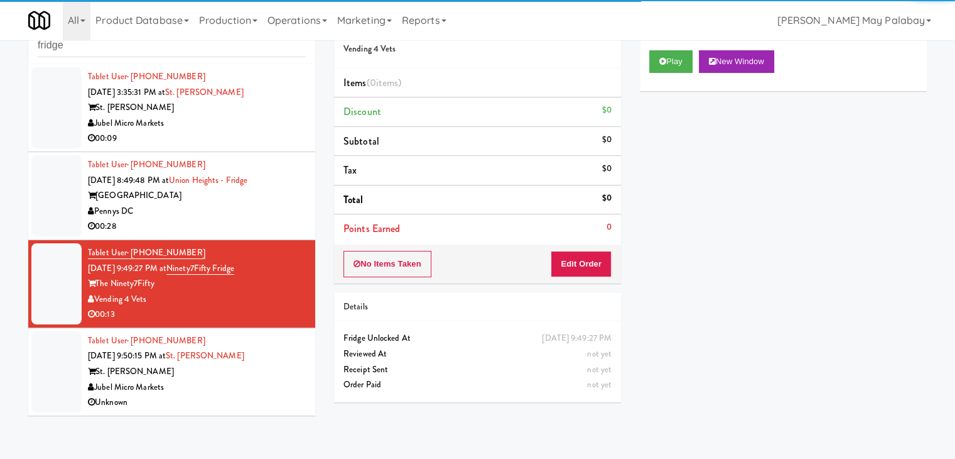
scroll to position [40, 0]
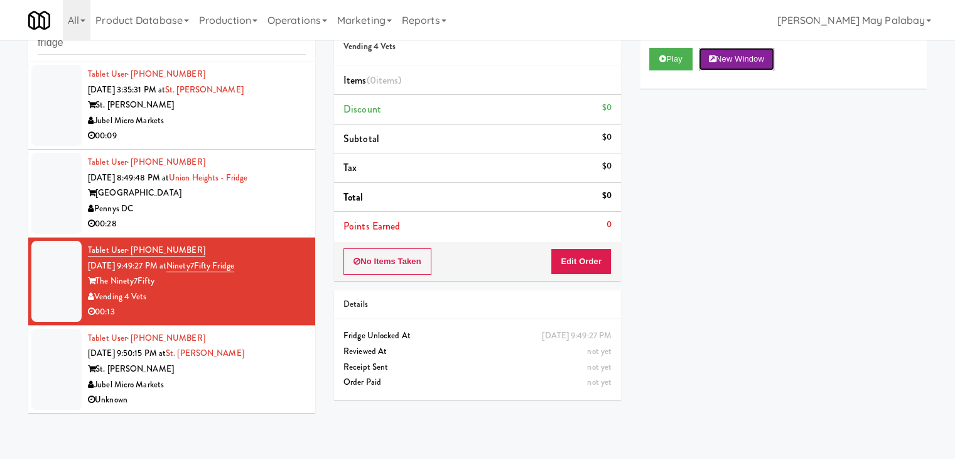
click at [731, 62] on button "New Window" at bounding box center [736, 59] width 75 height 23
click at [585, 263] on button "Edit Order" at bounding box center [581, 261] width 61 height 26
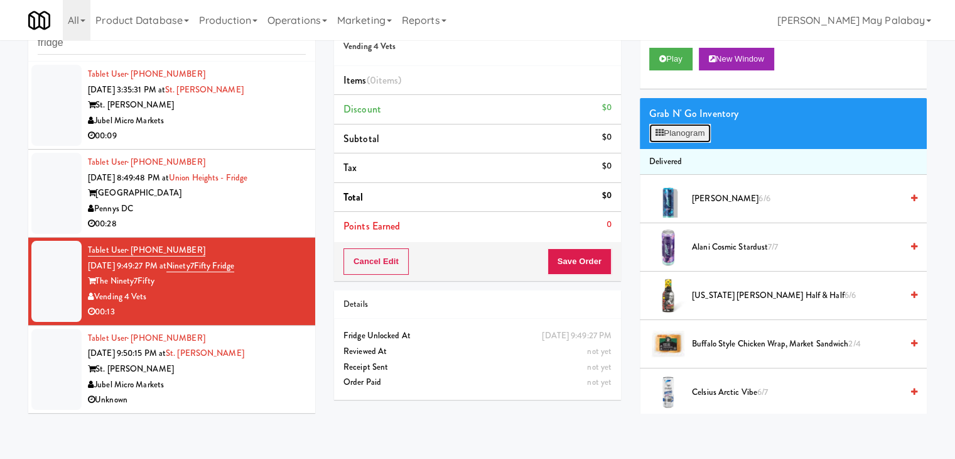
click at [688, 128] on button "Planogram" at bounding box center [681, 133] width 62 height 19
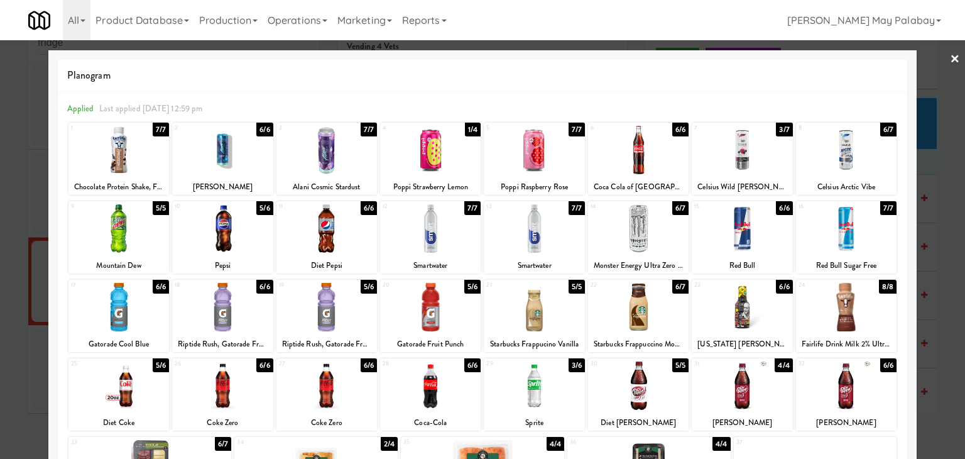
click at [260, 329] on div at bounding box center [222, 307] width 101 height 48
click at [933, 213] on div at bounding box center [482, 229] width 965 height 459
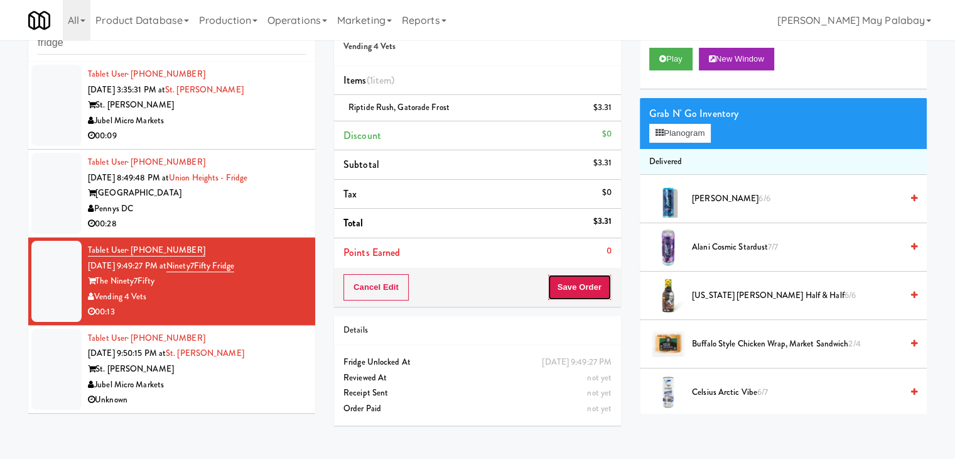
click at [584, 279] on button "Save Order" at bounding box center [580, 287] width 64 height 26
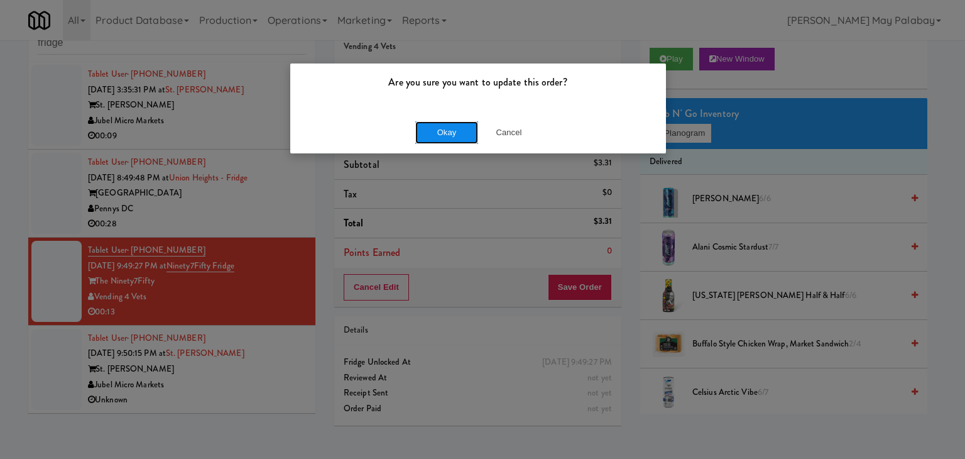
click at [459, 128] on button "Okay" at bounding box center [446, 132] width 63 height 23
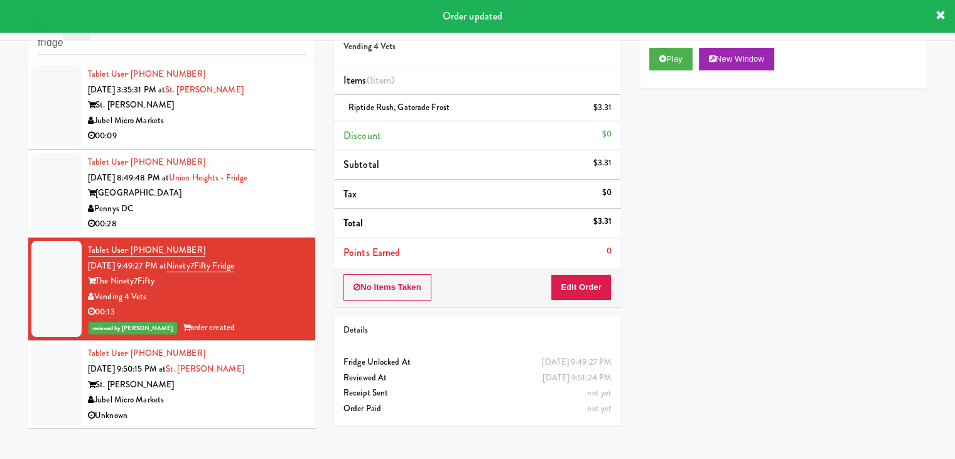
click at [190, 385] on div "St. [PERSON_NAME]" at bounding box center [197, 385] width 218 height 16
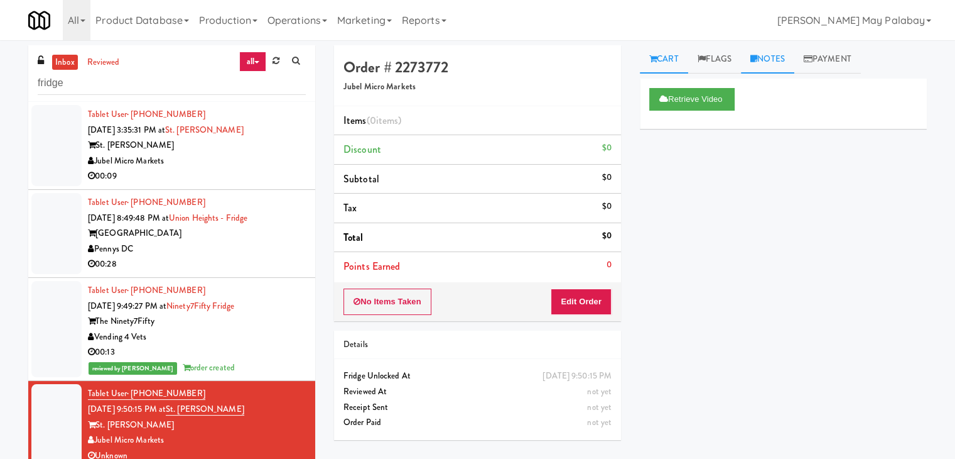
click at [780, 61] on link "Notes" at bounding box center [767, 59] width 53 height 28
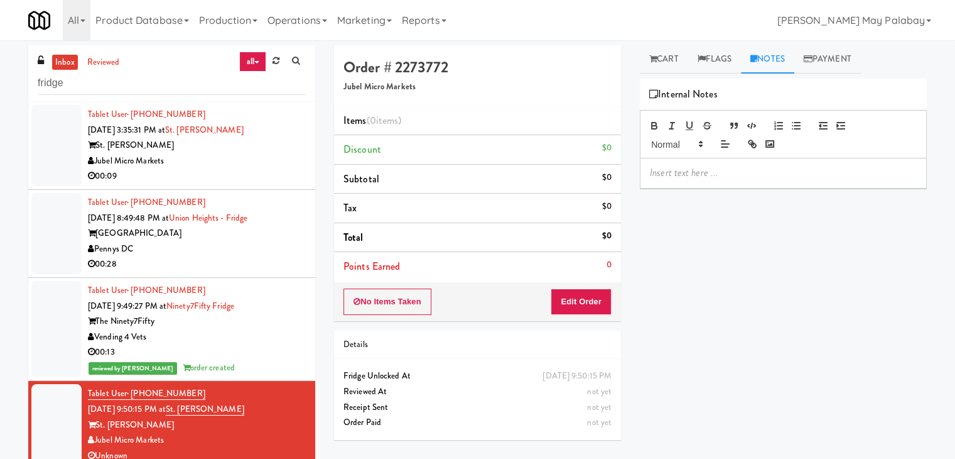
click at [720, 174] on p at bounding box center [783, 173] width 267 height 14
click at [719, 254] on div "Retrieve Video Primary Flag Clear Flag if unable to determine what was taken or…" at bounding box center [783, 314] width 287 height 471
drag, startPoint x: 138, startPoint y: 85, endPoint x: 0, endPoint y: 81, distance: 138.3
click at [0, 81] on div "inbox reviewed all all unclear take inventory issue suspicious failed recent ad…" at bounding box center [477, 261] width 955 height 432
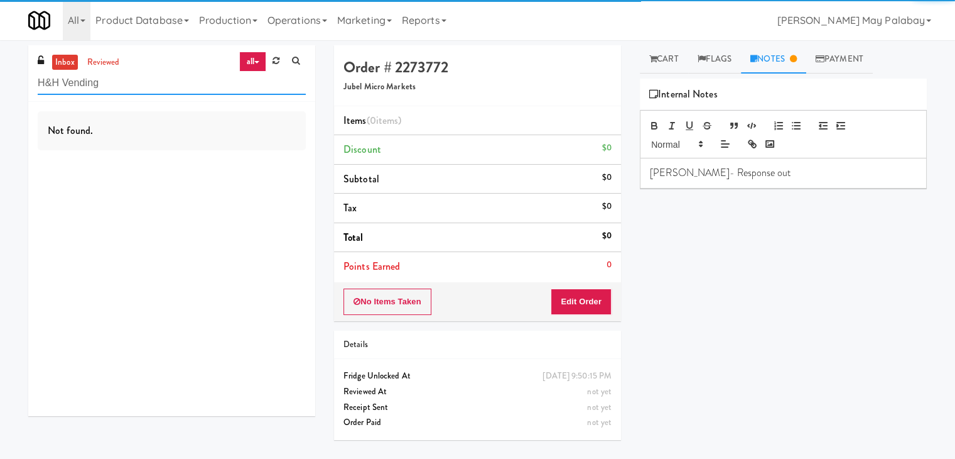
type input "H&H Vending"
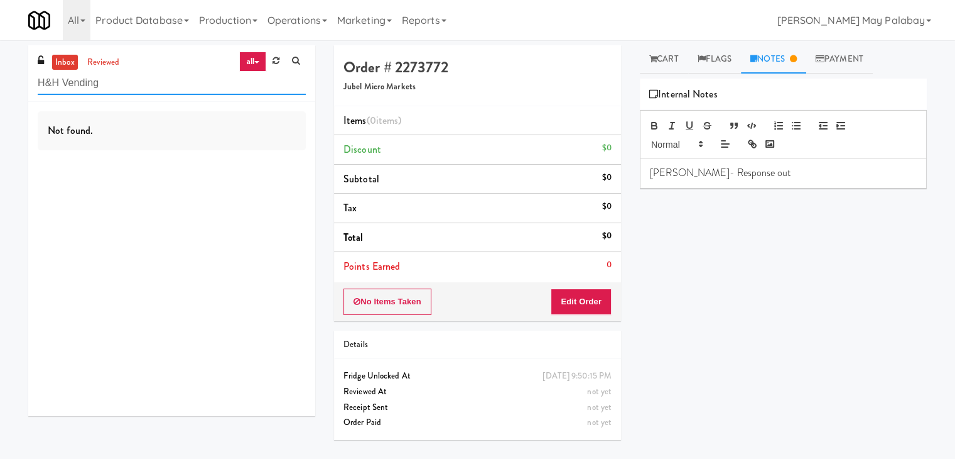
drag, startPoint x: 156, startPoint y: 83, endPoint x: 30, endPoint y: 83, distance: 126.3
click at [30, 83] on div "inbox reviewed all all unclear take inventory issue suspicious failed recent ad…" at bounding box center [171, 73] width 287 height 57
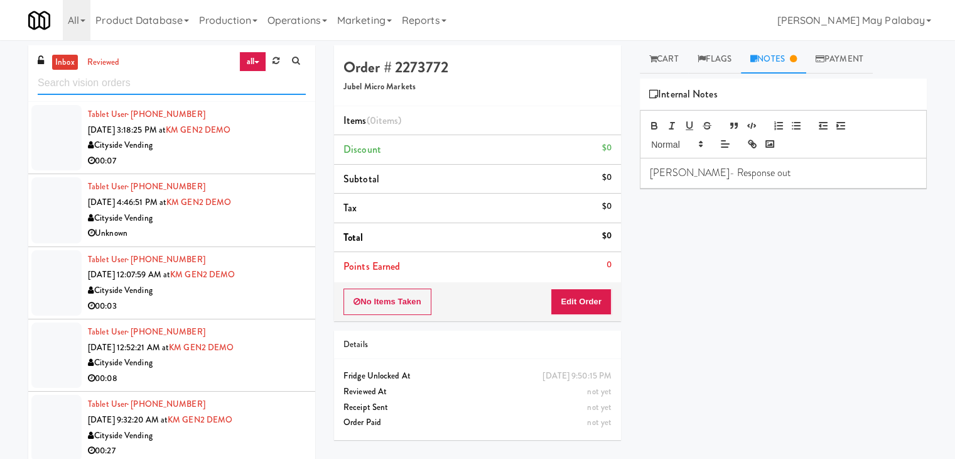
click at [168, 85] on input "text" at bounding box center [172, 83] width 268 height 23
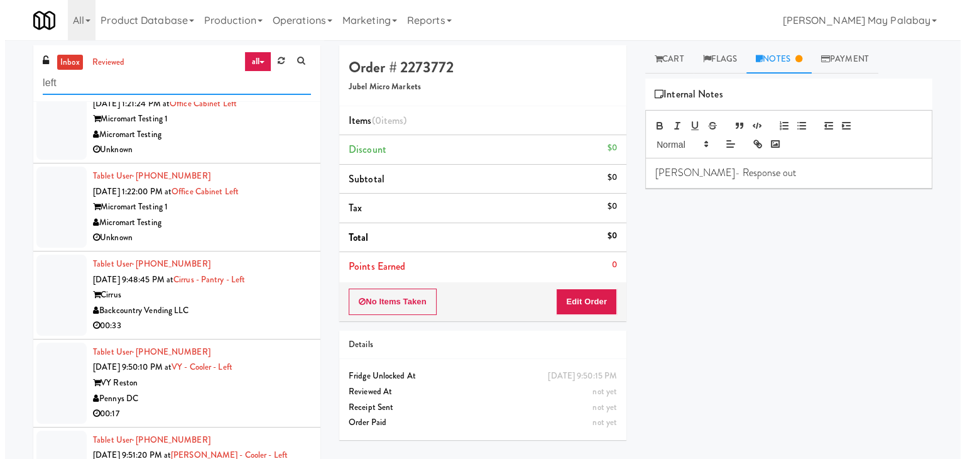
scroll to position [63, 0]
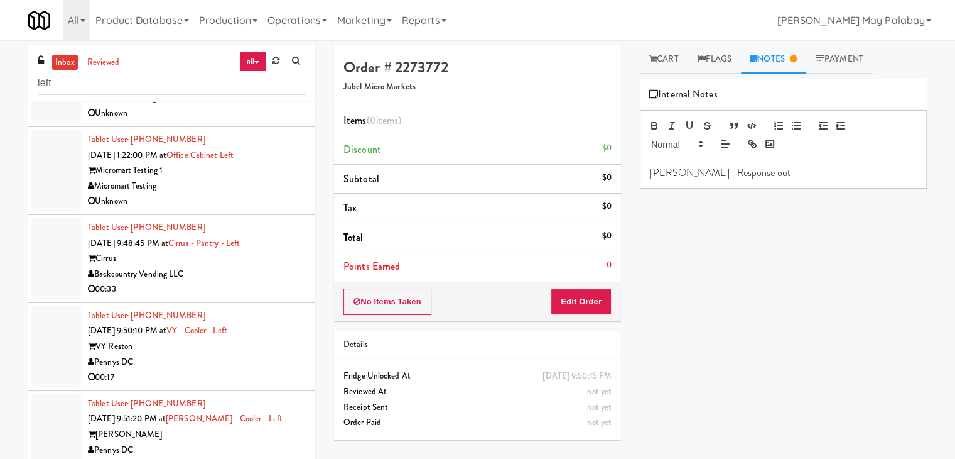
click at [273, 264] on div "Cirrus" at bounding box center [197, 259] width 218 height 16
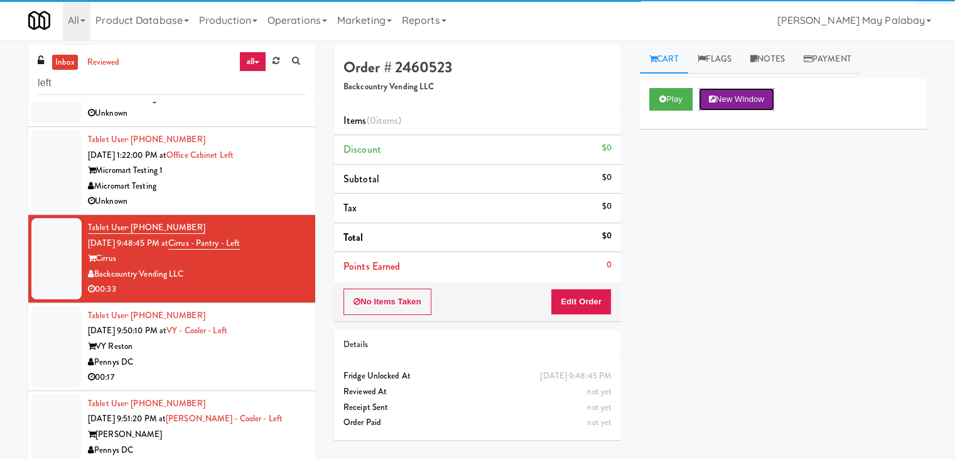
click at [747, 96] on button "New Window" at bounding box center [736, 99] width 75 height 23
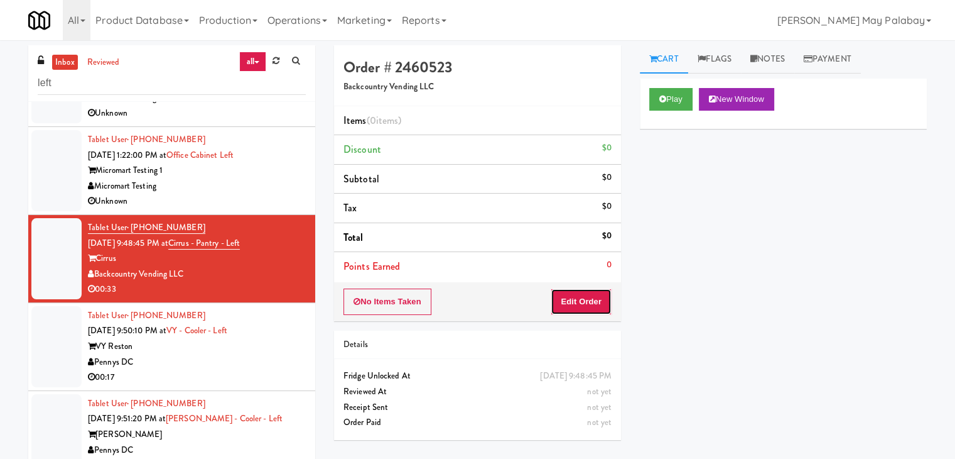
click at [585, 296] on button "Edit Order" at bounding box center [581, 301] width 61 height 26
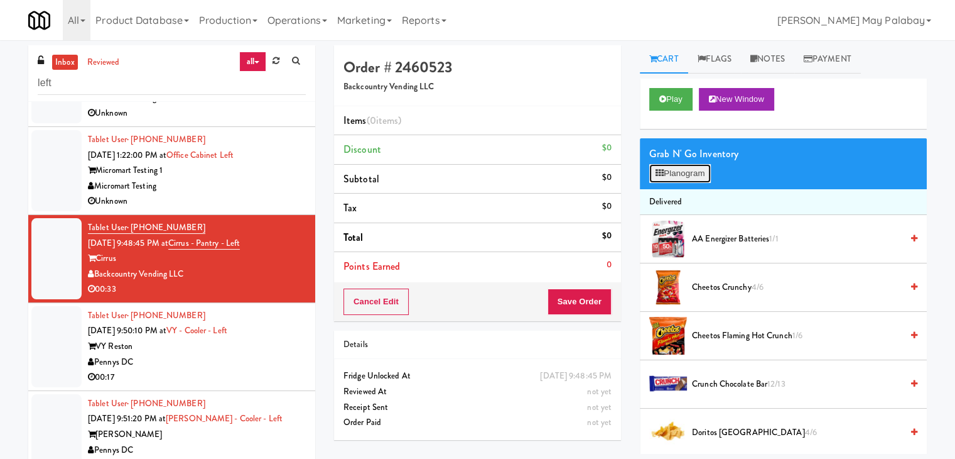
click at [682, 172] on button "Planogram" at bounding box center [681, 173] width 62 height 19
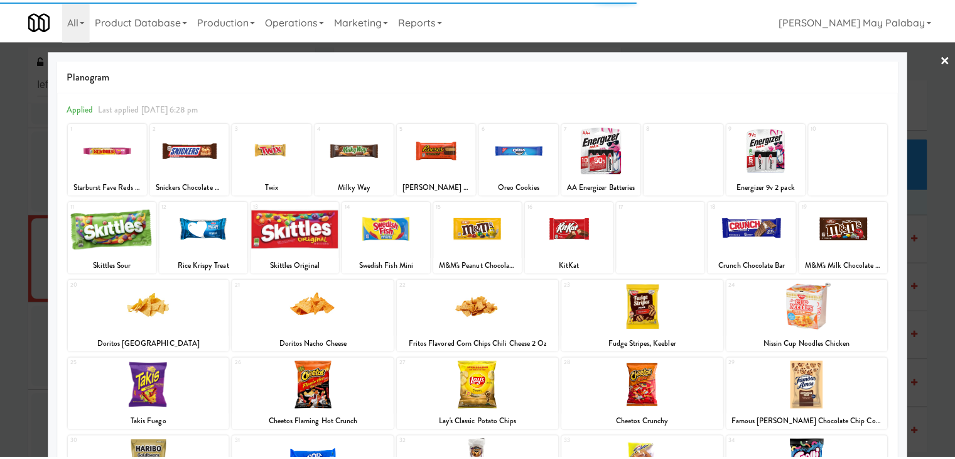
scroll to position [63, 0]
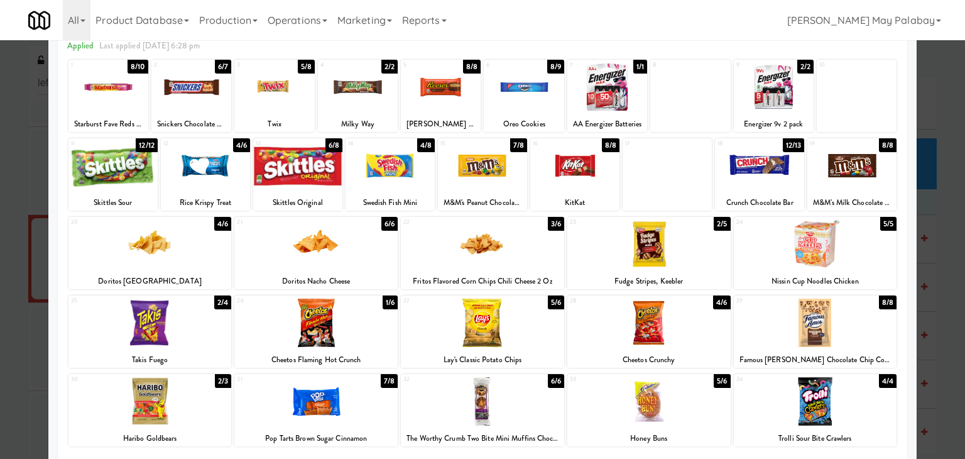
click at [847, 405] on div at bounding box center [815, 401] width 163 height 48
click at [842, 335] on div at bounding box center [815, 322] width 163 height 48
click at [222, 110] on div at bounding box center [191, 87] width 80 height 48
click at [501, 171] on div at bounding box center [482, 165] width 89 height 48
click at [221, 273] on div "Doritos [GEOGRAPHIC_DATA]" at bounding box center [150, 281] width 160 height 16
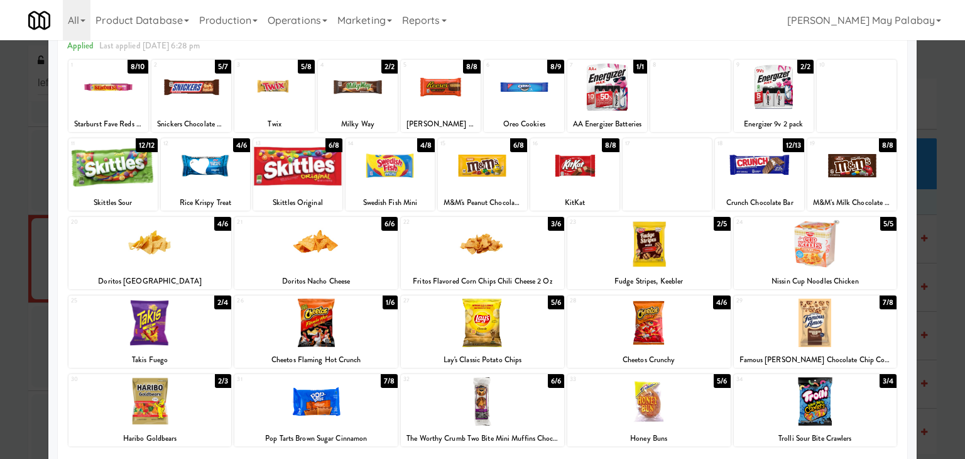
click at [217, 236] on div at bounding box center [149, 244] width 163 height 48
click at [949, 289] on div at bounding box center [482, 229] width 965 height 459
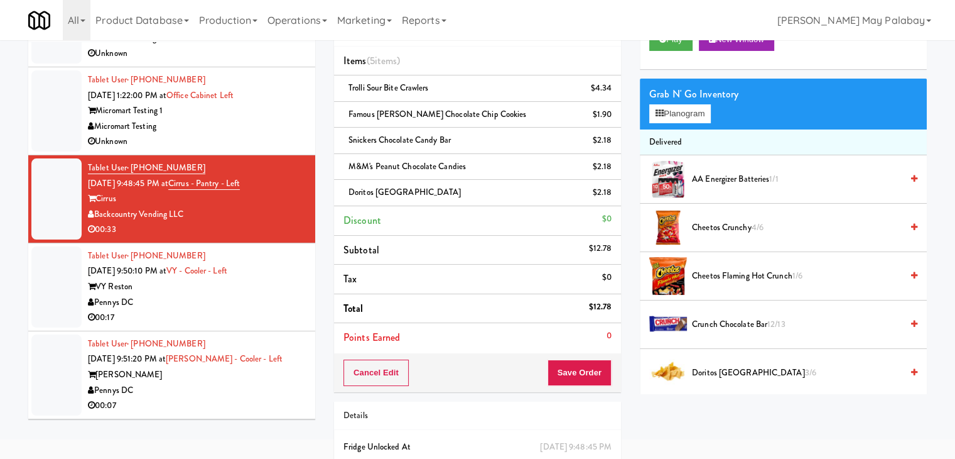
scroll to position [57, 0]
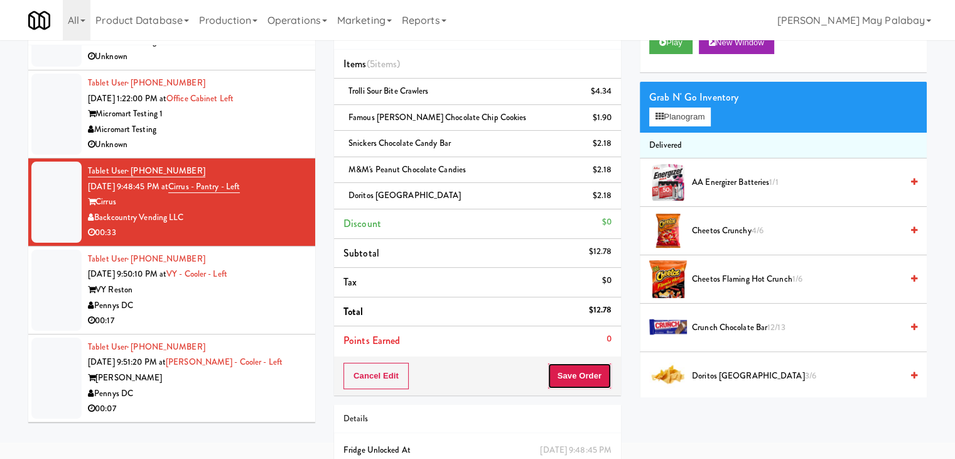
click at [567, 364] on button "Save Order" at bounding box center [580, 375] width 64 height 26
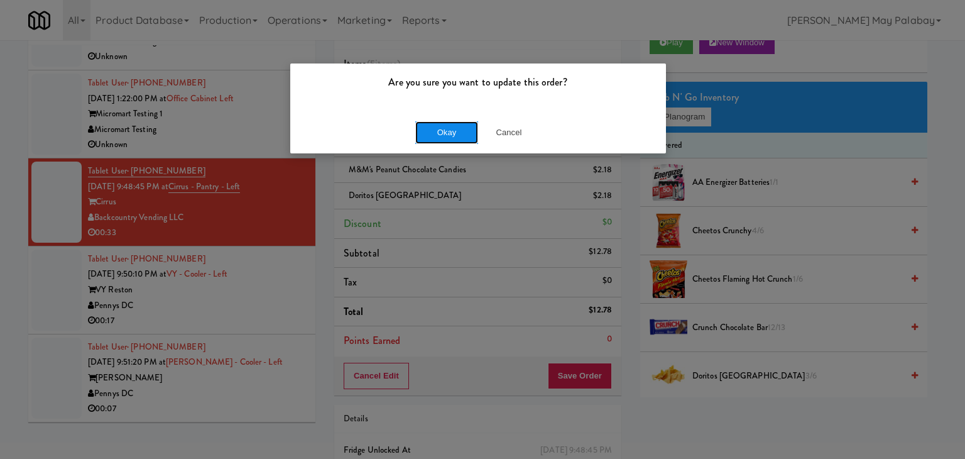
click at [460, 134] on button "Okay" at bounding box center [446, 132] width 63 height 23
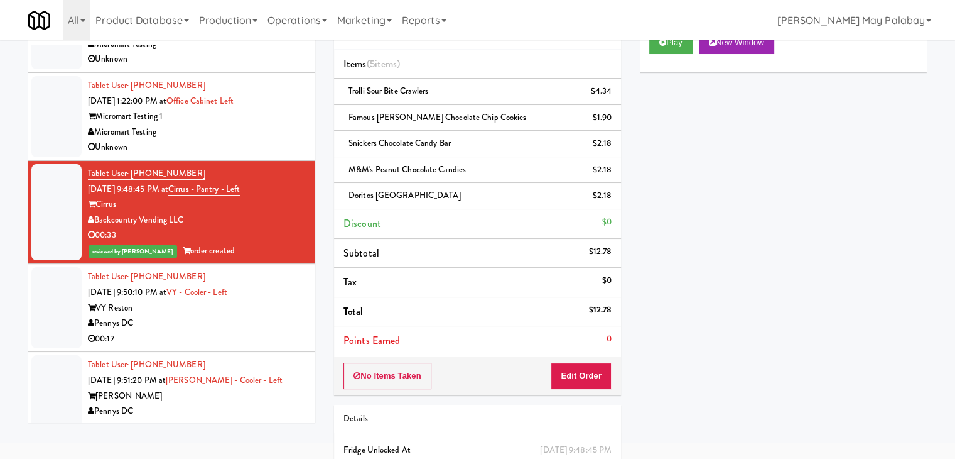
scroll to position [63, 0]
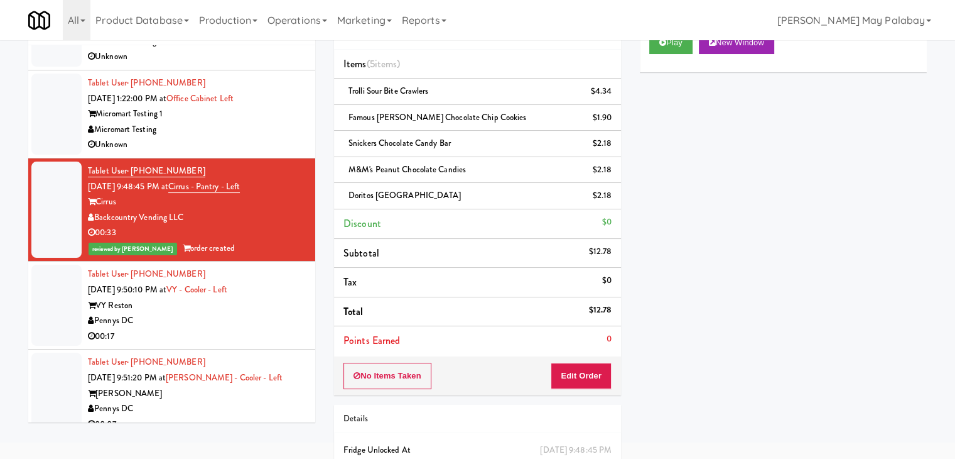
click at [197, 303] on div "VY Reston" at bounding box center [197, 306] width 218 height 16
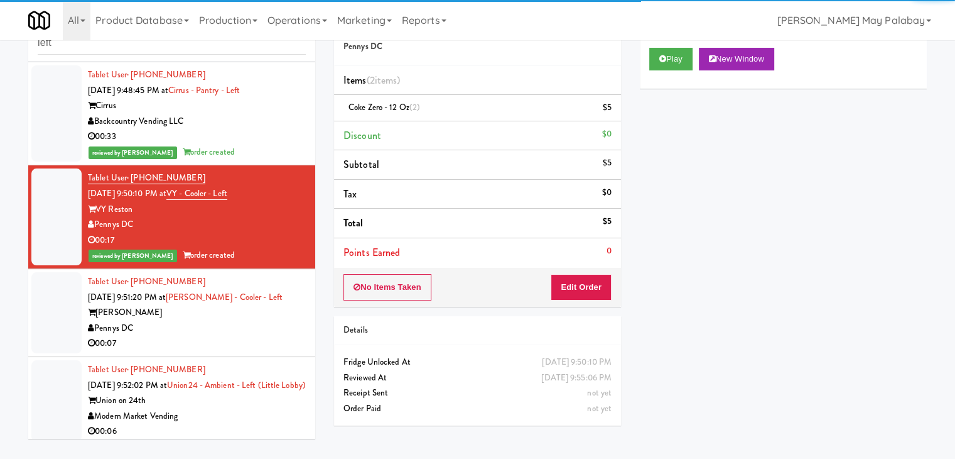
scroll to position [188, 0]
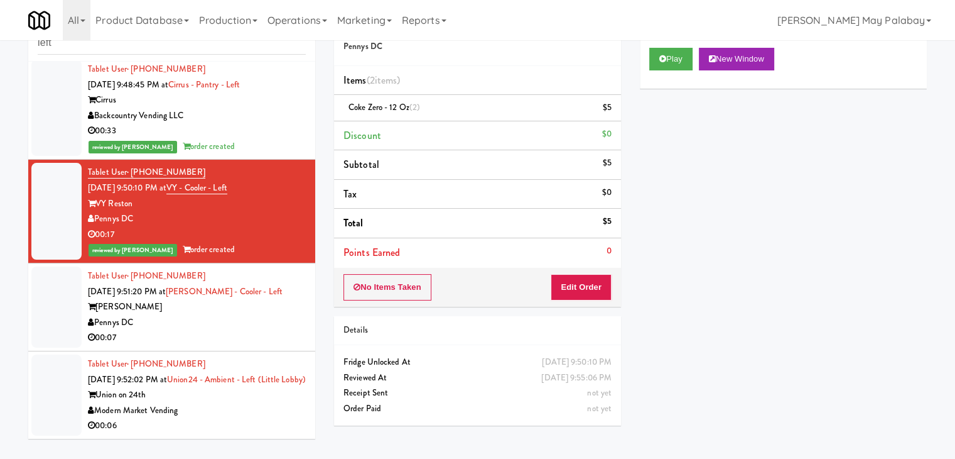
click at [215, 333] on div "00:07" at bounding box center [197, 338] width 218 height 16
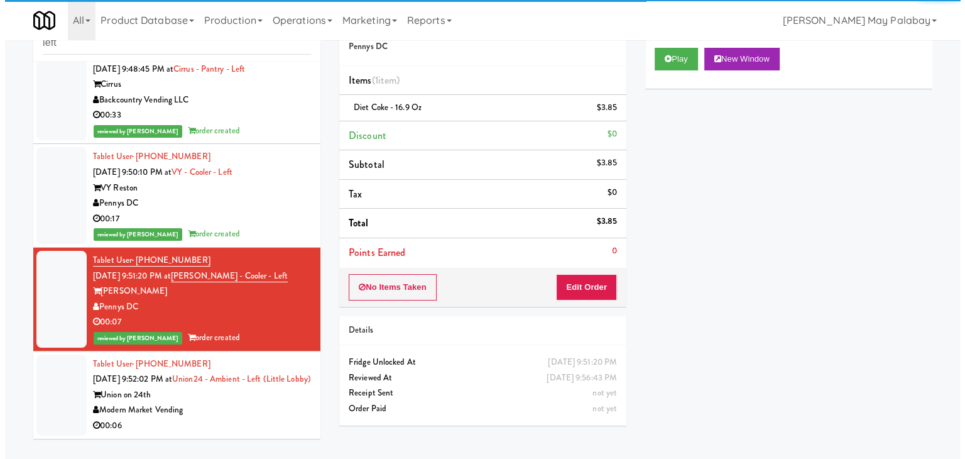
scroll to position [211, 0]
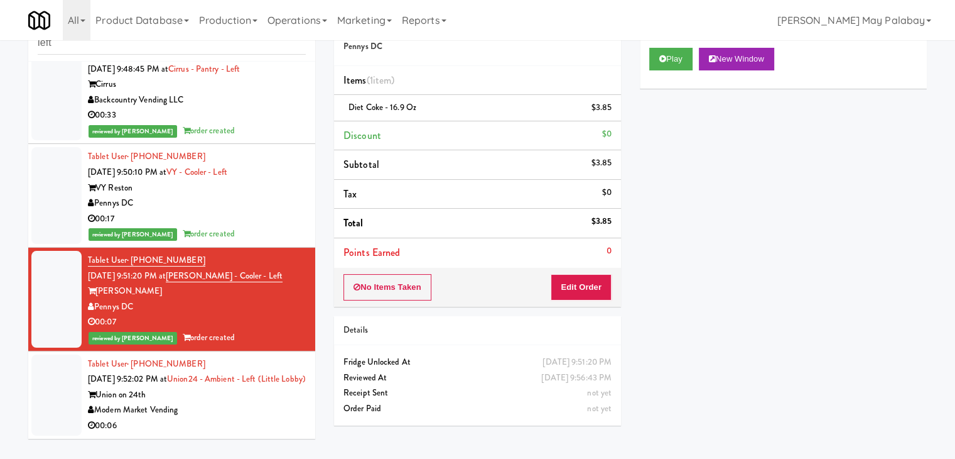
click at [231, 377] on div "Tablet User · (346) 379-0874 Sep 21, 2025 9:52:02 PM at Union24 - Ambient - Lef…" at bounding box center [197, 394] width 218 height 77
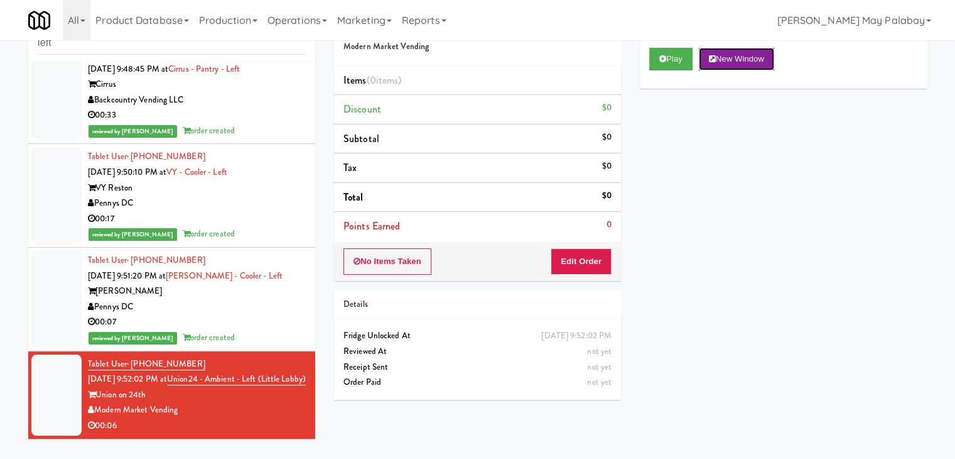
click at [716, 55] on icon at bounding box center [712, 59] width 7 height 8
drag, startPoint x: 595, startPoint y: 254, endPoint x: 619, endPoint y: 235, distance: 31.3
click at [595, 254] on button "Edit Order" at bounding box center [581, 261] width 61 height 26
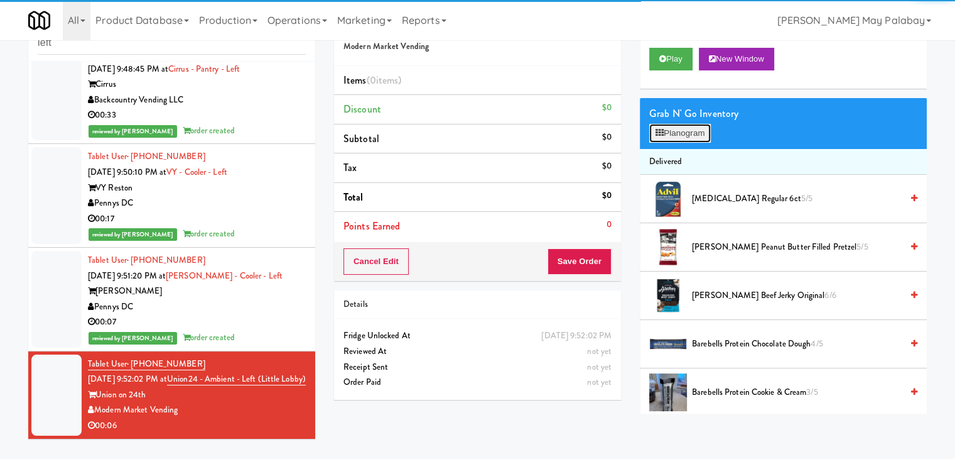
click at [696, 133] on button "Planogram" at bounding box center [681, 133] width 62 height 19
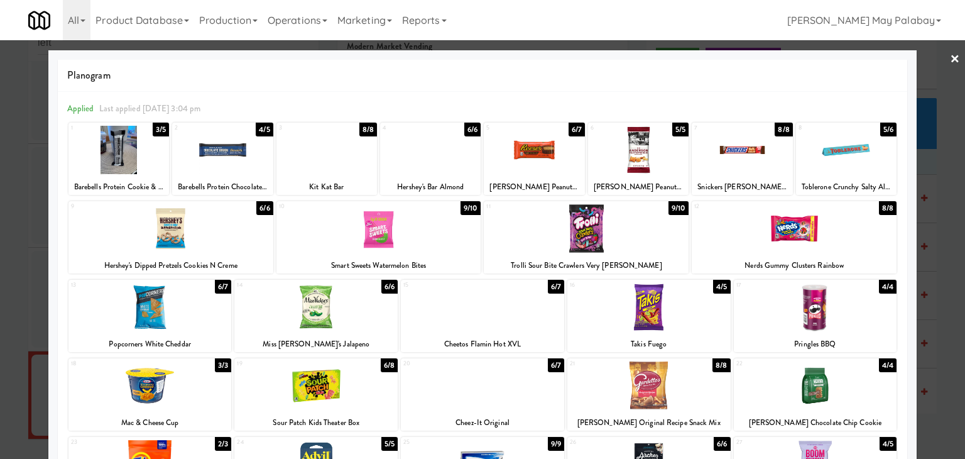
click at [352, 161] on div at bounding box center [326, 150] width 101 height 48
click at [930, 215] on div at bounding box center [482, 229] width 965 height 459
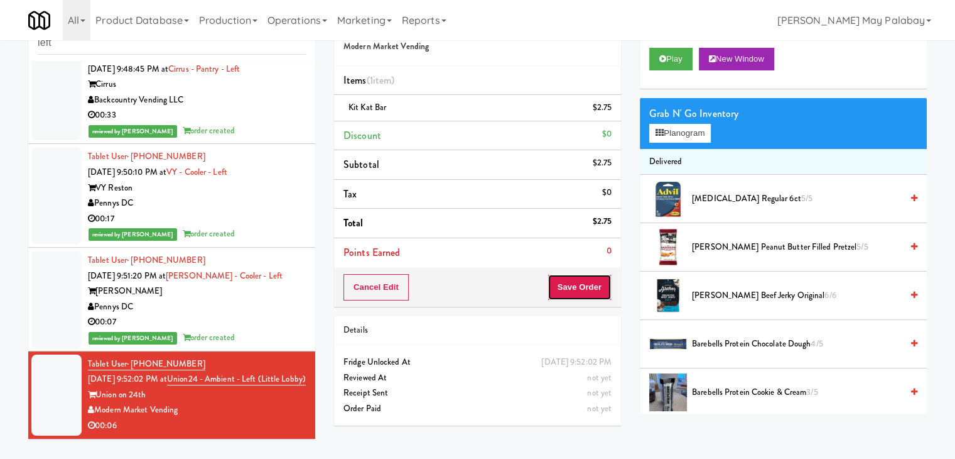
click at [576, 280] on button "Save Order" at bounding box center [580, 287] width 64 height 26
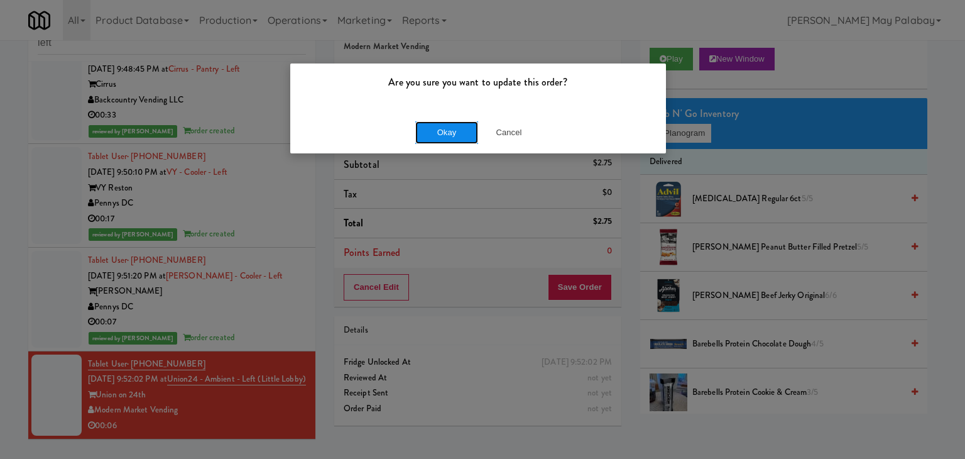
click at [446, 134] on button "Okay" at bounding box center [446, 132] width 63 height 23
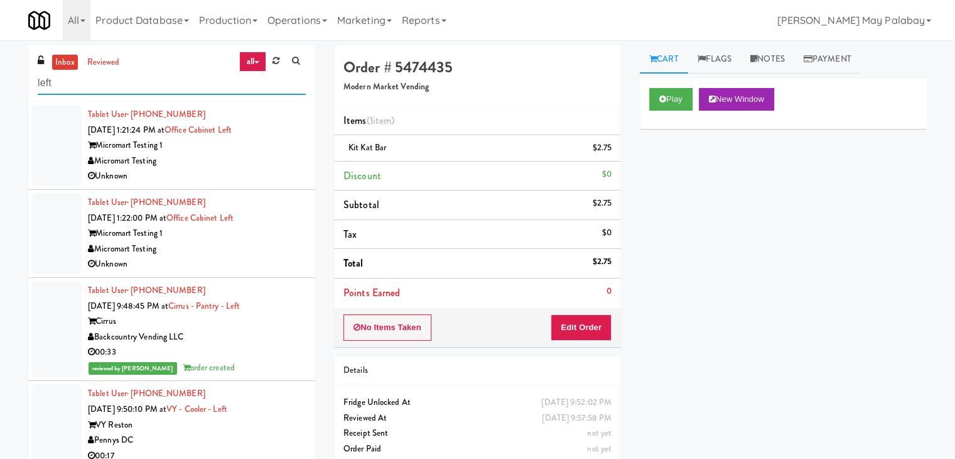
click at [205, 84] on input "left" at bounding box center [172, 83] width 268 height 23
type input "l"
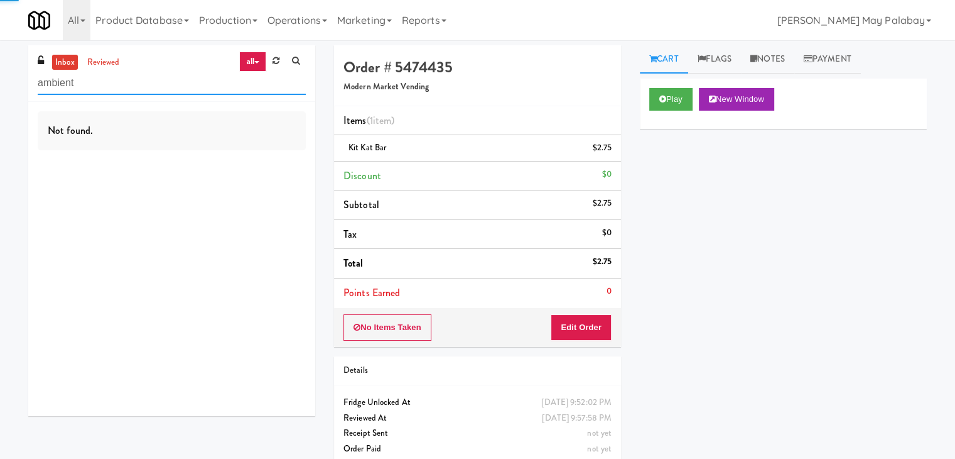
type input "ambient"
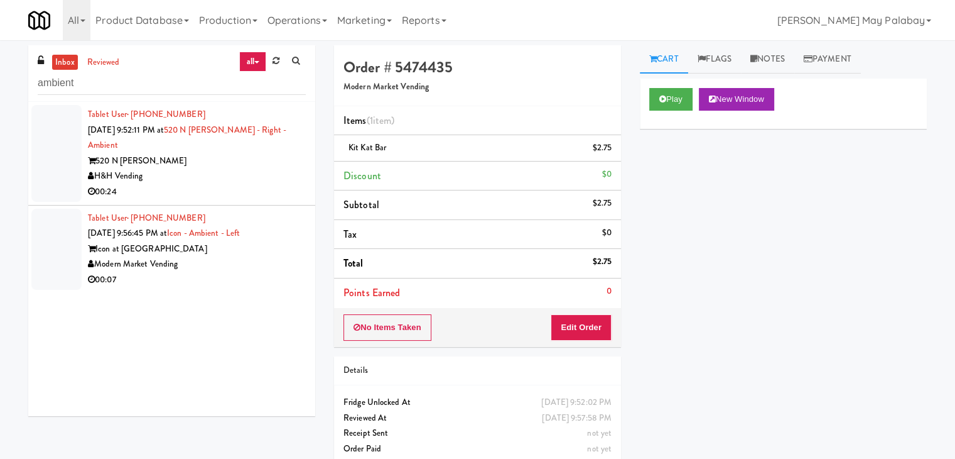
click at [147, 161] on div "520 N Kingsbury" at bounding box center [197, 161] width 218 height 16
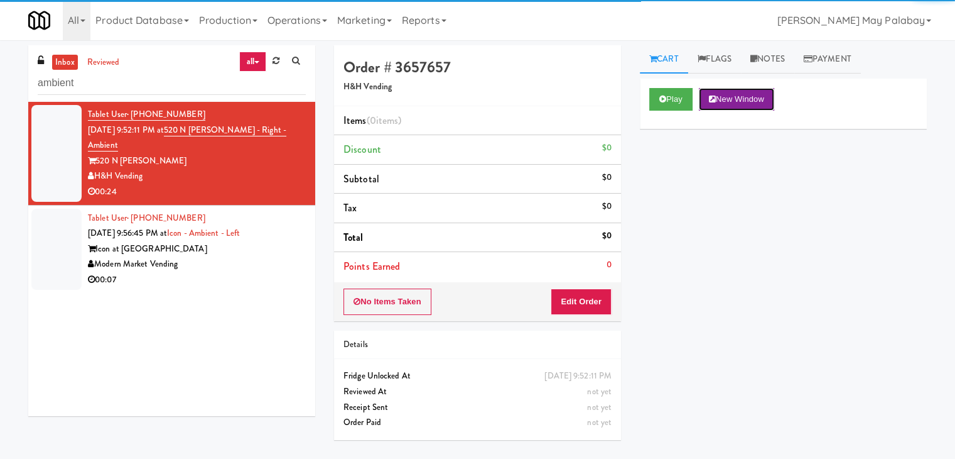
click at [764, 104] on button "New Window" at bounding box center [736, 99] width 75 height 23
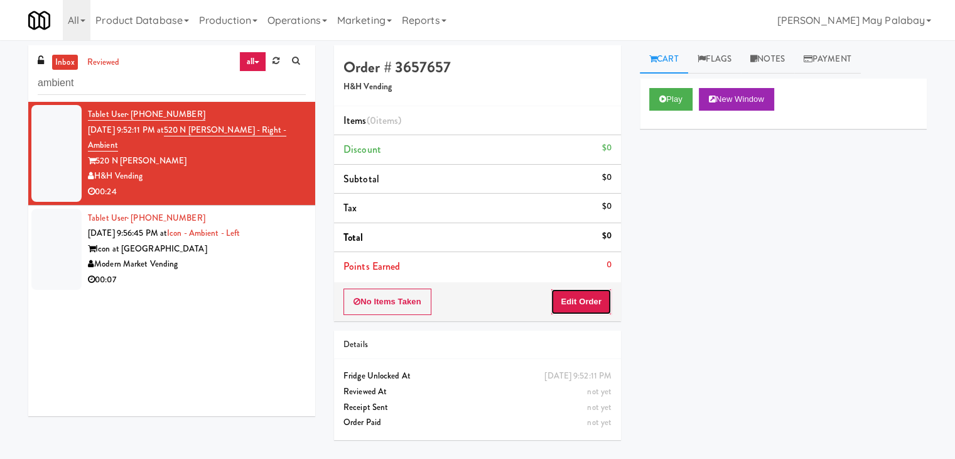
click at [590, 300] on button "Edit Order" at bounding box center [581, 301] width 61 height 26
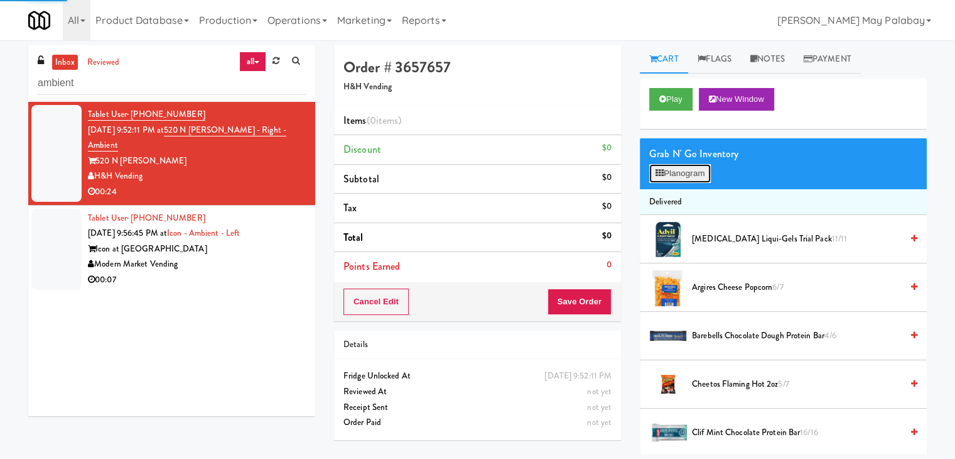
click at [659, 174] on icon at bounding box center [660, 173] width 8 height 8
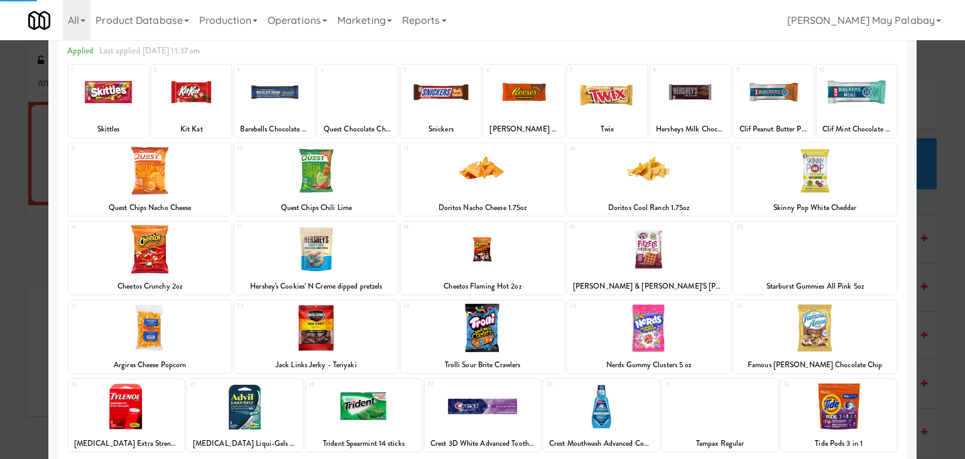
scroll to position [63, 0]
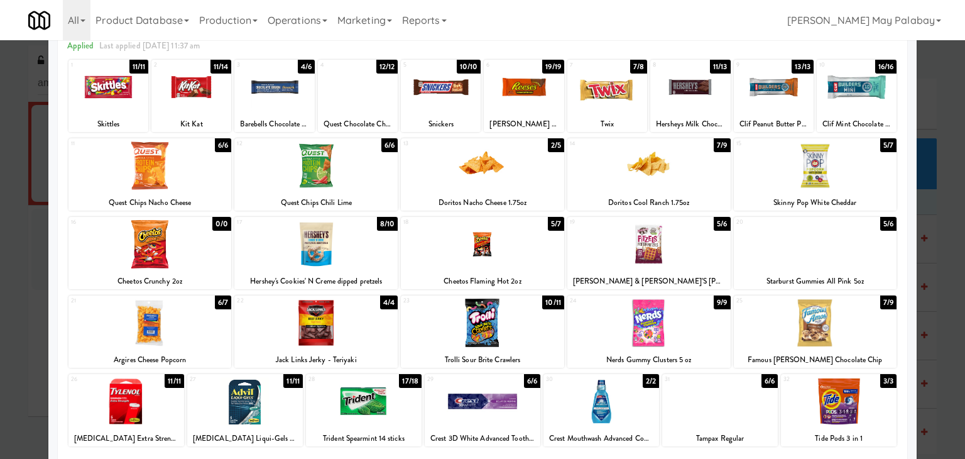
click at [139, 104] on div at bounding box center [108, 87] width 80 height 48
click at [528, 324] on div at bounding box center [482, 322] width 163 height 48
click at [947, 315] on div at bounding box center [482, 229] width 965 height 459
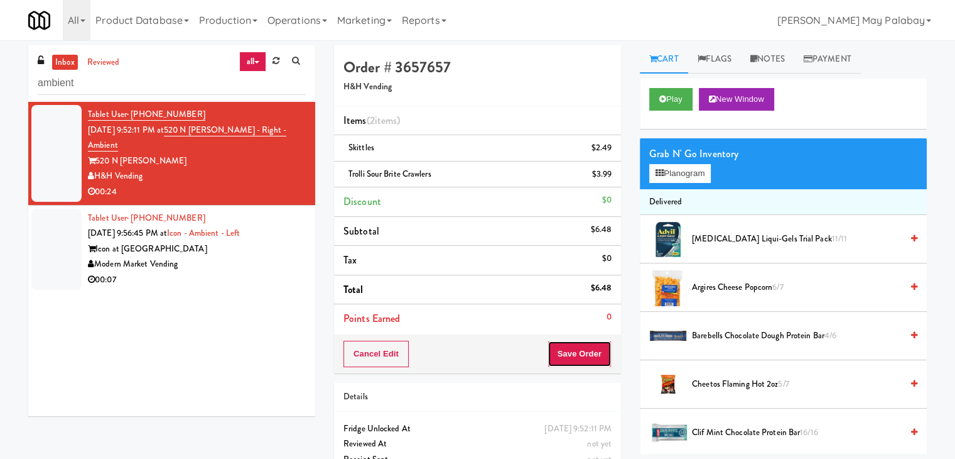
click at [579, 354] on button "Save Order" at bounding box center [580, 353] width 64 height 26
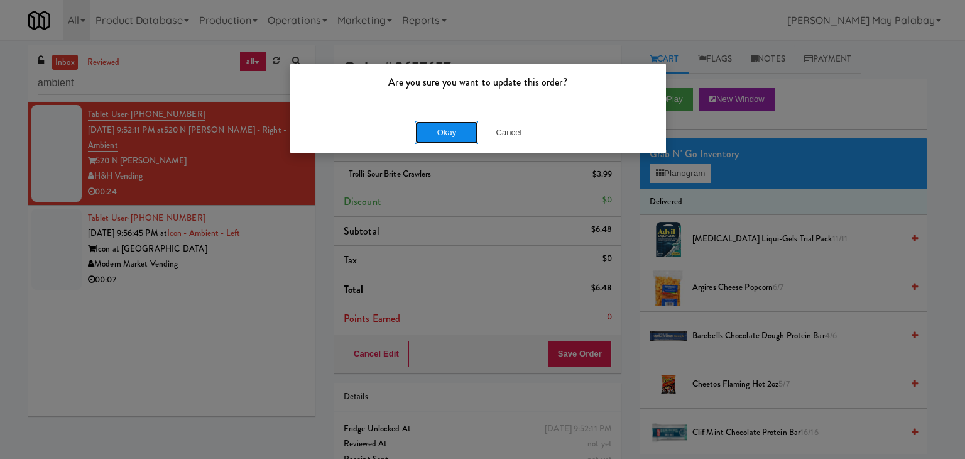
click at [447, 132] on button "Okay" at bounding box center [446, 132] width 63 height 23
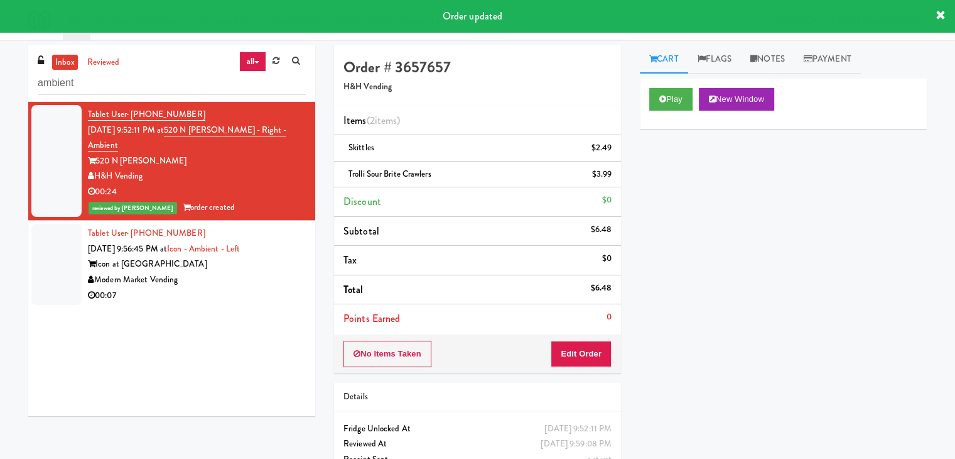
click at [235, 265] on div "Icon at [GEOGRAPHIC_DATA]" at bounding box center [197, 264] width 218 height 16
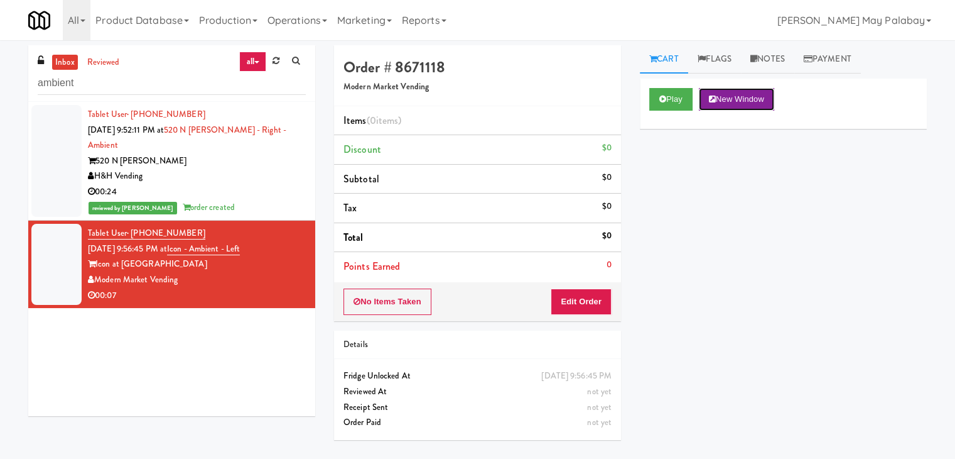
click at [744, 95] on button "New Window" at bounding box center [736, 99] width 75 height 23
click at [603, 302] on button "Edit Order" at bounding box center [581, 301] width 61 height 26
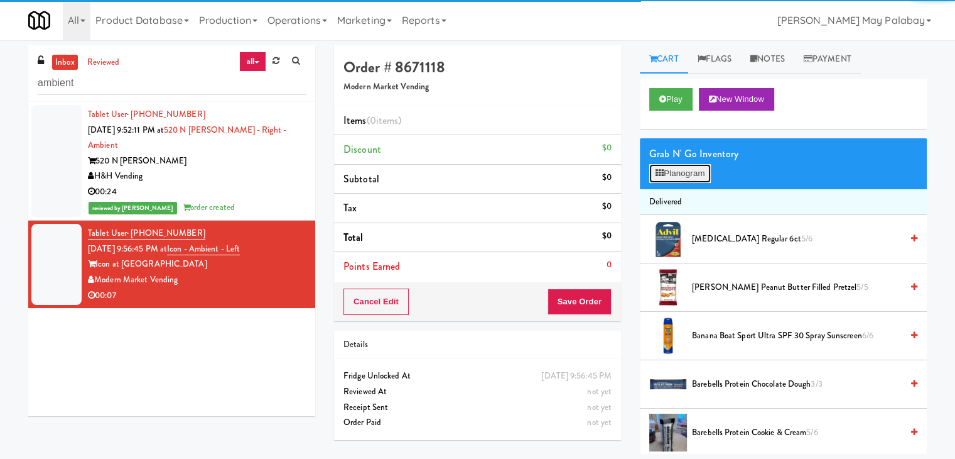
click at [675, 175] on button "Planogram" at bounding box center [681, 173] width 62 height 19
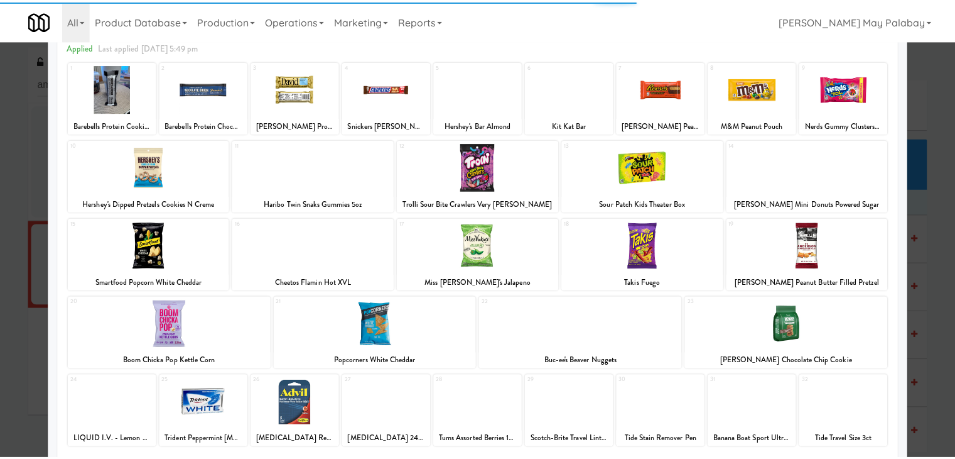
scroll to position [63, 0]
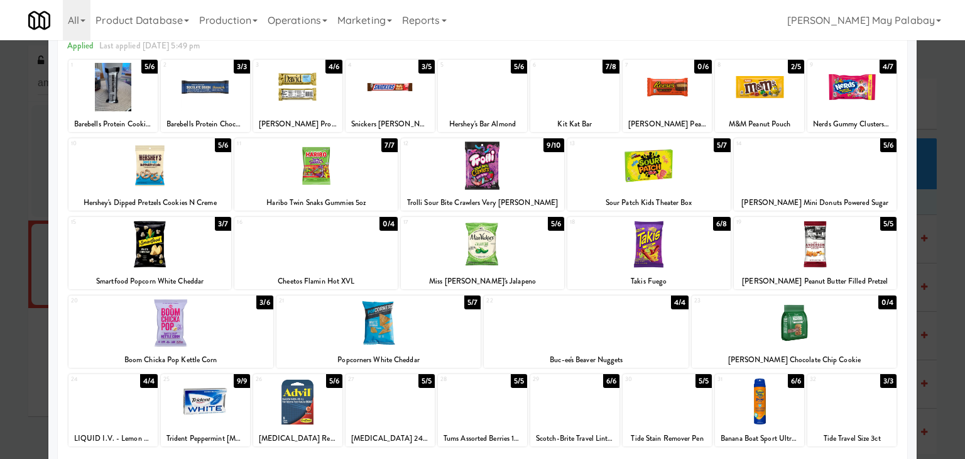
click at [676, 107] on div at bounding box center [666, 87] width 89 height 48
click at [948, 260] on div at bounding box center [482, 229] width 965 height 459
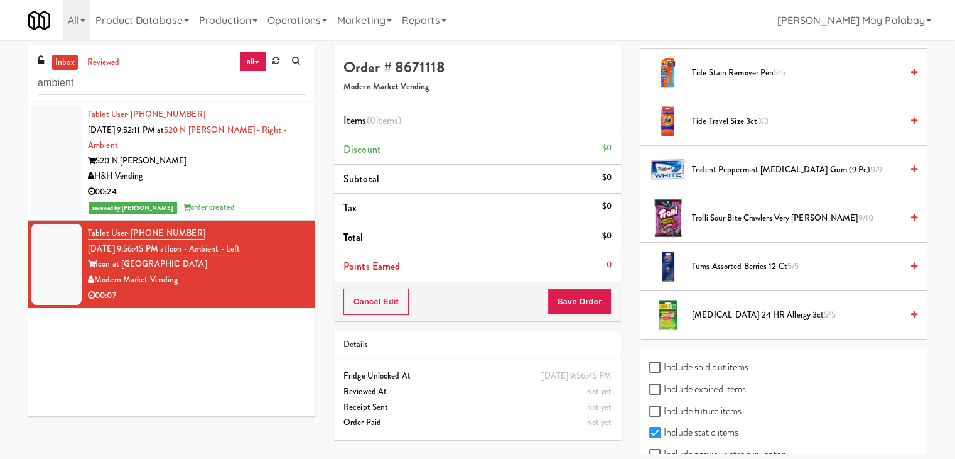
scroll to position [1305, 0]
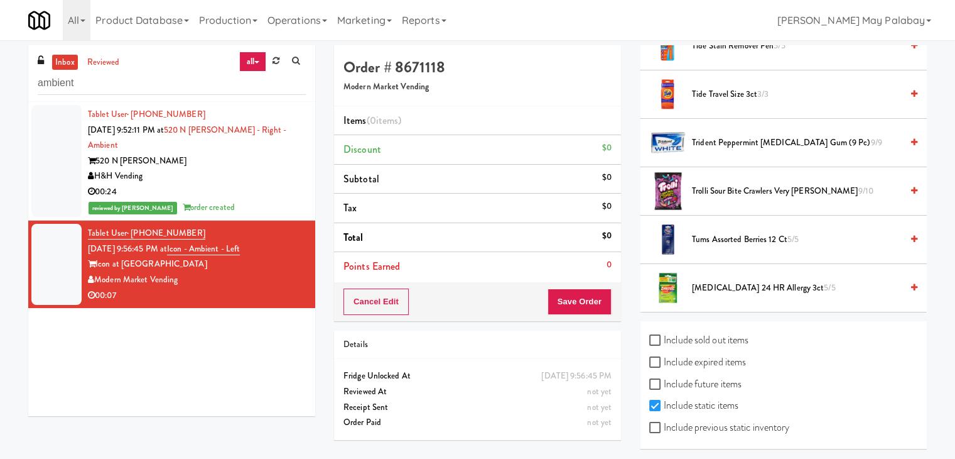
click at [715, 423] on label "Include previous static inventory" at bounding box center [720, 427] width 140 height 19
click at [664, 423] on input "Include previous static inventory" at bounding box center [657, 428] width 14 height 10
checkbox input "true"
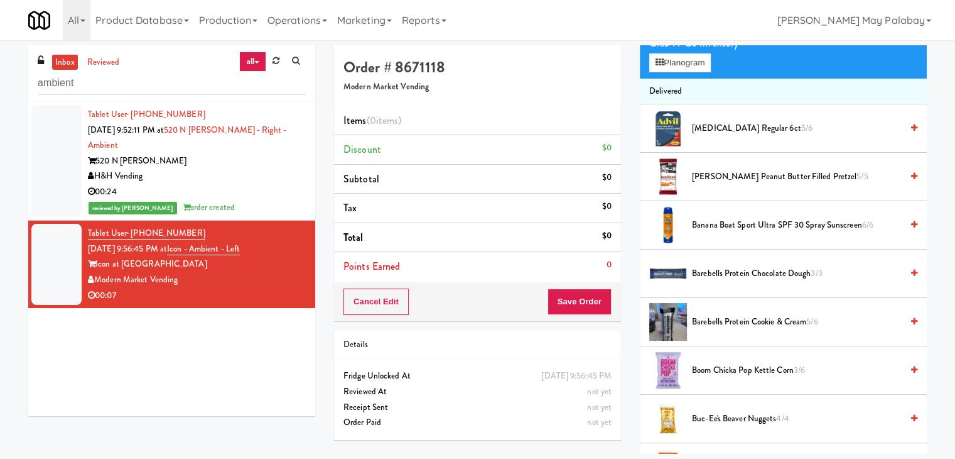
scroll to position [0, 0]
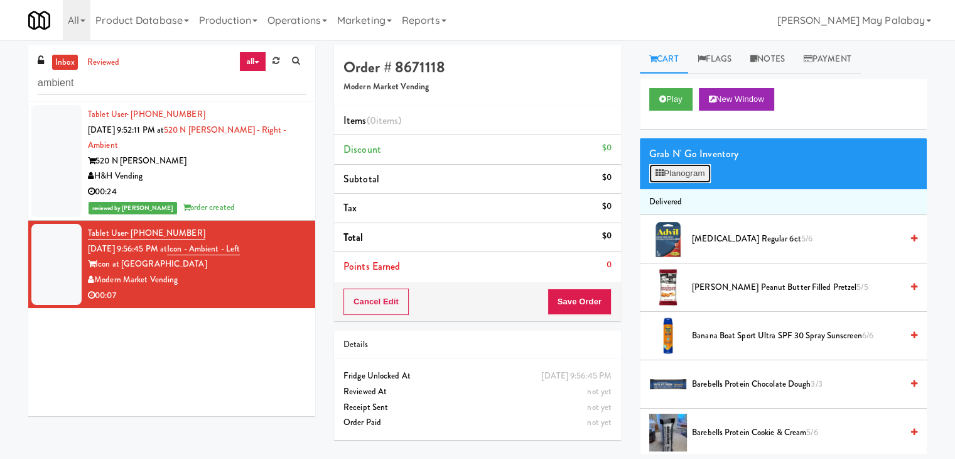
click at [682, 169] on button "Planogram" at bounding box center [681, 173] width 62 height 19
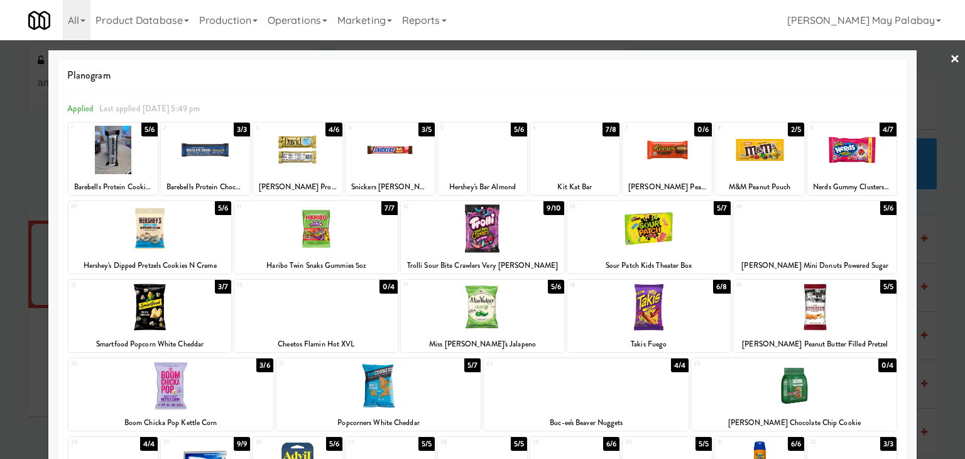
click at [691, 166] on div at bounding box center [666, 150] width 89 height 48
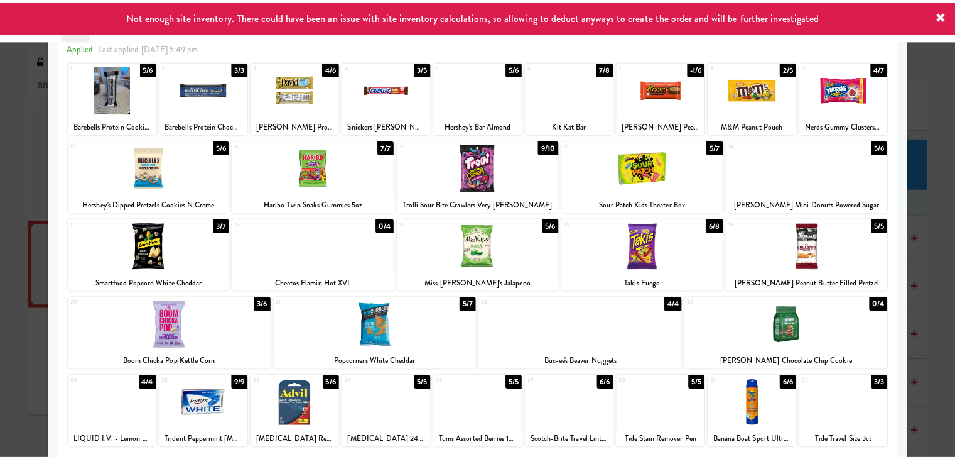
scroll to position [63, 0]
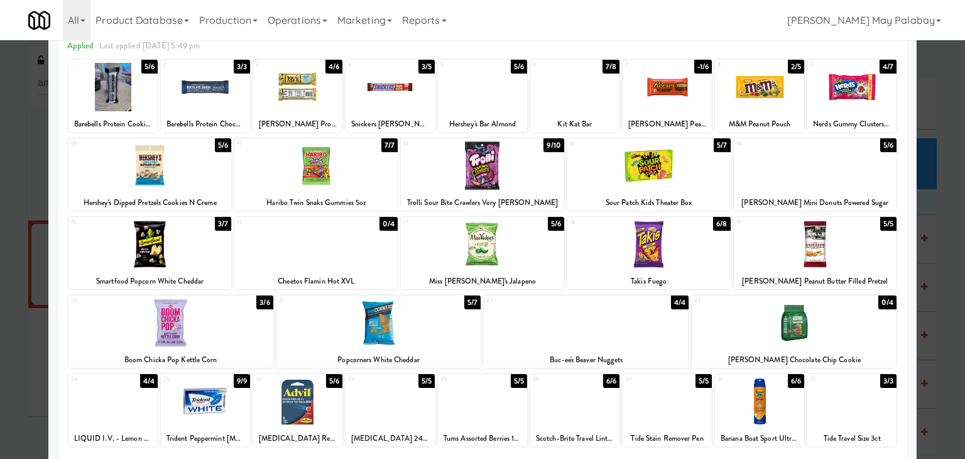
click at [942, 209] on div at bounding box center [482, 229] width 965 height 459
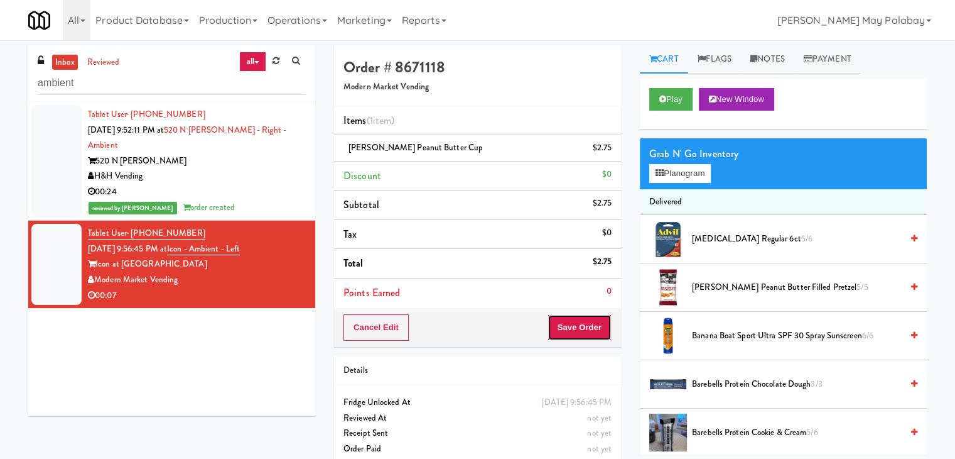
click at [592, 318] on button "Save Order" at bounding box center [580, 327] width 64 height 26
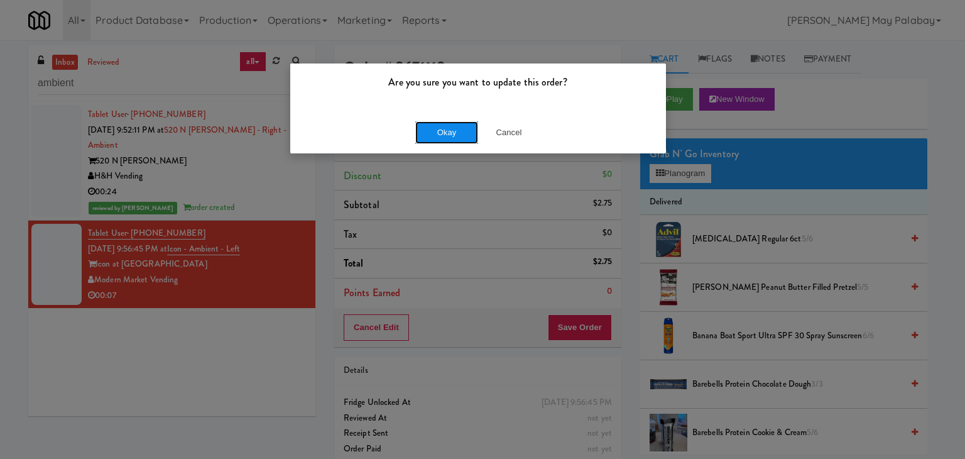
click at [435, 134] on button "Okay" at bounding box center [446, 132] width 63 height 23
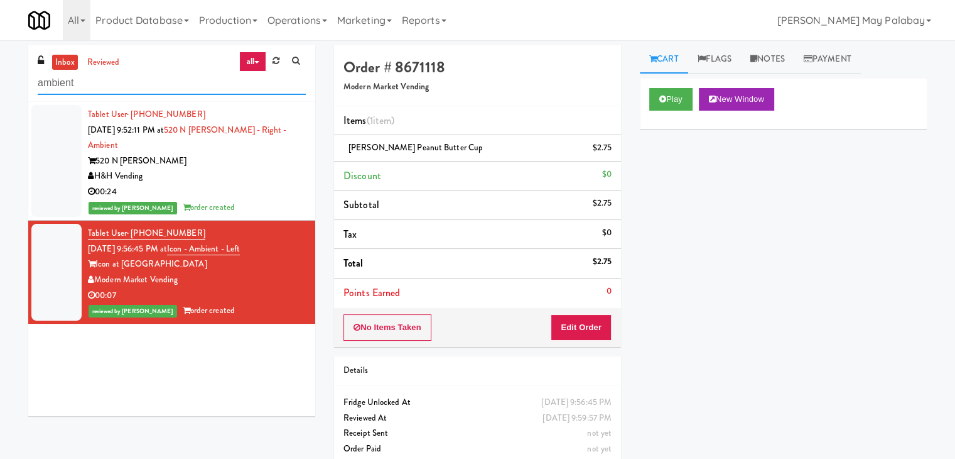
drag, startPoint x: 134, startPoint y: 77, endPoint x: 0, endPoint y: 79, distance: 134.4
click at [0, 79] on div "inbox reviewed all all unclear take inventory issue suspicious failed recent ad…" at bounding box center [477, 260] width 955 height 430
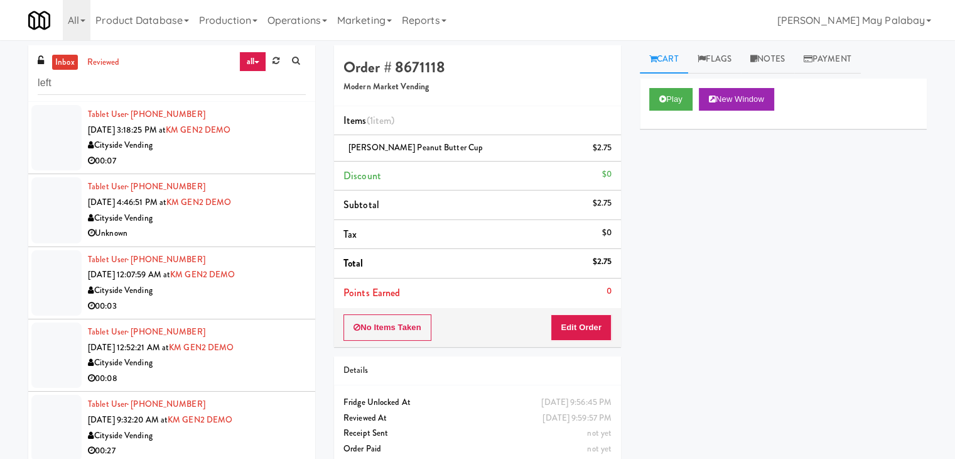
click at [171, 144] on div "Cityside Vending" at bounding box center [197, 146] width 218 height 16
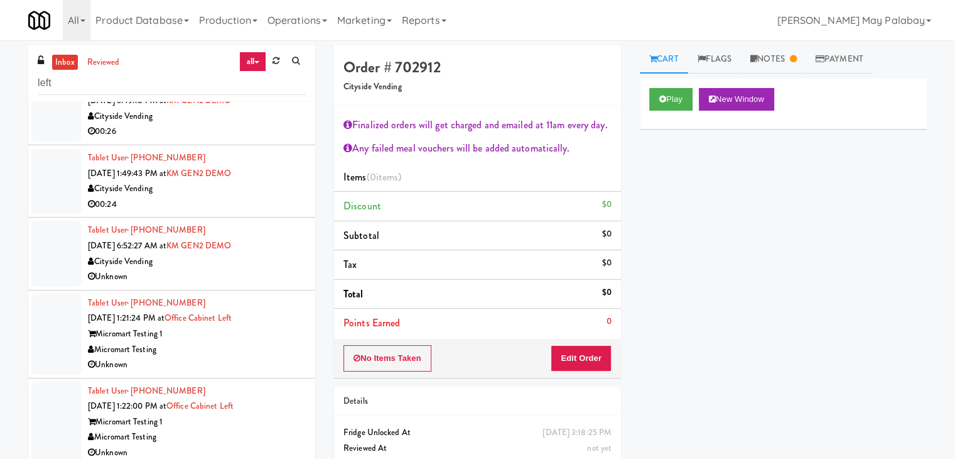
scroll to position [1696, 0]
click at [263, 335] on div "Micromart Testing 1" at bounding box center [197, 334] width 218 height 16
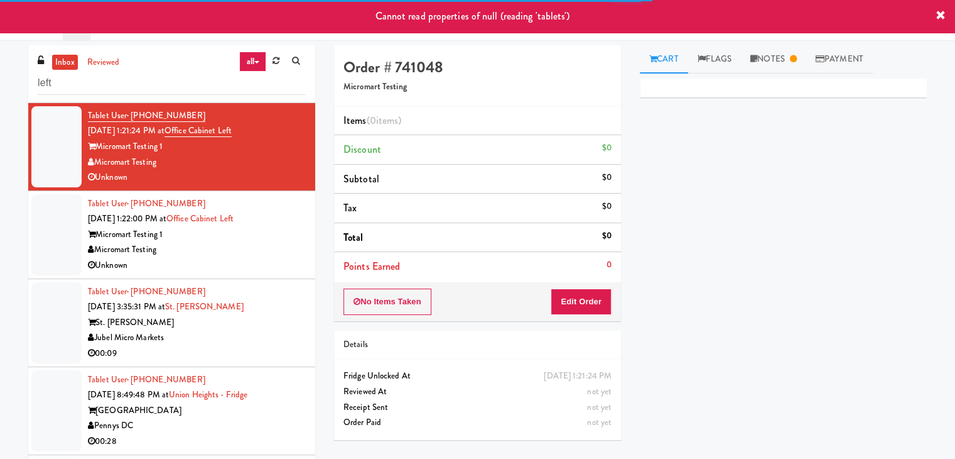
scroll to position [1884, 0]
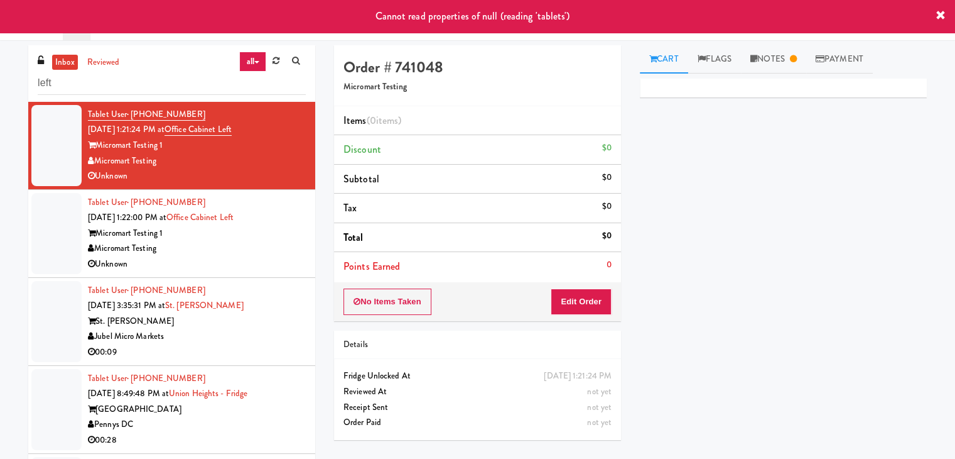
click at [211, 325] on div "St. [PERSON_NAME]" at bounding box center [197, 321] width 218 height 16
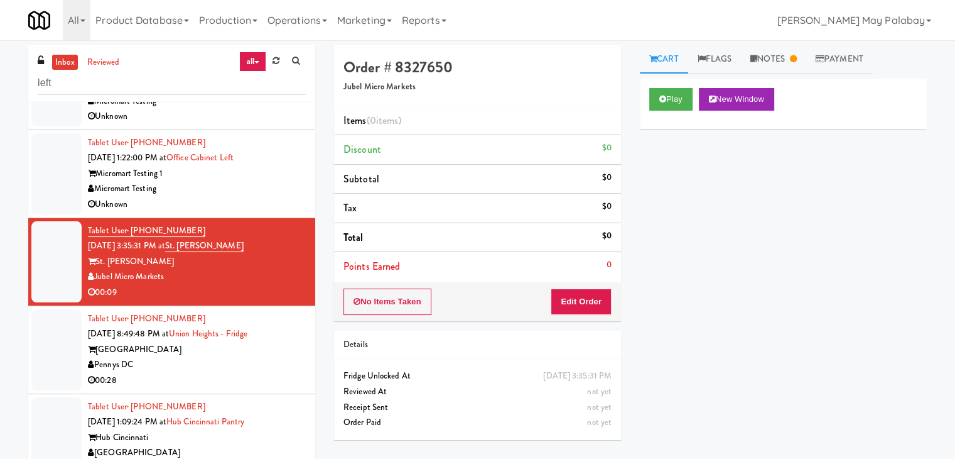
scroll to position [1947, 0]
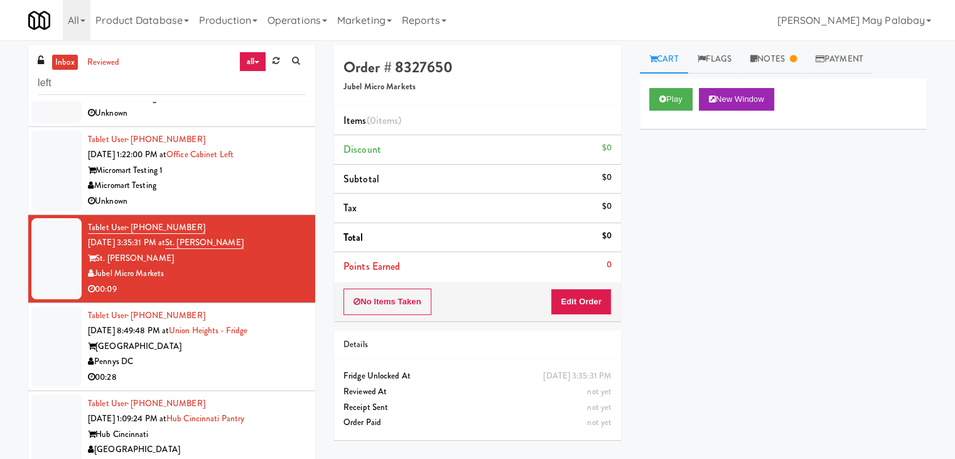
click at [224, 374] on div "00:28" at bounding box center [197, 377] width 218 height 16
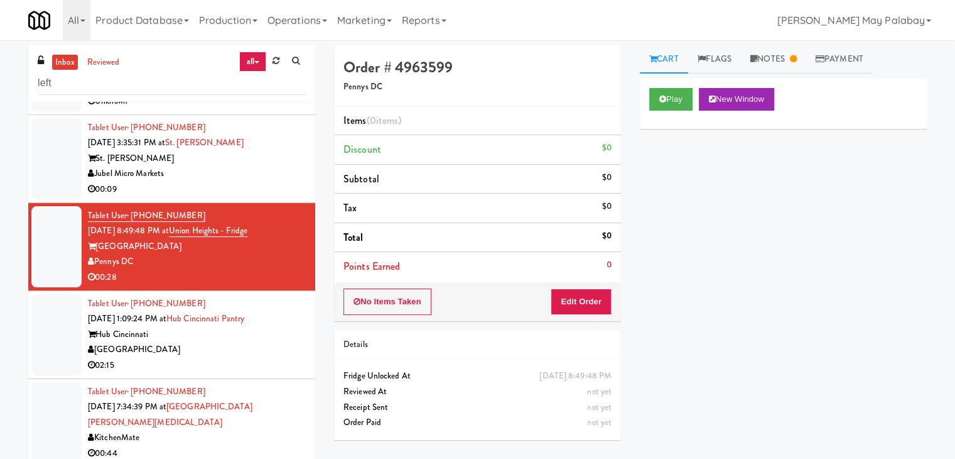
scroll to position [2073, 0]
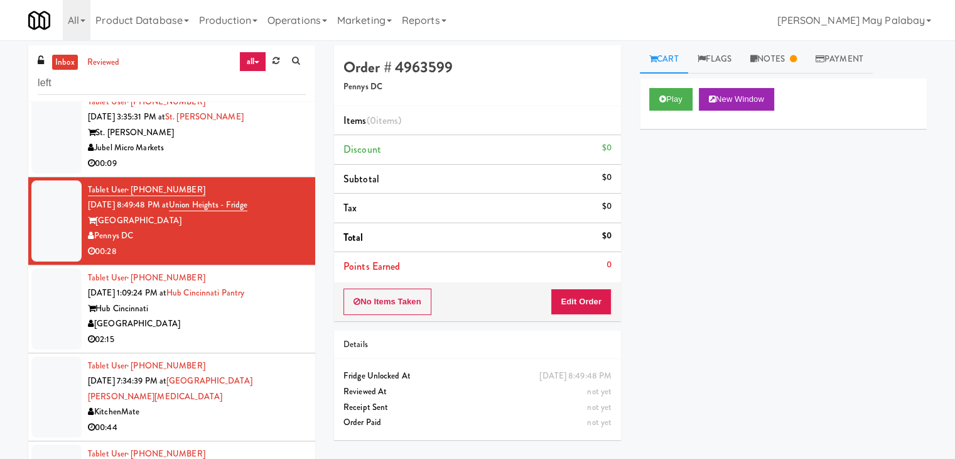
click at [249, 332] on div "02:15" at bounding box center [197, 340] width 218 height 16
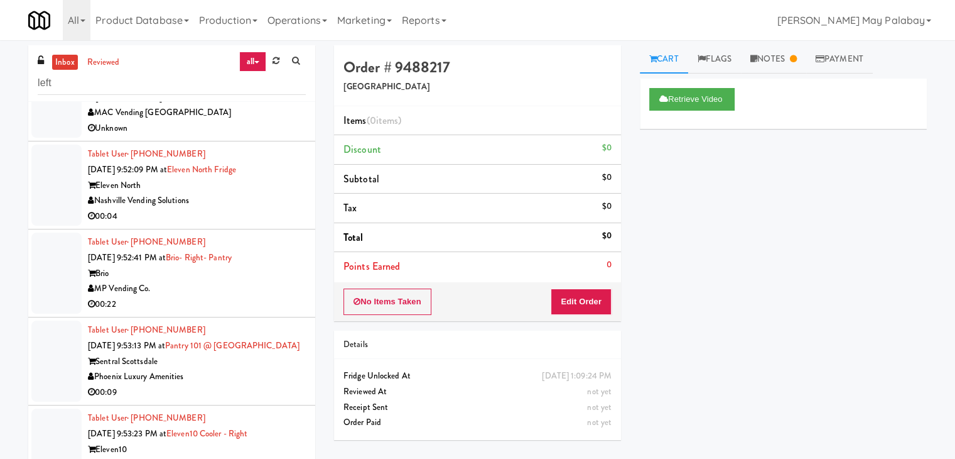
scroll to position [2638, 0]
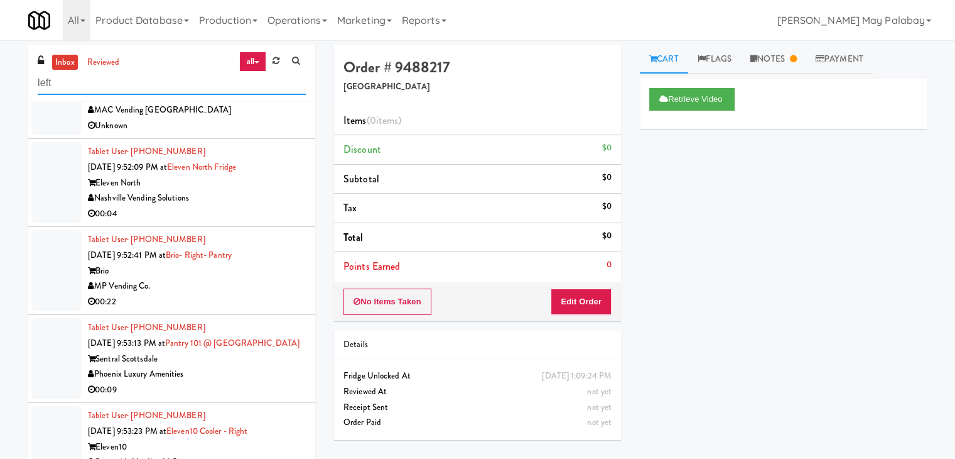
click at [126, 80] on input "left" at bounding box center [172, 83] width 268 height 23
type input "l"
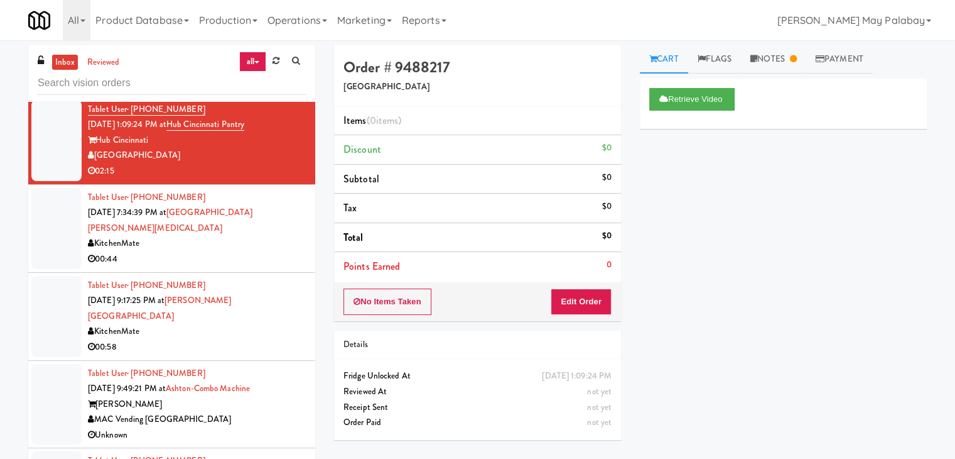
scroll to position [2205, 0]
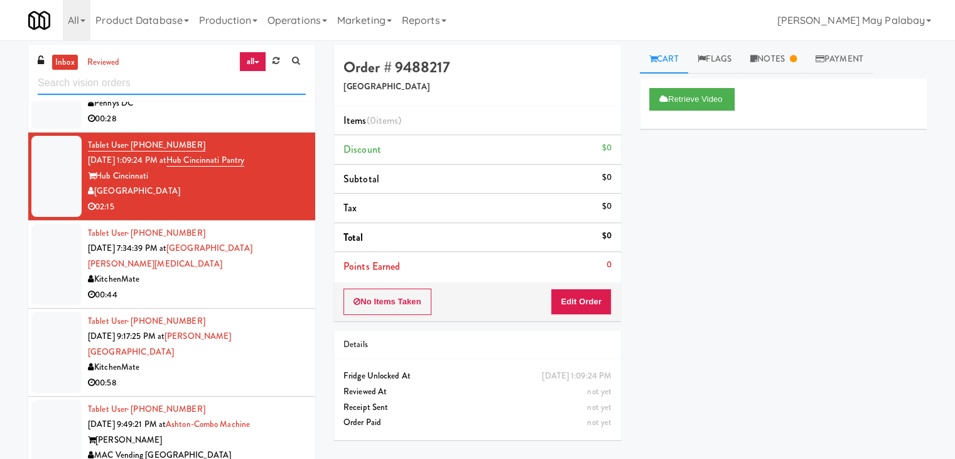
click at [146, 84] on input "text" at bounding box center [172, 83] width 268 height 23
type input "ambient"
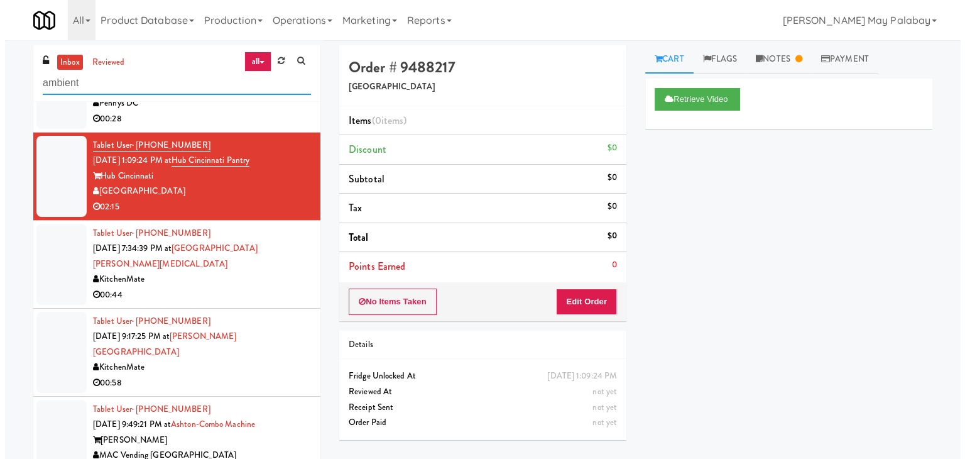
scroll to position [0, 0]
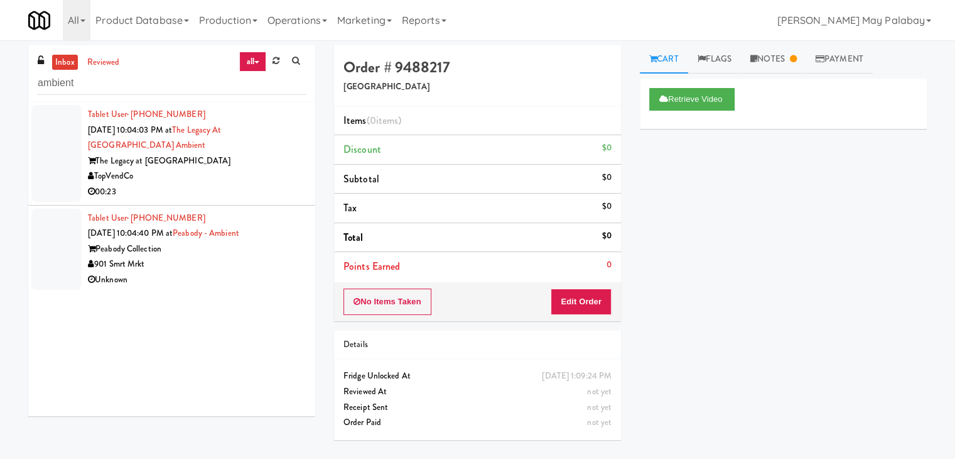
click at [216, 169] on div "TopVendCo" at bounding box center [197, 176] width 218 height 16
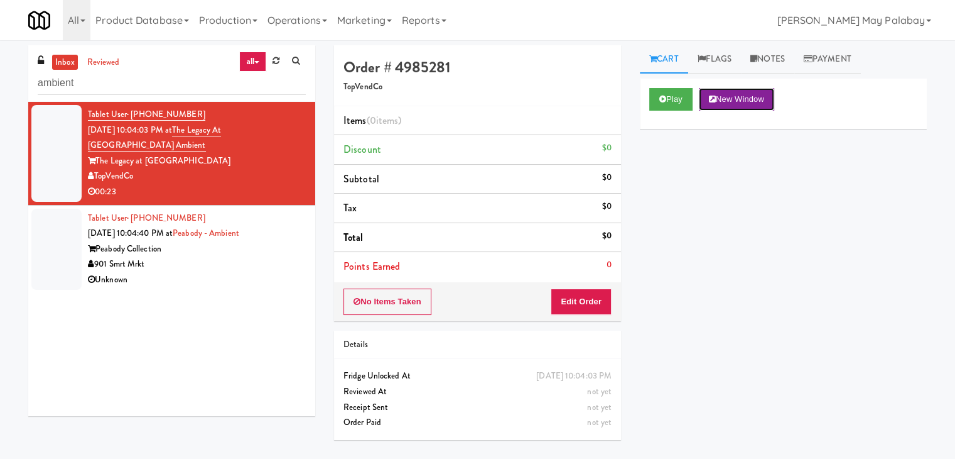
click at [746, 94] on button "New Window" at bounding box center [736, 99] width 75 height 23
click at [591, 295] on button "Edit Order" at bounding box center [581, 301] width 61 height 26
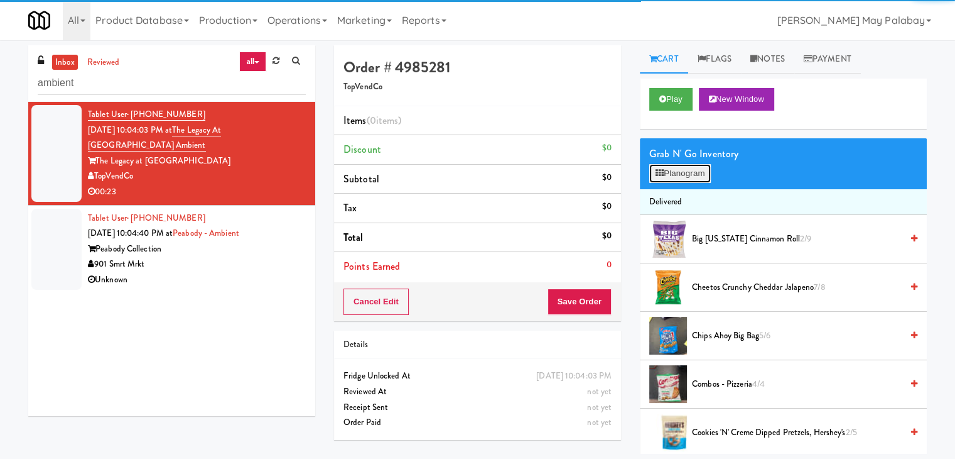
click at [670, 170] on button "Planogram" at bounding box center [681, 173] width 62 height 19
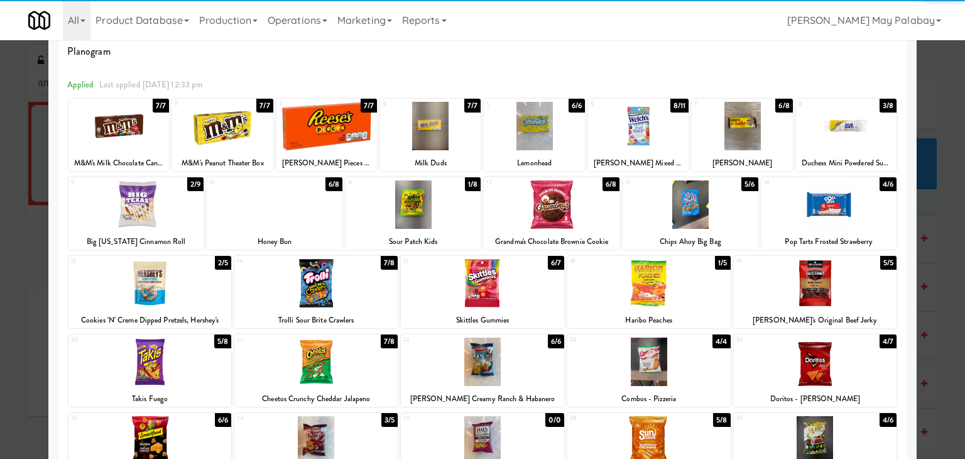
scroll to position [63, 0]
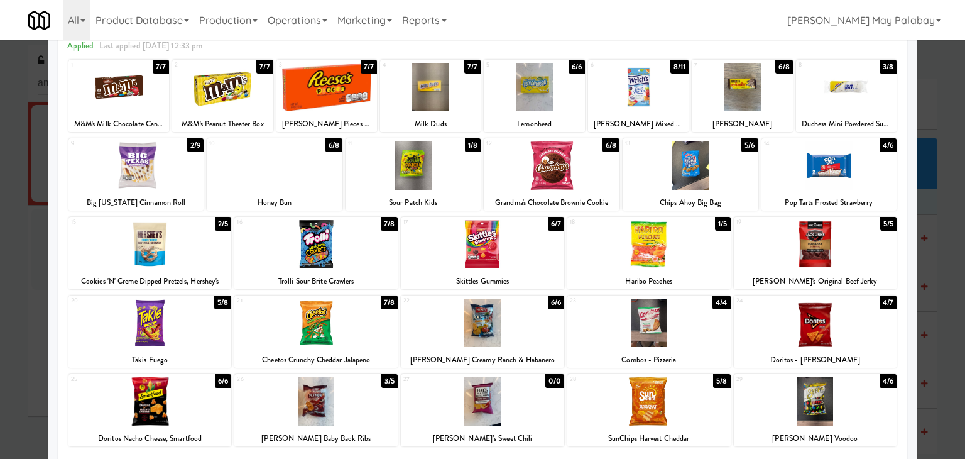
click at [524, 265] on div at bounding box center [482, 244] width 163 height 48
click at [660, 101] on div at bounding box center [638, 87] width 101 height 48
click at [924, 205] on div at bounding box center [482, 229] width 965 height 459
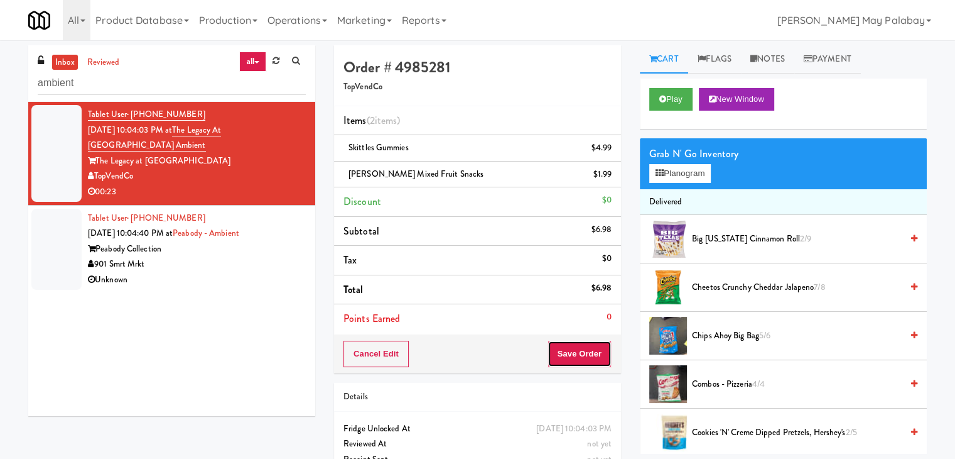
click at [583, 351] on button "Save Order" at bounding box center [580, 353] width 64 height 26
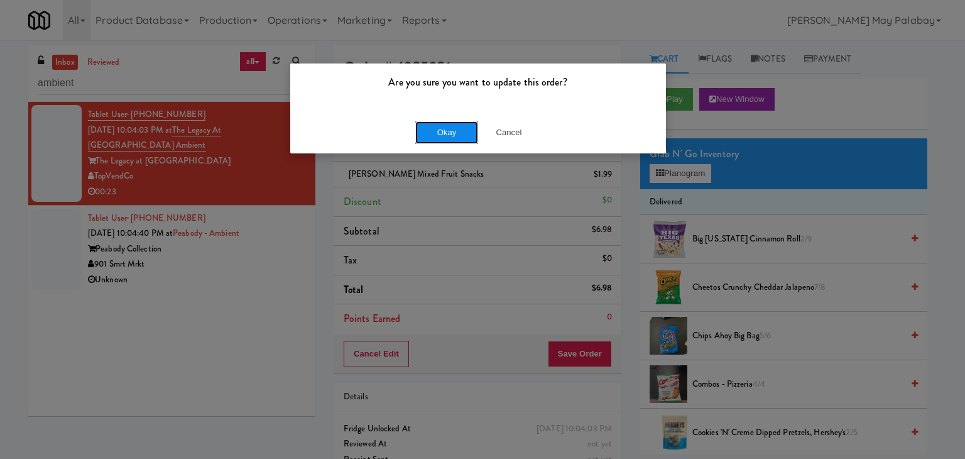
click at [427, 128] on button "Okay" at bounding box center [446, 132] width 63 height 23
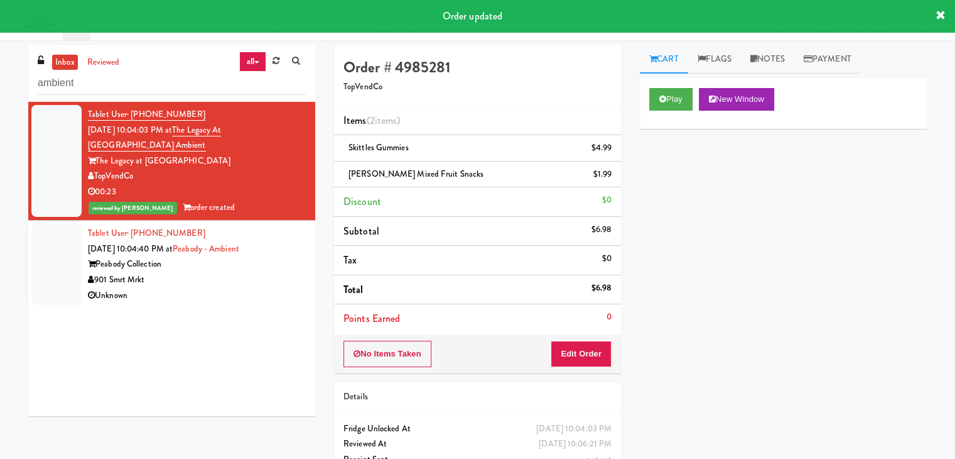
click at [246, 288] on div "Unknown" at bounding box center [197, 296] width 218 height 16
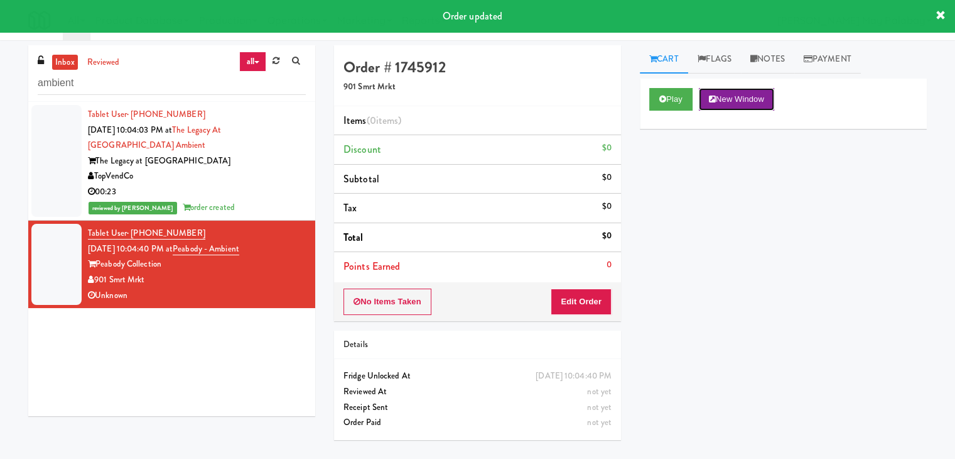
click at [759, 101] on button "New Window" at bounding box center [736, 99] width 75 height 23
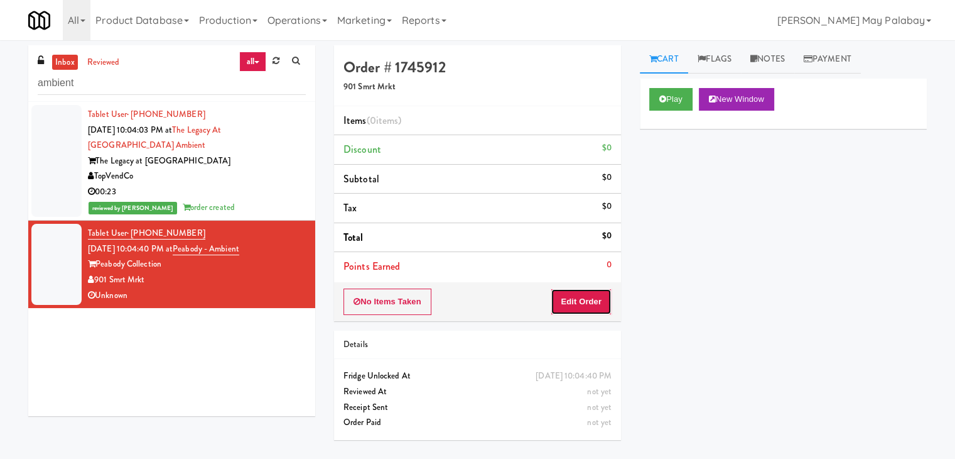
click at [566, 304] on button "Edit Order" at bounding box center [581, 301] width 61 height 26
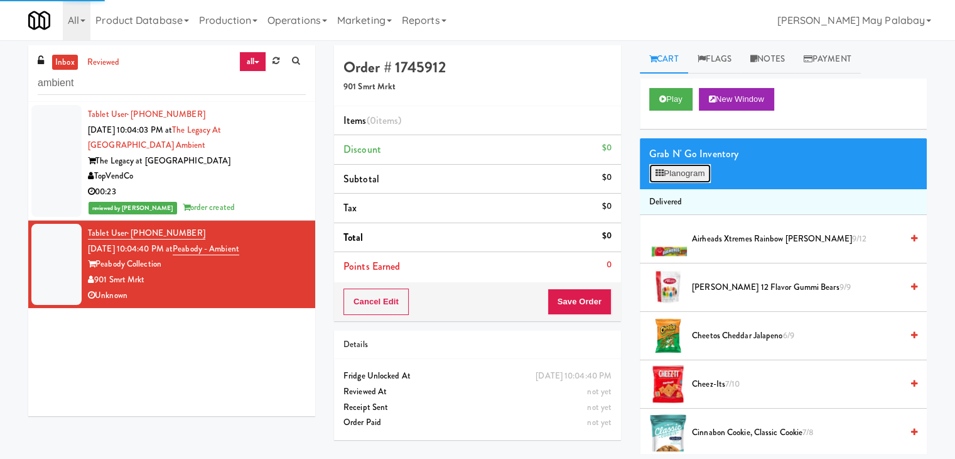
click at [681, 176] on button "Planogram" at bounding box center [681, 173] width 62 height 19
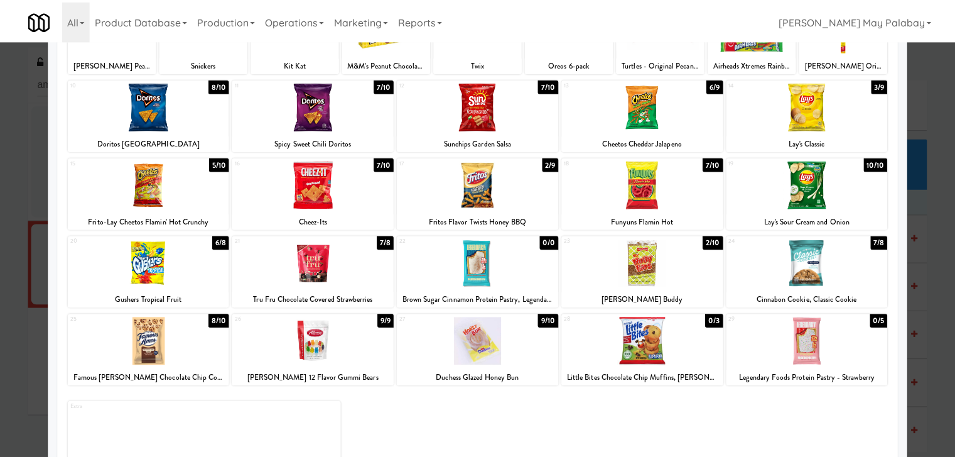
scroll to position [126, 0]
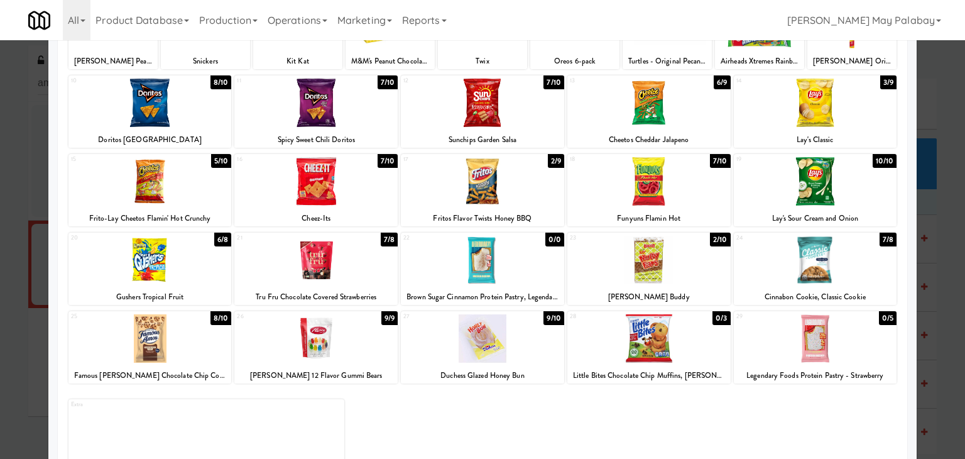
click at [943, 371] on div at bounding box center [482, 229] width 965 height 459
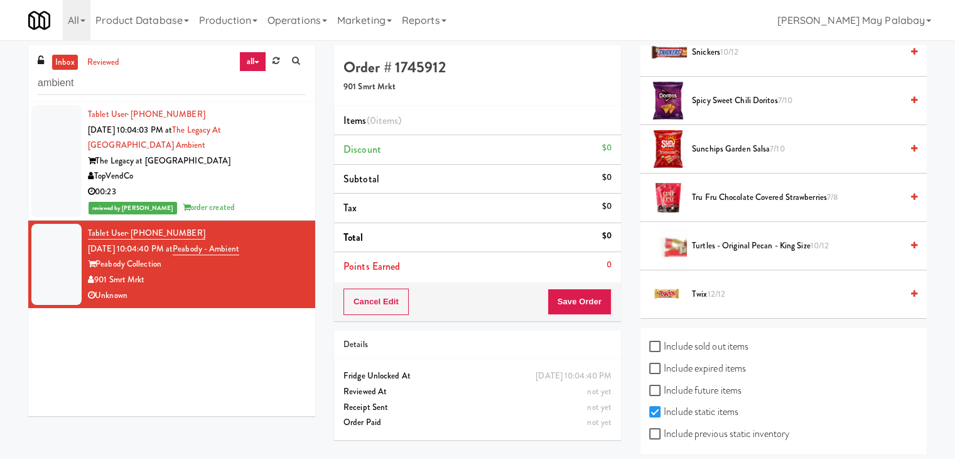
scroll to position [1161, 0]
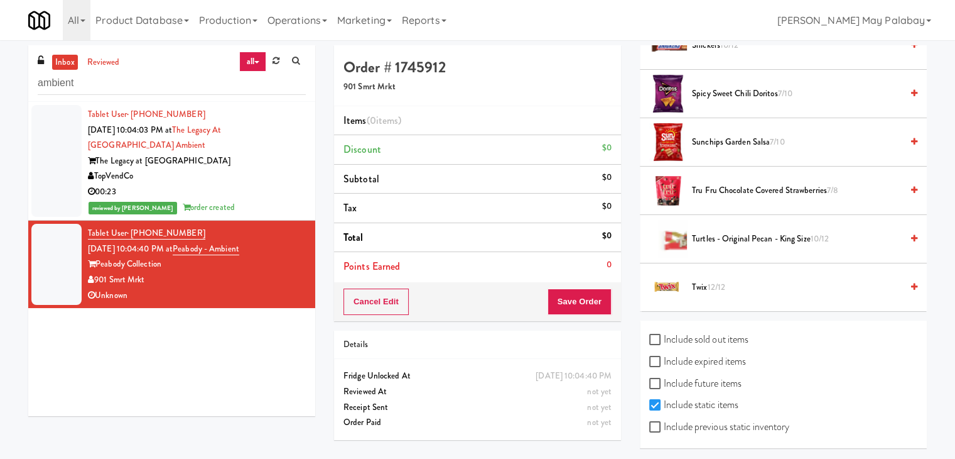
click at [731, 420] on label "Include previous static inventory" at bounding box center [720, 426] width 140 height 19
click at [664, 422] on input "Include previous static inventory" at bounding box center [657, 427] width 14 height 10
checkbox input "true"
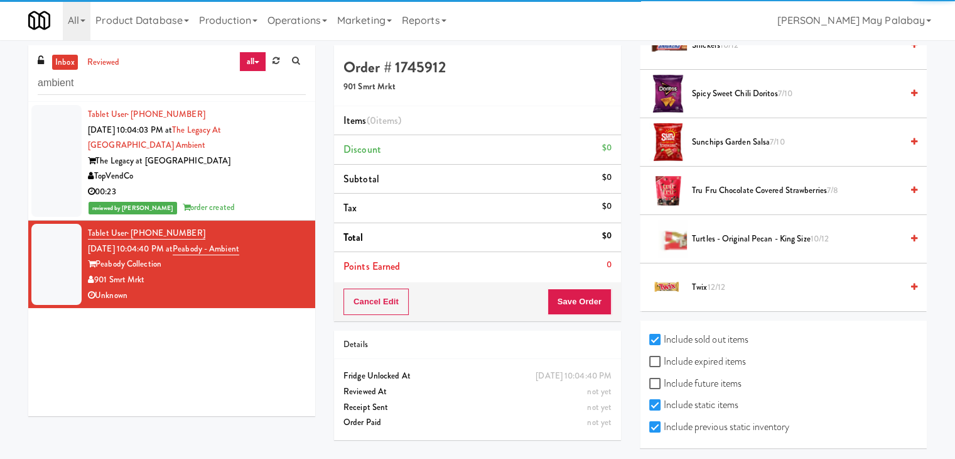
click at [945, 302] on div "inbox reviewed all all unclear take inventory issue suspicious failed recent ad…" at bounding box center [477, 249] width 955 height 408
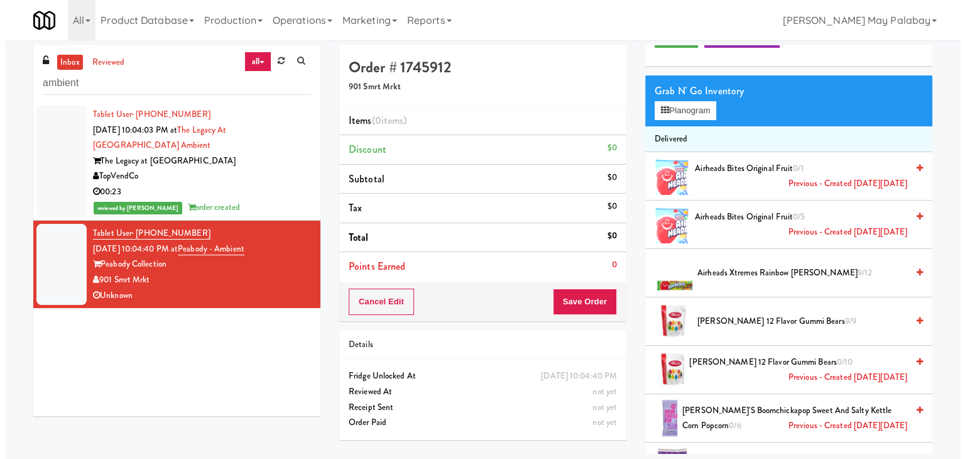
scroll to position [0, 0]
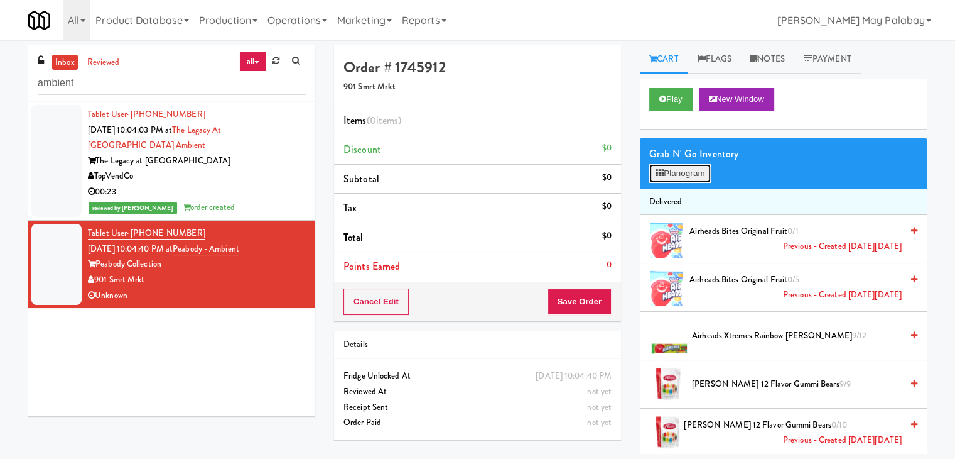
click at [671, 172] on button "Planogram" at bounding box center [681, 173] width 62 height 19
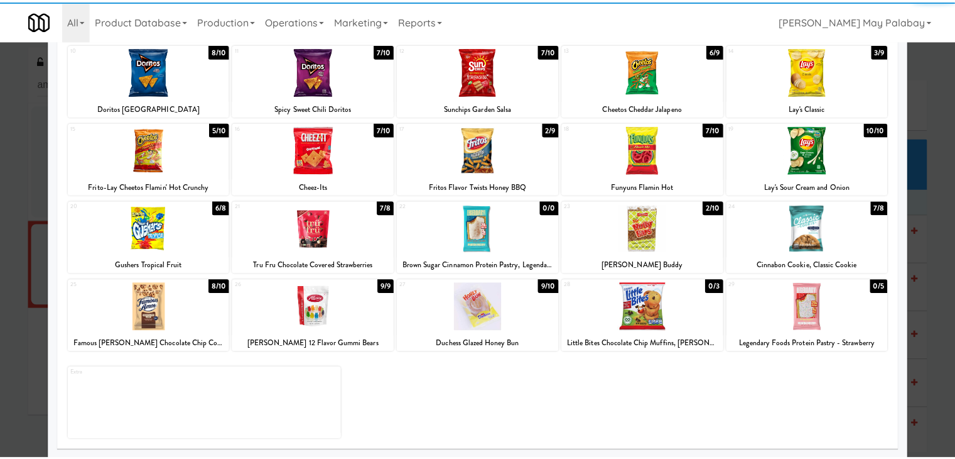
scroll to position [158, 0]
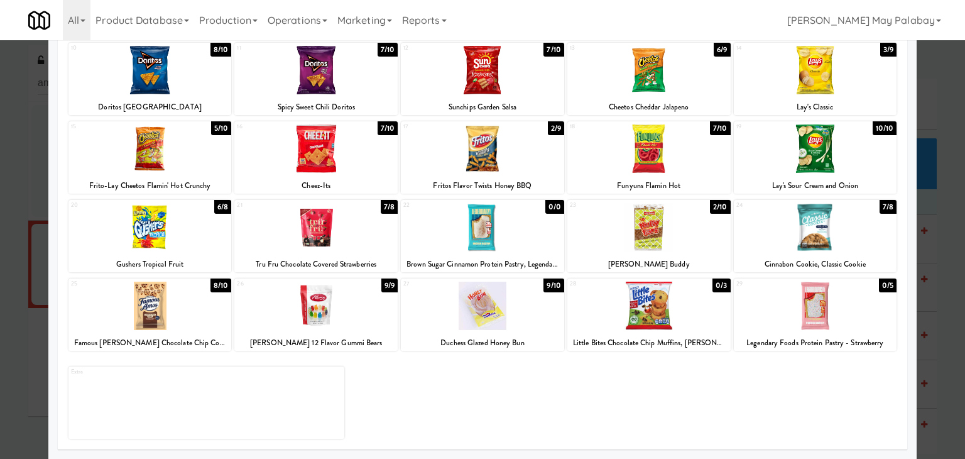
click at [707, 303] on div at bounding box center [648, 305] width 163 height 48
click at [201, 141] on div at bounding box center [149, 148] width 163 height 48
click at [921, 212] on div at bounding box center [482, 229] width 965 height 459
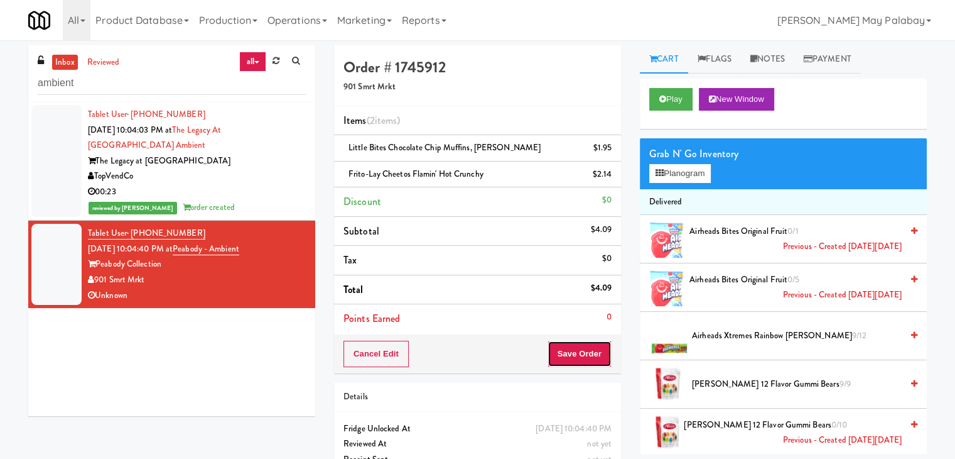
click at [590, 356] on button "Save Order" at bounding box center [580, 353] width 64 height 26
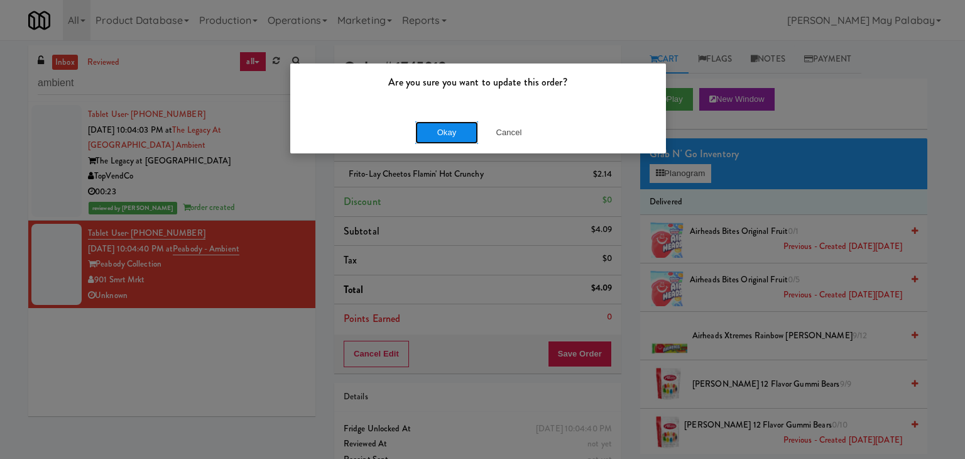
click at [450, 130] on button "Okay" at bounding box center [446, 132] width 63 height 23
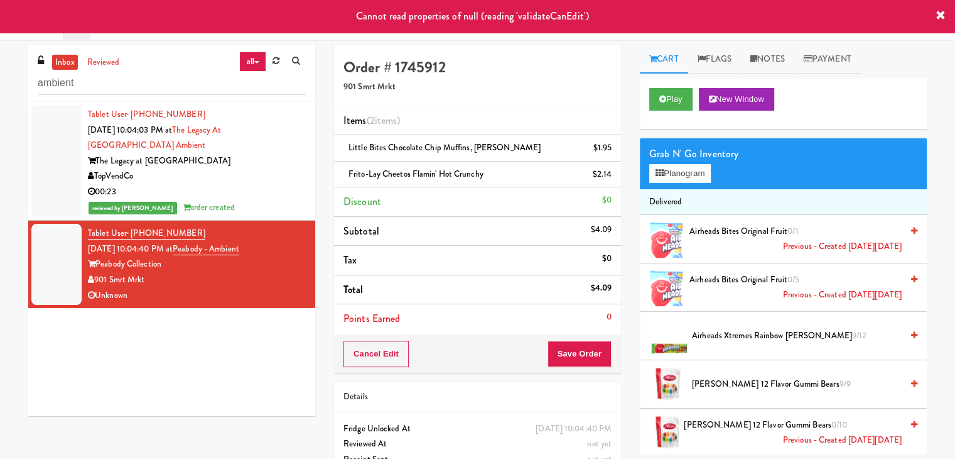
click at [266, 179] on div "TopVendCo" at bounding box center [197, 176] width 218 height 16
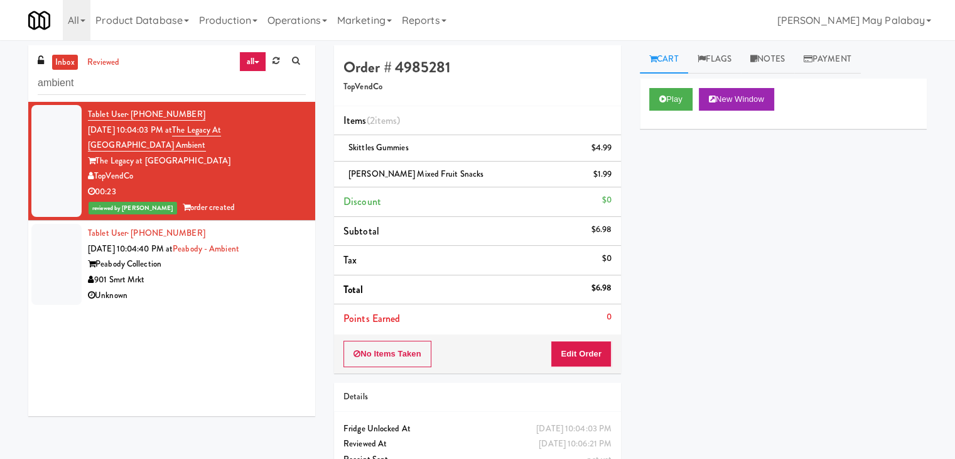
click at [296, 267] on div "Peabody Collection" at bounding box center [197, 264] width 218 height 16
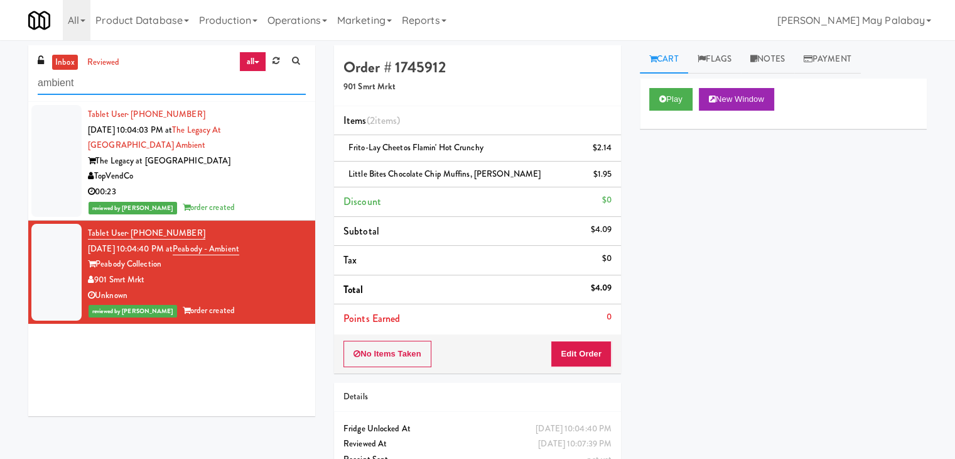
click at [146, 88] on input "ambient" at bounding box center [172, 83] width 268 height 23
click at [130, 78] on input "ambient" at bounding box center [172, 83] width 268 height 23
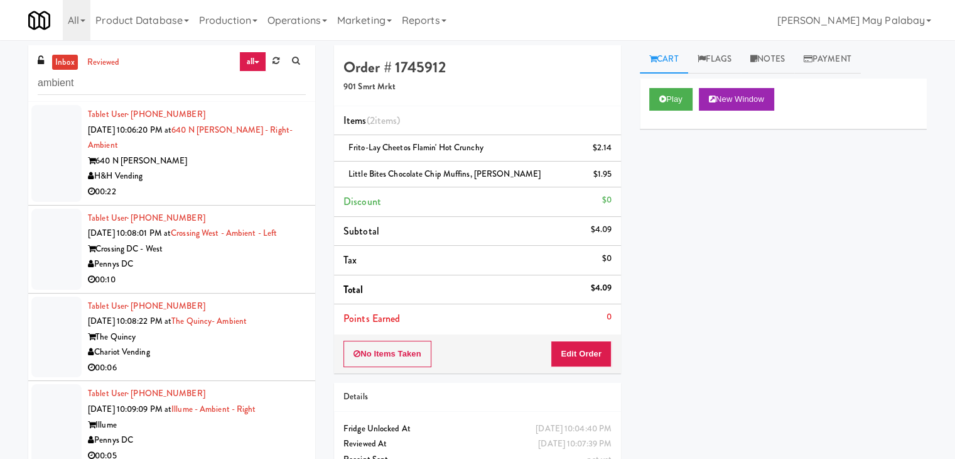
click at [205, 168] on div "H&H Vending" at bounding box center [197, 176] width 218 height 16
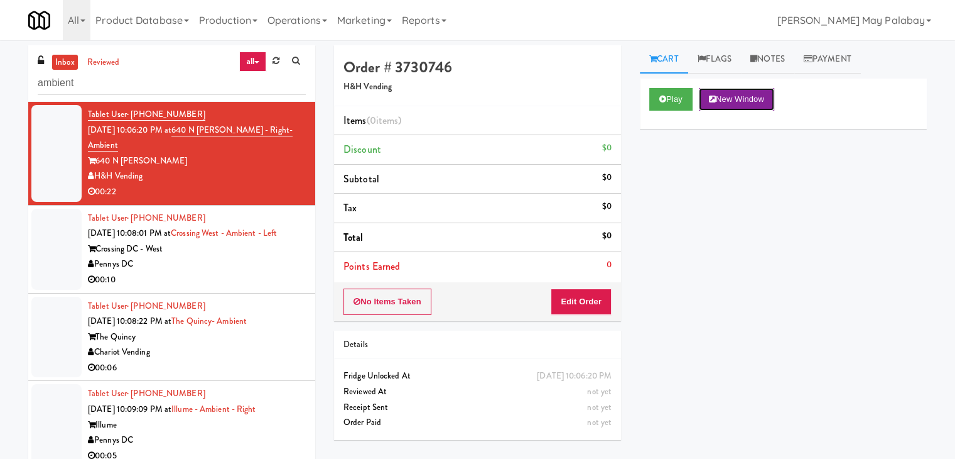
click at [743, 104] on button "New Window" at bounding box center [736, 99] width 75 height 23
click at [561, 295] on button "Edit Order" at bounding box center [581, 301] width 61 height 26
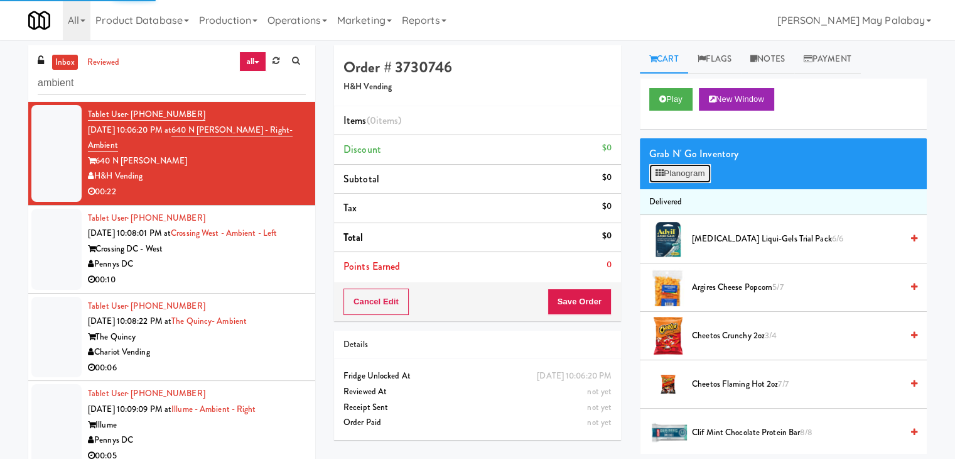
click at [688, 177] on button "Planogram" at bounding box center [681, 173] width 62 height 19
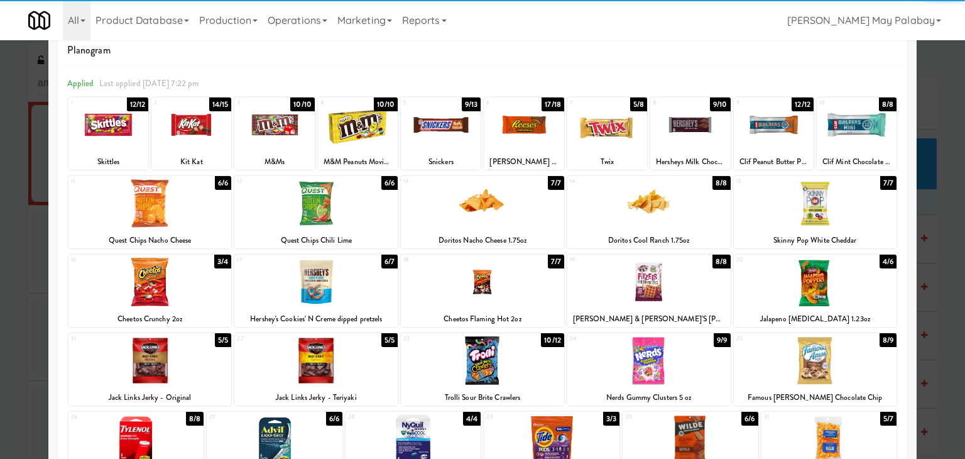
scroll to position [63, 0]
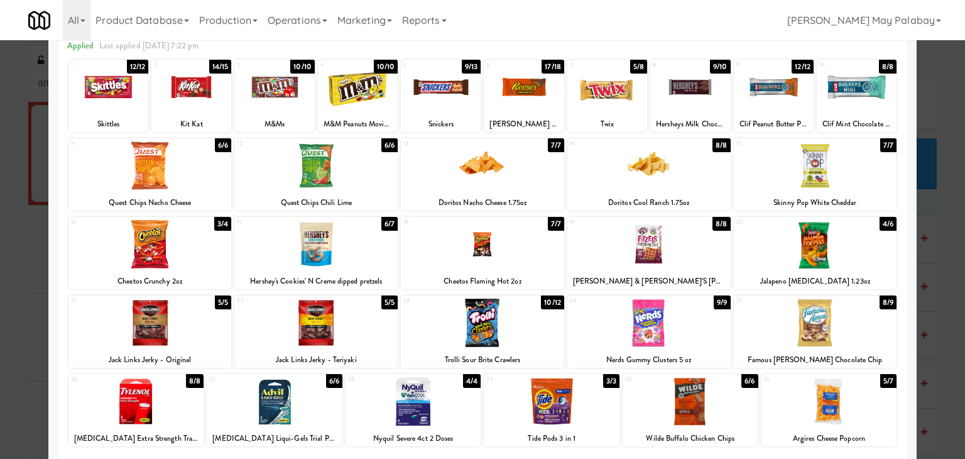
click at [717, 416] on div at bounding box center [690, 401] width 136 height 48
click at [680, 414] on div at bounding box center [690, 401] width 136 height 48
click at [943, 312] on div at bounding box center [482, 229] width 965 height 459
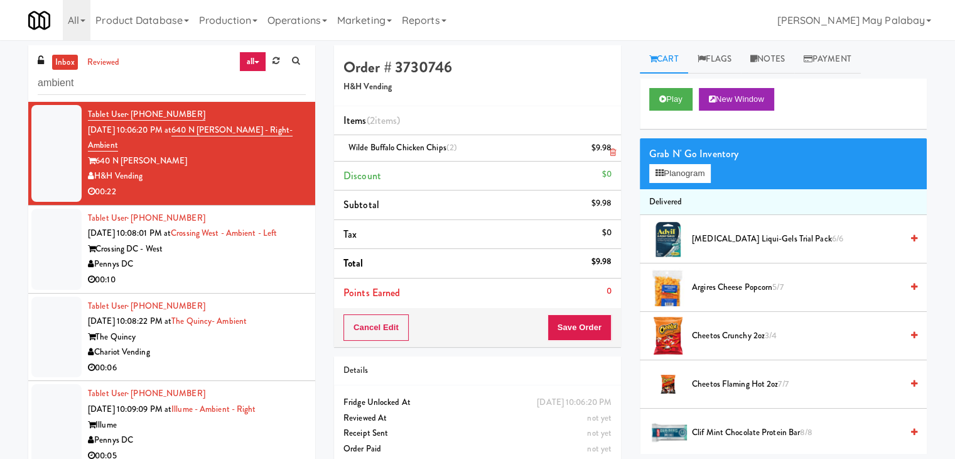
click at [611, 150] on icon at bounding box center [613, 152] width 6 height 8
click at [590, 329] on button "Save Order" at bounding box center [580, 327] width 64 height 26
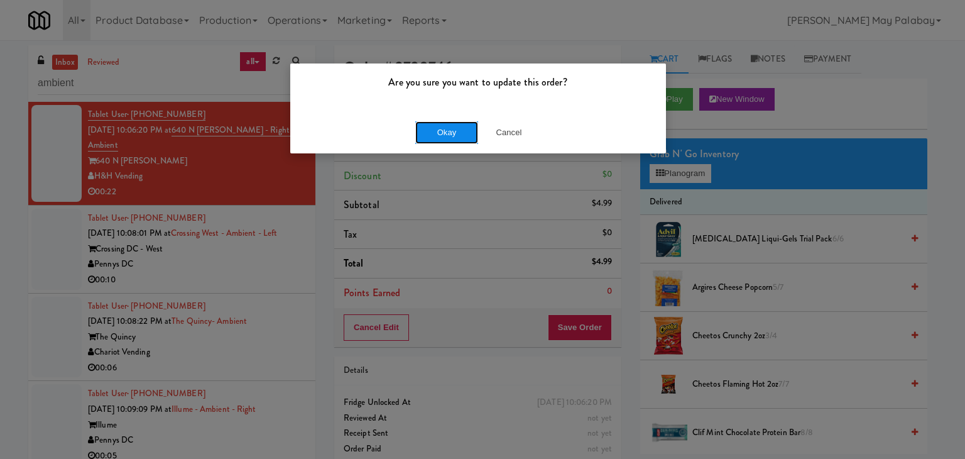
click at [465, 129] on button "Okay" at bounding box center [446, 132] width 63 height 23
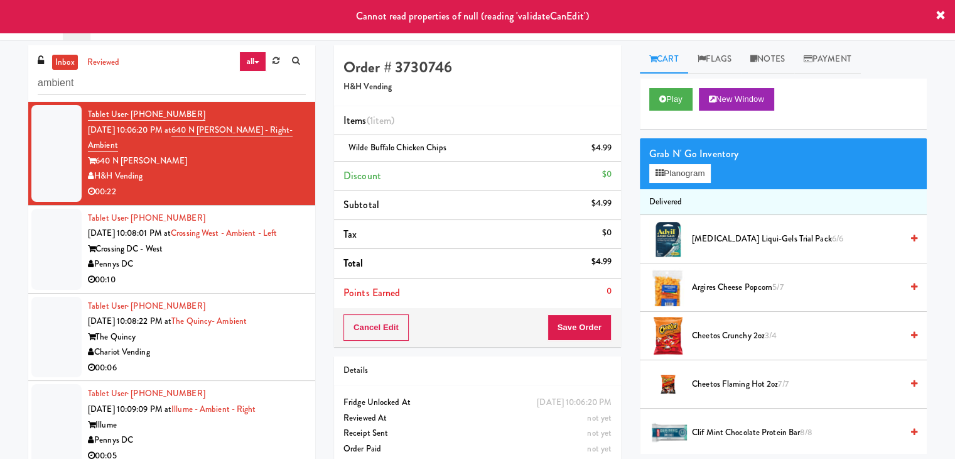
click at [187, 256] on div "Pennys DC" at bounding box center [197, 264] width 218 height 16
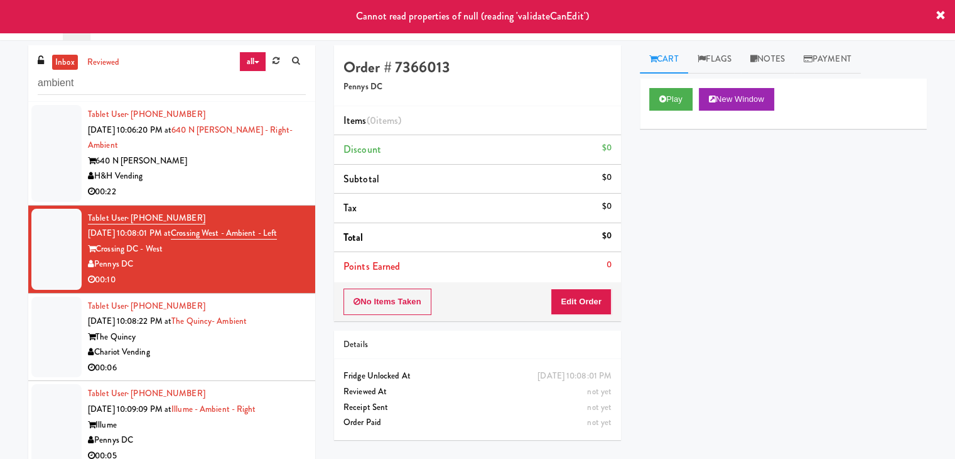
click at [258, 184] on div "00:22" at bounding box center [197, 192] width 218 height 16
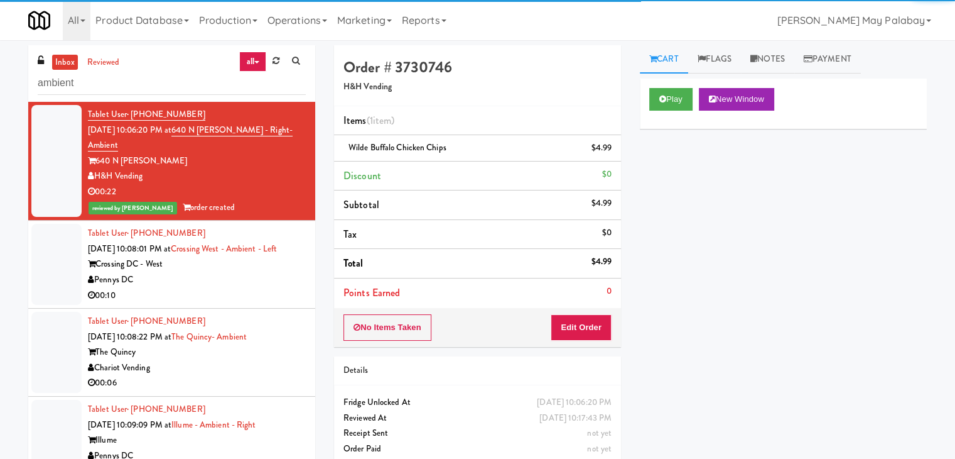
click at [266, 256] on div "Crossing DC - West" at bounding box center [197, 264] width 218 height 16
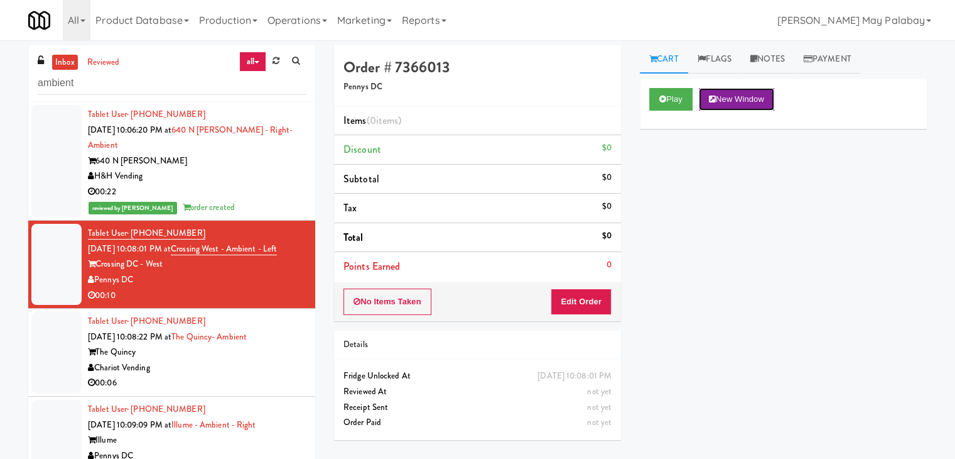
click at [759, 95] on button "New Window" at bounding box center [736, 99] width 75 height 23
click at [594, 296] on button "Edit Order" at bounding box center [581, 301] width 61 height 26
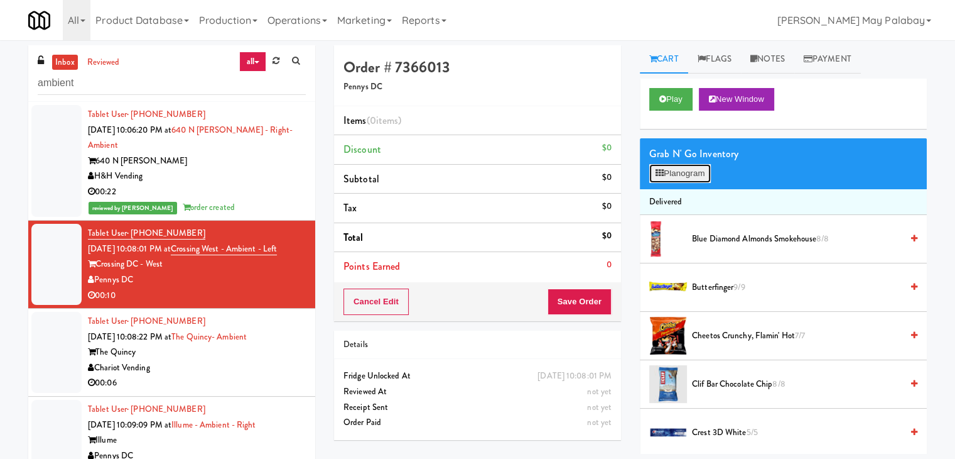
click at [693, 166] on button "Planogram" at bounding box center [681, 173] width 62 height 19
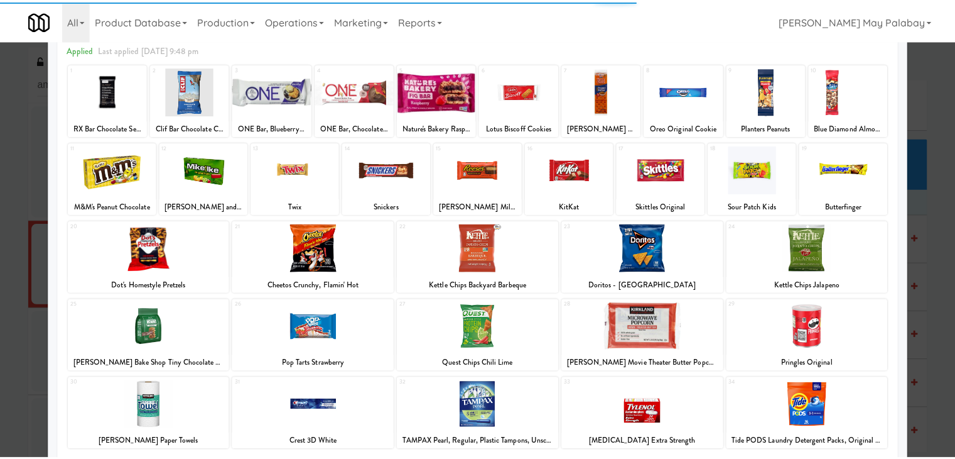
scroll to position [63, 0]
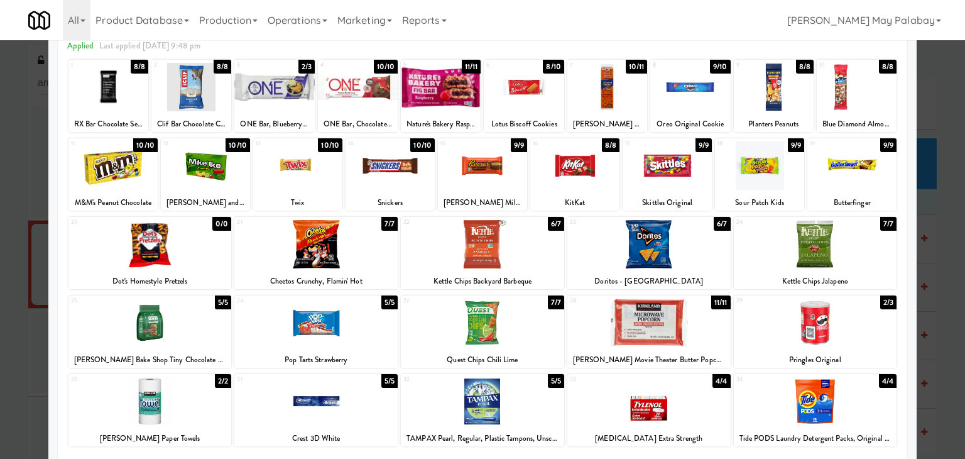
click at [709, 315] on div at bounding box center [648, 322] width 163 height 48
click at [930, 290] on div at bounding box center [482, 229] width 965 height 459
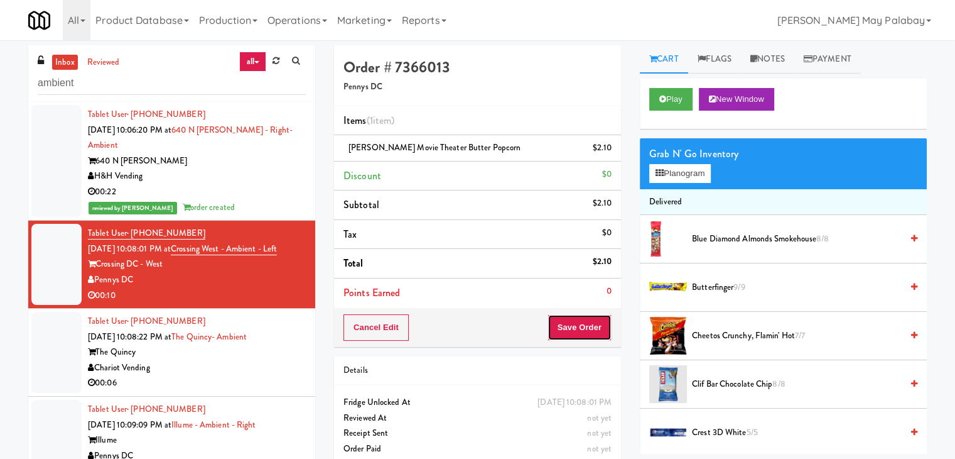
click at [553, 327] on button "Save Order" at bounding box center [580, 327] width 64 height 26
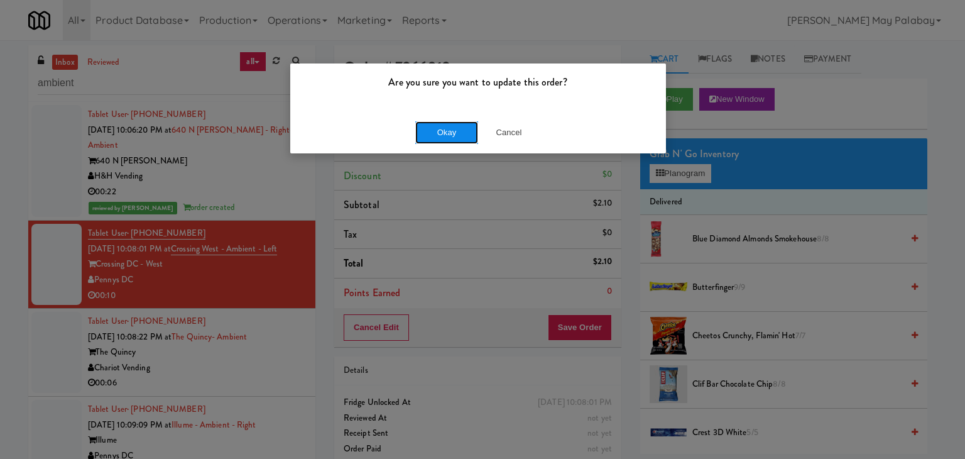
click at [471, 139] on button "Okay" at bounding box center [446, 132] width 63 height 23
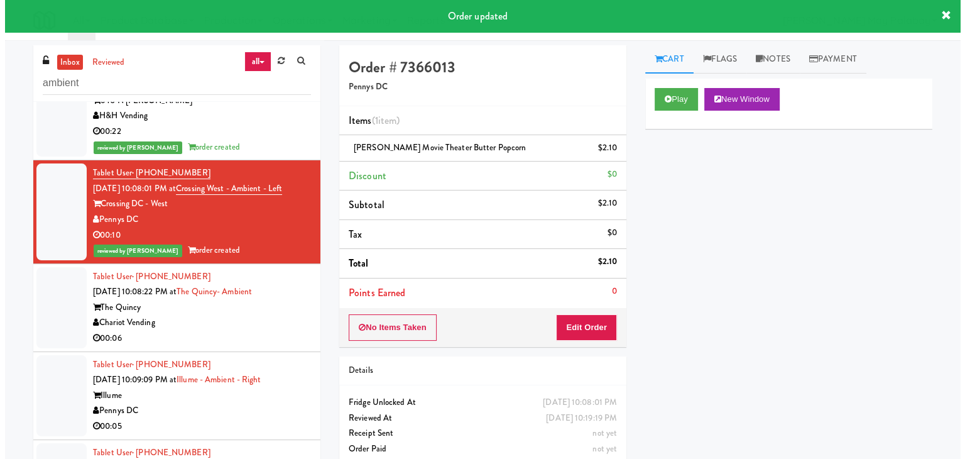
scroll to position [63, 0]
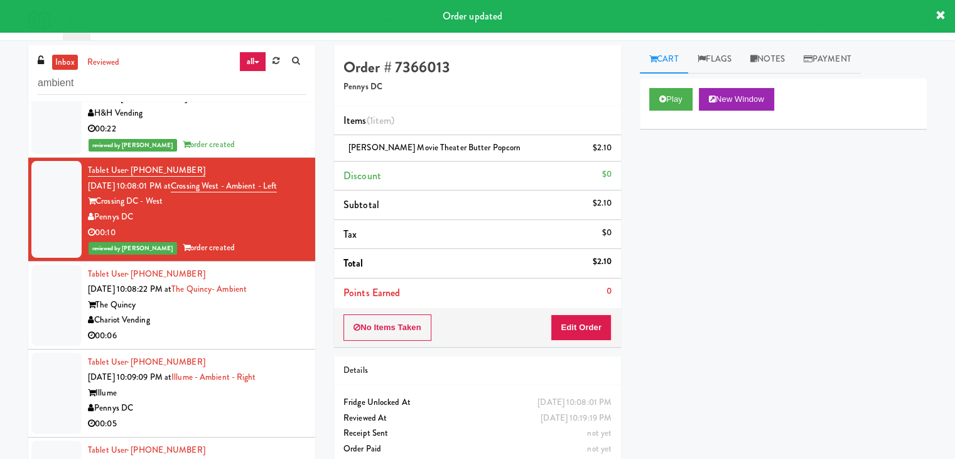
click at [254, 328] on div "00:06" at bounding box center [197, 336] width 218 height 16
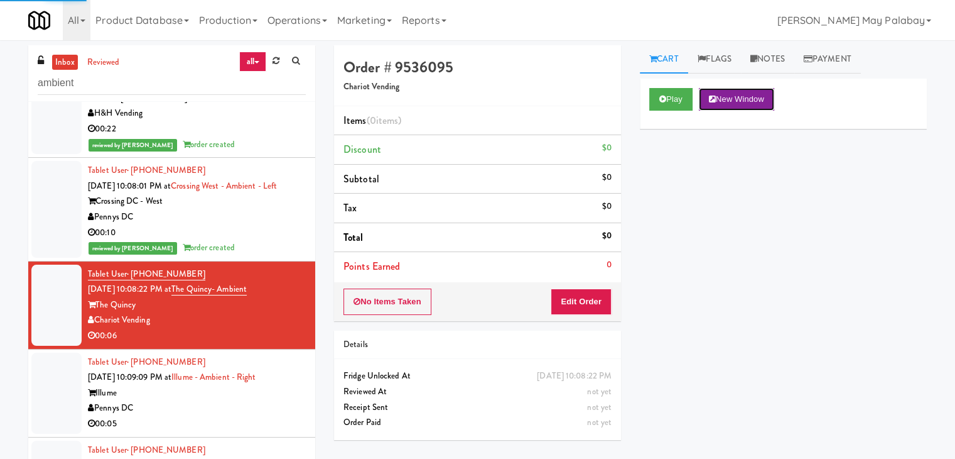
click at [722, 99] on button "New Window" at bounding box center [736, 99] width 75 height 23
click at [589, 302] on button "Edit Order" at bounding box center [581, 301] width 61 height 26
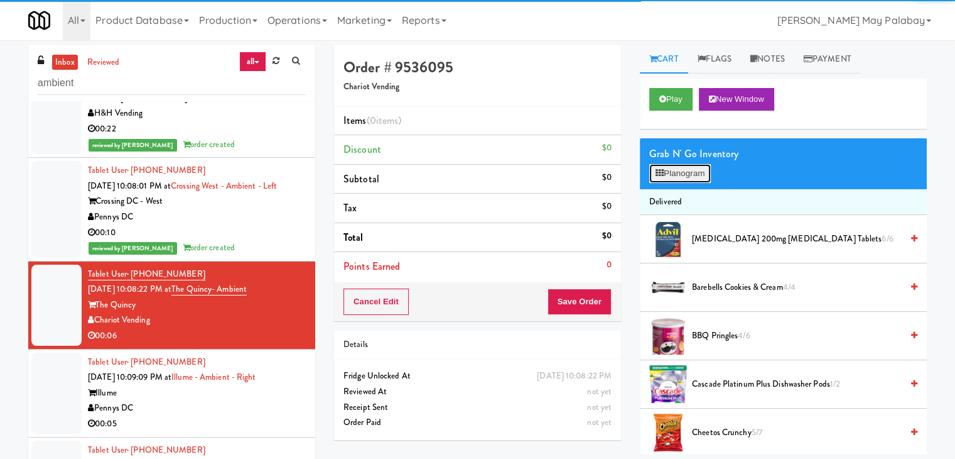
click at [706, 169] on button "Planogram" at bounding box center [681, 173] width 62 height 19
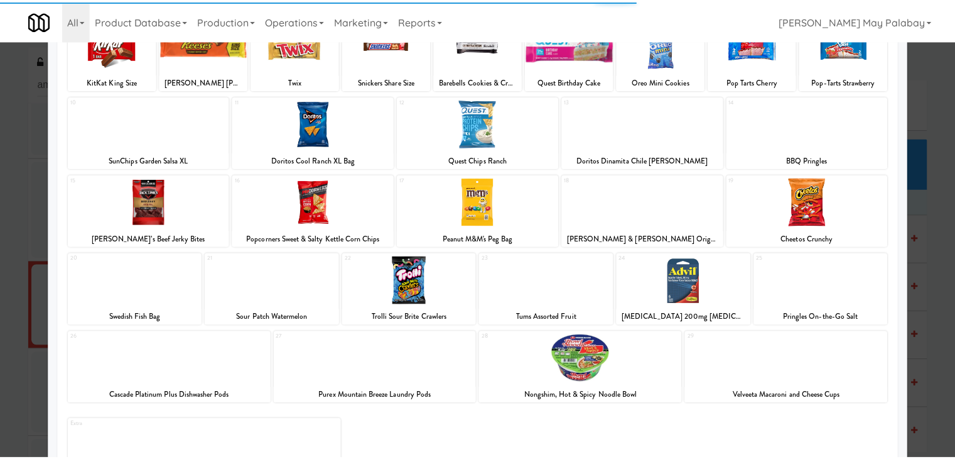
scroll to position [126, 0]
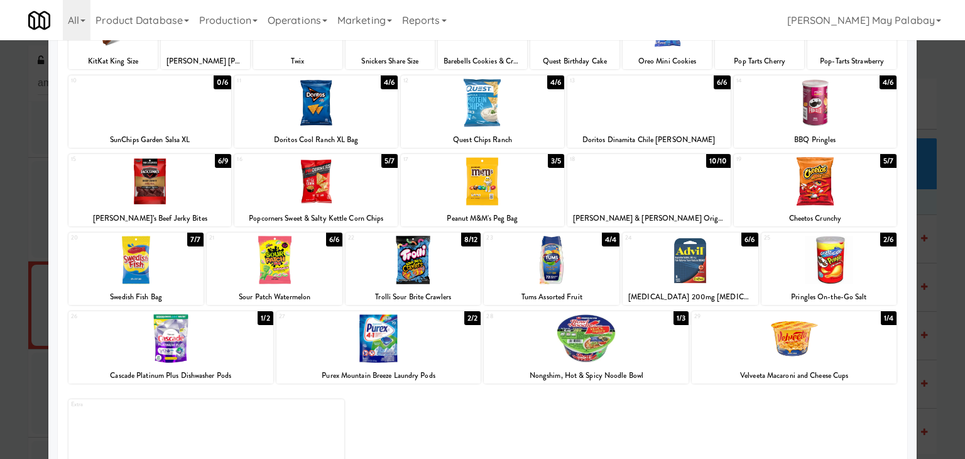
click at [788, 345] on div at bounding box center [794, 338] width 205 height 48
click at [947, 161] on div at bounding box center [482, 229] width 965 height 459
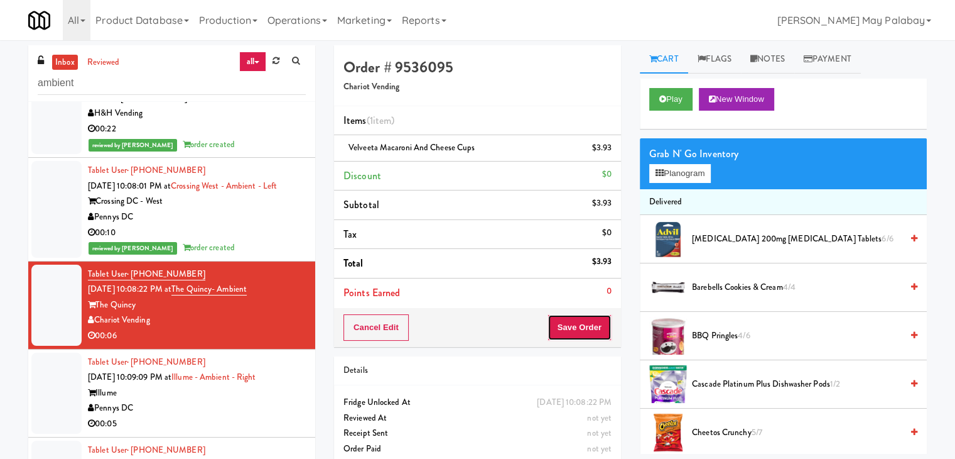
click at [596, 329] on button "Save Order" at bounding box center [580, 327] width 64 height 26
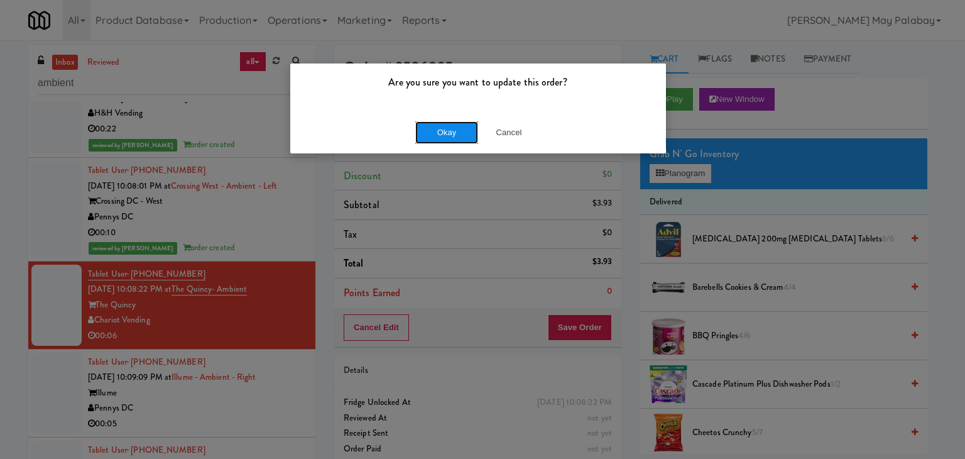
click at [450, 136] on button "Okay" at bounding box center [446, 132] width 63 height 23
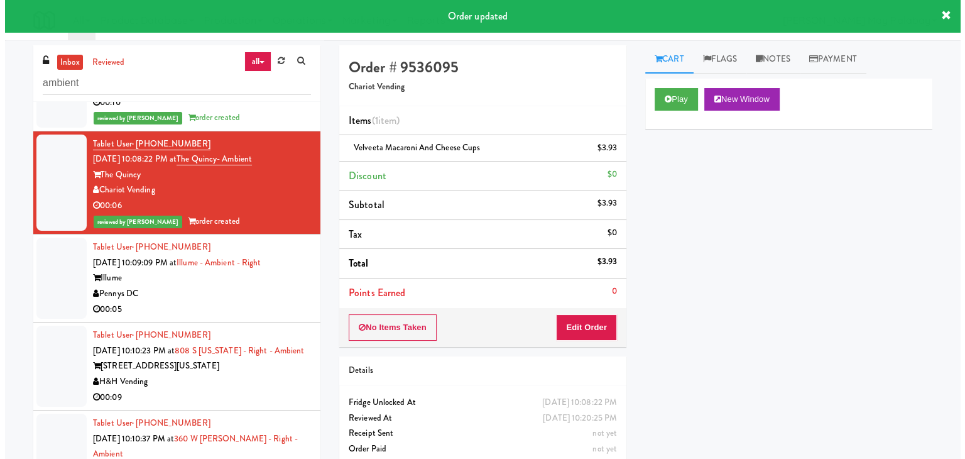
scroll to position [251, 0]
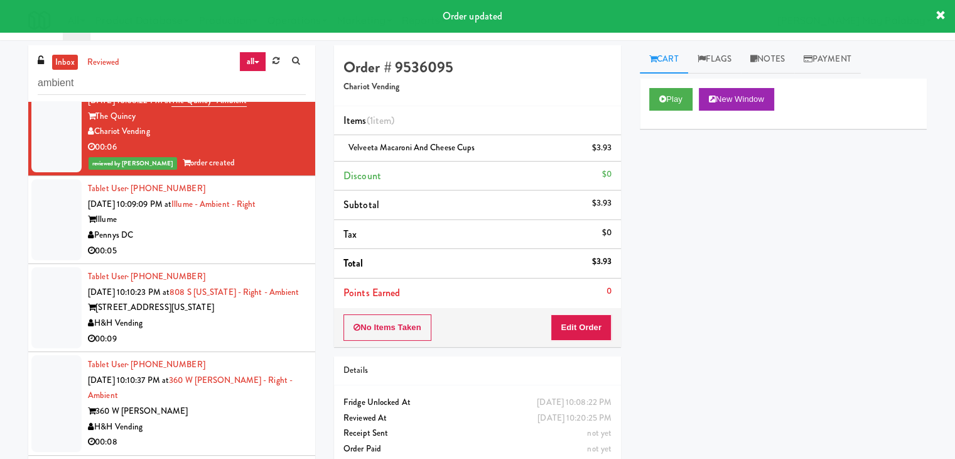
click at [250, 243] on div "00:05" at bounding box center [197, 251] width 218 height 16
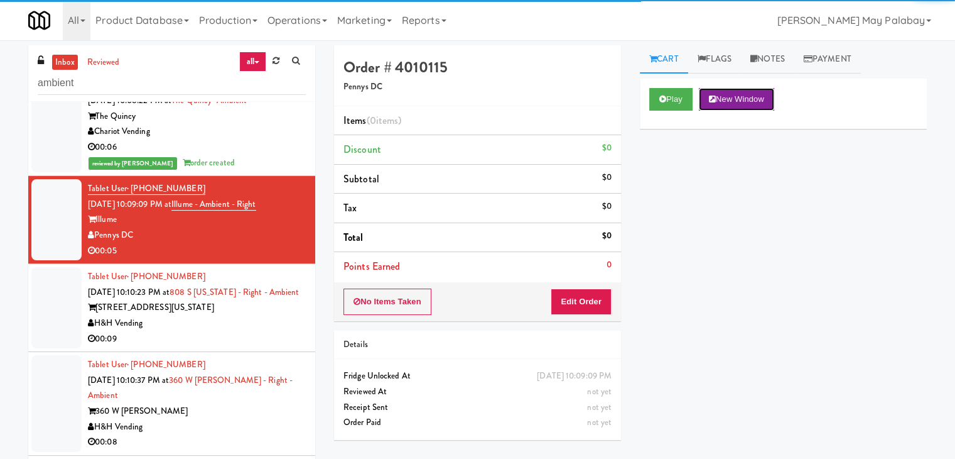
click at [759, 99] on button "New Window" at bounding box center [736, 99] width 75 height 23
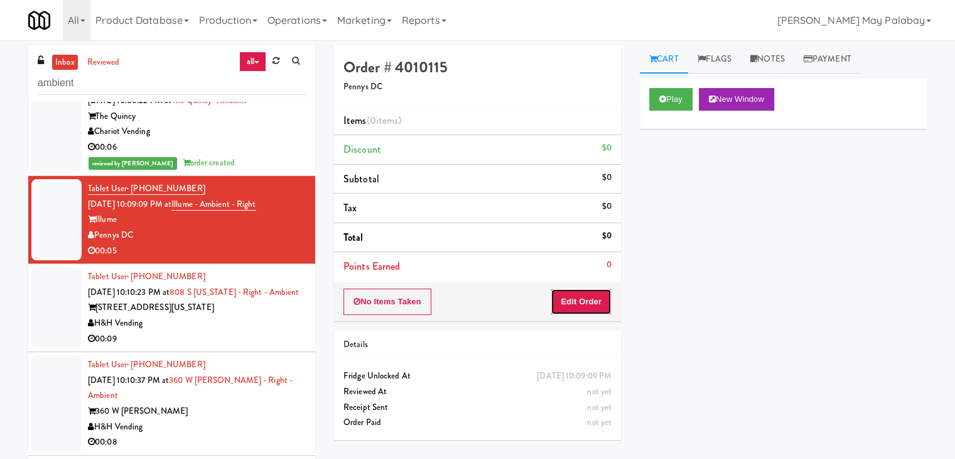
click at [597, 296] on button "Edit Order" at bounding box center [581, 301] width 61 height 26
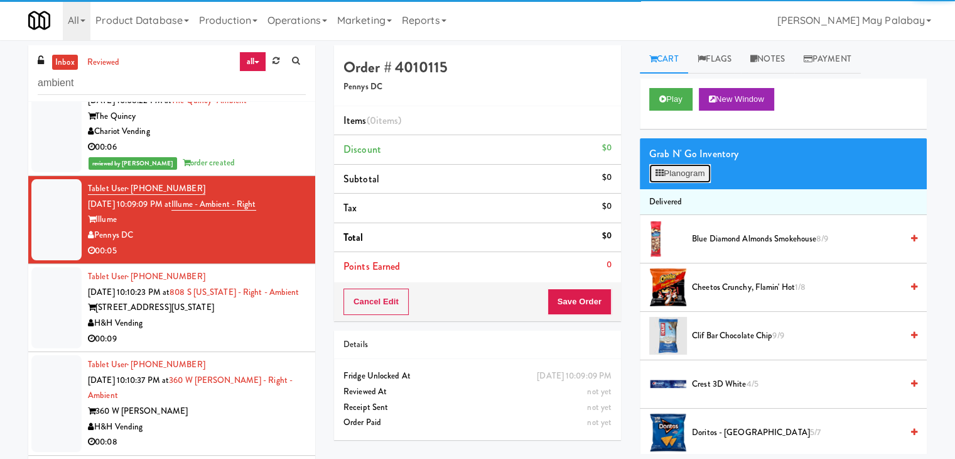
click at [700, 177] on button "Planogram" at bounding box center [681, 173] width 62 height 19
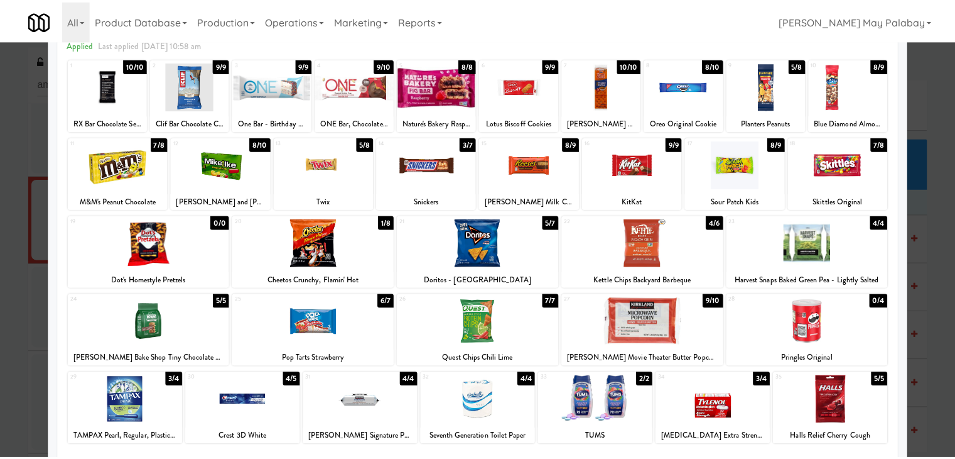
scroll to position [63, 0]
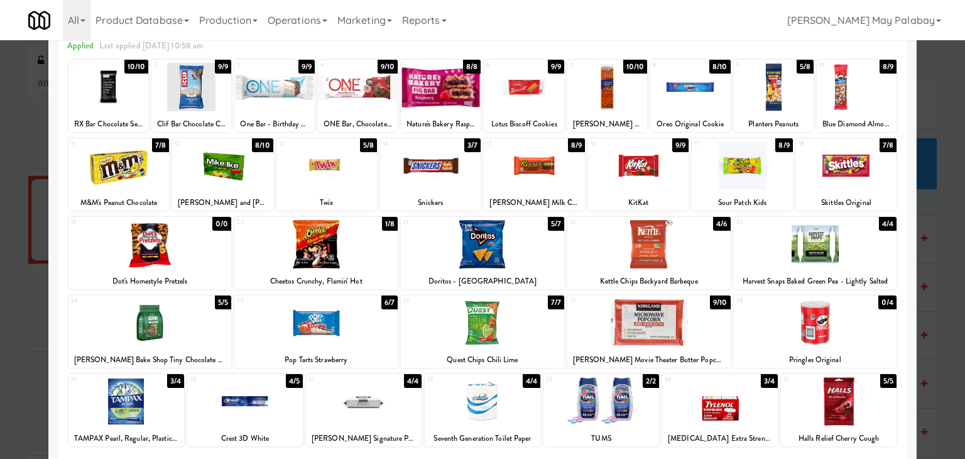
click at [575, 171] on div at bounding box center [534, 165] width 101 height 48
click at [920, 207] on div at bounding box center [482, 229] width 965 height 459
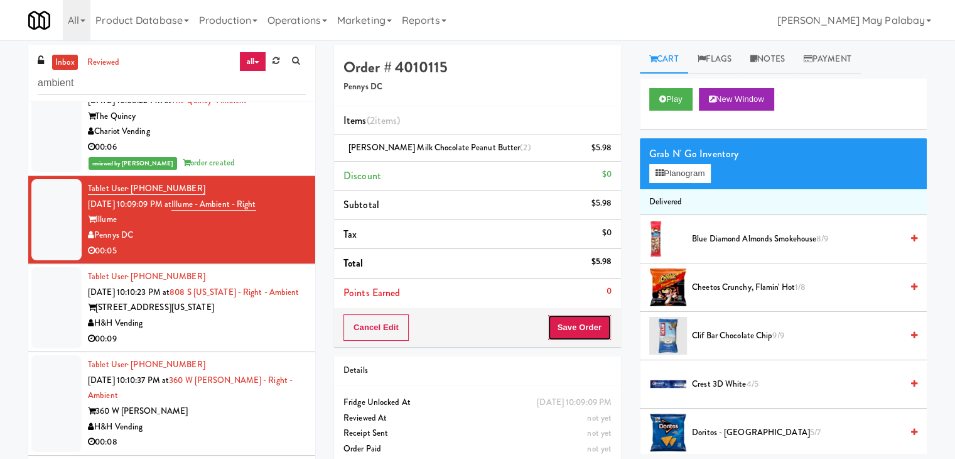
click at [591, 320] on button "Save Order" at bounding box center [580, 327] width 64 height 26
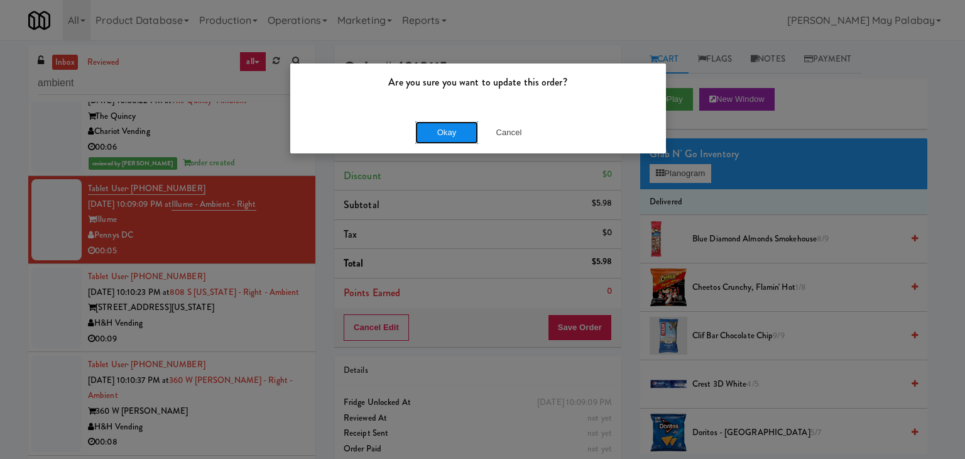
click at [459, 131] on button "Okay" at bounding box center [446, 132] width 63 height 23
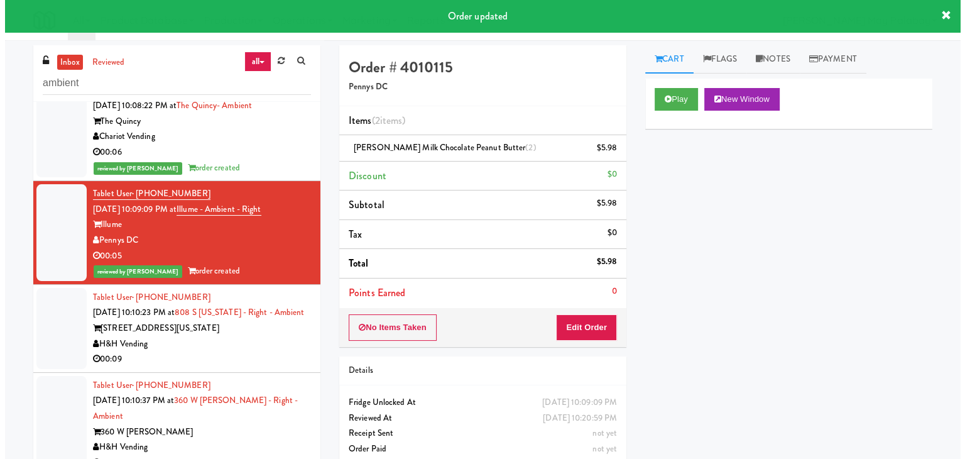
scroll to position [251, 0]
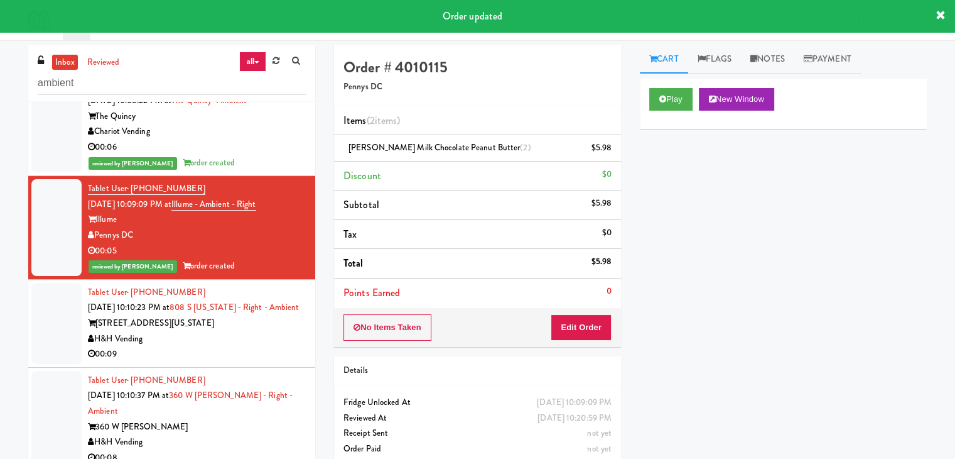
click at [226, 332] on div "H&H Vending" at bounding box center [197, 339] width 218 height 16
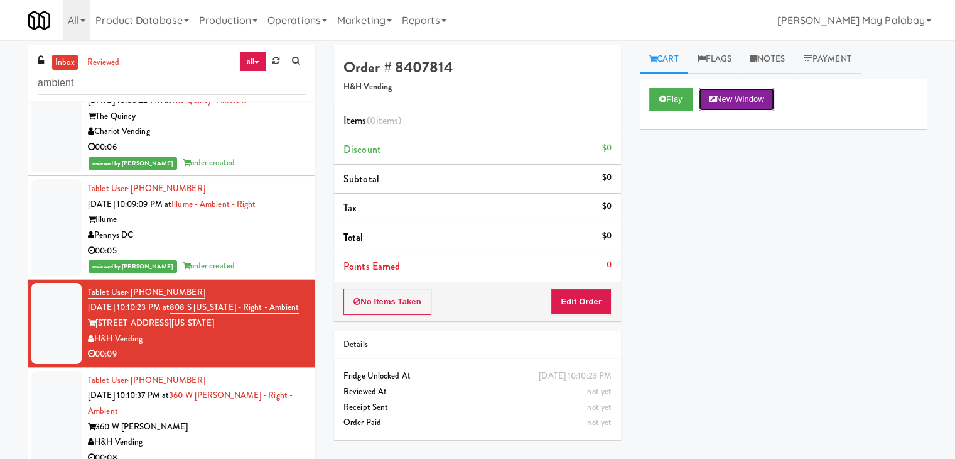
click at [747, 103] on button "New Window" at bounding box center [736, 99] width 75 height 23
click at [588, 306] on button "Edit Order" at bounding box center [581, 301] width 61 height 26
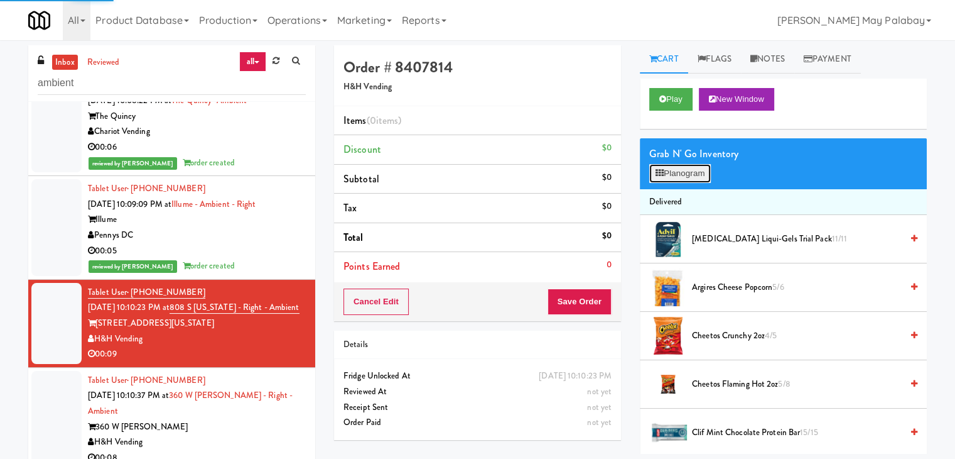
click at [669, 177] on button "Planogram" at bounding box center [681, 173] width 62 height 19
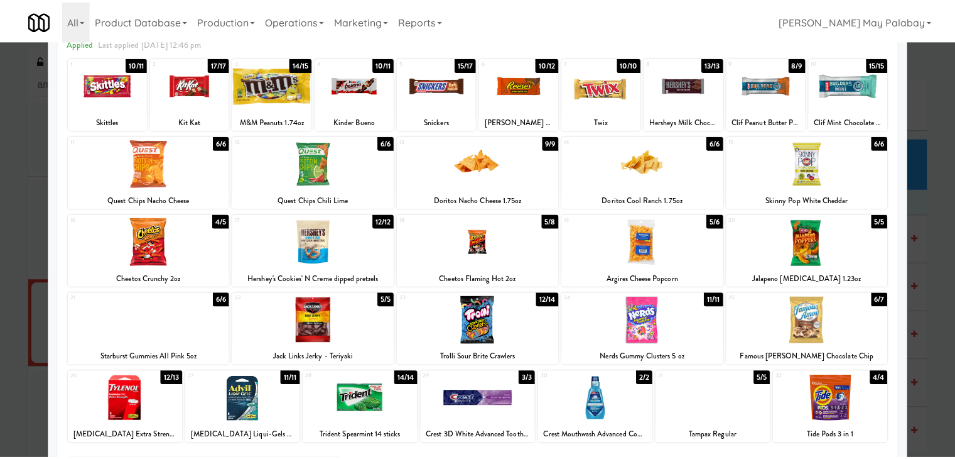
scroll to position [63, 0]
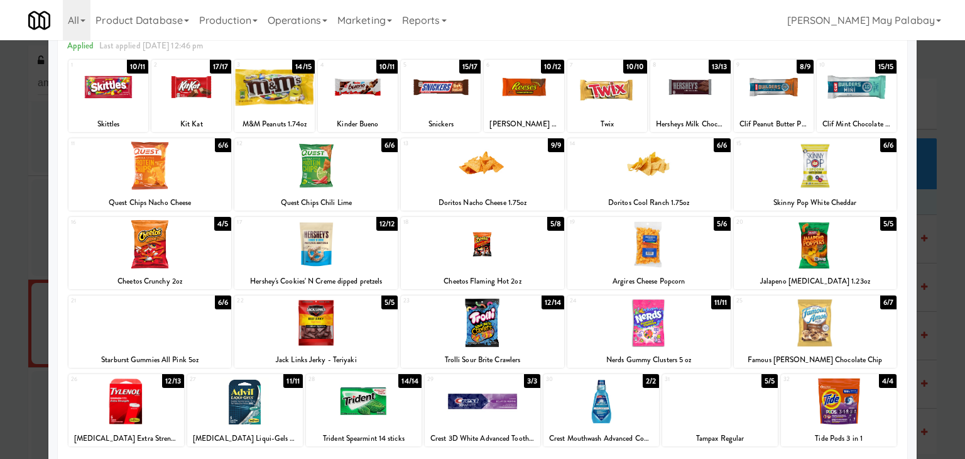
click at [867, 324] on div at bounding box center [815, 322] width 163 height 48
click at [221, 103] on div at bounding box center [191, 87] width 80 height 48
click at [945, 327] on div at bounding box center [482, 229] width 965 height 459
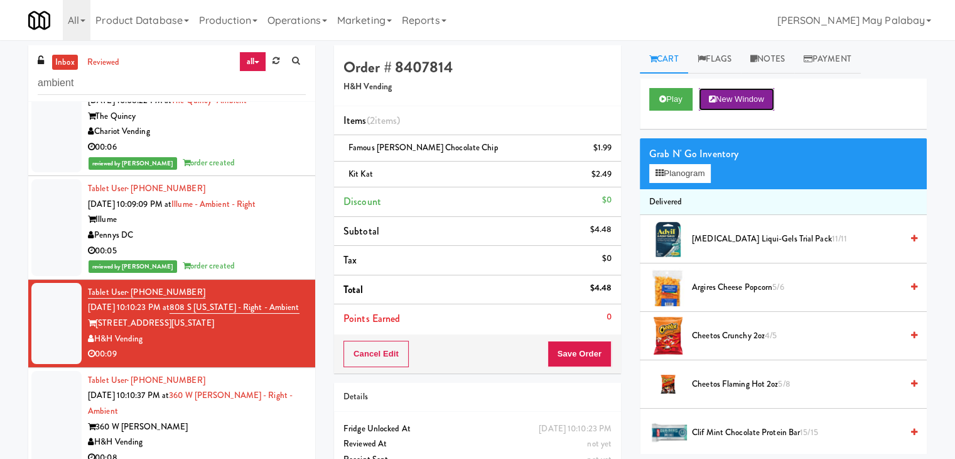
click at [749, 98] on button "New Window" at bounding box center [736, 99] width 75 height 23
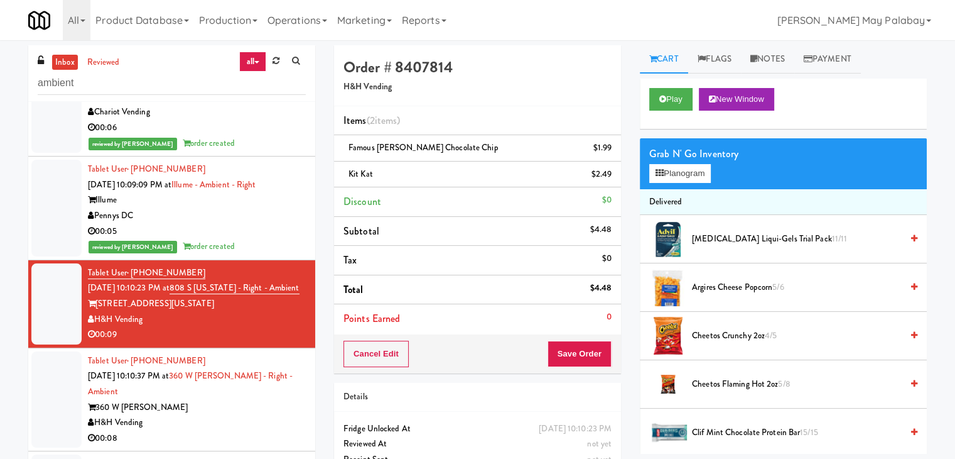
scroll to position [270, 0]
click at [580, 352] on button "Save Order" at bounding box center [580, 353] width 64 height 26
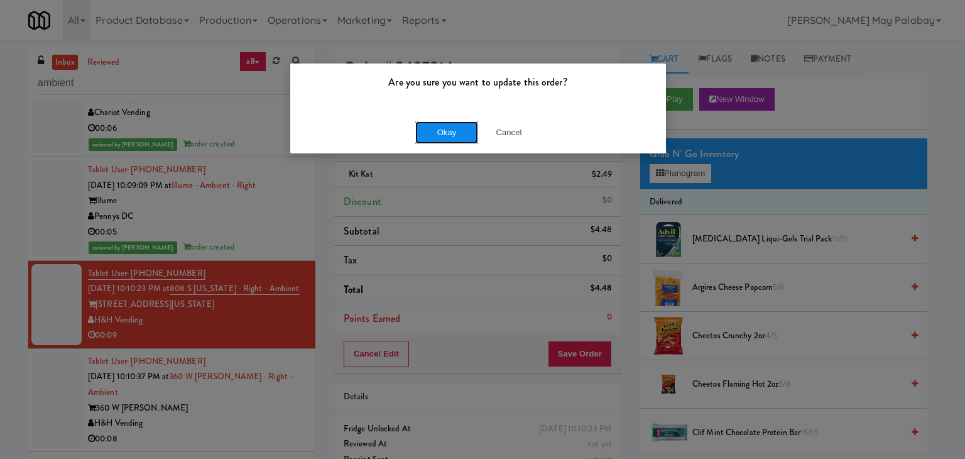
click at [435, 134] on button "Okay" at bounding box center [446, 132] width 63 height 23
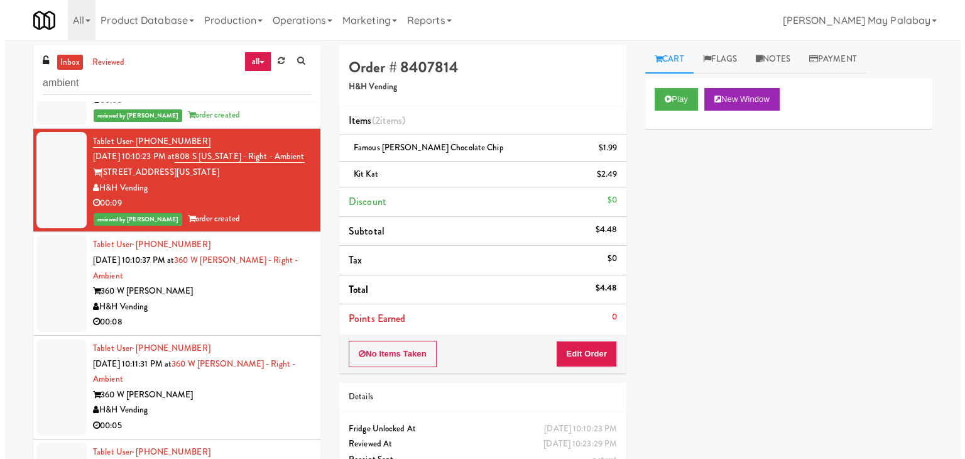
scroll to position [459, 0]
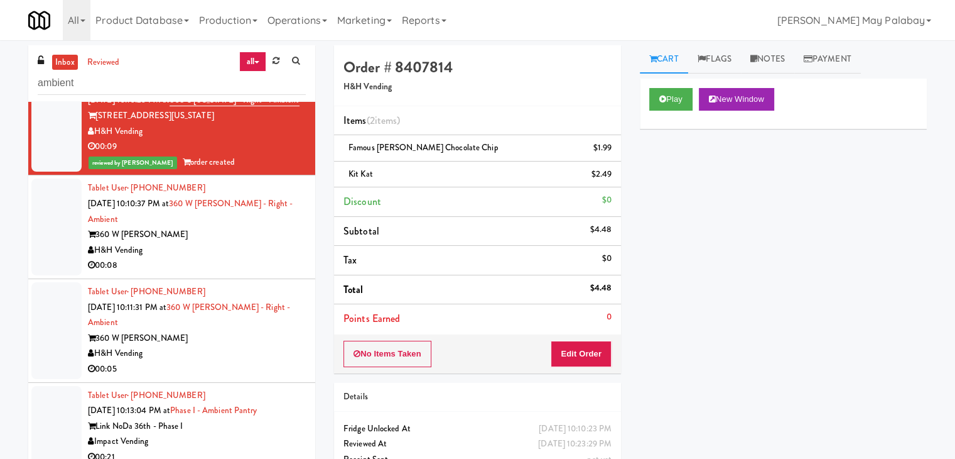
click at [219, 250] on div "H&H Vending" at bounding box center [197, 250] width 218 height 16
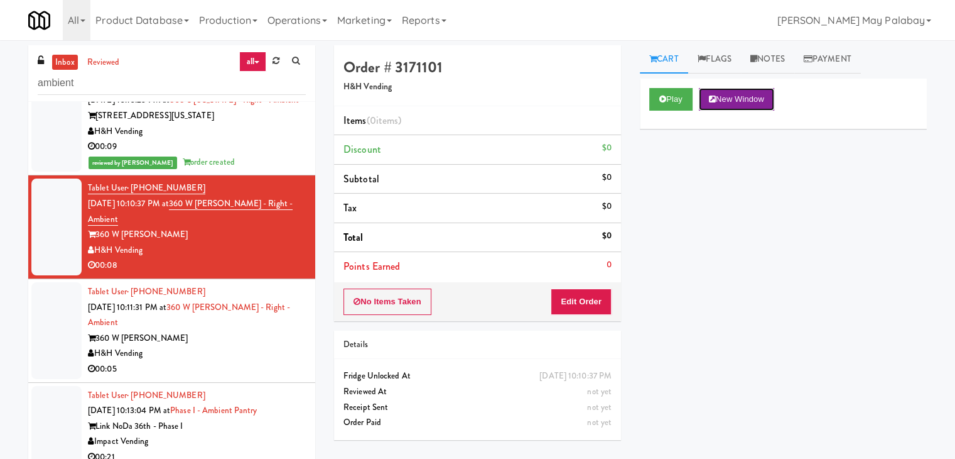
click at [754, 101] on button "New Window" at bounding box center [736, 99] width 75 height 23
click at [580, 305] on button "Edit Order" at bounding box center [581, 301] width 61 height 26
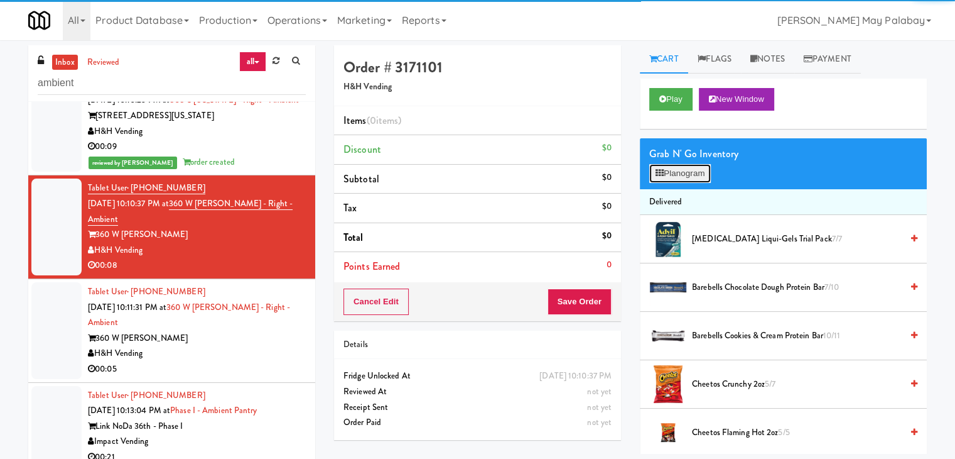
click at [685, 177] on button "Planogram" at bounding box center [681, 173] width 62 height 19
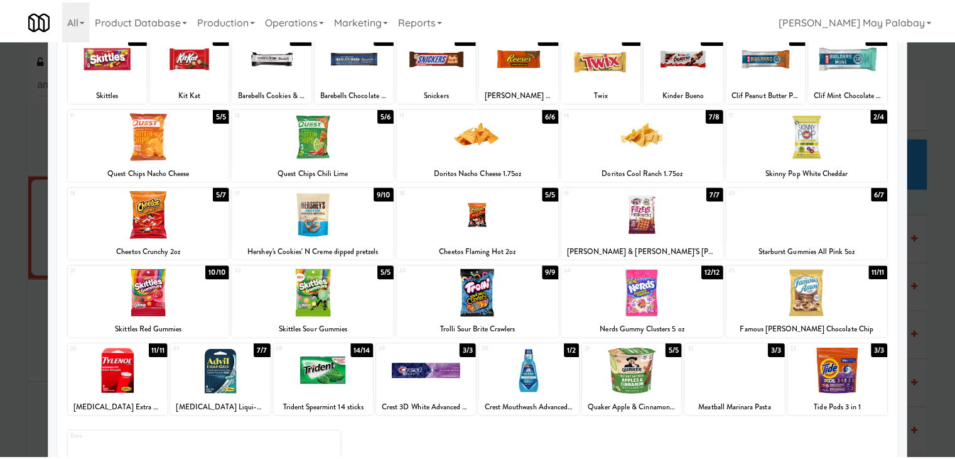
scroll to position [95, 0]
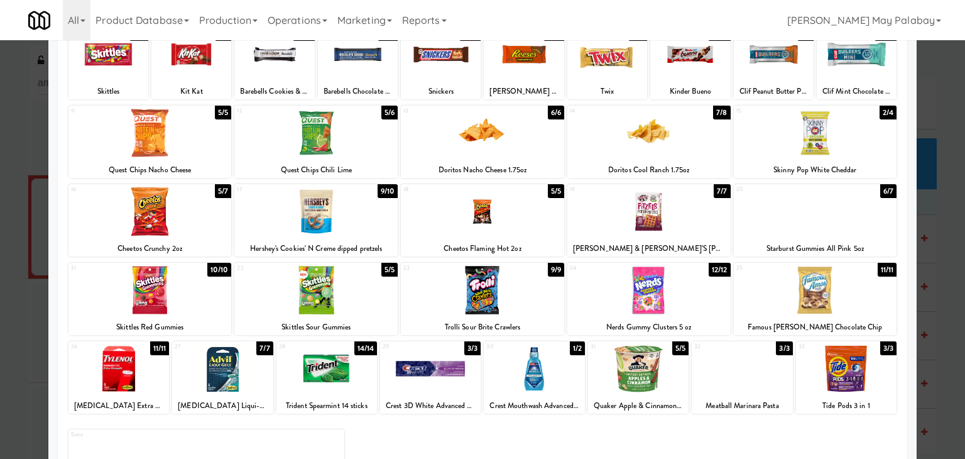
click at [849, 297] on div at bounding box center [815, 290] width 163 height 48
click at [940, 345] on div at bounding box center [482, 229] width 965 height 459
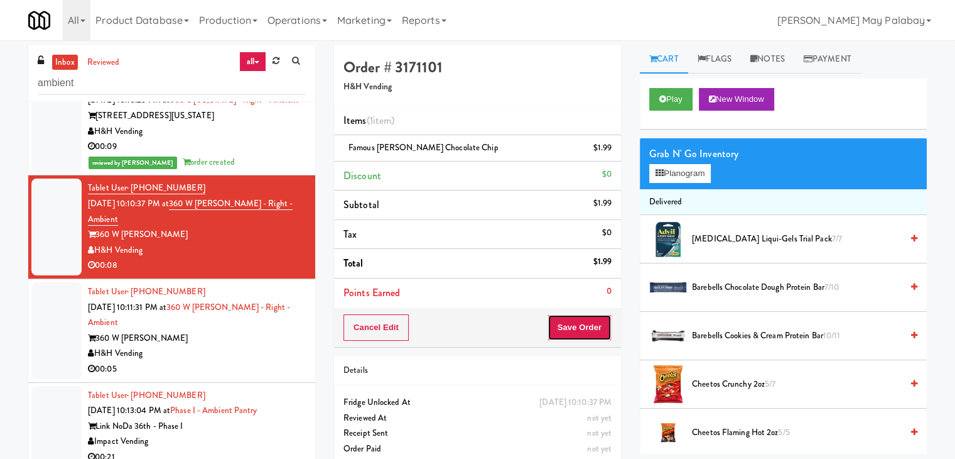
click at [578, 320] on button "Save Order" at bounding box center [580, 327] width 64 height 26
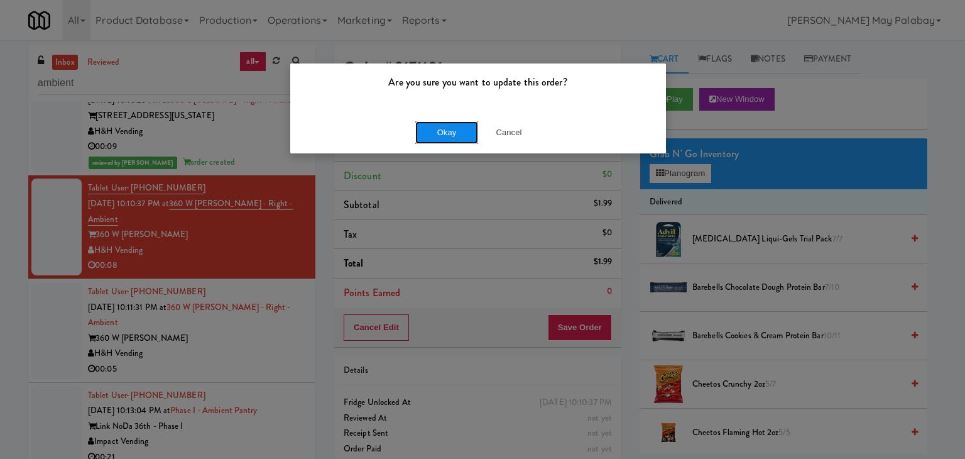
click at [456, 127] on button "Okay" at bounding box center [446, 132] width 63 height 23
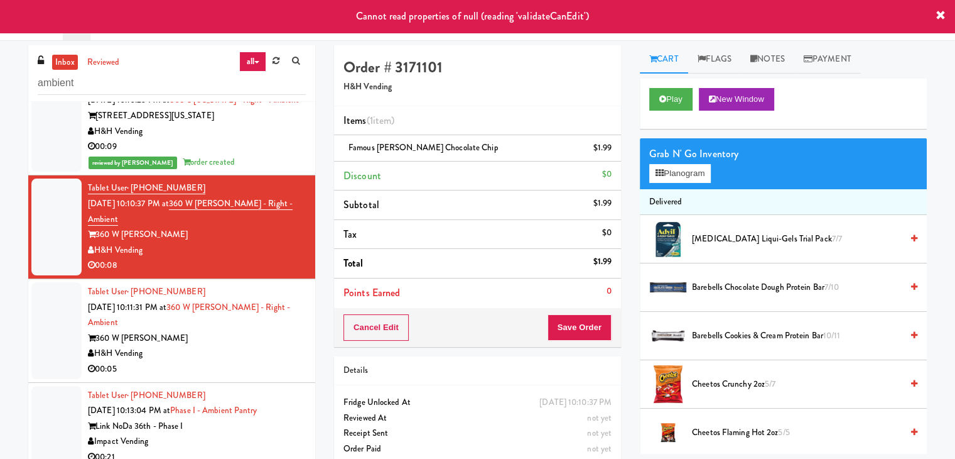
click at [224, 347] on div "H&H Vending" at bounding box center [197, 353] width 218 height 16
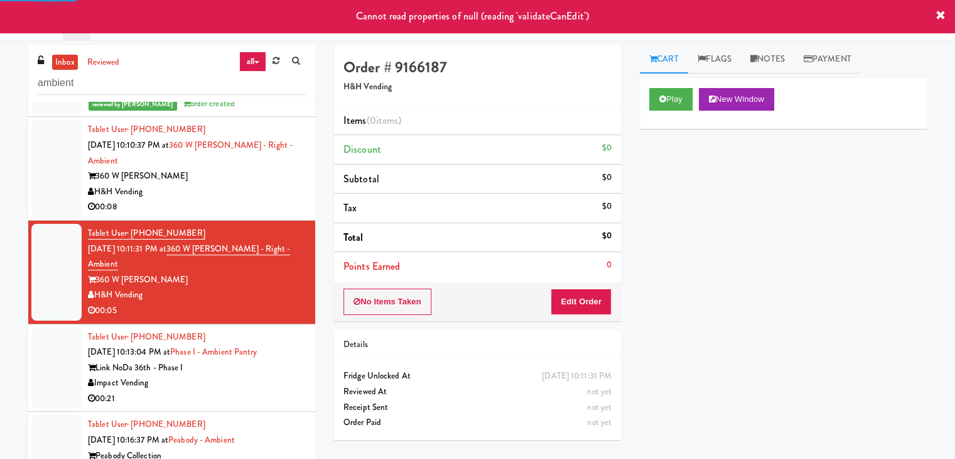
scroll to position [521, 0]
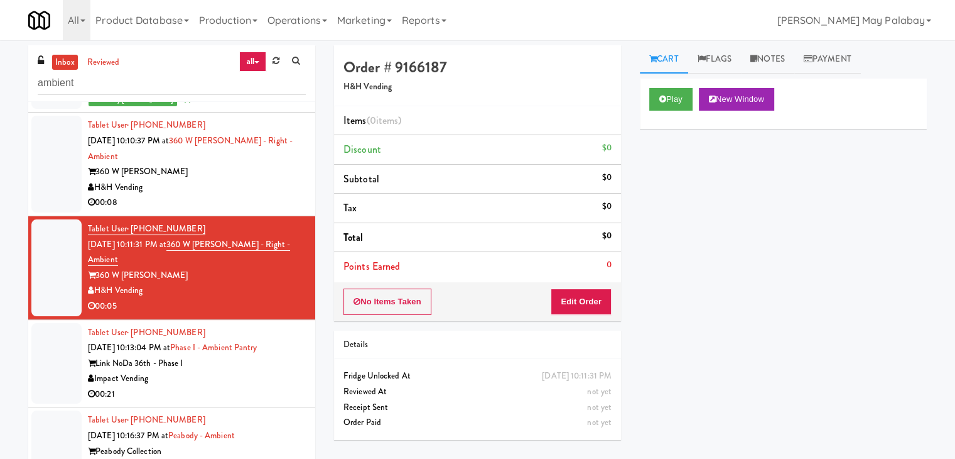
click at [215, 189] on div "H&H Vending" at bounding box center [197, 188] width 218 height 16
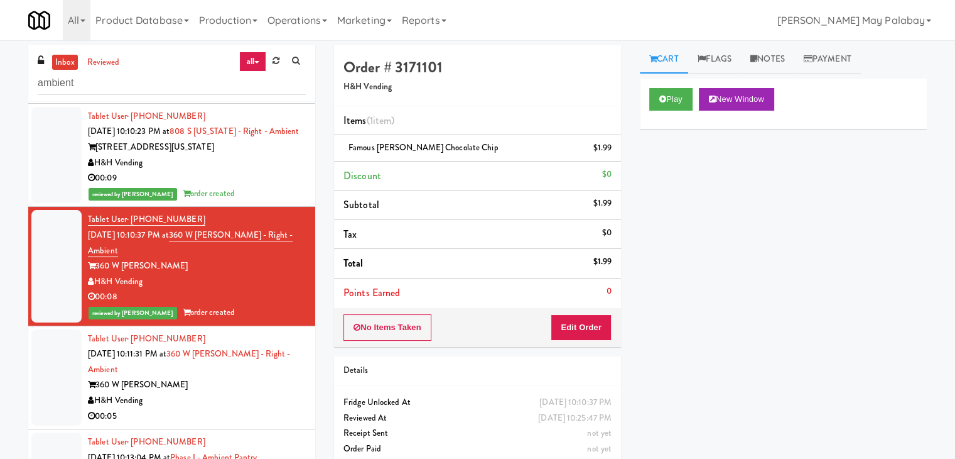
scroll to position [521, 0]
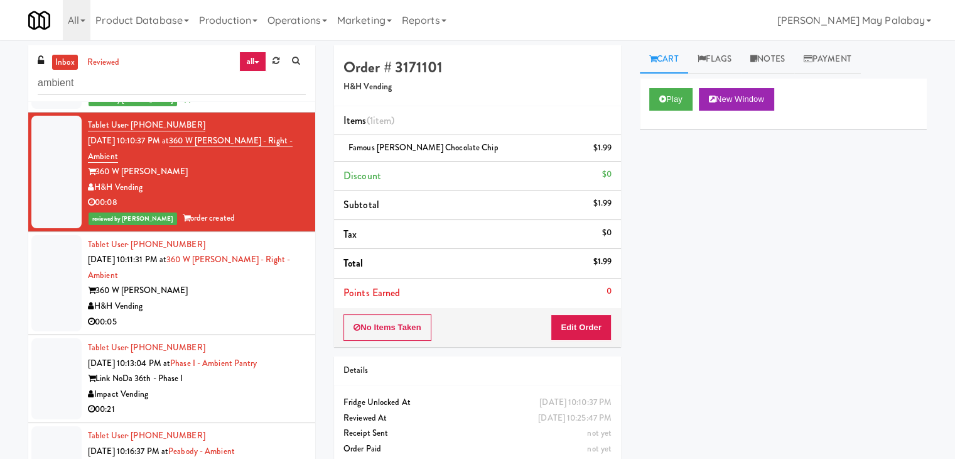
click at [253, 310] on div "H&H Vending" at bounding box center [197, 306] width 218 height 16
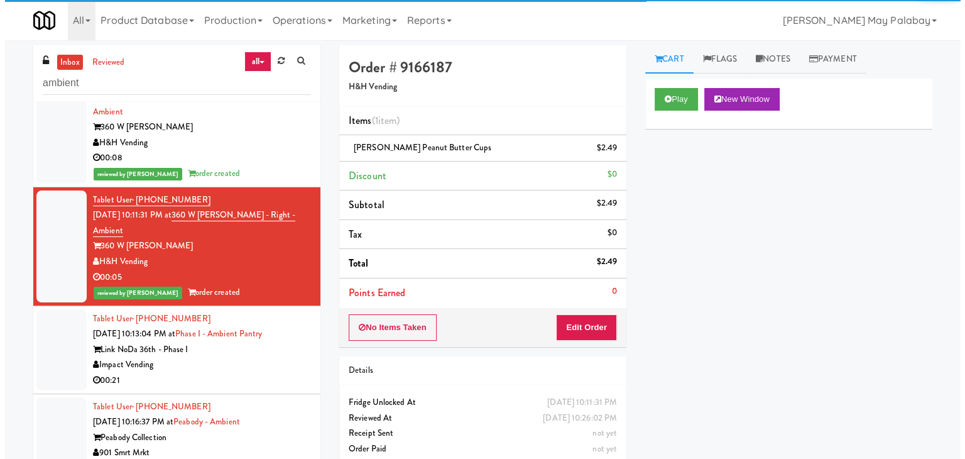
scroll to position [568, 0]
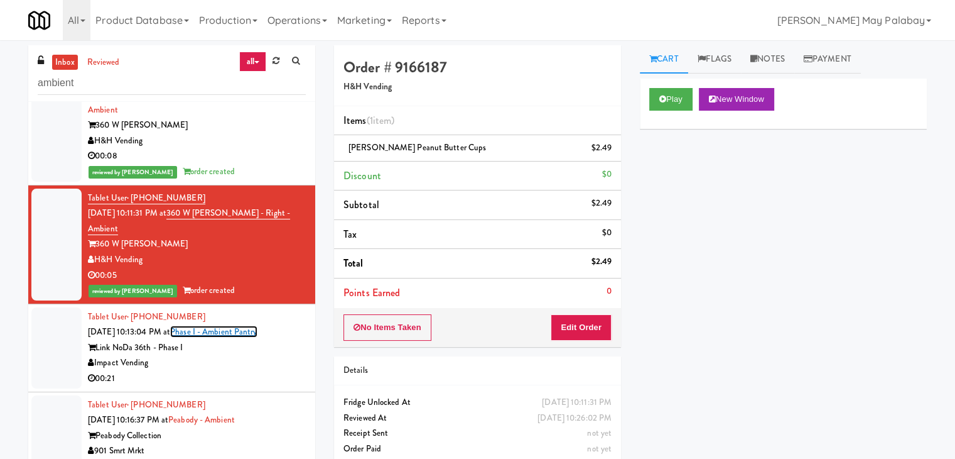
click at [250, 334] on link "Phase I - Ambient Pantry" at bounding box center [213, 331] width 87 height 12
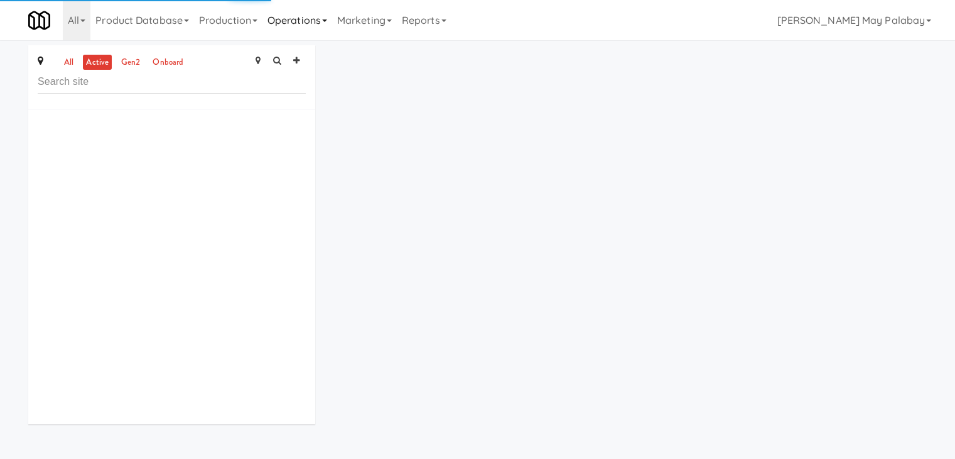
click at [314, 23] on link "Operations" at bounding box center [298, 20] width 70 height 40
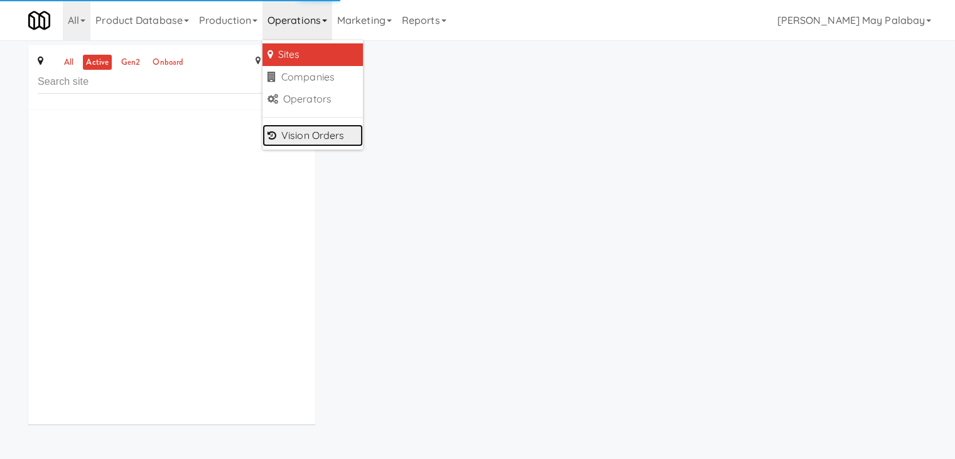
click at [339, 137] on link "Vision Orders" at bounding box center [313, 135] width 101 height 23
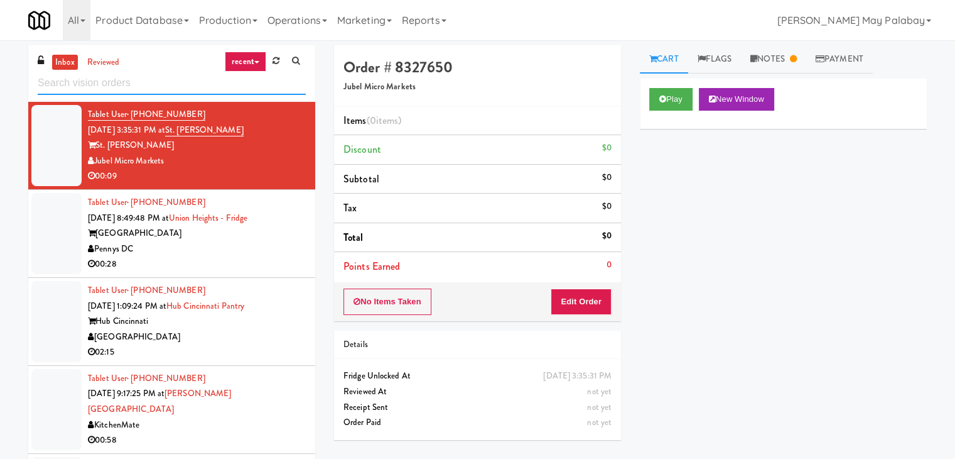
click at [205, 81] on input "text" at bounding box center [172, 83] width 268 height 23
paste input "Vela - Cooler - Left"
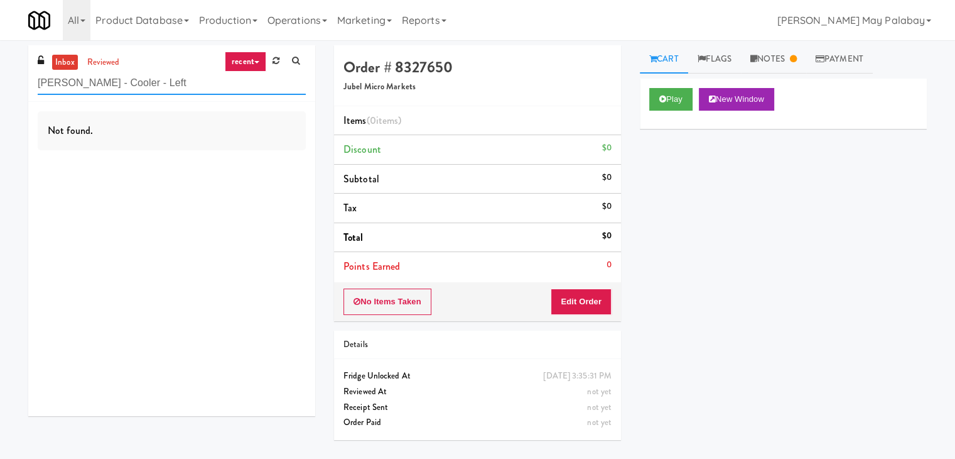
click at [205, 73] on input "Vela - Cooler - Left" at bounding box center [172, 83] width 268 height 23
drag, startPoint x: 168, startPoint y: 83, endPoint x: 13, endPoint y: 77, distance: 155.3
click at [13, 77] on div "inbox reviewed recent all unclear take inventory issue suspicious failed recent…" at bounding box center [477, 249] width 955 height 408
paste input "Pantry - Righ"
drag, startPoint x: 163, startPoint y: 85, endPoint x: 0, endPoint y: 90, distance: 163.4
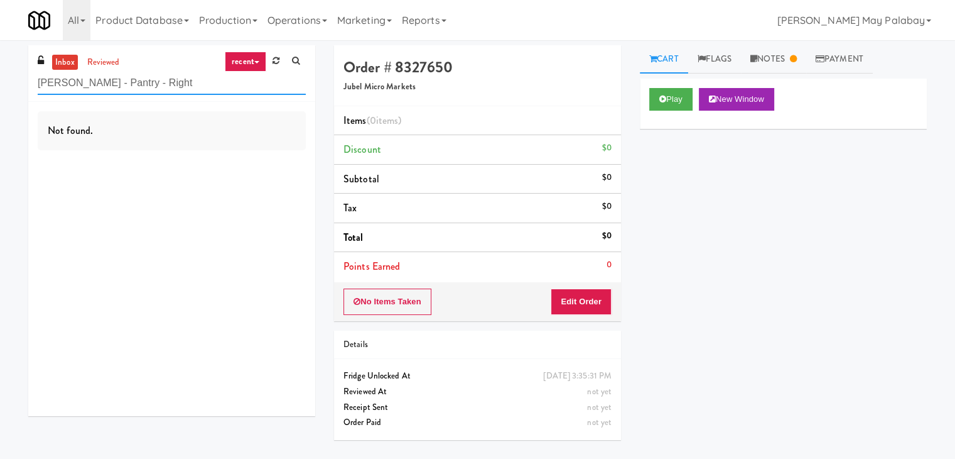
click at [0, 90] on div "inbox reviewed recent all unclear take inventory issue suspicious failed recent…" at bounding box center [477, 249] width 955 height 408
paste input "The Mo - Pantry"
click at [0, 90] on div "inbox reviewed recent all unclear take inventory issue suspicious failed recent…" at bounding box center [477, 249] width 955 height 408
click at [141, 89] on input "The Mo - Pantry" at bounding box center [172, 83] width 268 height 23
drag, startPoint x: 197, startPoint y: 84, endPoint x: 0, endPoint y: 106, distance: 198.5
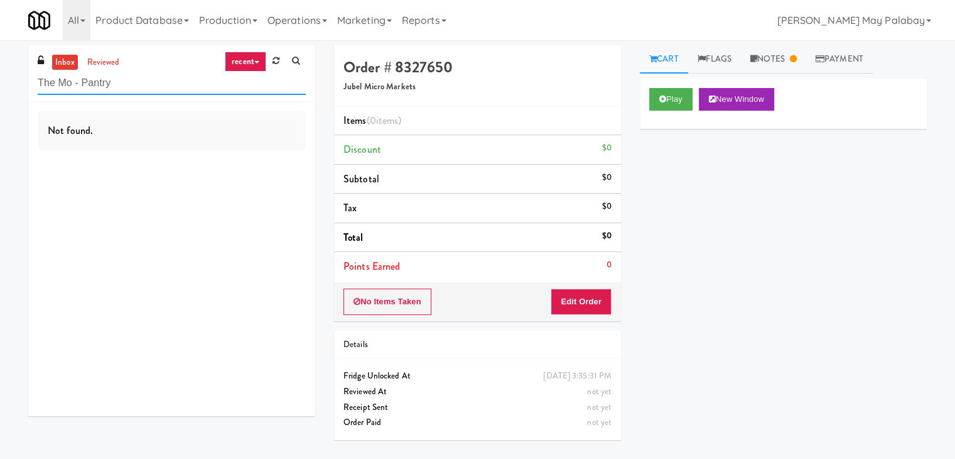
click at [0, 106] on div "inbox reviewed recent all unclear take inventory issue suspicious failed recent…" at bounding box center [477, 249] width 955 height 408
paste input "Bradlee - Ambient - Right"
drag, startPoint x: 193, startPoint y: 83, endPoint x: 0, endPoint y: 96, distance: 193.9
click at [0, 96] on div "inbox reviewed recent all unclear take inventory issue suspicious failed recent…" at bounding box center [477, 249] width 955 height 408
click at [237, 55] on link "recent" at bounding box center [245, 62] width 41 height 20
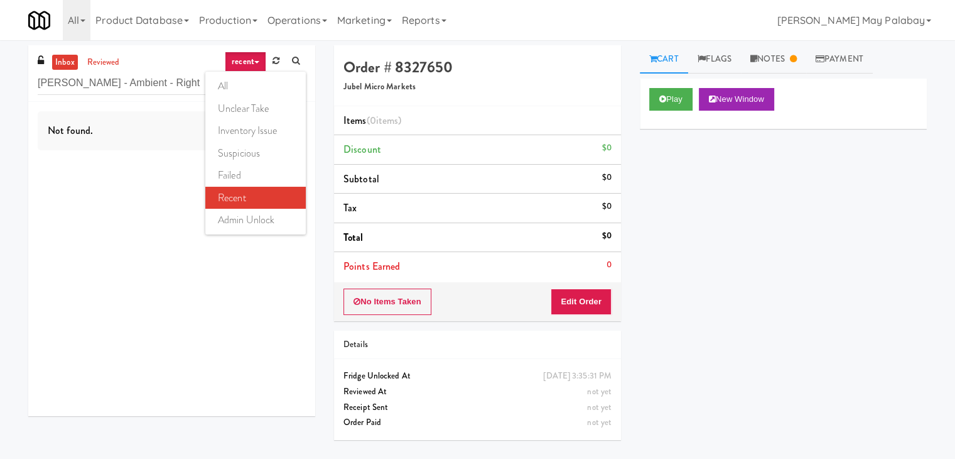
click at [251, 82] on link "all" at bounding box center [255, 86] width 101 height 23
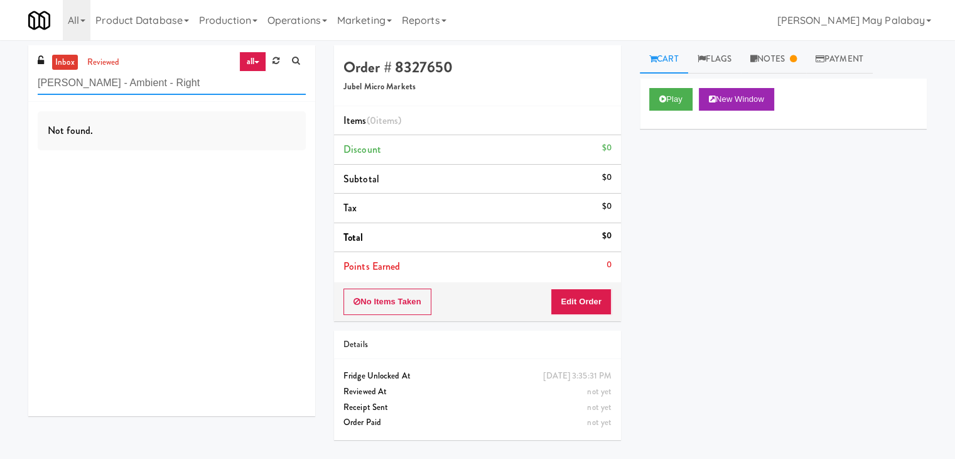
click at [209, 84] on input "Bradlee - Ambient - Right" at bounding box center [172, 83] width 268 height 23
click at [203, 89] on input "Bradlee - Ambient - Right" at bounding box center [172, 83] width 268 height 23
drag, startPoint x: 183, startPoint y: 84, endPoint x: 0, endPoint y: 96, distance: 183.8
click at [0, 96] on div "inbox reviewed all all unclear take inventory issue suspicious failed recent ad…" at bounding box center [477, 249] width 955 height 408
paste input "The Mo - Fridge"
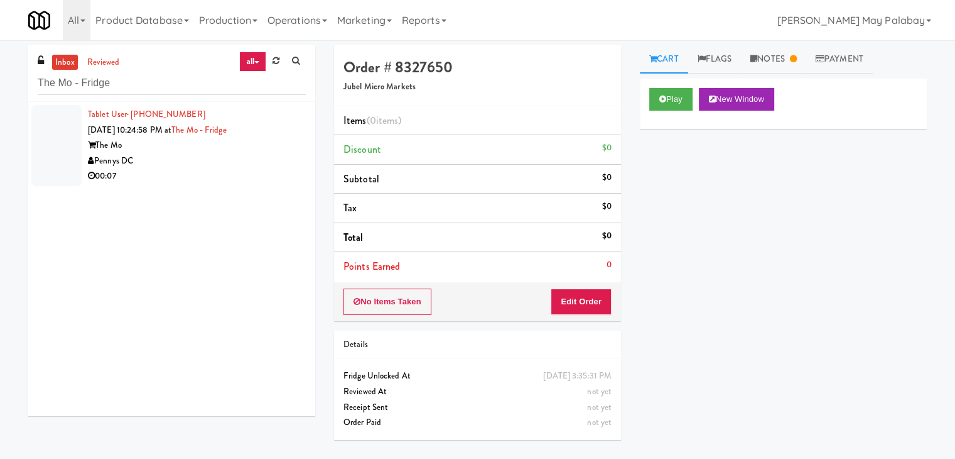
click at [170, 175] on div "00:07" at bounding box center [197, 176] width 218 height 16
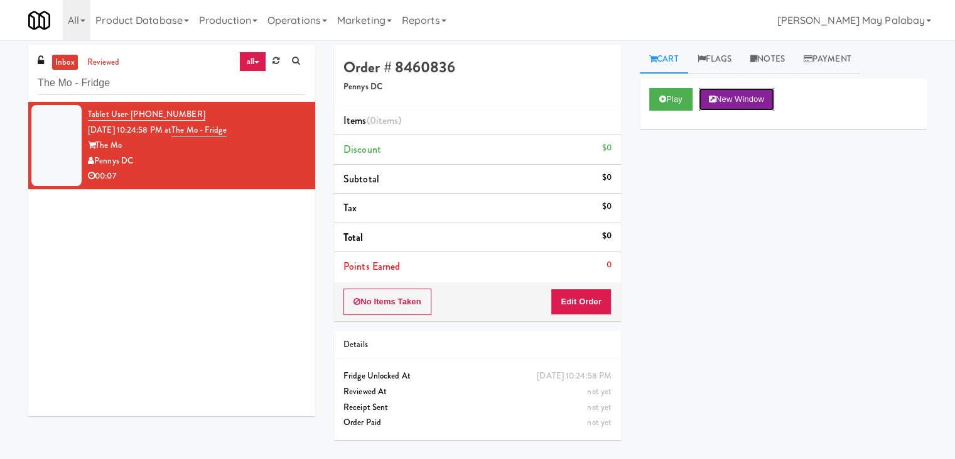
click at [734, 99] on button "New Window" at bounding box center [736, 99] width 75 height 23
click at [571, 304] on button "Edit Order" at bounding box center [581, 301] width 61 height 26
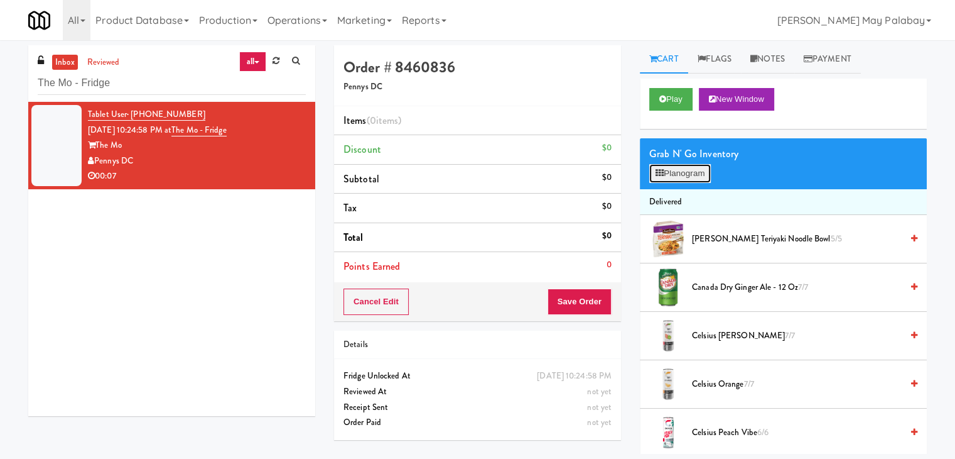
click at [692, 180] on button "Planogram" at bounding box center [681, 173] width 62 height 19
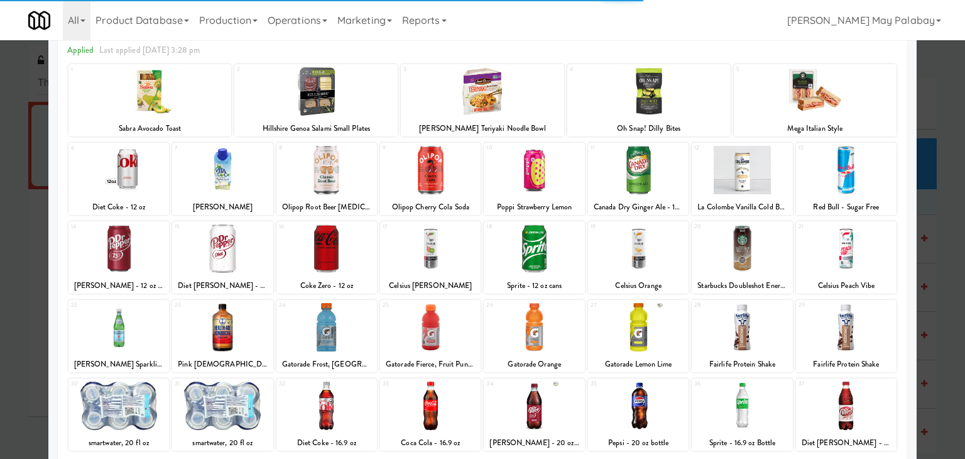
scroll to position [63, 0]
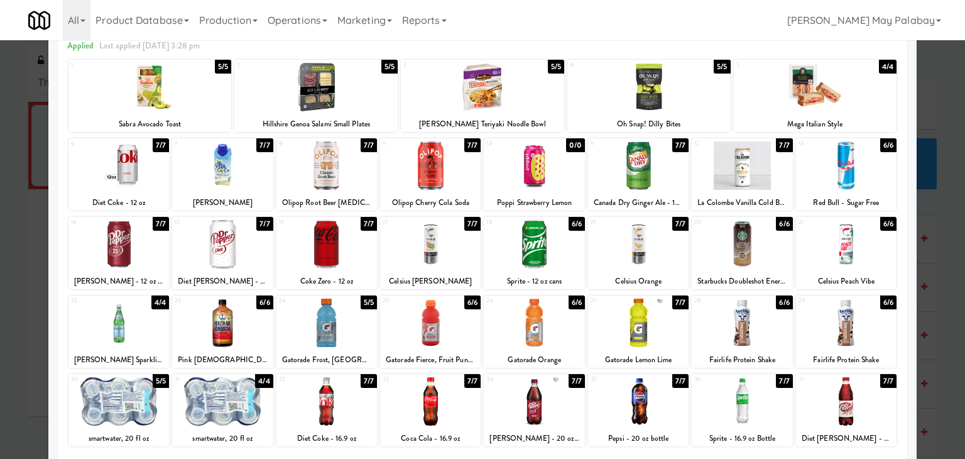
click at [643, 171] on div at bounding box center [638, 165] width 101 height 48
click at [928, 223] on div at bounding box center [482, 229] width 965 height 459
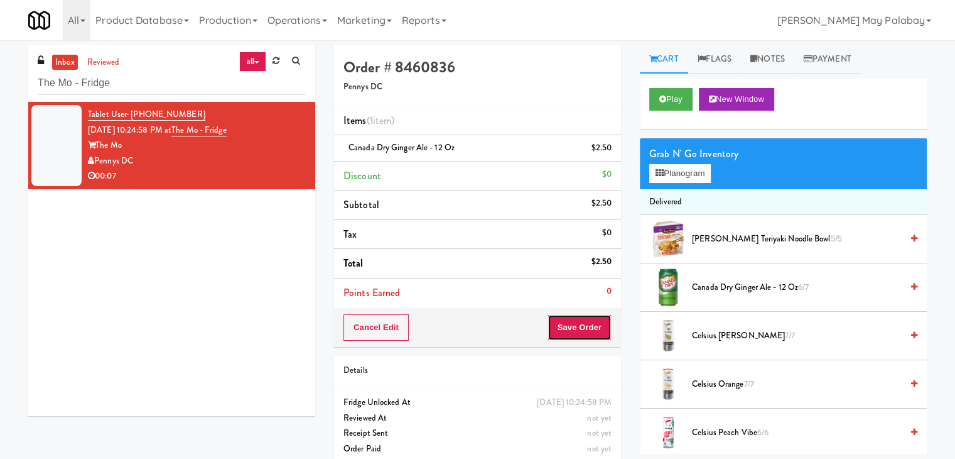
click at [583, 327] on button "Save Order" at bounding box center [580, 327] width 64 height 26
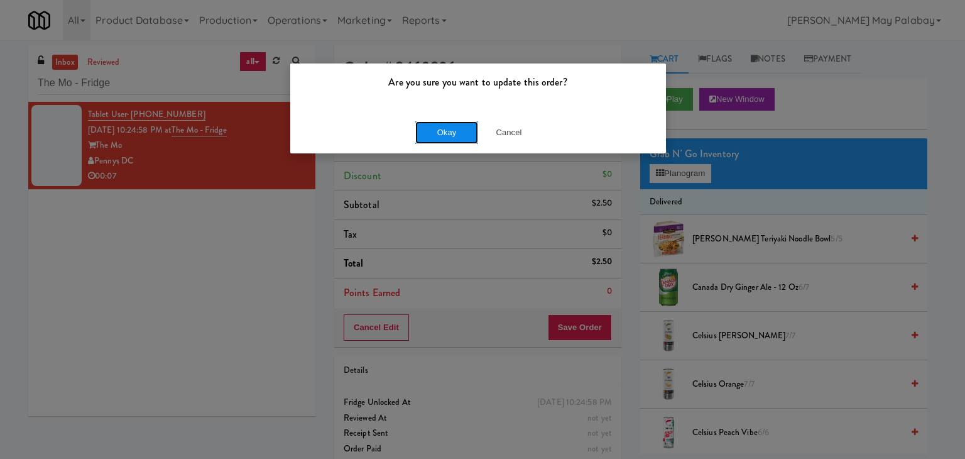
click at [451, 131] on button "Okay" at bounding box center [446, 132] width 63 height 23
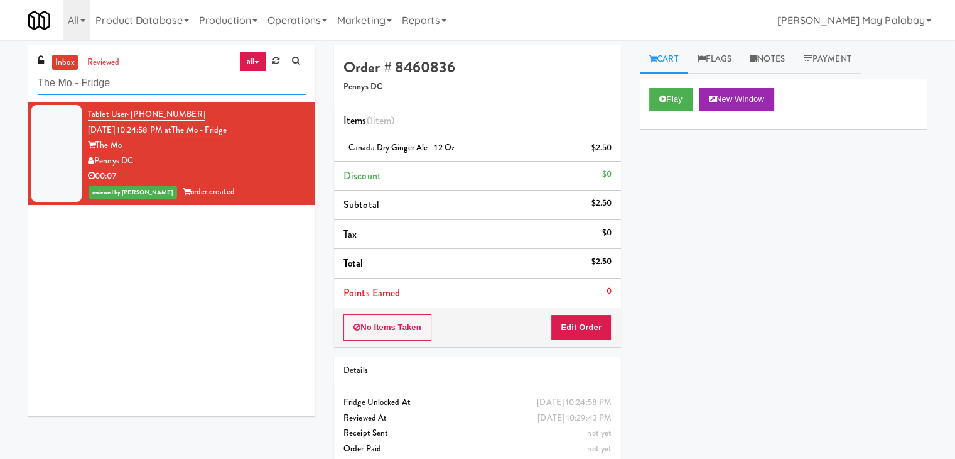
drag, startPoint x: 134, startPoint y: 84, endPoint x: 0, endPoint y: 77, distance: 134.6
click at [0, 84] on div "inbox reviewed all all unclear take inventory issue suspicious failed recent ad…" at bounding box center [477, 260] width 955 height 430
paste input "Park on First - Mailroom 2 - Cooler"
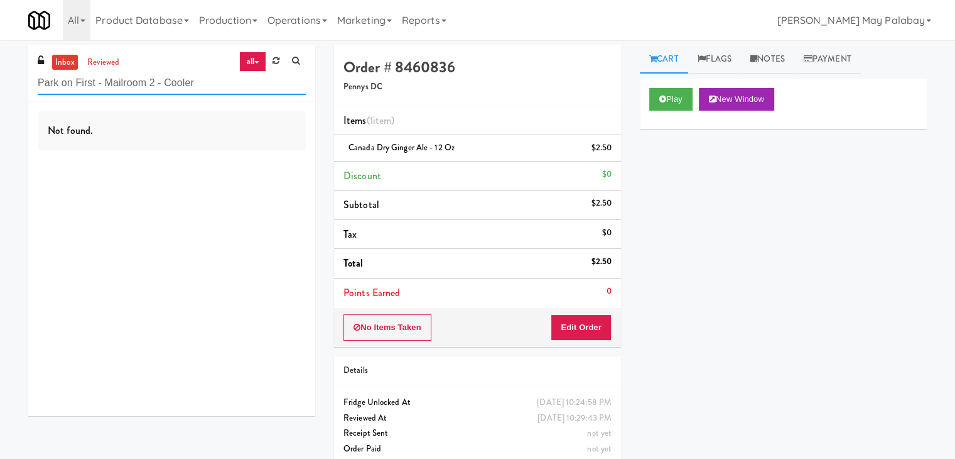
click at [200, 82] on input "Park on First - Mailroom 2 - Cooler" at bounding box center [172, 83] width 268 height 23
drag, startPoint x: 219, startPoint y: 91, endPoint x: 0, endPoint y: 95, distance: 219.3
click at [0, 95] on div "inbox reviewed all all unclear take inventory issue suspicious failed recent ad…" at bounding box center [477, 260] width 955 height 430
paste input "Arden of Warrenville"
click at [244, 91] on input "Arden of Warrenville - Cooler" at bounding box center [172, 83] width 268 height 23
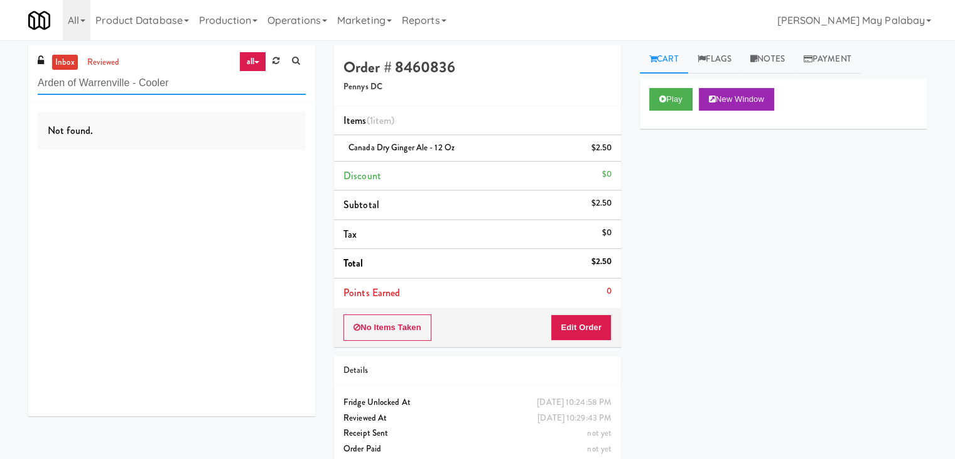
drag, startPoint x: 186, startPoint y: 84, endPoint x: 0, endPoint y: 100, distance: 186.6
click at [0, 100] on div "inbox reviewed all all unclear take inventory issue suspicious failed recent ad…" at bounding box center [477, 260] width 955 height 430
paste input "Park on First - Mailroom 1"
drag, startPoint x: 234, startPoint y: 85, endPoint x: 0, endPoint y: 99, distance: 234.0
click at [0, 99] on div "inbox reviewed all all unclear take inventory issue suspicious failed recent ad…" at bounding box center [477, 260] width 955 height 430
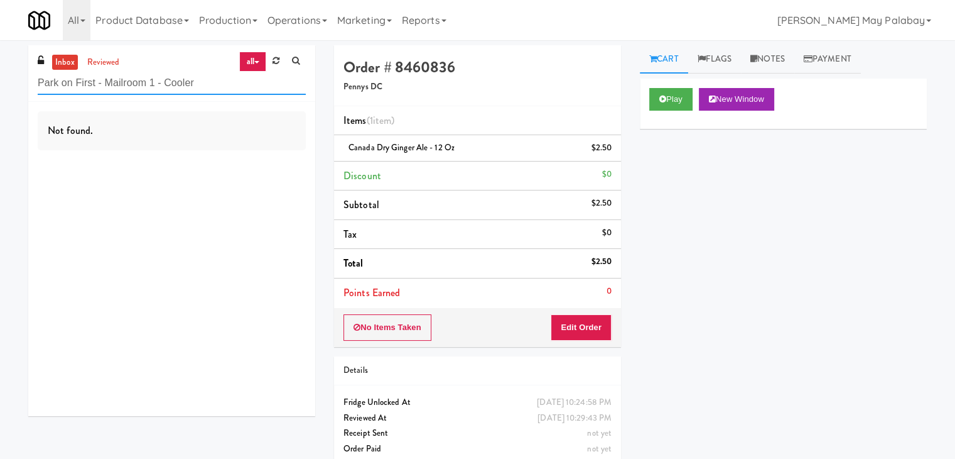
paste input "usic Lounge"
click at [220, 89] on input "Park on First - Music Lounge - Cooler" at bounding box center [172, 83] width 268 height 23
drag, startPoint x: 214, startPoint y: 84, endPoint x: 0, endPoint y: 131, distance: 218.7
click at [0, 131] on div "inbox reviewed all all unclear take inventory issue suspicious failed recent ad…" at bounding box center [477, 260] width 955 height 430
paste input "Rafferty - Cooler - Right"
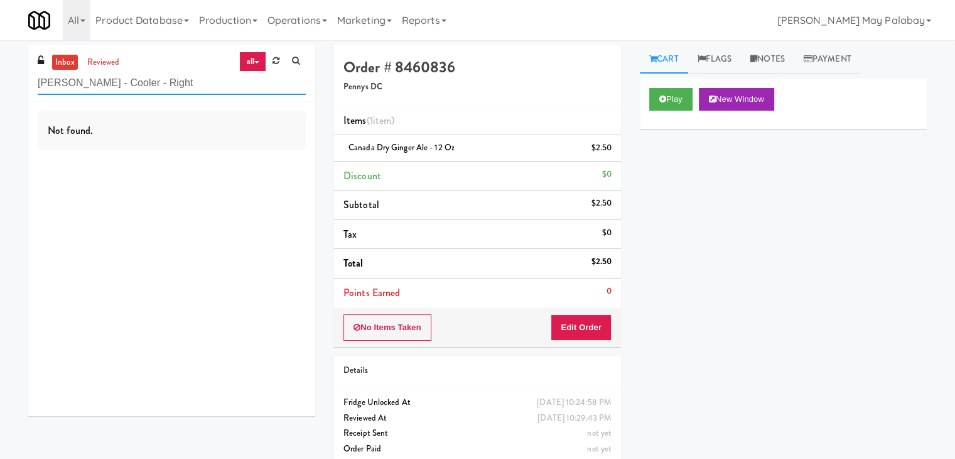
click at [212, 89] on input "Rafferty - Cooler - Right" at bounding box center [172, 83] width 268 height 23
drag, startPoint x: 198, startPoint y: 85, endPoint x: 0, endPoint y: 117, distance: 201.2
click at [0, 117] on div "inbox reviewed all all unclear take inventory issue suspicious failed recent ad…" at bounding box center [477, 260] width 955 height 430
paste input "Anytime Fitness Cooler"
drag, startPoint x: 146, startPoint y: 85, endPoint x: 0, endPoint y: 89, distance: 145.8
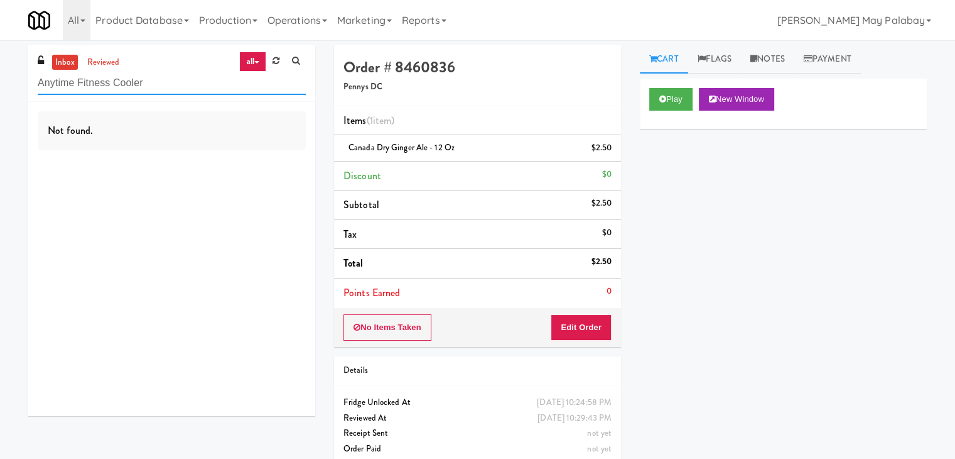
click at [0, 89] on div "inbox reviewed all all unclear take inventory issue suspicious failed recent ad…" at bounding box center [477, 260] width 955 height 430
paste input "Baker - Cooler - Right"
type input "Baker - Cooler - Right"
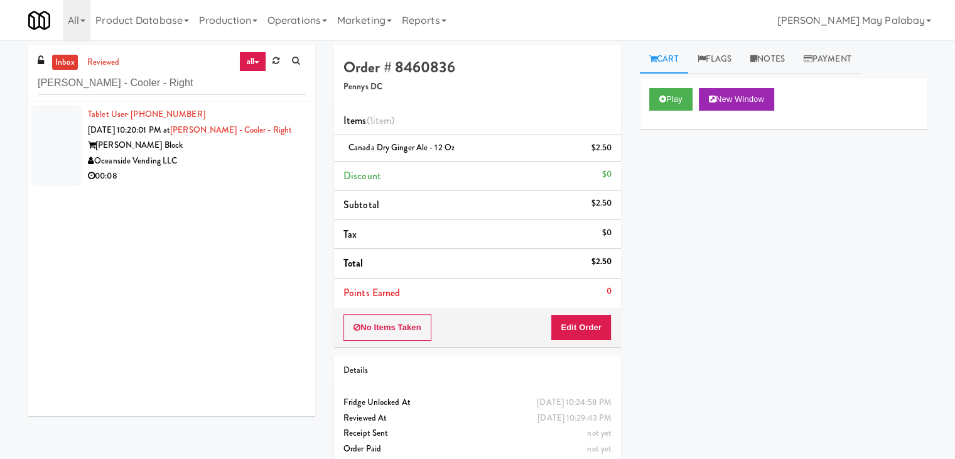
click at [209, 154] on div "Oceanside Vending LLC" at bounding box center [197, 161] width 218 height 16
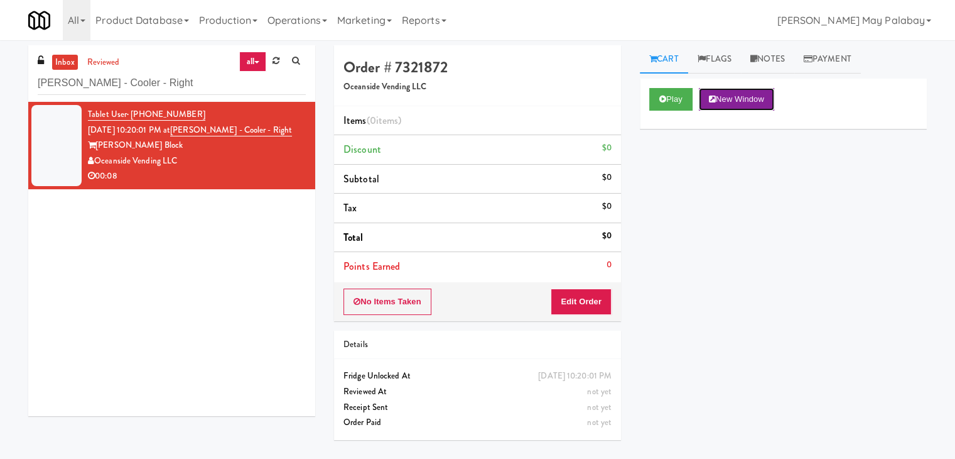
click at [770, 99] on button "New Window" at bounding box center [736, 99] width 75 height 23
click at [572, 290] on button "Edit Order" at bounding box center [581, 301] width 61 height 26
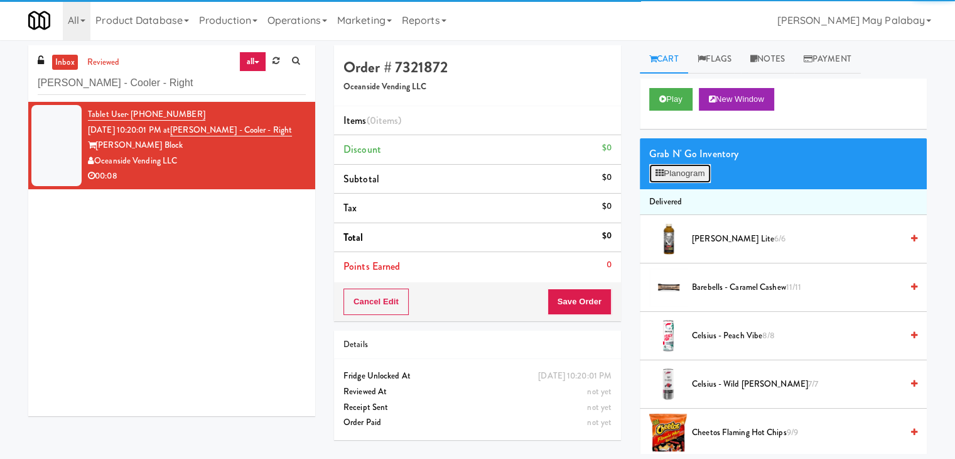
click at [661, 178] on button "Planogram" at bounding box center [681, 173] width 62 height 19
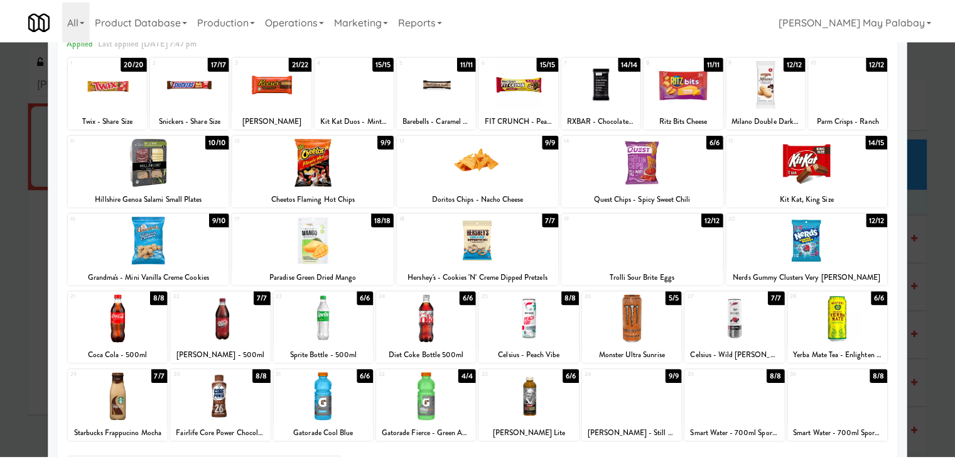
scroll to position [63, 0]
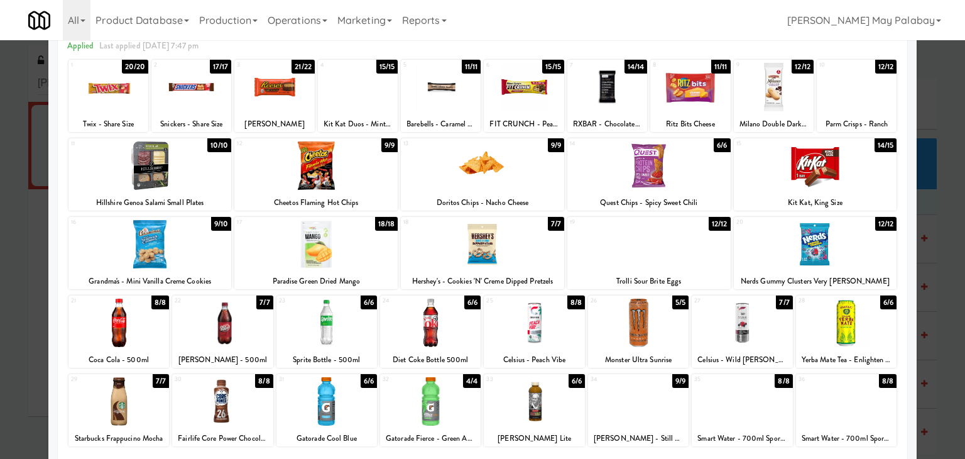
click at [292, 86] on div at bounding box center [274, 87] width 80 height 48
click at [126, 94] on div at bounding box center [108, 87] width 80 height 48
click at [928, 273] on div at bounding box center [482, 229] width 965 height 459
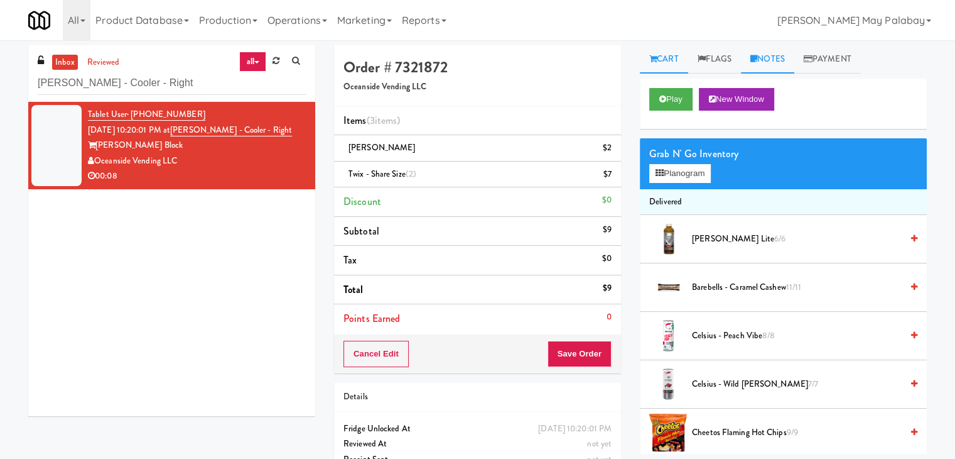
click at [770, 61] on link "Notes" at bounding box center [767, 59] width 53 height 28
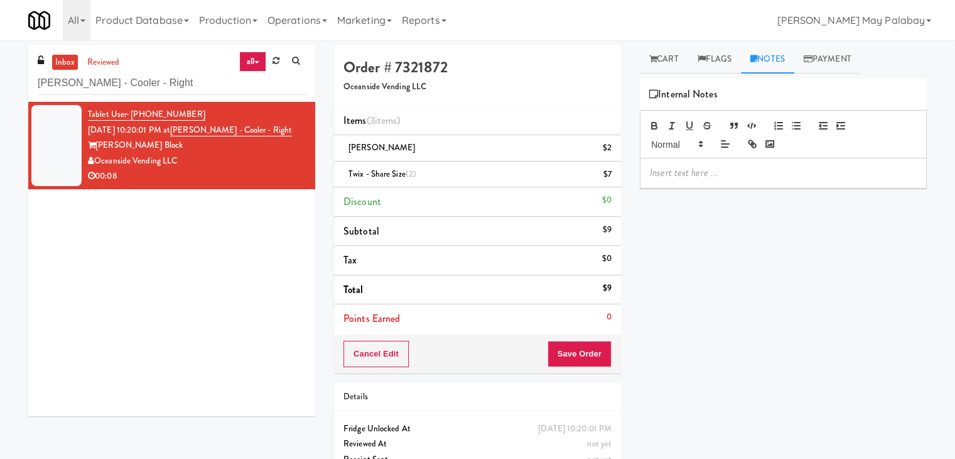
click at [756, 177] on p at bounding box center [783, 173] width 267 height 14
click at [766, 173] on p at bounding box center [783, 173] width 267 height 14
click at [782, 171] on span "Rizza: #DisabledCamera#BottomLeft" at bounding box center [754, 172] width 208 height 14
click at [588, 351] on button "Save Order" at bounding box center [580, 353] width 64 height 26
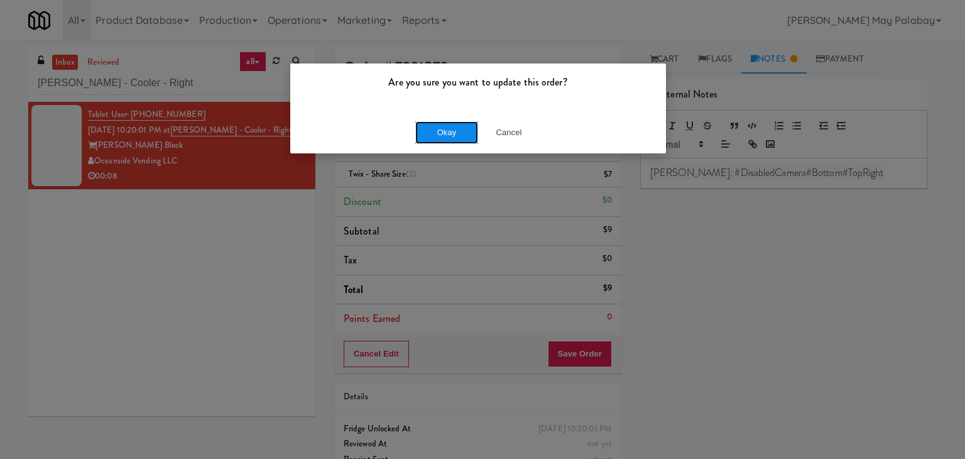
click at [445, 121] on button "Okay" at bounding box center [446, 132] width 63 height 23
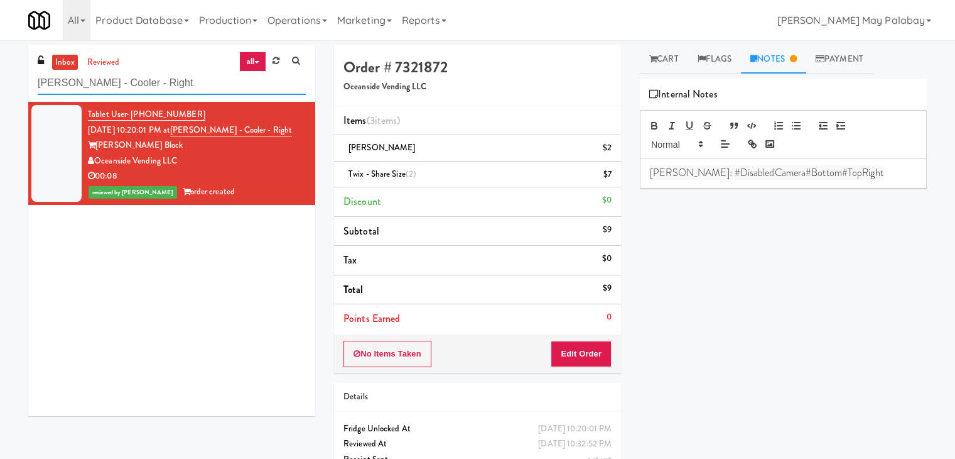
drag, startPoint x: 156, startPoint y: 80, endPoint x: 0, endPoint y: 81, distance: 155.8
click at [0, 81] on div "inbox reviewed all all unclear take inventory issue suspicious failed recent ad…" at bounding box center [477, 273] width 955 height 456
paste input "Gallery 64 - Combo Cooler - Middle"
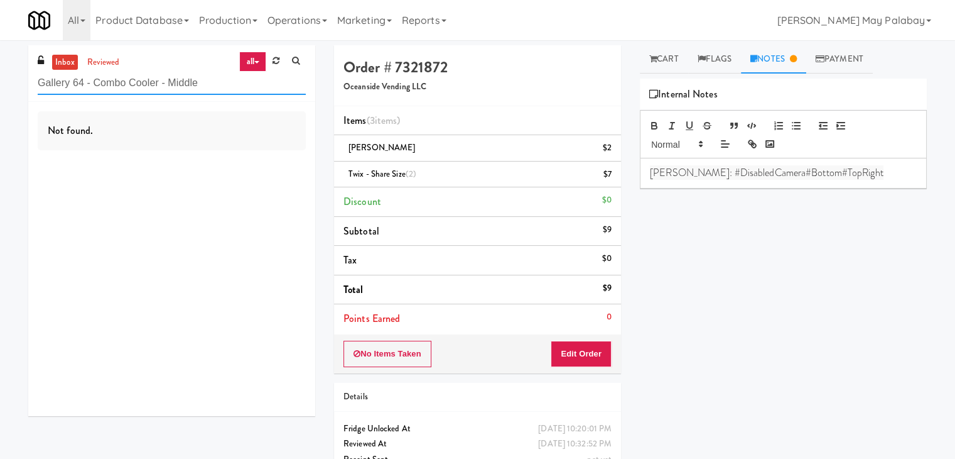
drag, startPoint x: 229, startPoint y: 81, endPoint x: 0, endPoint y: 90, distance: 229.4
click at [0, 90] on div "inbox reviewed all all unclear take inventory issue suspicious failed recent ad…" at bounding box center [477, 273] width 955 height 456
paste input "1331 - Pantry - Right"
drag, startPoint x: 144, startPoint y: 84, endPoint x: 0, endPoint y: 101, distance: 145.5
click at [0, 101] on div "inbox reviewed all all unclear take inventory issue suspicious failed recent ad…" at bounding box center [477, 273] width 955 height 456
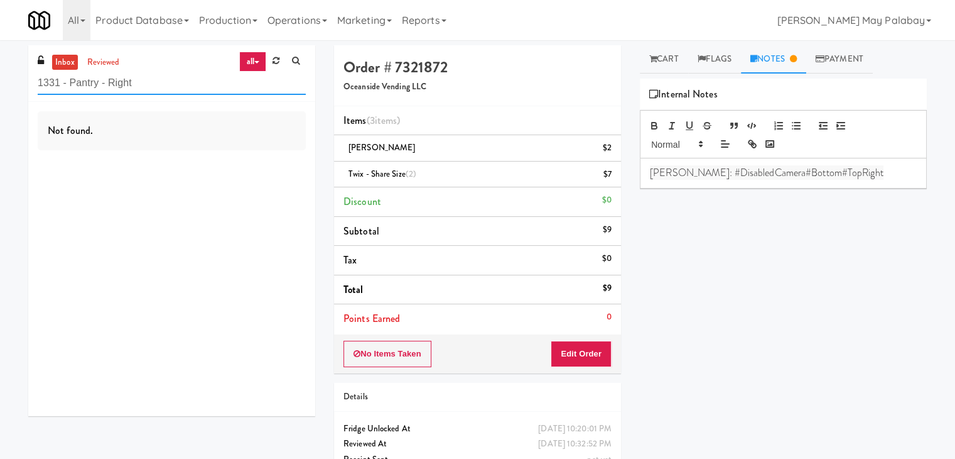
paste input "Upland - Combo Cooler"
drag, startPoint x: 164, startPoint y: 81, endPoint x: 0, endPoint y: 109, distance: 166.3
click at [0, 109] on div "inbox reviewed all all unclear take inventory issue suspicious failed recent ad…" at bounding box center [477, 273] width 955 height 456
paste input "Hub Cincinnati Fridge"
drag, startPoint x: 192, startPoint y: 89, endPoint x: 0, endPoint y: 104, distance: 192.2
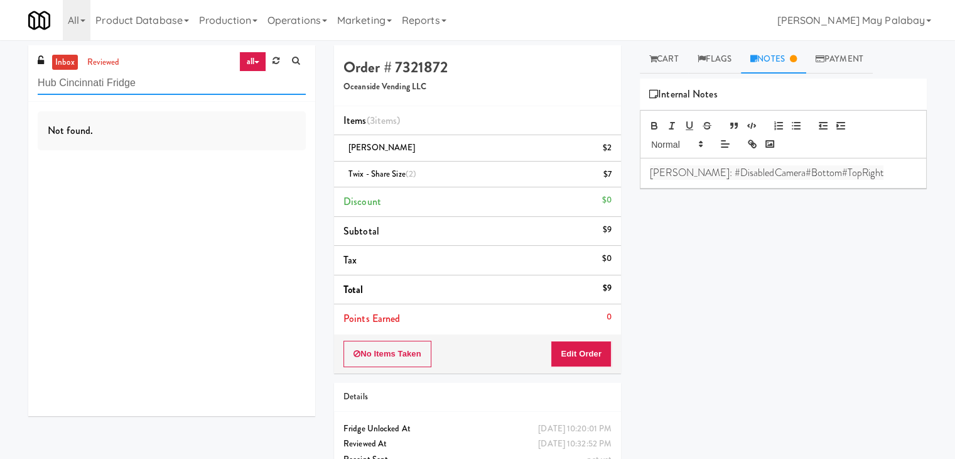
click at [0, 104] on div "inbox reviewed all all unclear take inventory issue suspicious failed recent ad…" at bounding box center [477, 273] width 955 height 456
paste input "The Monarch Combo"
type input "The Monarch Combo"
drag, startPoint x: 140, startPoint y: 83, endPoint x: 18, endPoint y: 98, distance: 123.4
click at [18, 98] on div "inbox reviewed all all unclear take inventory issue suspicious failed recent ad…" at bounding box center [477, 273] width 955 height 456
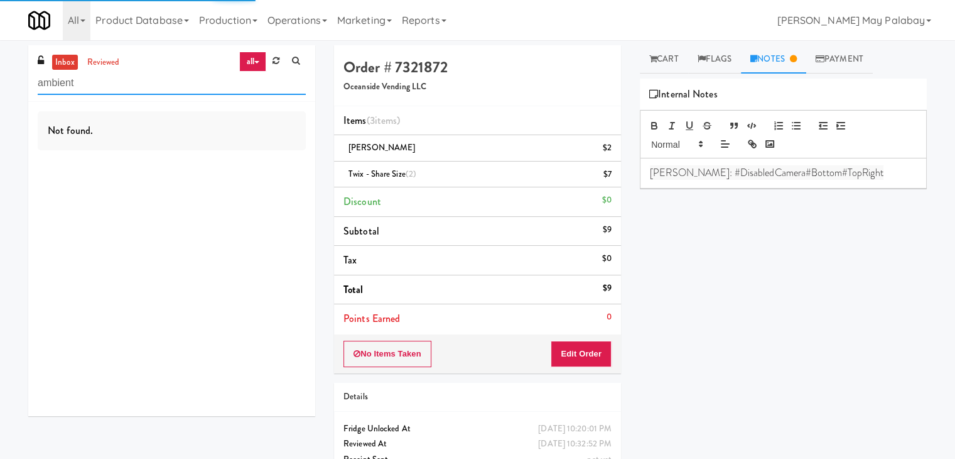
type input "ambient"
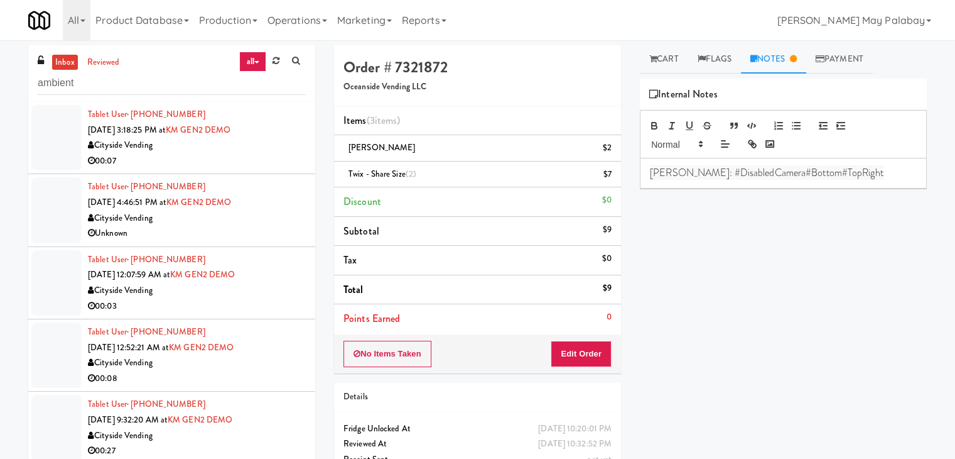
drag, startPoint x: 190, startPoint y: 153, endPoint x: 190, endPoint y: 146, distance: 6.9
click at [190, 151] on div "Tablet User · (516) 554-1766 May 29, 2025 3:18:25 PM at KM GEN2 DEMO Cityside V…" at bounding box center [197, 138] width 218 height 62
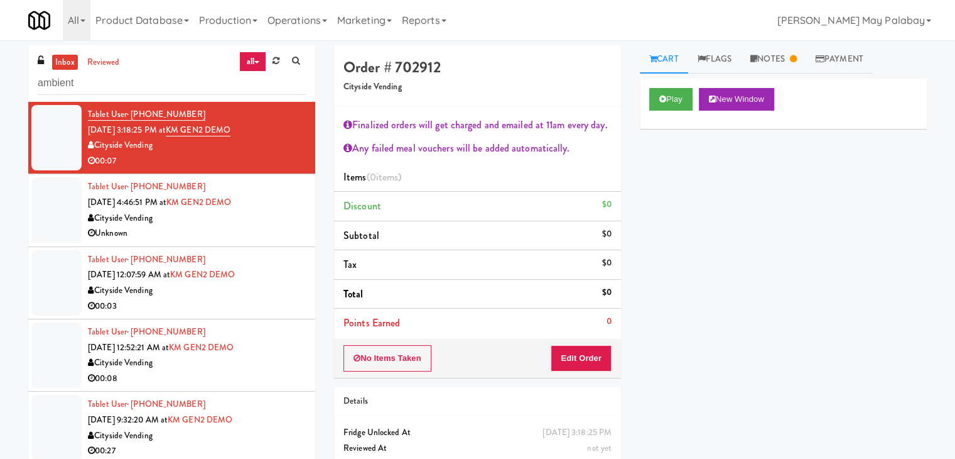
click at [241, 218] on div "Cityside Vending" at bounding box center [197, 218] width 218 height 16
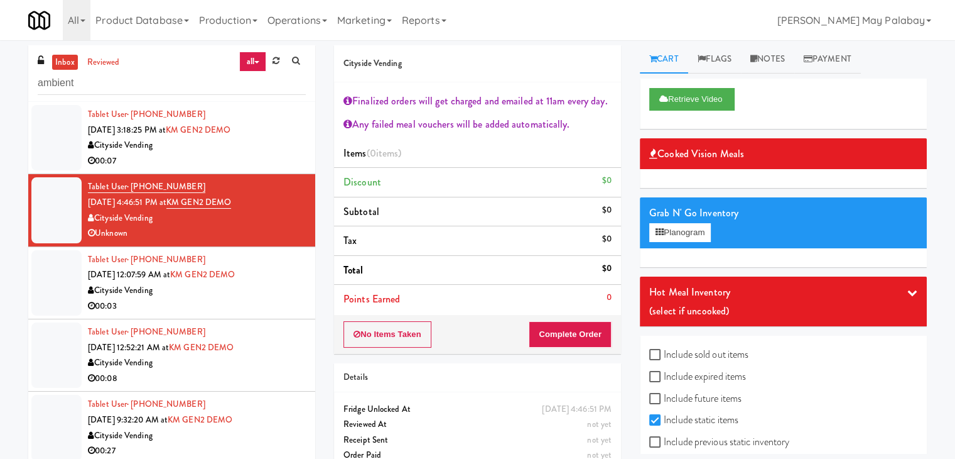
click at [155, 283] on div "Cityside Vending" at bounding box center [197, 291] width 218 height 16
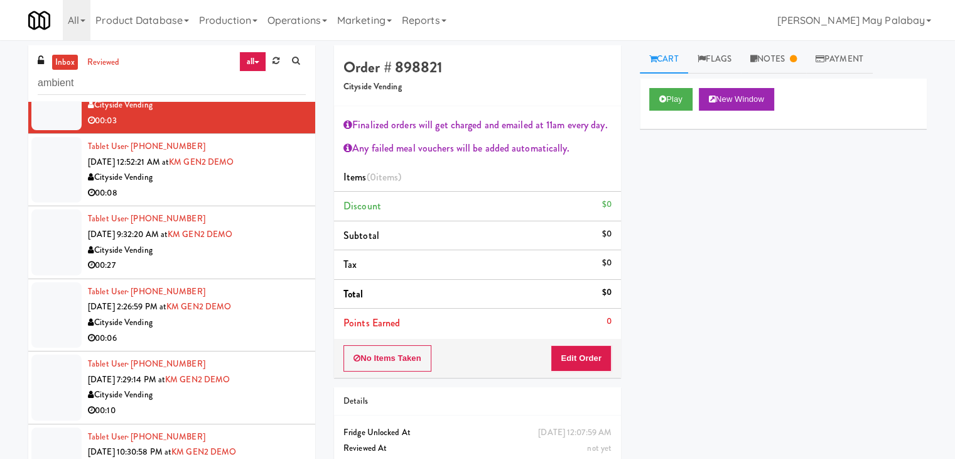
scroll to position [188, 0]
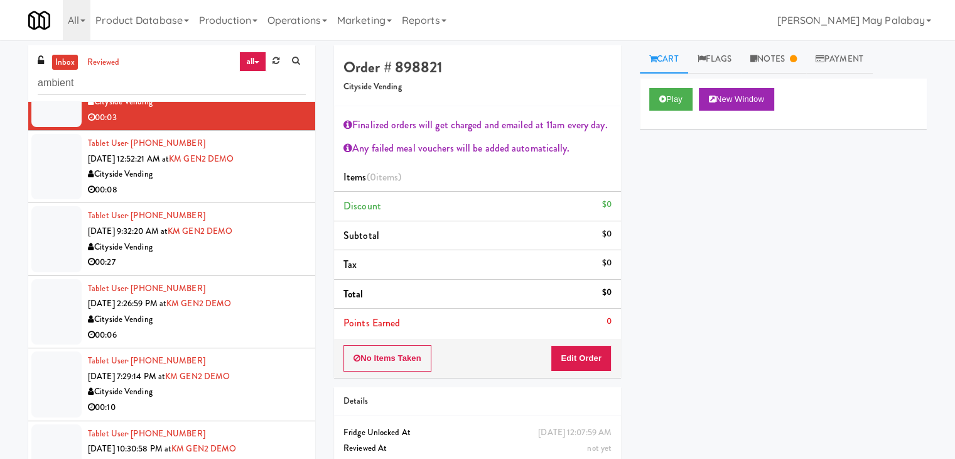
click at [155, 317] on div "Cityside Vending" at bounding box center [197, 320] width 218 height 16
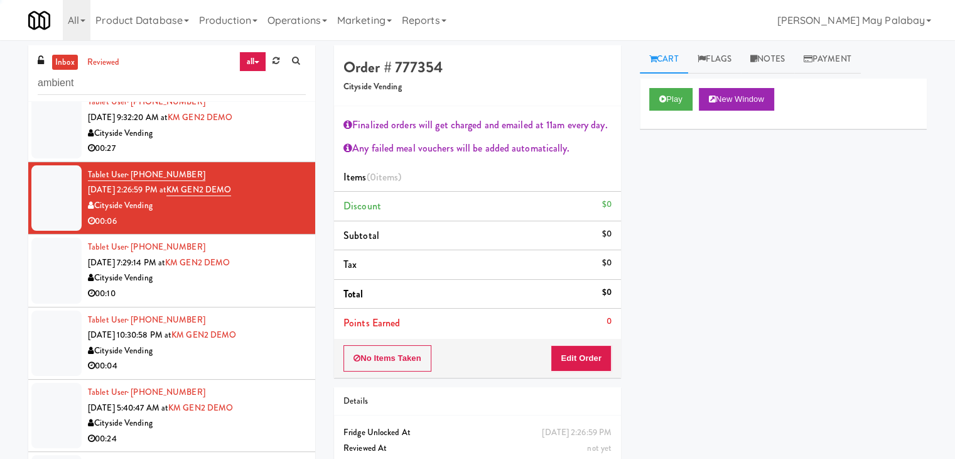
scroll to position [314, 0]
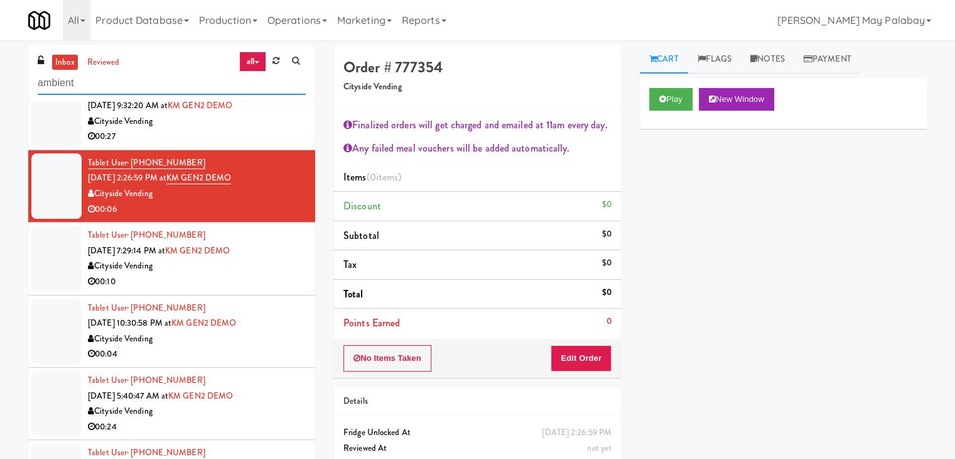
drag, startPoint x: 143, startPoint y: 81, endPoint x: 0, endPoint y: 109, distance: 146.0
click at [0, 109] on div "inbox reviewed all all unclear take inventory issue suspicious failed recent ad…" at bounding box center [477, 275] width 955 height 460
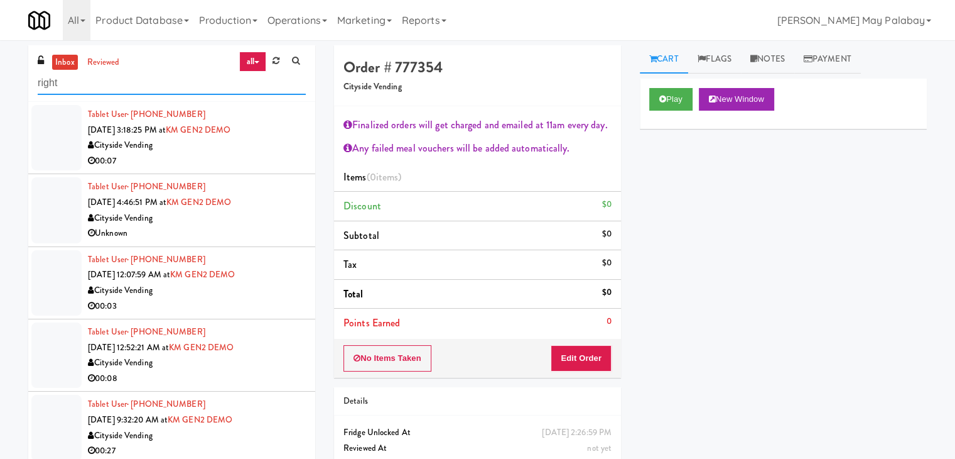
type input "right"
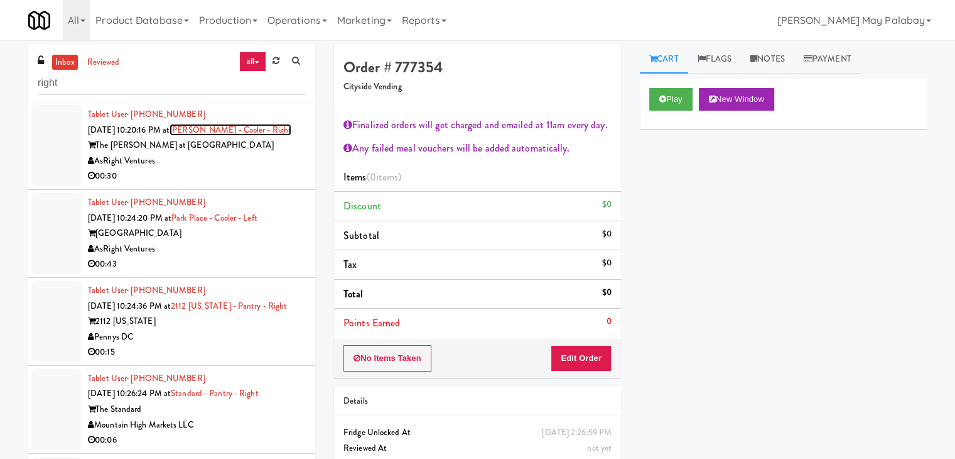
click at [195, 134] on link "Slade - Cooler - Right" at bounding box center [231, 130] width 122 height 12
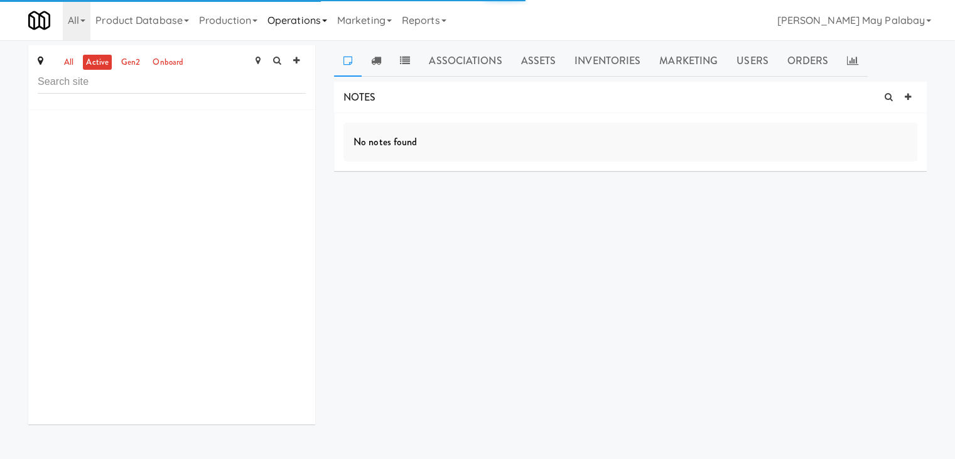
click at [327, 21] on icon at bounding box center [324, 20] width 5 height 3
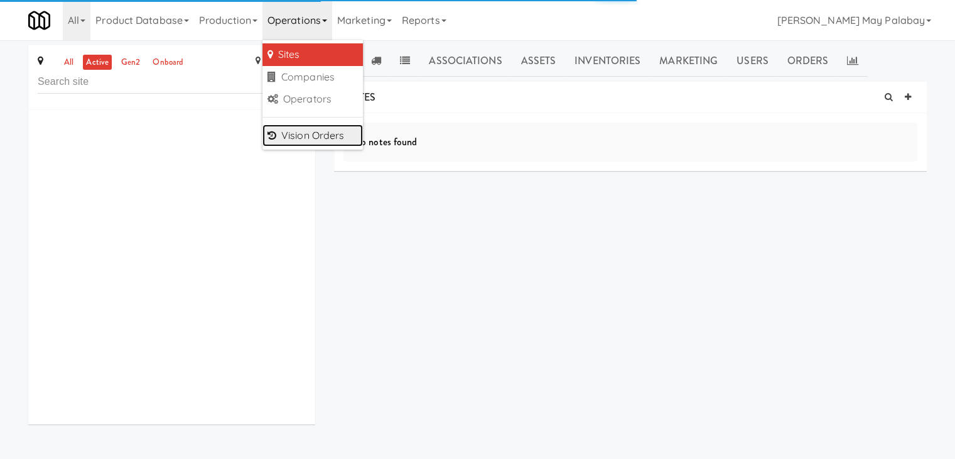
click at [329, 134] on link "Vision Orders" at bounding box center [313, 135] width 101 height 23
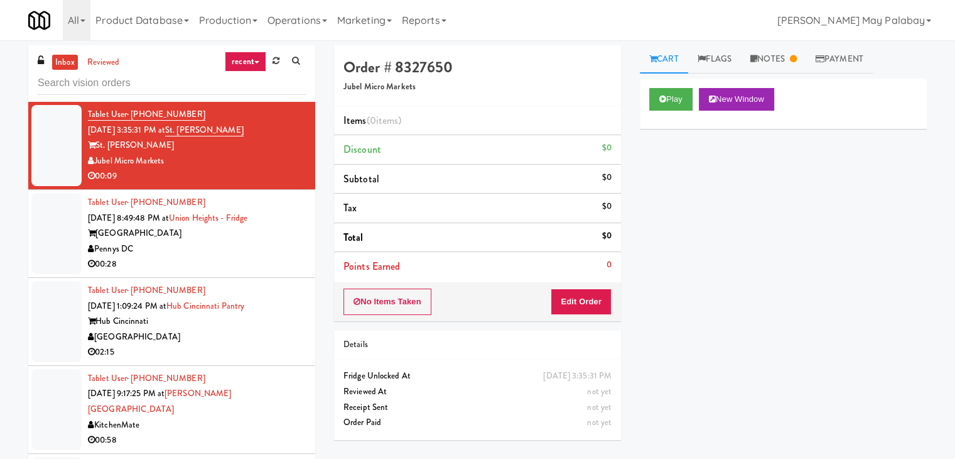
click at [260, 249] on div "Pennys DC" at bounding box center [197, 249] width 218 height 16
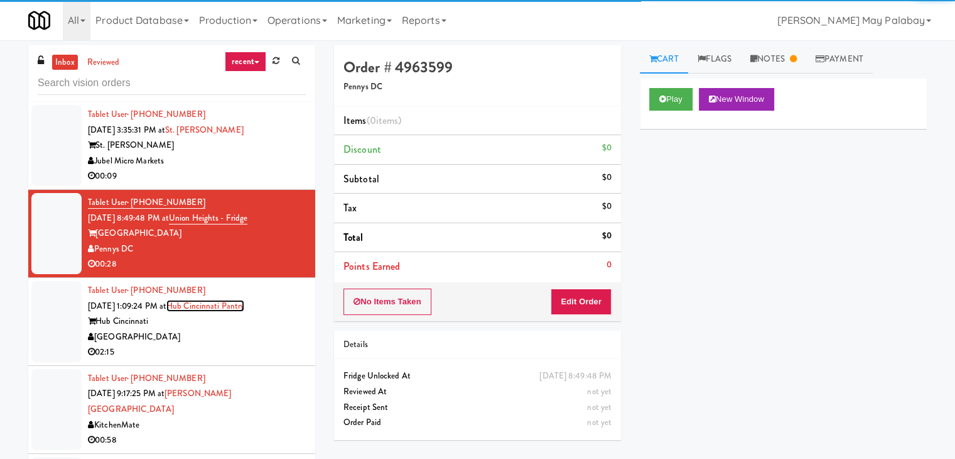
click at [244, 303] on link "Hub Cincinnati Pantry" at bounding box center [205, 306] width 78 height 12
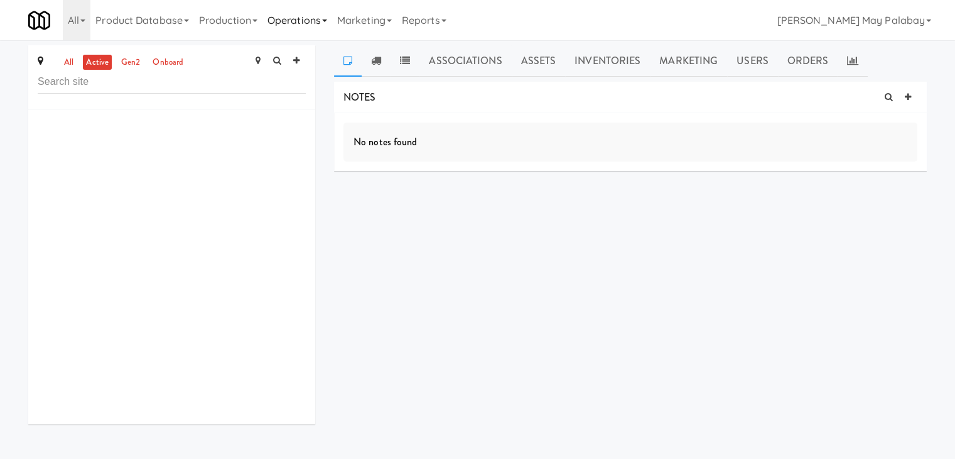
click at [332, 26] on link "Operations" at bounding box center [298, 20] width 70 height 40
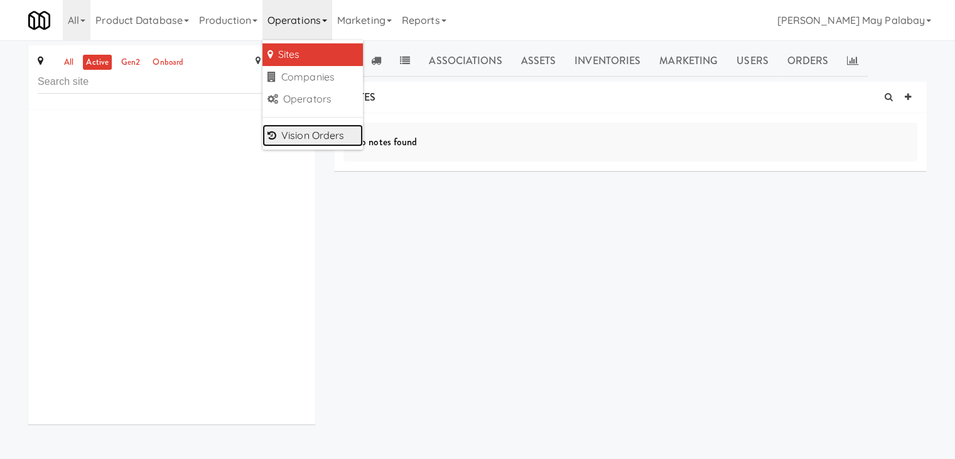
click at [318, 134] on link "Vision Orders" at bounding box center [313, 135] width 101 height 23
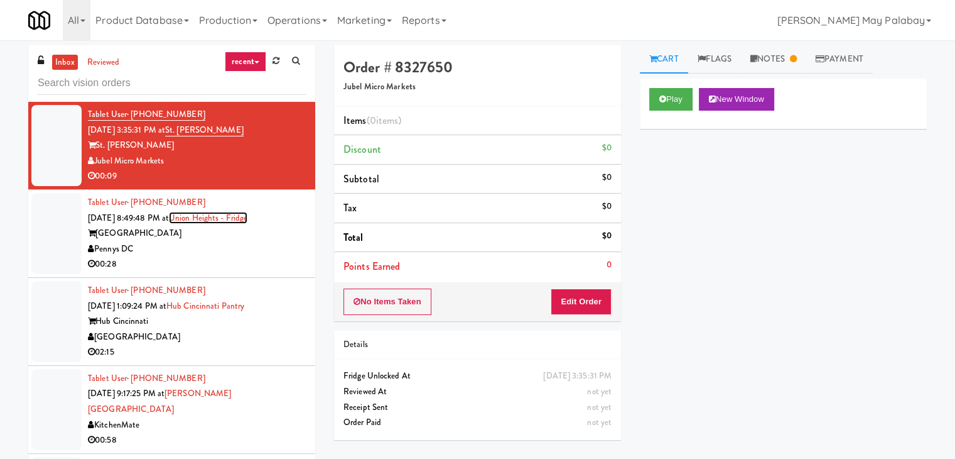
click at [203, 215] on link "Union Heights - Fridge" at bounding box center [208, 218] width 79 height 12
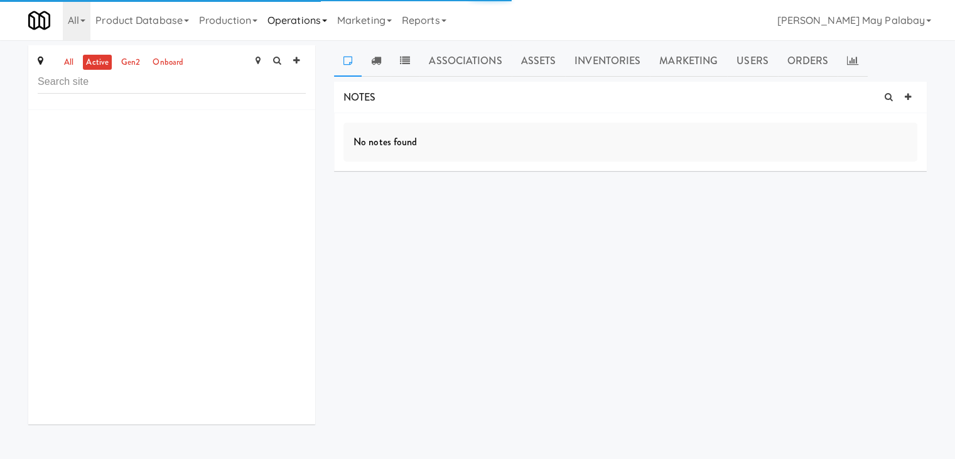
click at [324, 26] on link "Operations" at bounding box center [298, 20] width 70 height 40
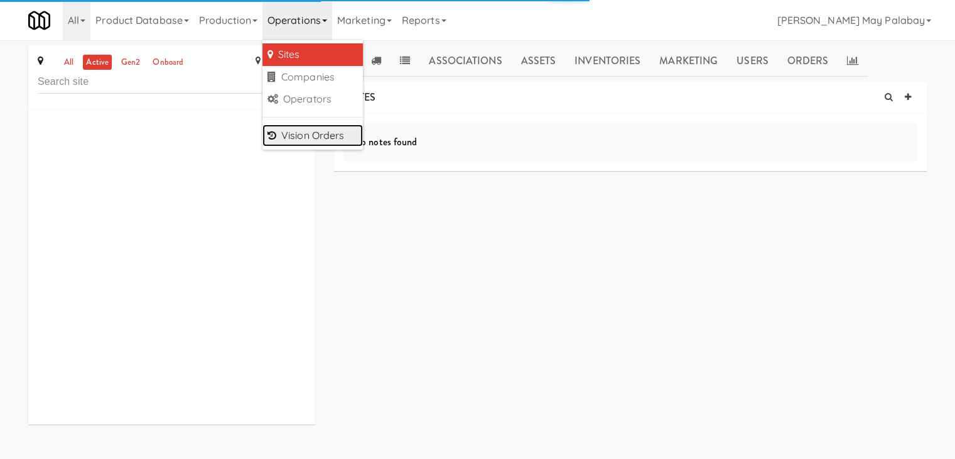
click at [320, 136] on link "Vision Orders" at bounding box center [313, 135] width 101 height 23
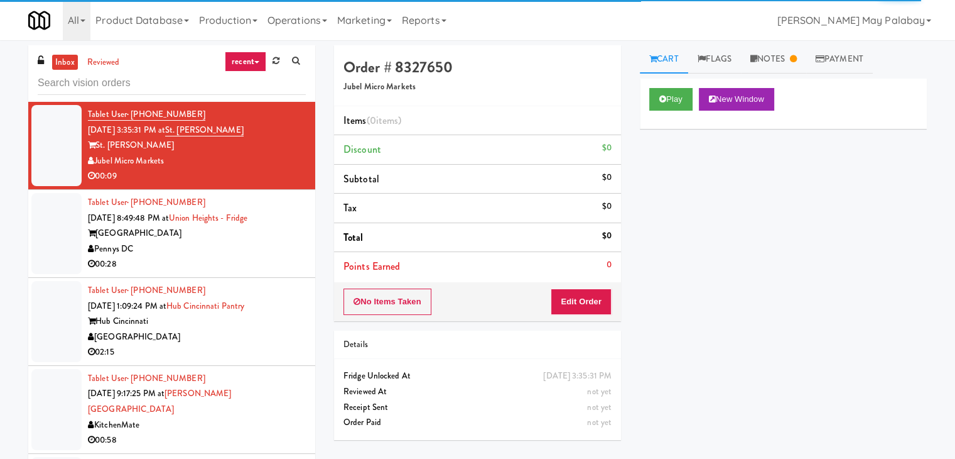
click at [181, 251] on div "Pennys DC" at bounding box center [197, 249] width 218 height 16
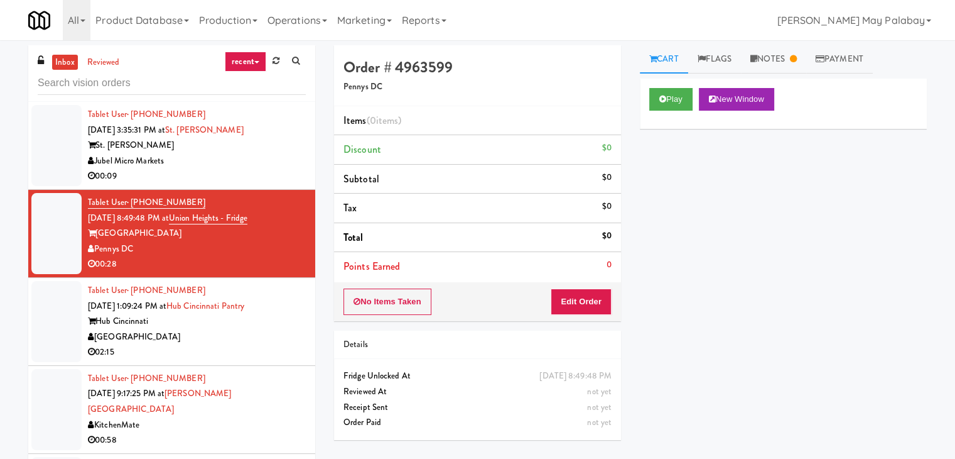
click at [172, 319] on div "Hub Cincinnati" at bounding box center [197, 321] width 218 height 16
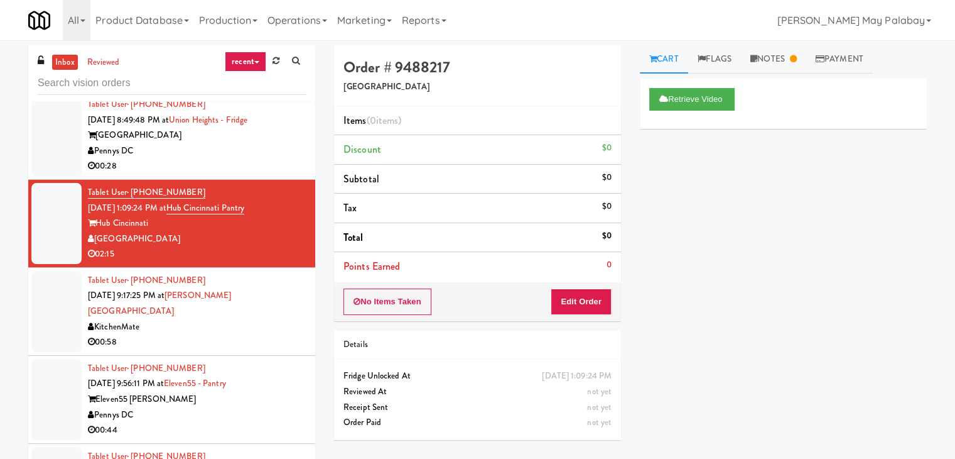
scroll to position [126, 0]
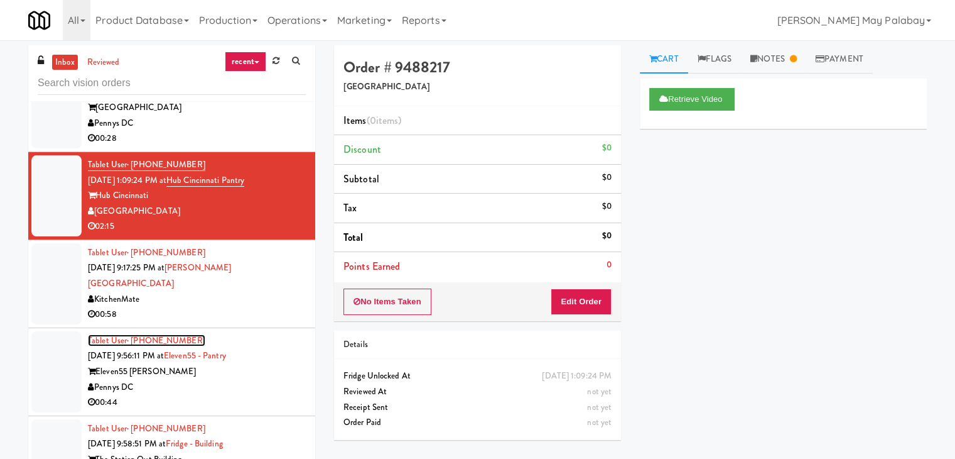
click at [185, 334] on span "· [PHONE_NUMBER]" at bounding box center [166, 340] width 79 height 12
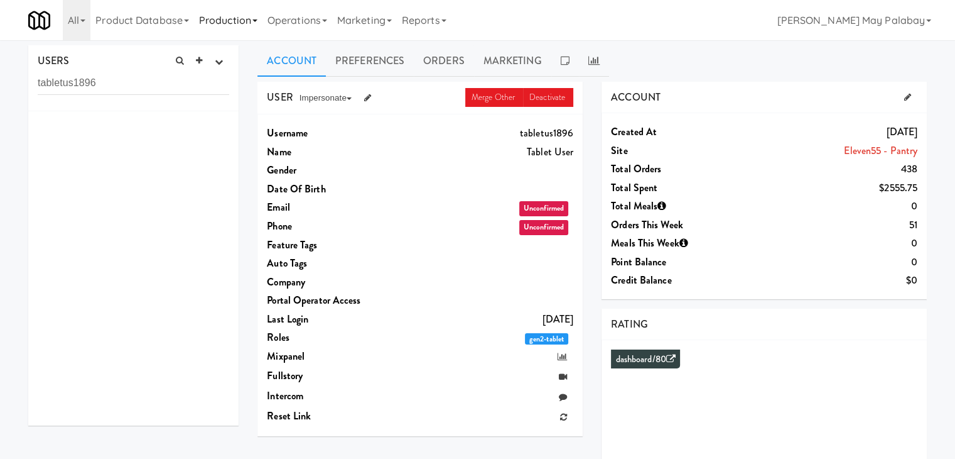
click at [258, 21] on icon at bounding box center [255, 20] width 5 height 3
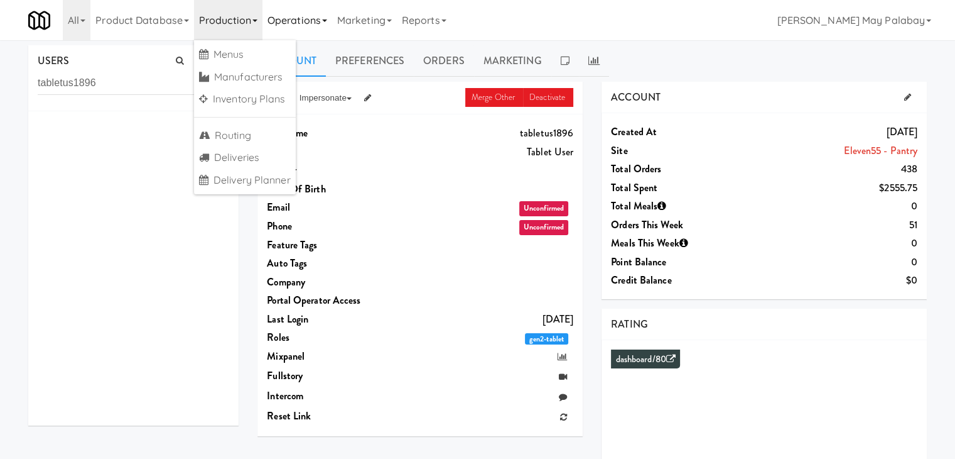
click at [314, 18] on link "Operations" at bounding box center [298, 20] width 70 height 40
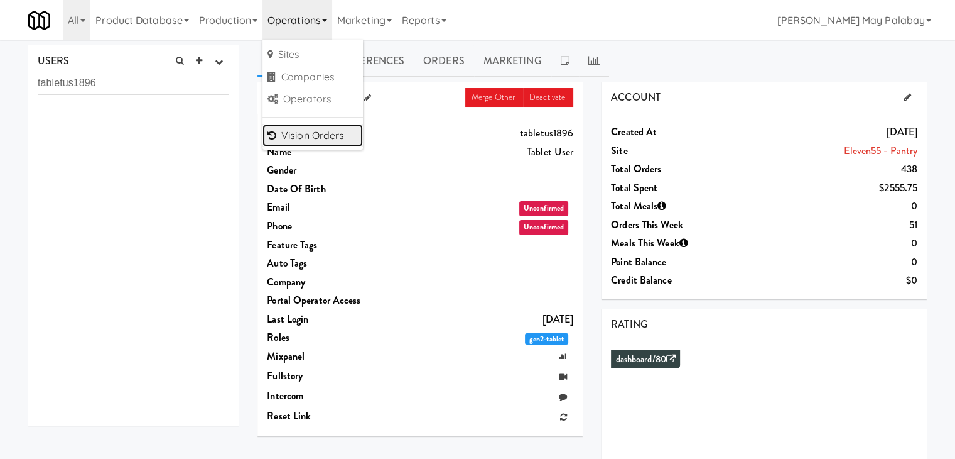
click at [324, 134] on link "Vision Orders" at bounding box center [313, 135] width 101 height 23
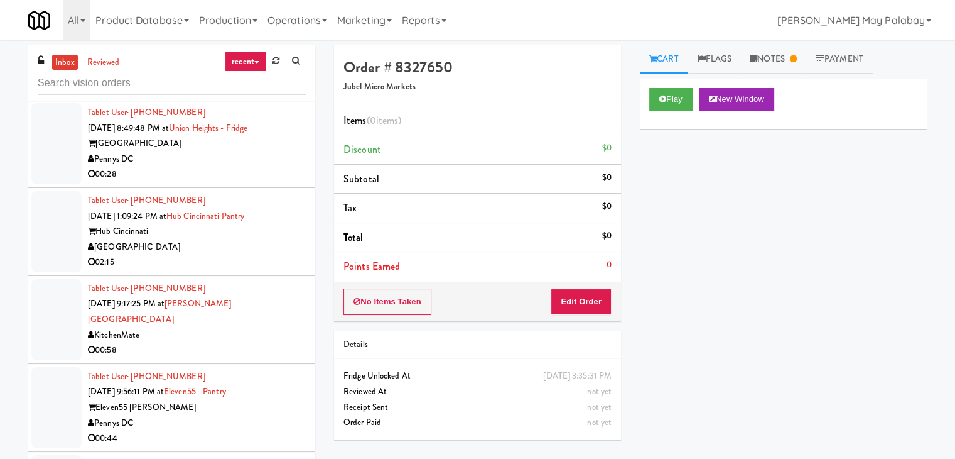
scroll to position [188, 0]
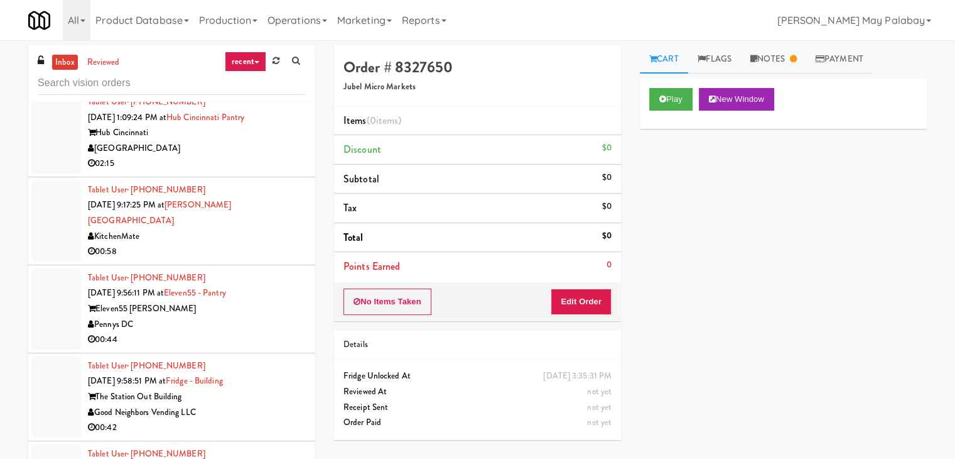
click at [134, 332] on div "00:44" at bounding box center [197, 340] width 218 height 16
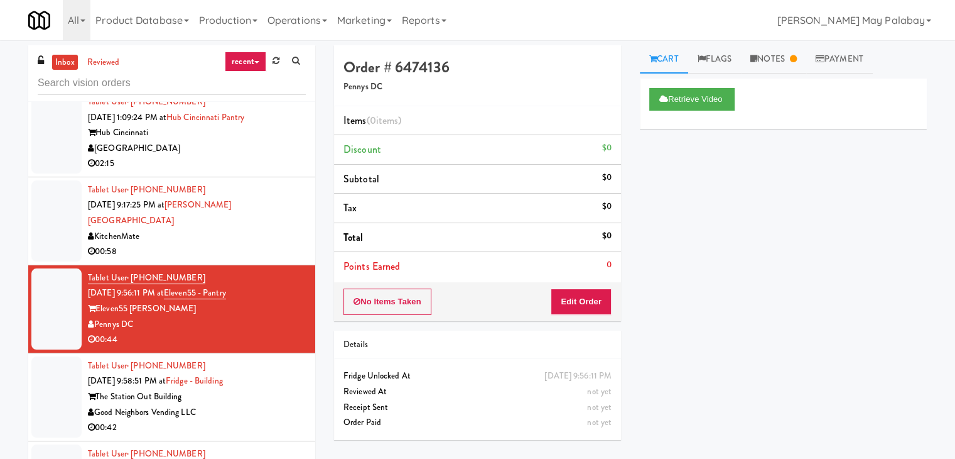
click at [213, 405] on div "Good Neighbors Vending LLC" at bounding box center [197, 413] width 218 height 16
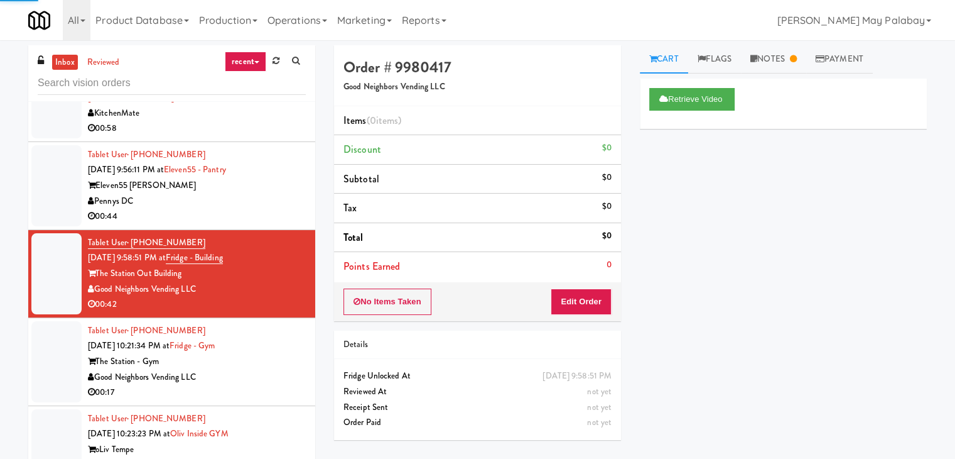
scroll to position [314, 0]
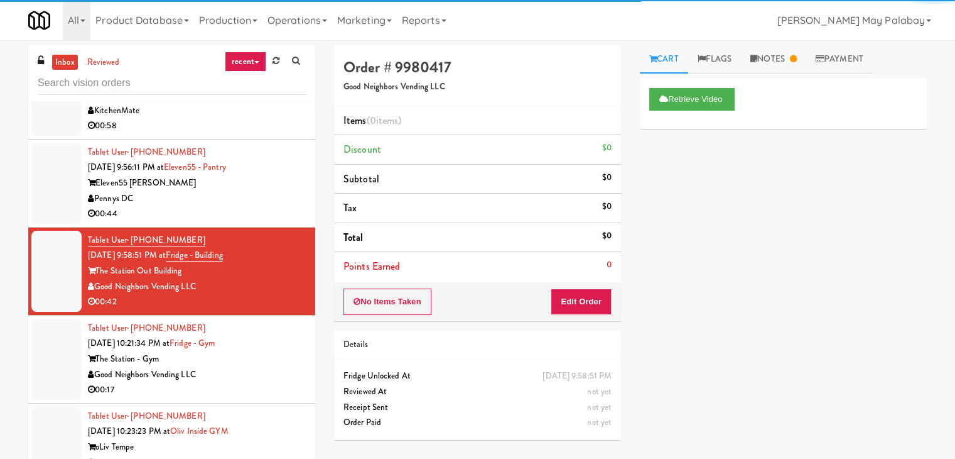
click at [214, 382] on div "00:17" at bounding box center [197, 390] width 218 height 16
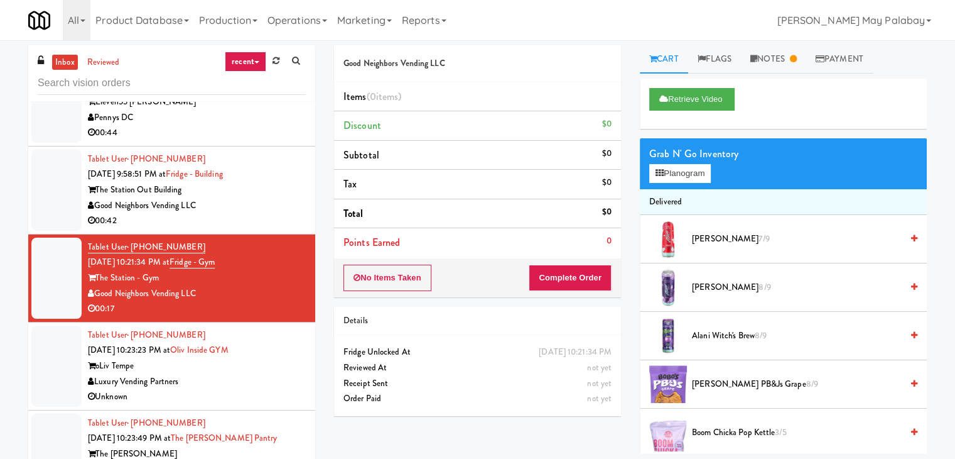
scroll to position [440, 0]
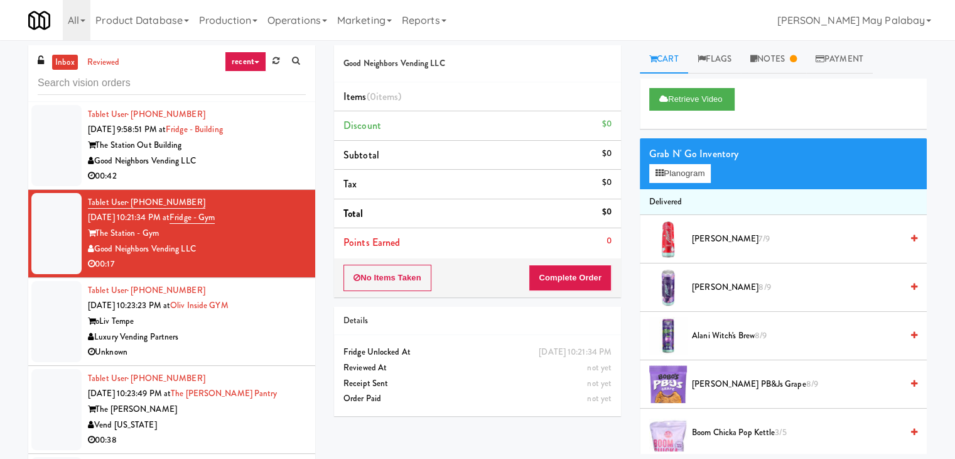
click at [234, 329] on div "Luxury Vending Partners" at bounding box center [197, 337] width 218 height 16
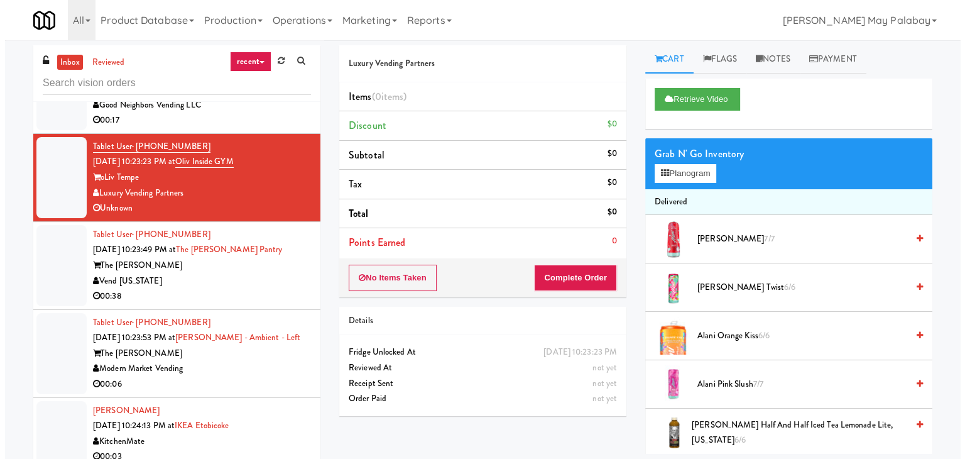
scroll to position [628, 0]
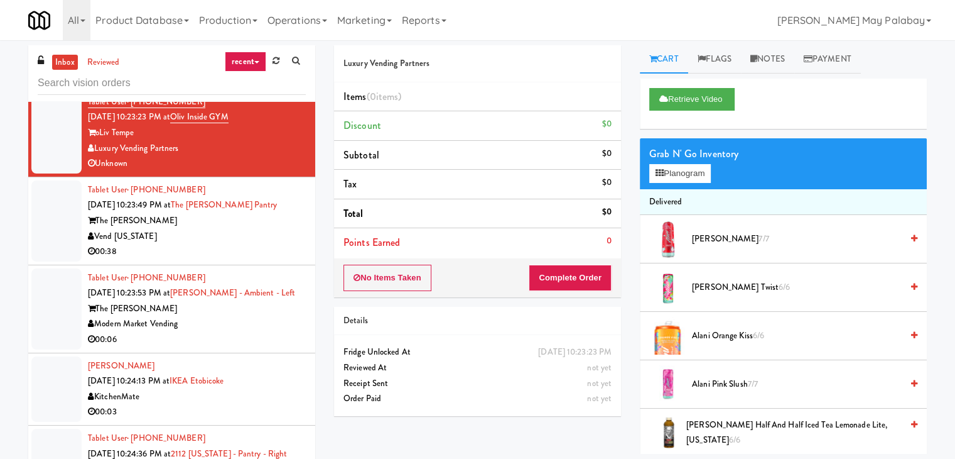
click at [237, 229] on div "Vend [US_STATE]" at bounding box center [197, 237] width 218 height 16
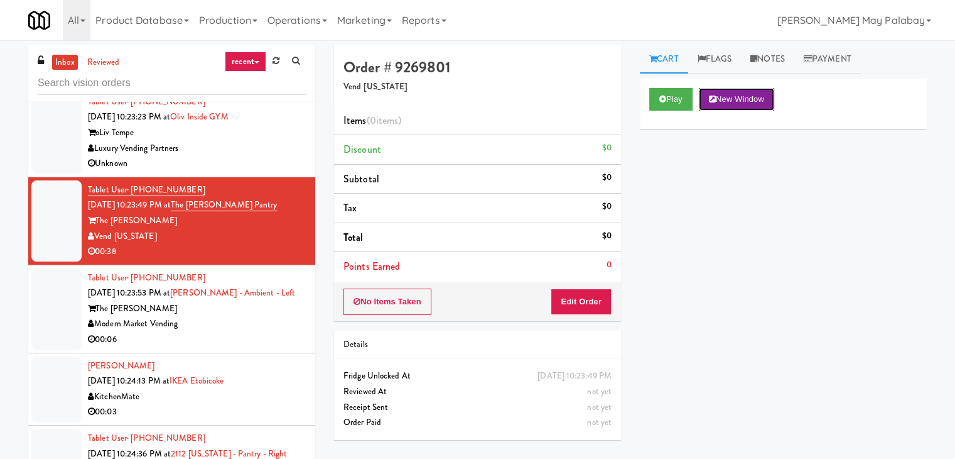
click at [729, 102] on button "New Window" at bounding box center [736, 99] width 75 height 23
click at [589, 294] on button "Edit Order" at bounding box center [581, 301] width 61 height 26
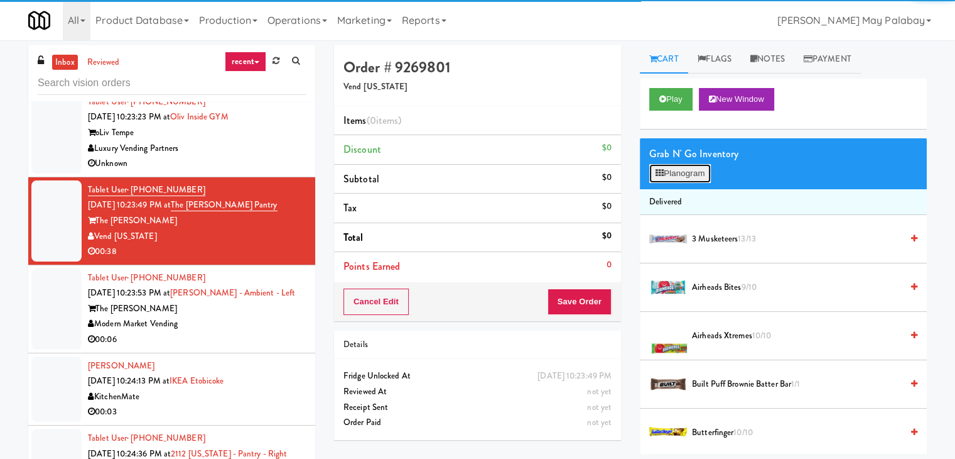
click at [686, 176] on button "Planogram" at bounding box center [681, 173] width 62 height 19
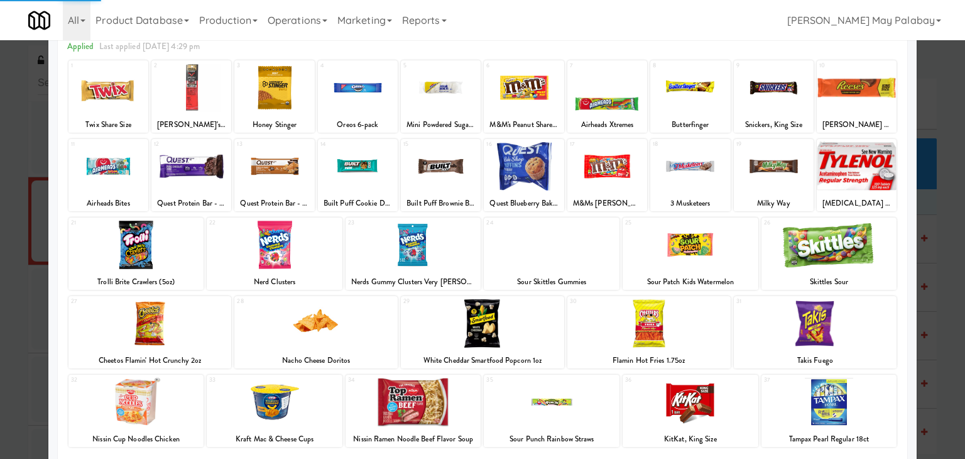
scroll to position [63, 0]
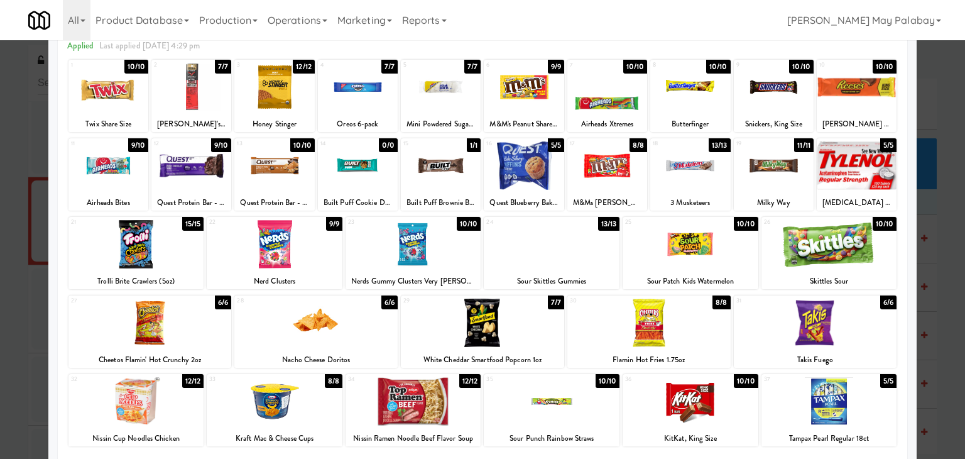
click at [693, 413] on div at bounding box center [690, 401] width 136 height 48
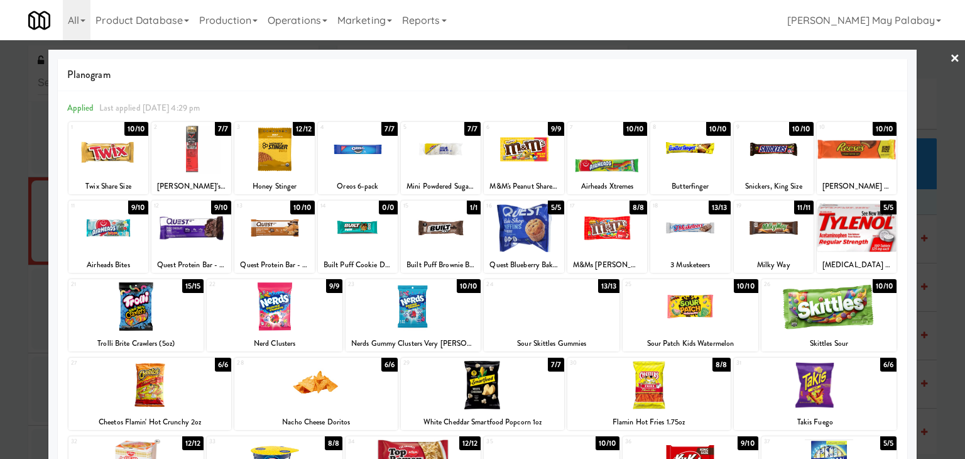
scroll to position [0, 0]
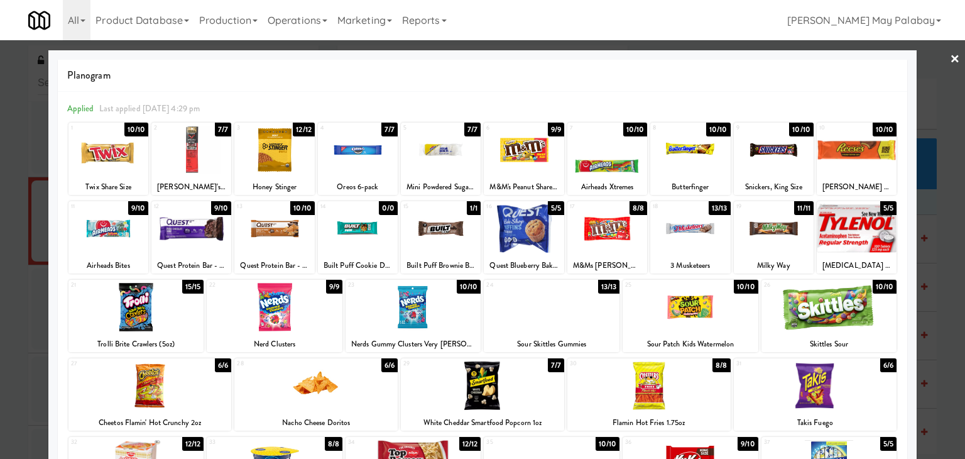
click at [215, 156] on div at bounding box center [191, 150] width 80 height 48
click at [817, 313] on div at bounding box center [829, 307] width 136 height 48
click at [569, 322] on div at bounding box center [552, 307] width 136 height 48
click at [924, 329] on div at bounding box center [482, 229] width 965 height 459
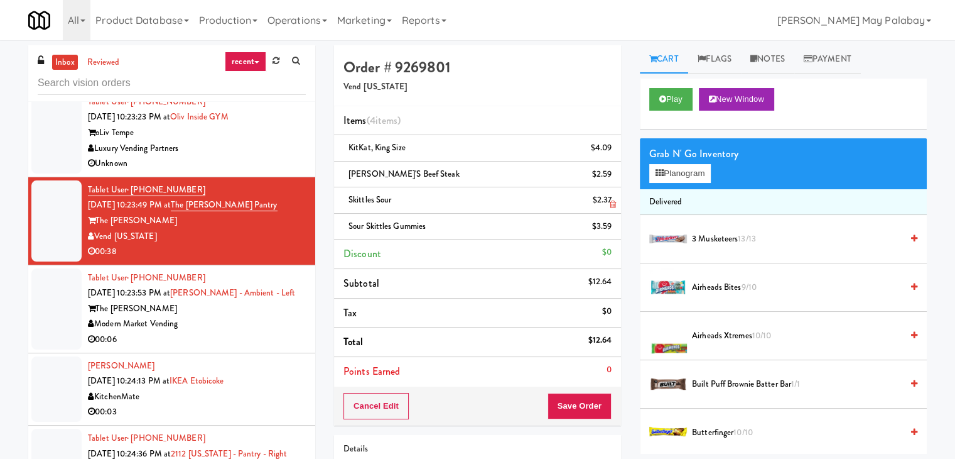
click at [613, 202] on icon at bounding box center [613, 204] width 6 height 8
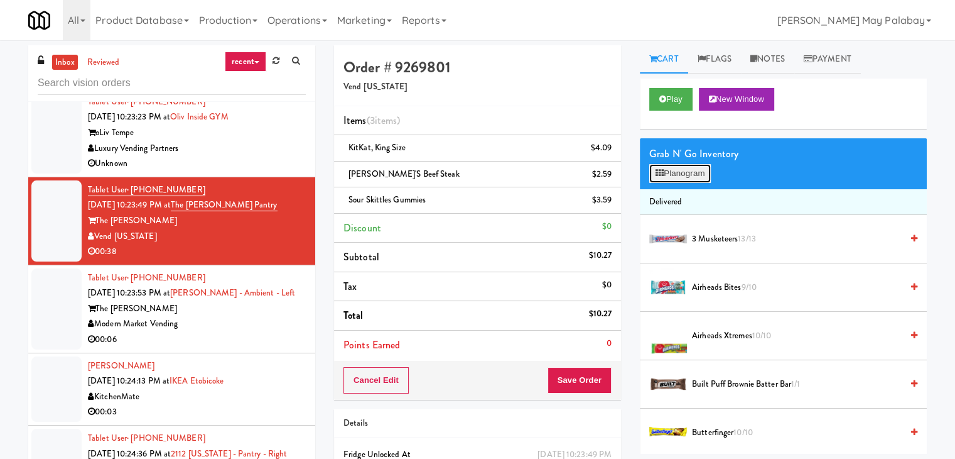
click at [697, 168] on button "Planogram" at bounding box center [681, 173] width 62 height 19
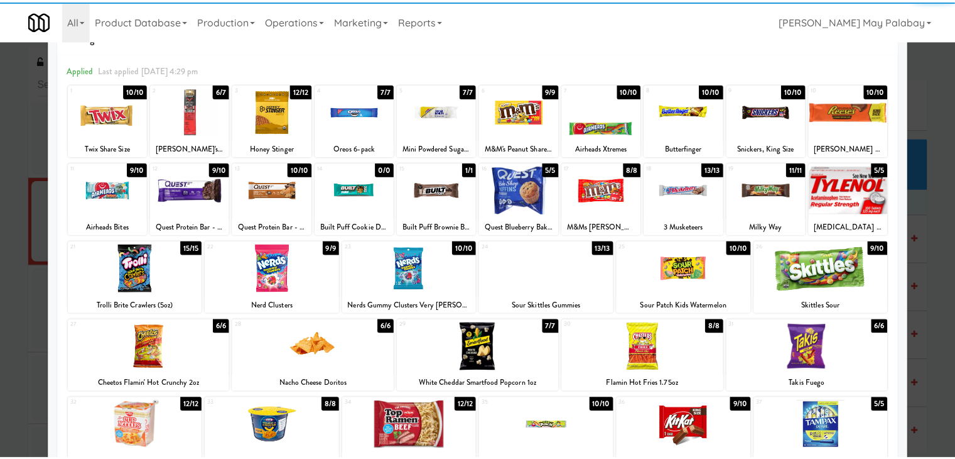
scroll to position [63, 0]
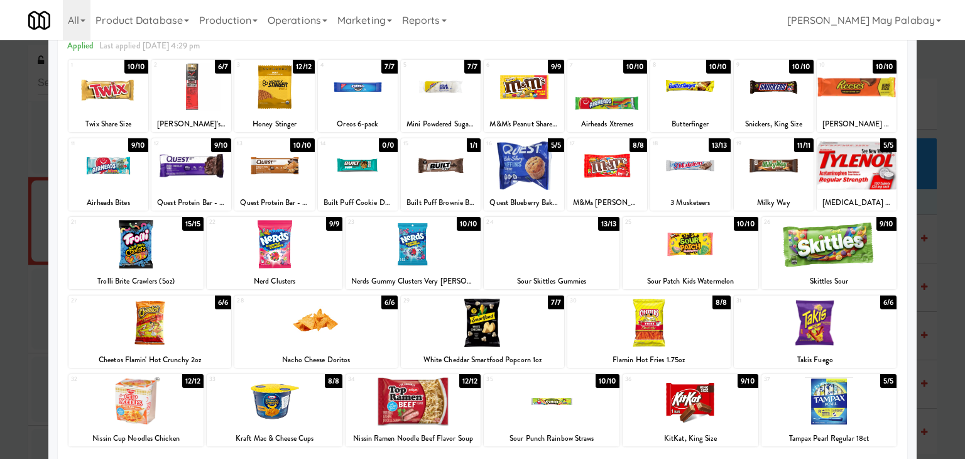
click at [932, 242] on div at bounding box center [482, 229] width 965 height 459
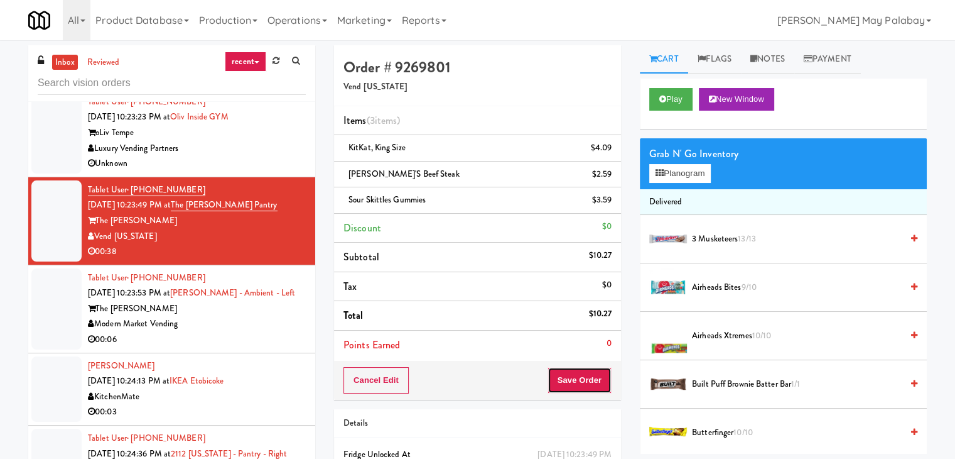
click at [565, 380] on button "Save Order" at bounding box center [580, 380] width 64 height 26
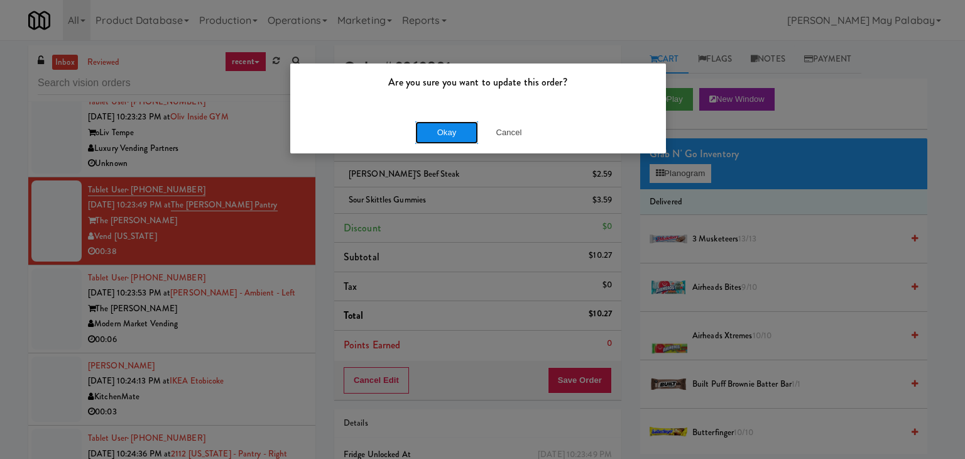
click at [459, 131] on button "Okay" at bounding box center [446, 132] width 63 height 23
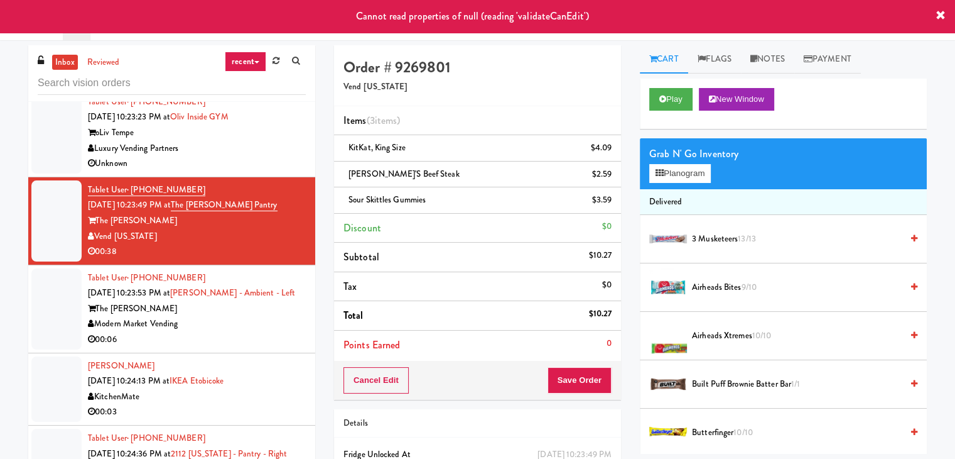
click at [256, 316] on div "Modern Market Vending" at bounding box center [197, 324] width 218 height 16
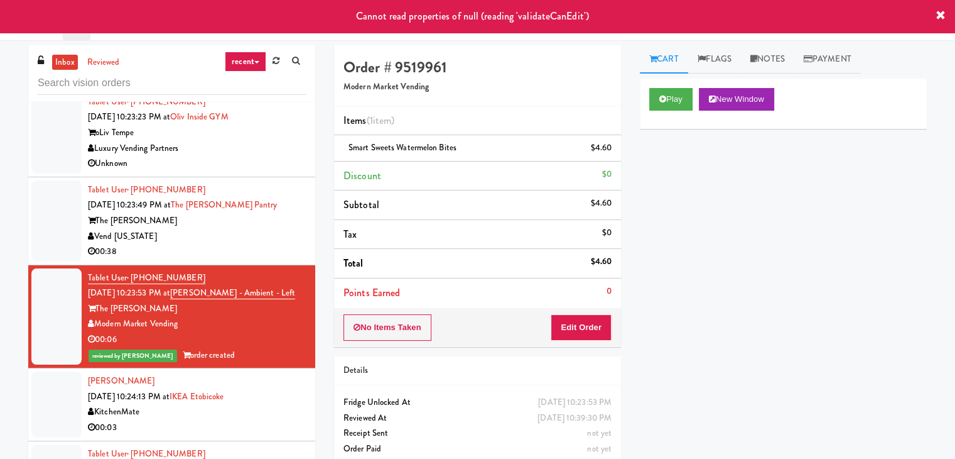
click at [235, 229] on div "Vend [US_STATE]" at bounding box center [197, 237] width 218 height 16
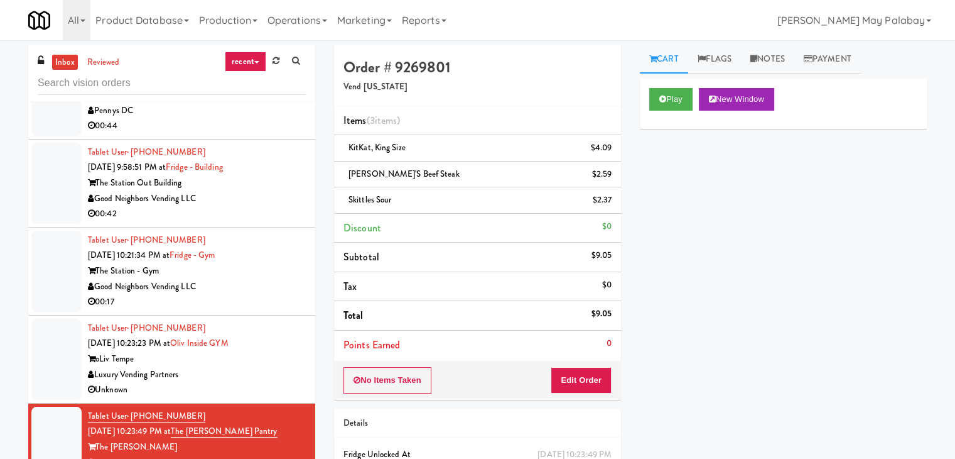
scroll to position [188, 0]
